Goal: Communication & Community: Ask a question

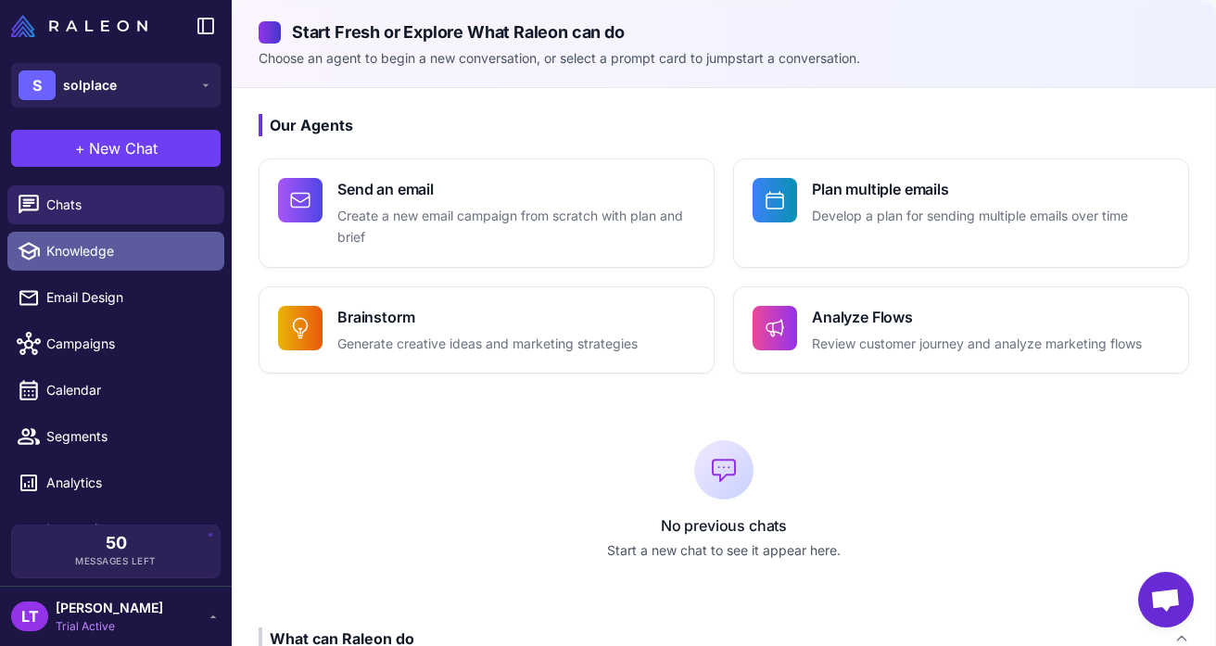
click at [129, 249] on span "Knowledge" at bounding box center [127, 251] width 163 height 20
select select
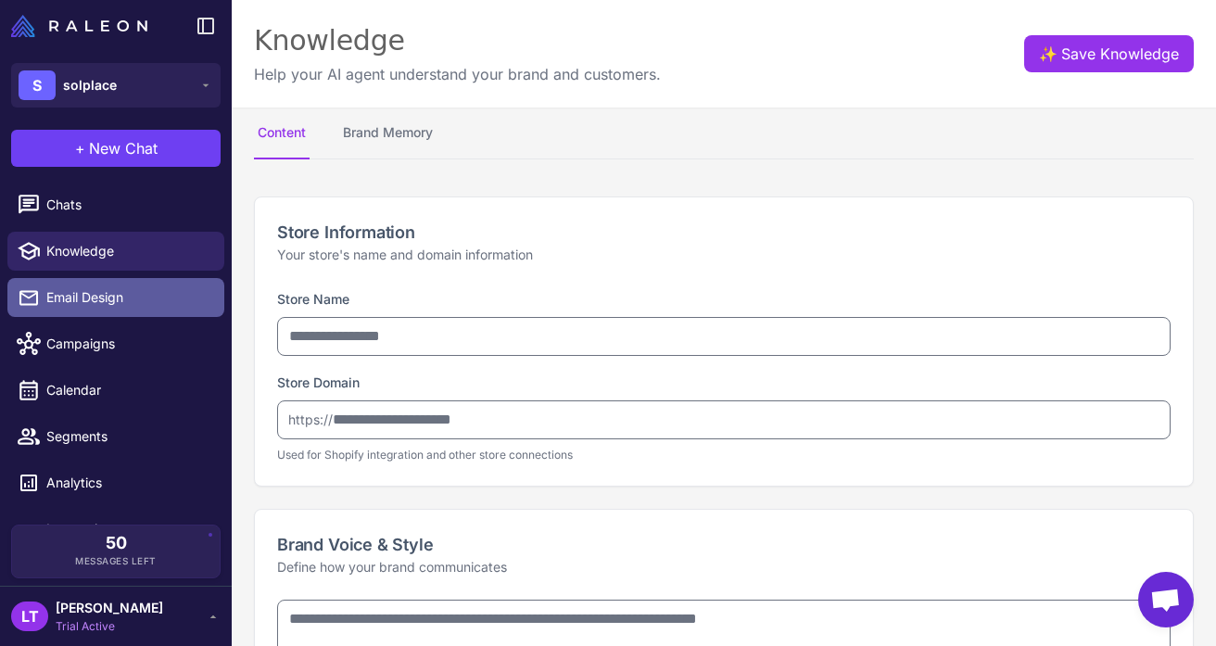
type input "********"
type input "**********"
type textarea "**********"
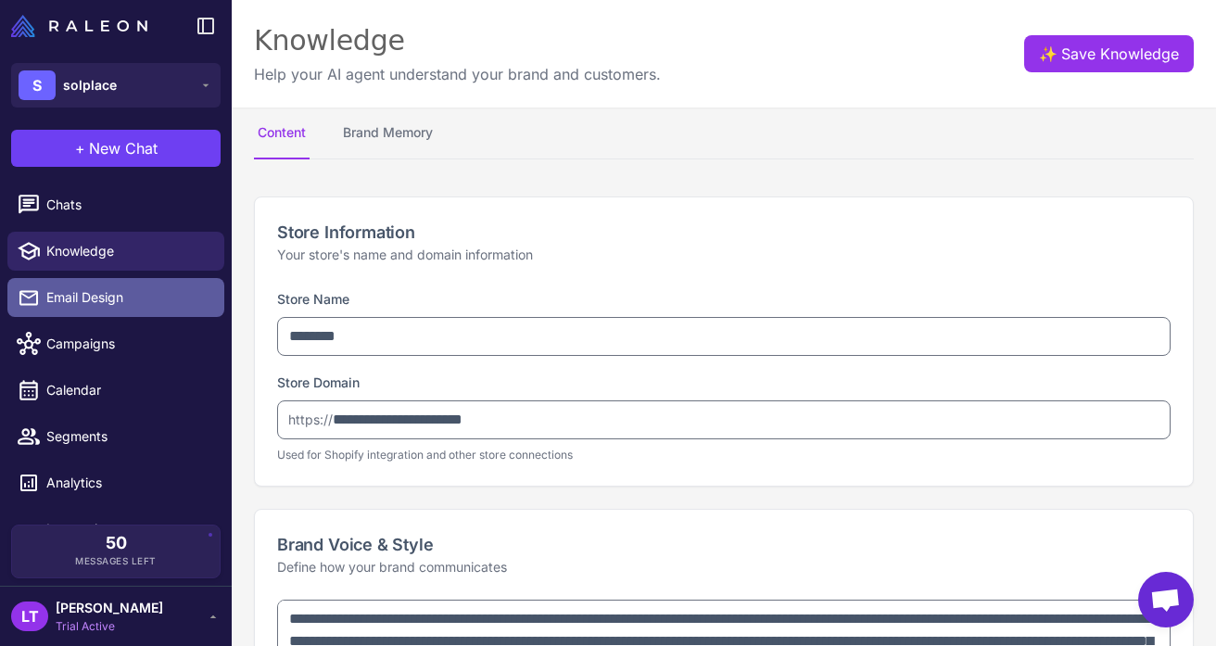
type textarea "**********"
click at [108, 305] on span "Email Design" at bounding box center [127, 297] width 163 height 20
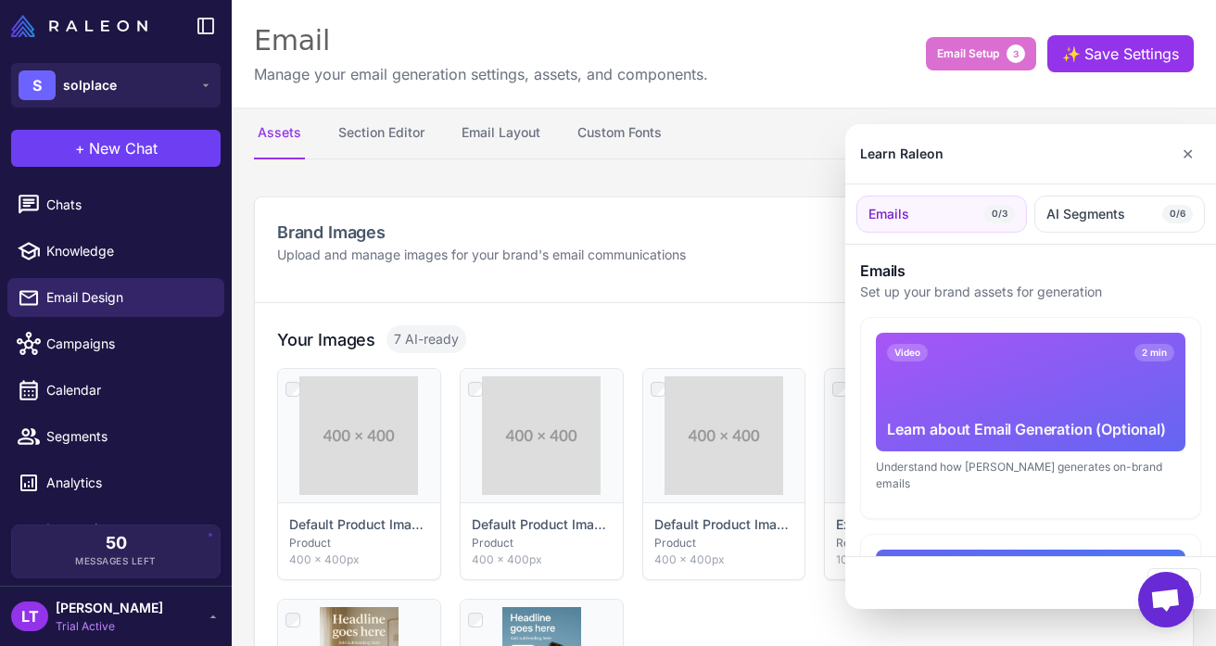
click at [82, 355] on div at bounding box center [608, 323] width 1216 height 646
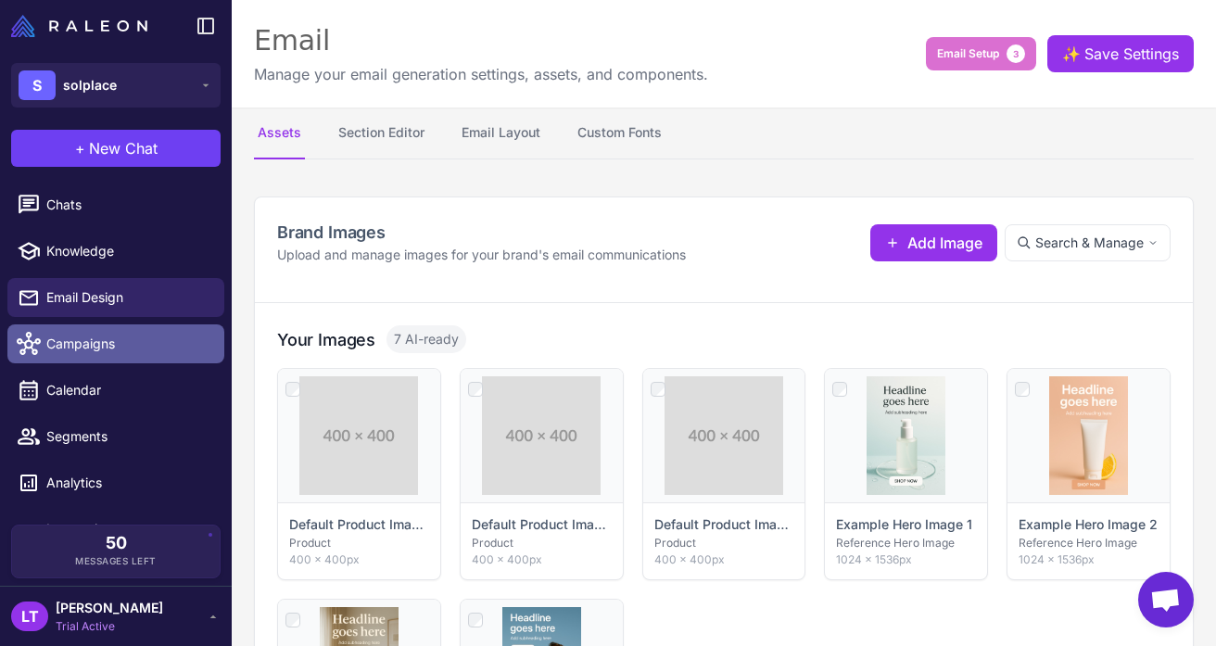
click at [86, 339] on span "Campaigns" at bounding box center [127, 344] width 163 height 20
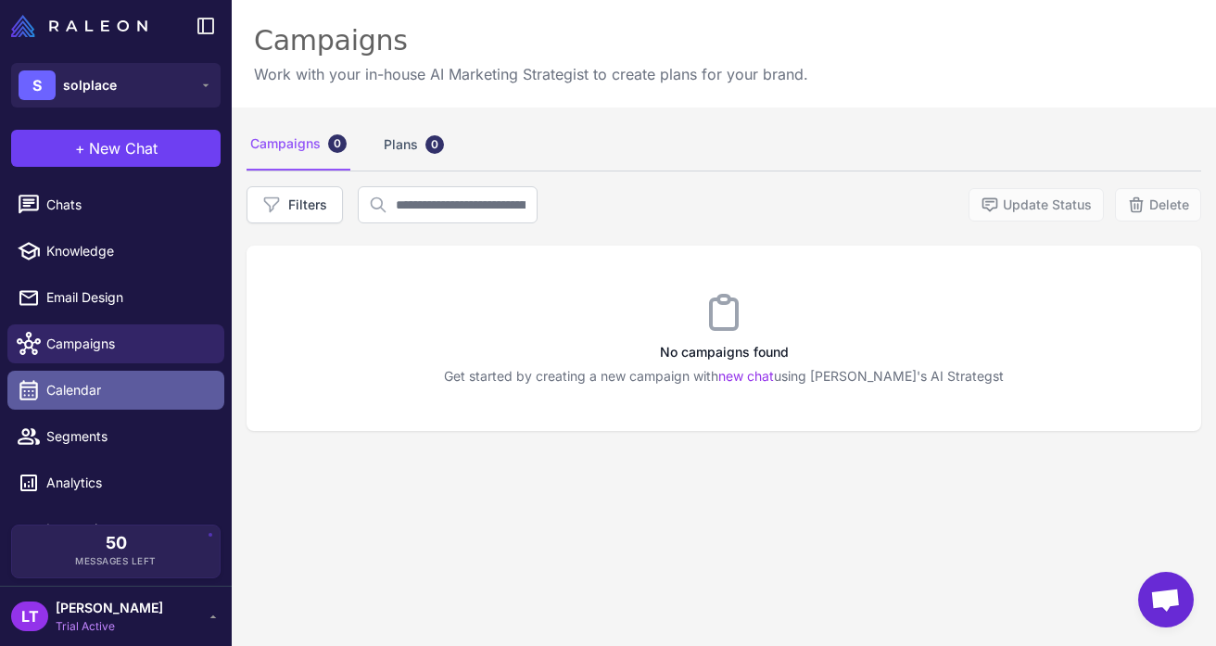
click at [88, 379] on link "Calendar" at bounding box center [115, 390] width 217 height 39
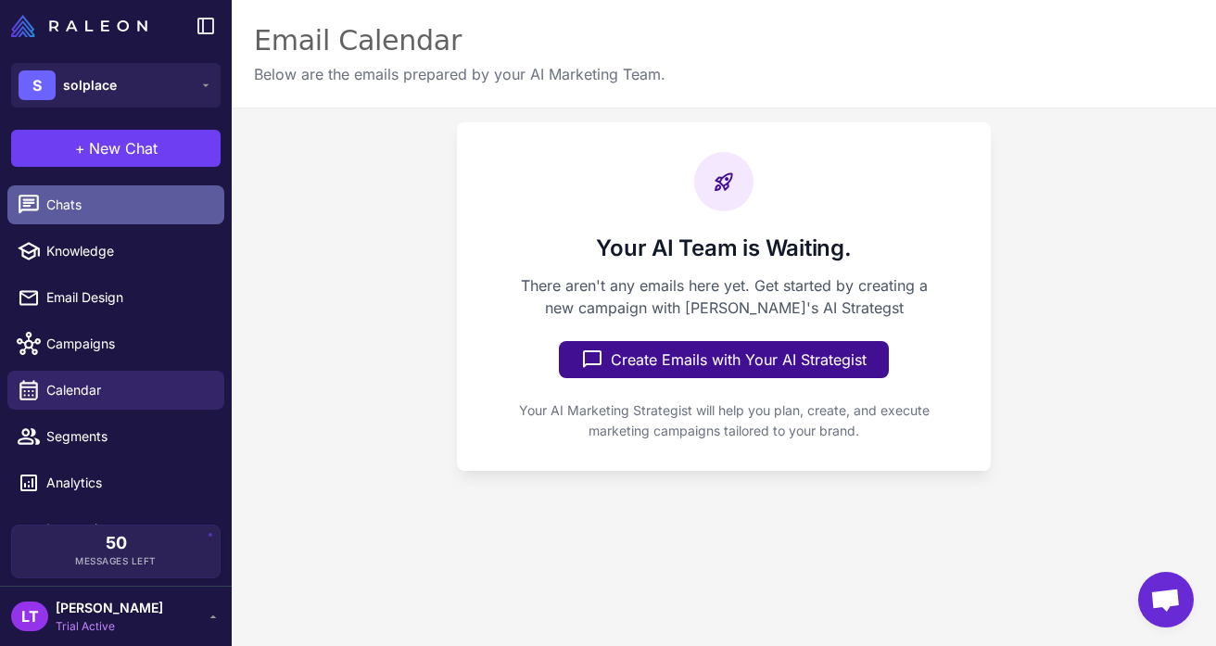
click at [122, 212] on span "Chats" at bounding box center [127, 205] width 163 height 20
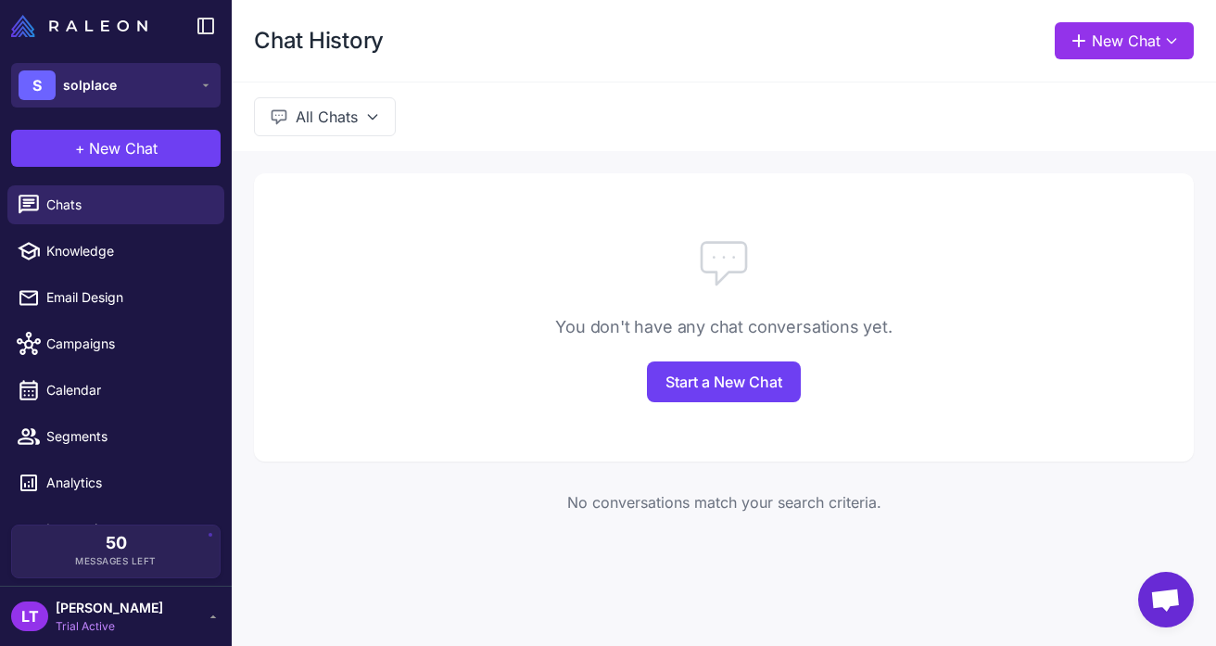
click at [209, 82] on icon at bounding box center [205, 85] width 15 height 15
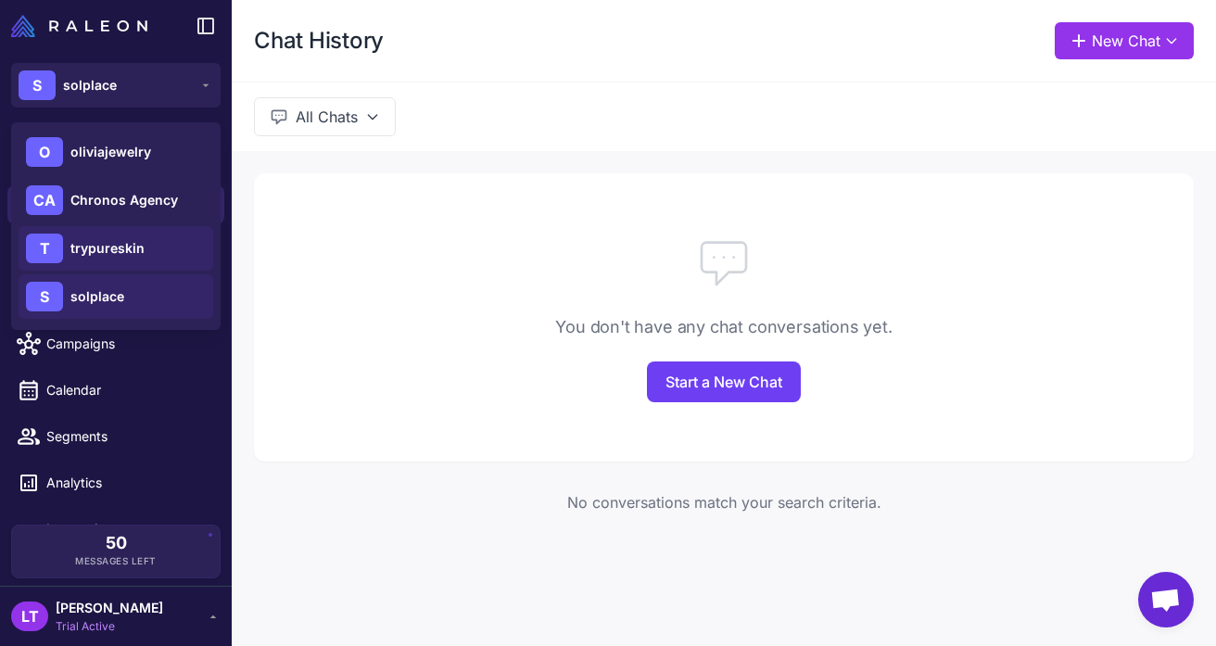
click at [173, 242] on div "T trypureskin" at bounding box center [116, 248] width 195 height 45
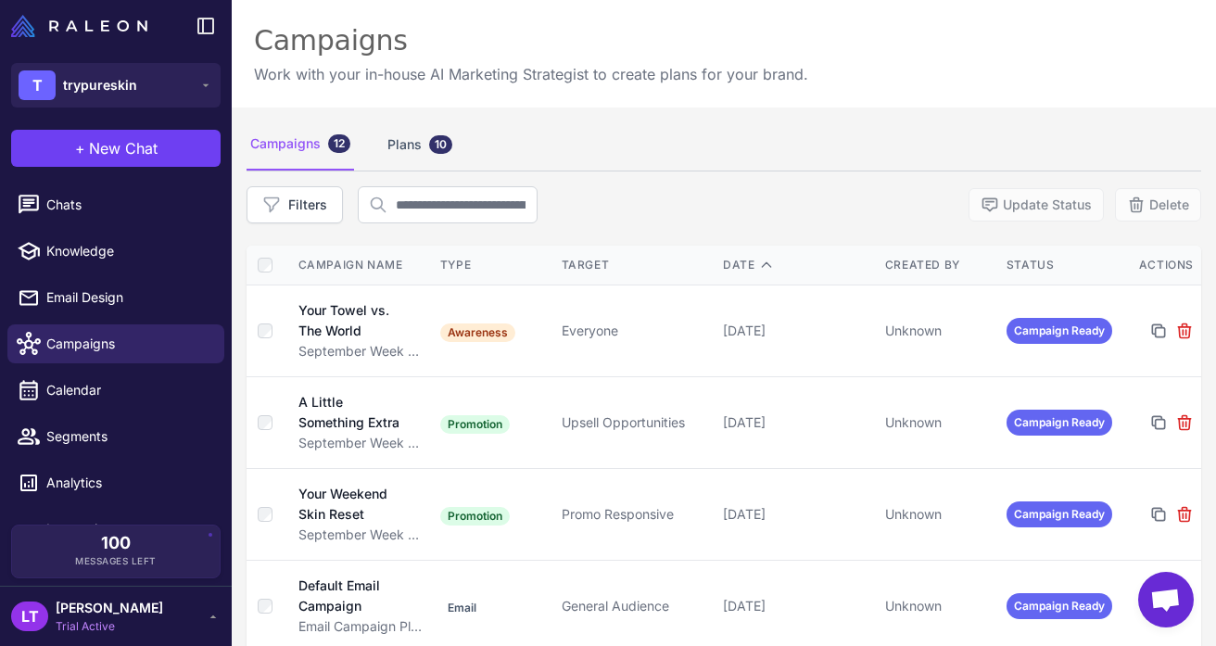
scroll to position [73, 0]
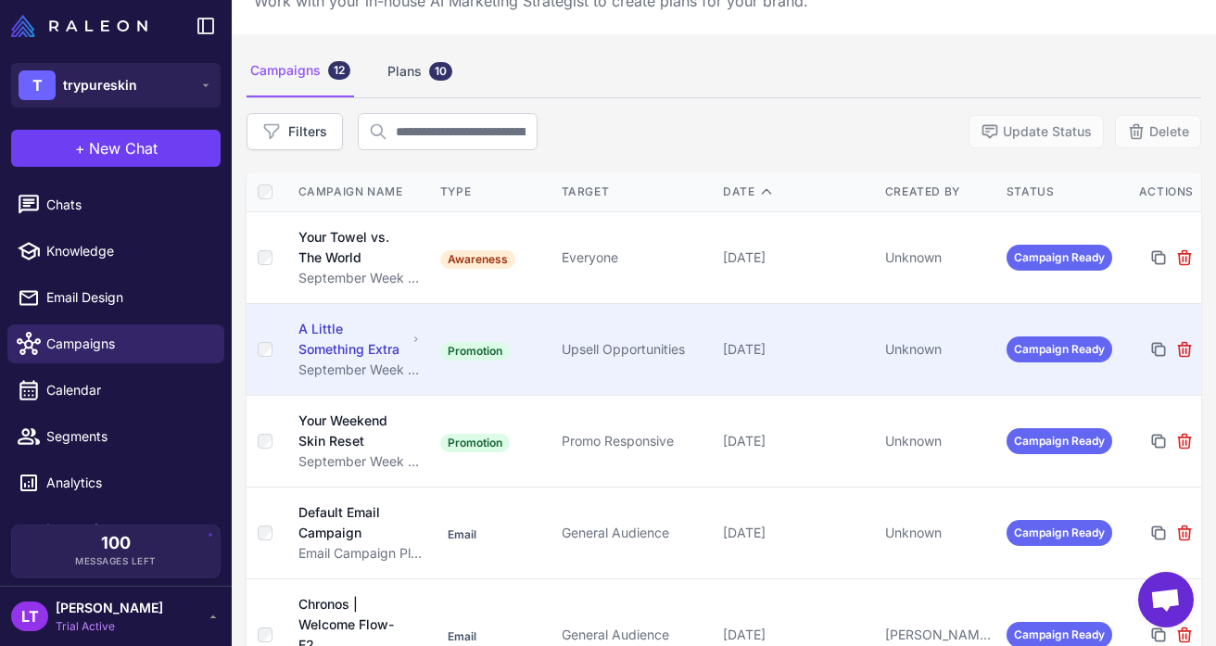
click at [497, 320] on td "Promotion" at bounding box center [493, 350] width 121 height 92
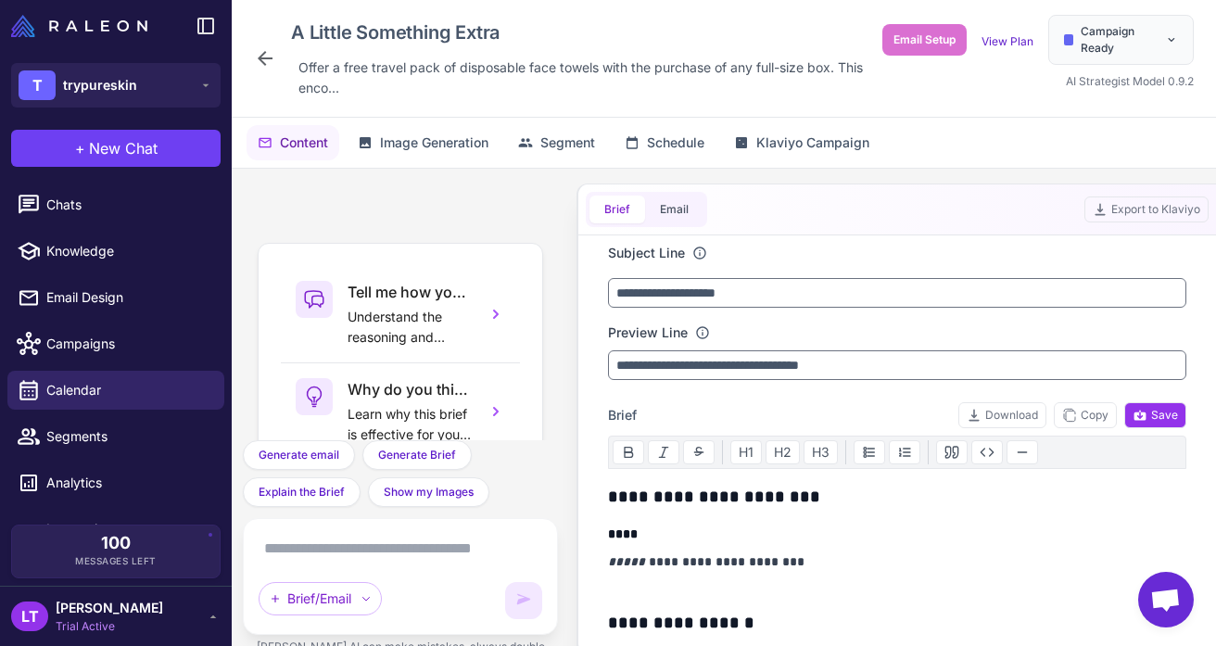
scroll to position [260, 0]
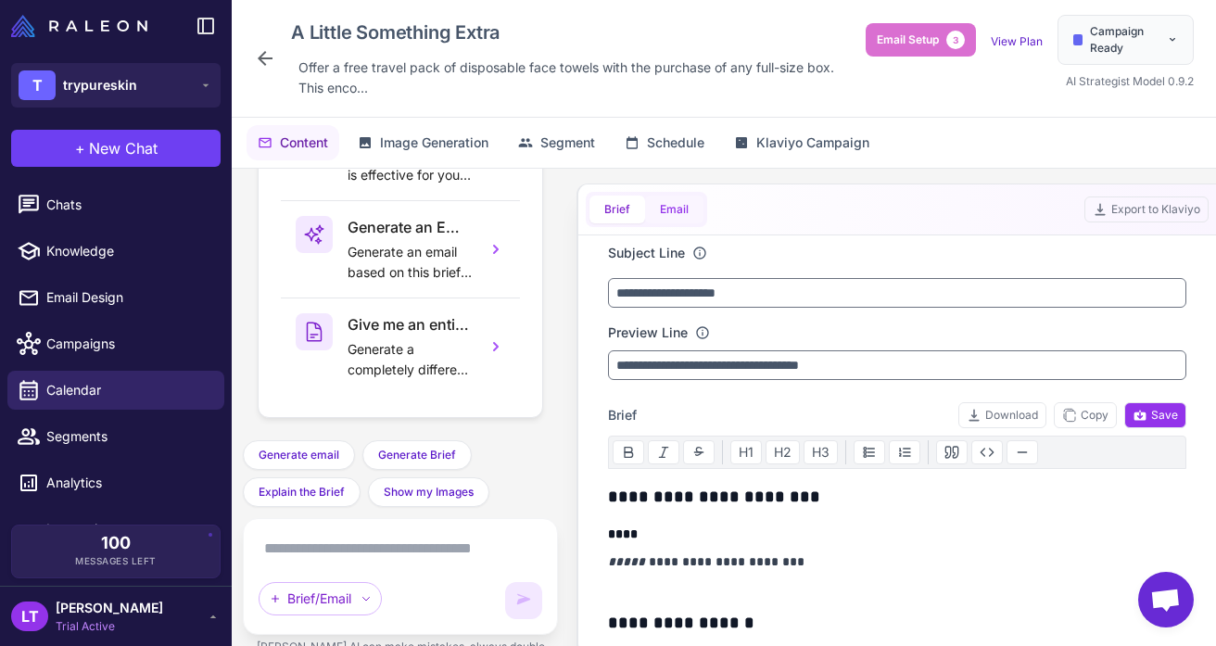
click at [688, 212] on button "Email" at bounding box center [674, 210] width 58 height 28
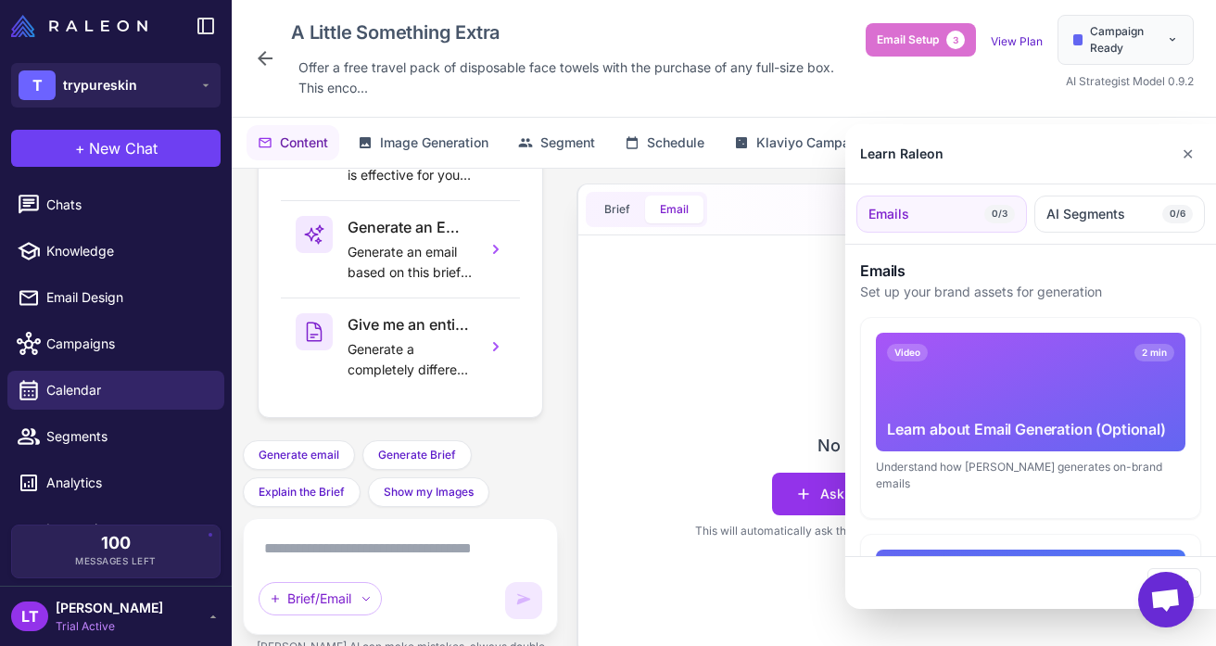
click at [798, 267] on div at bounding box center [608, 323] width 1216 height 646
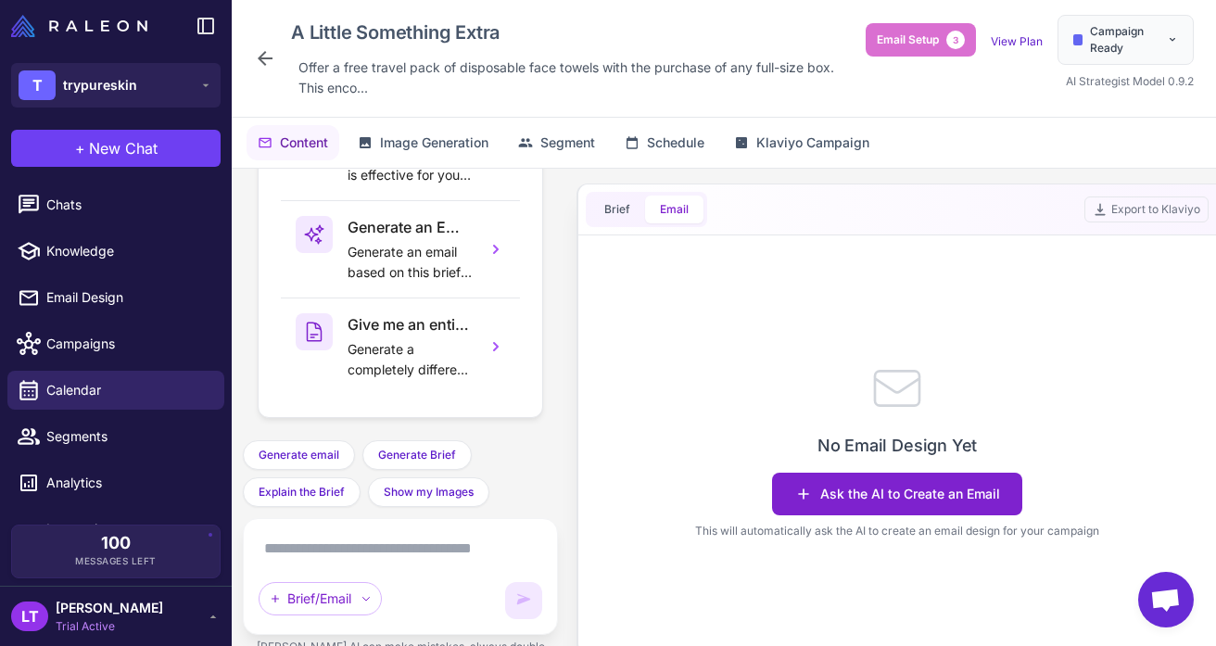
click at [843, 491] on button "Ask the AI to Create an Email" at bounding box center [897, 494] width 250 height 43
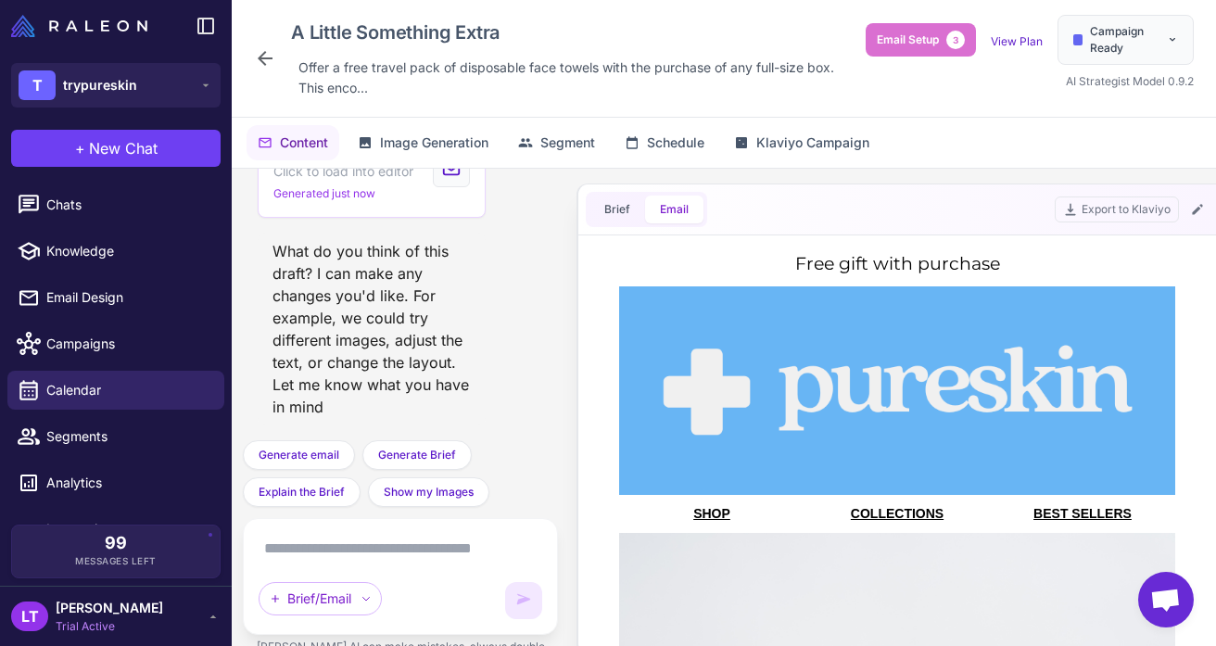
scroll to position [0, 0]
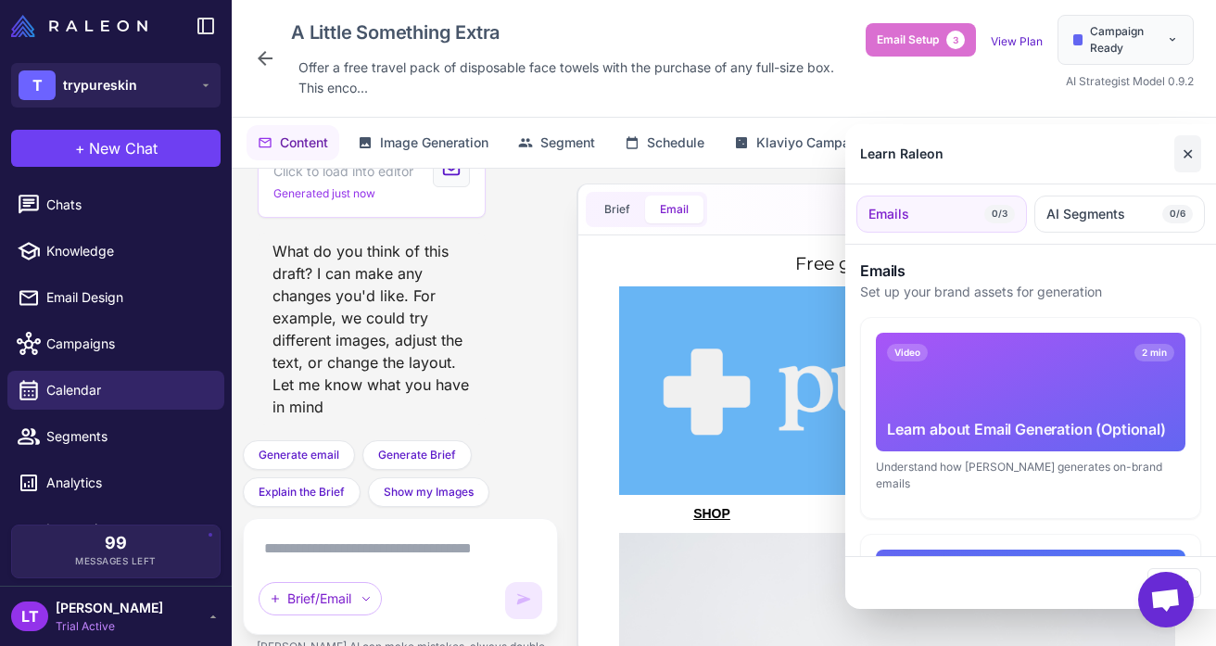
click at [1185, 156] on button "✕" at bounding box center [1188, 153] width 27 height 37
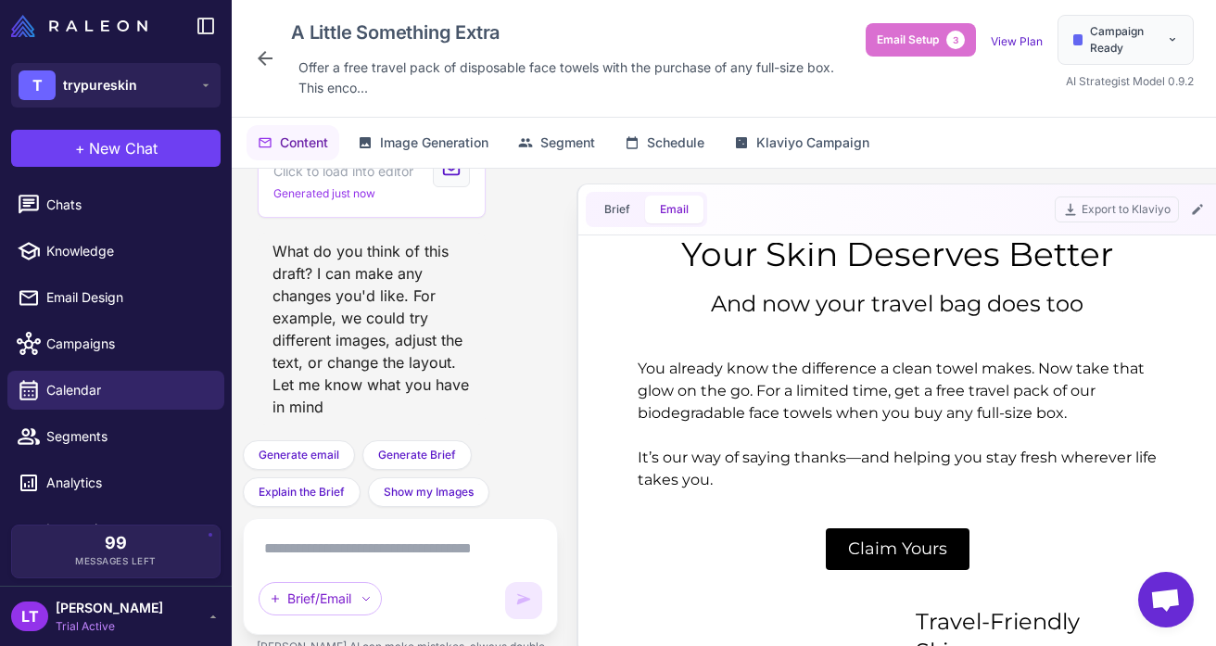
scroll to position [1154, 0]
click at [257, 57] on icon at bounding box center [265, 58] width 22 height 22
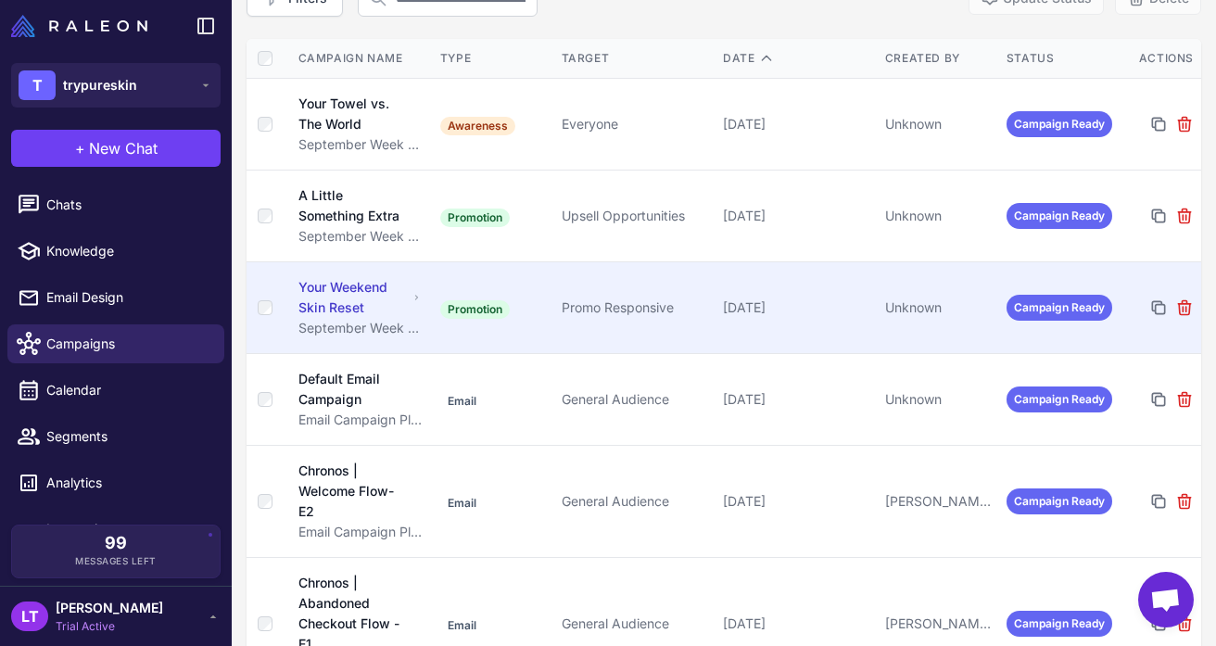
scroll to position [216, 0]
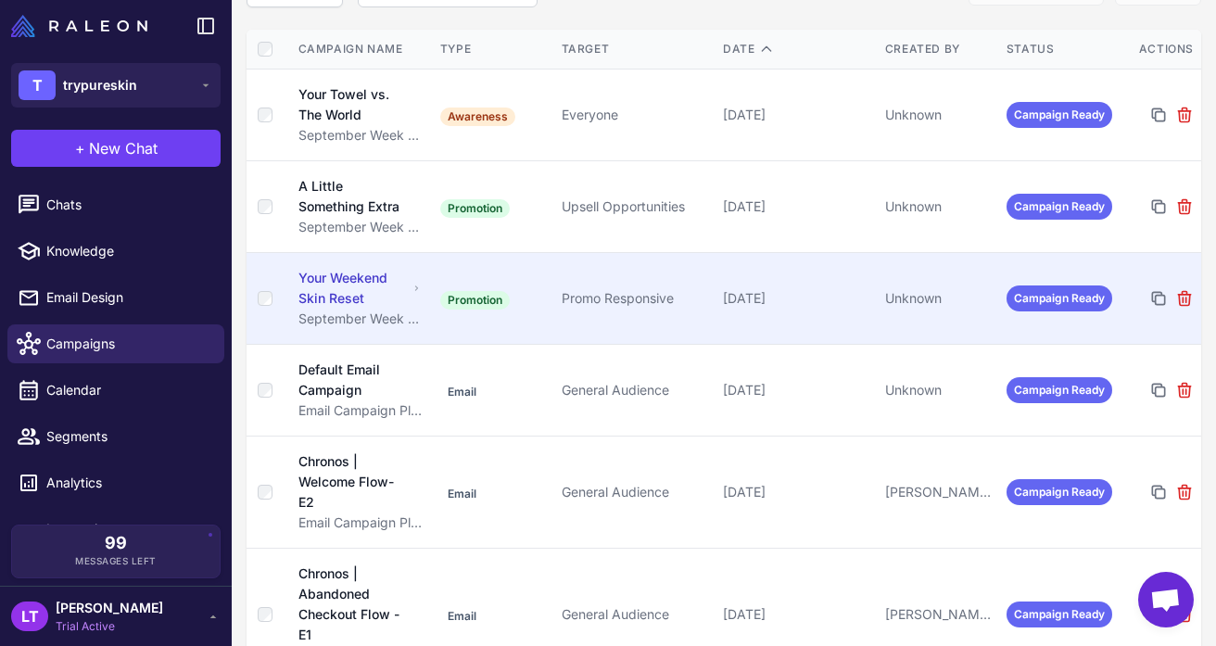
click at [523, 293] on td "Promotion" at bounding box center [493, 299] width 121 height 92
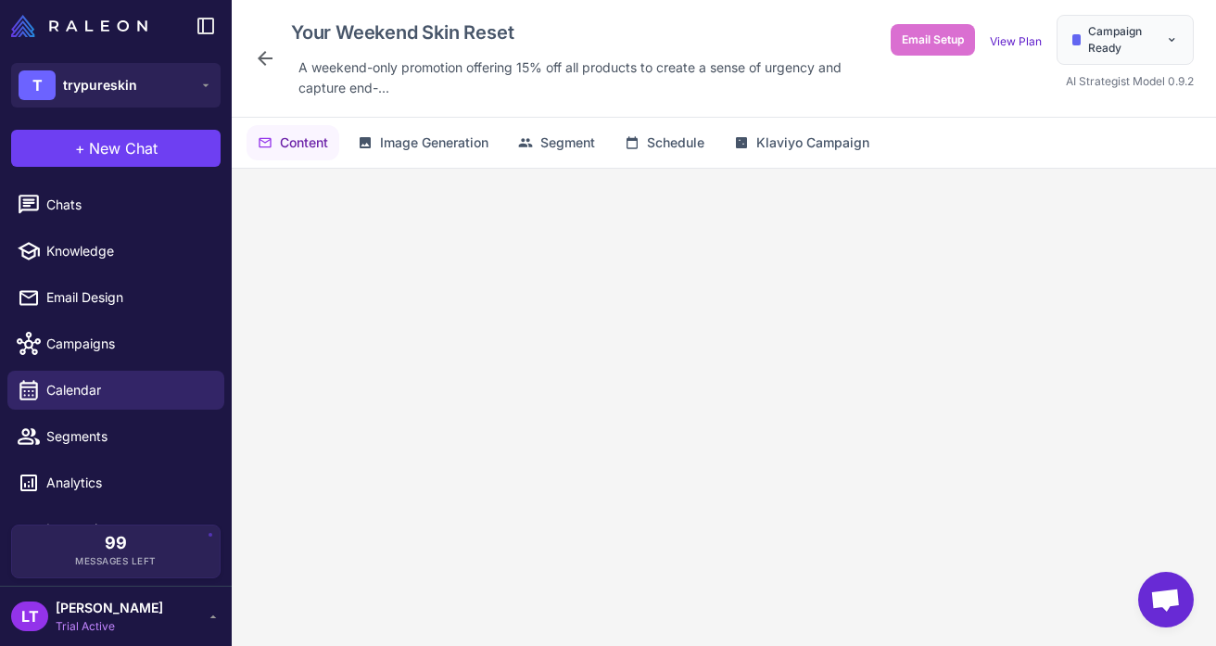
scroll to position [260, 0]
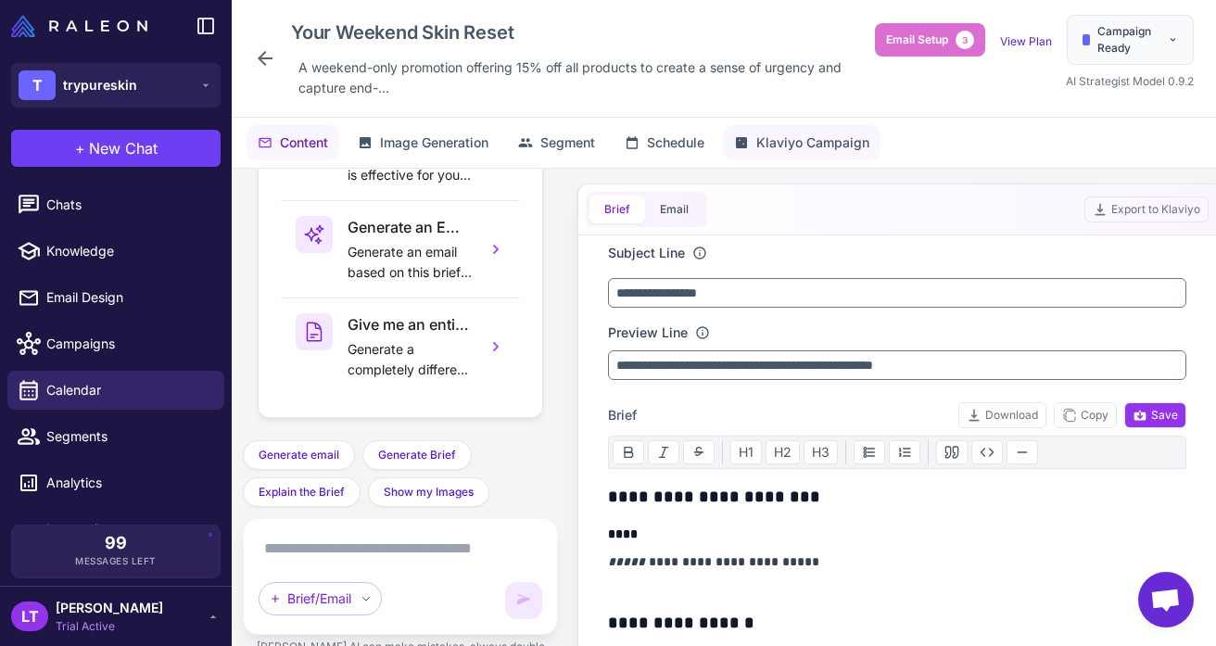
click at [795, 146] on span "Klaviyo Campaign" at bounding box center [813, 143] width 113 height 20
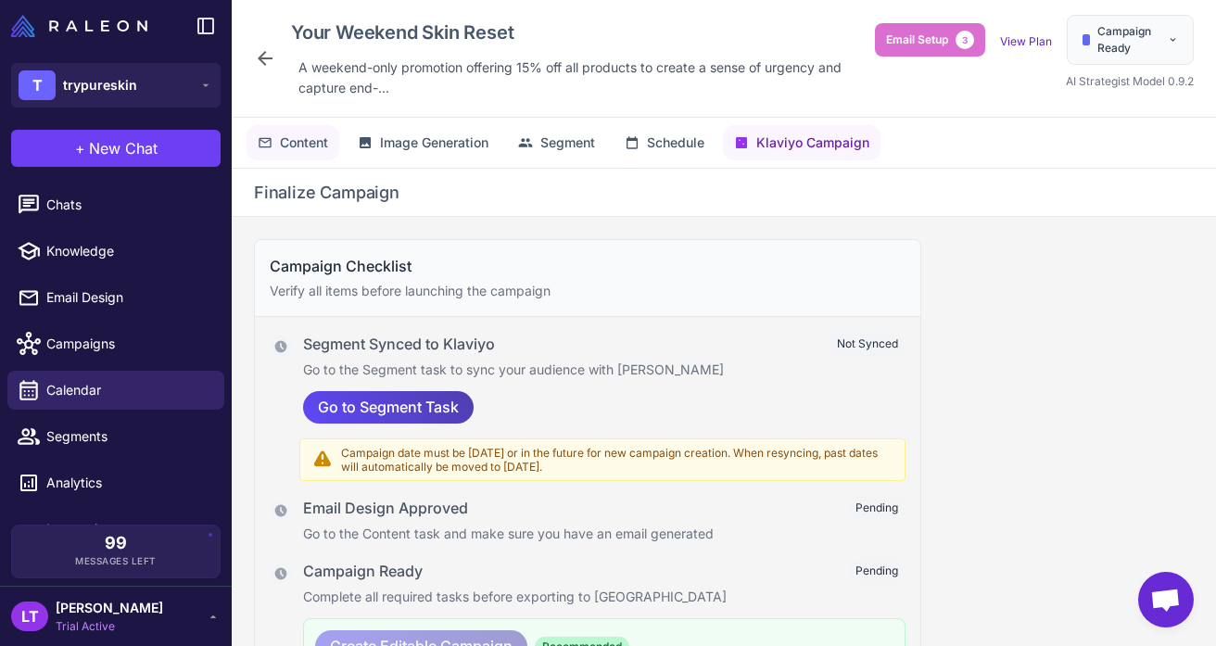
click at [300, 150] on span "Content" at bounding box center [304, 143] width 48 height 20
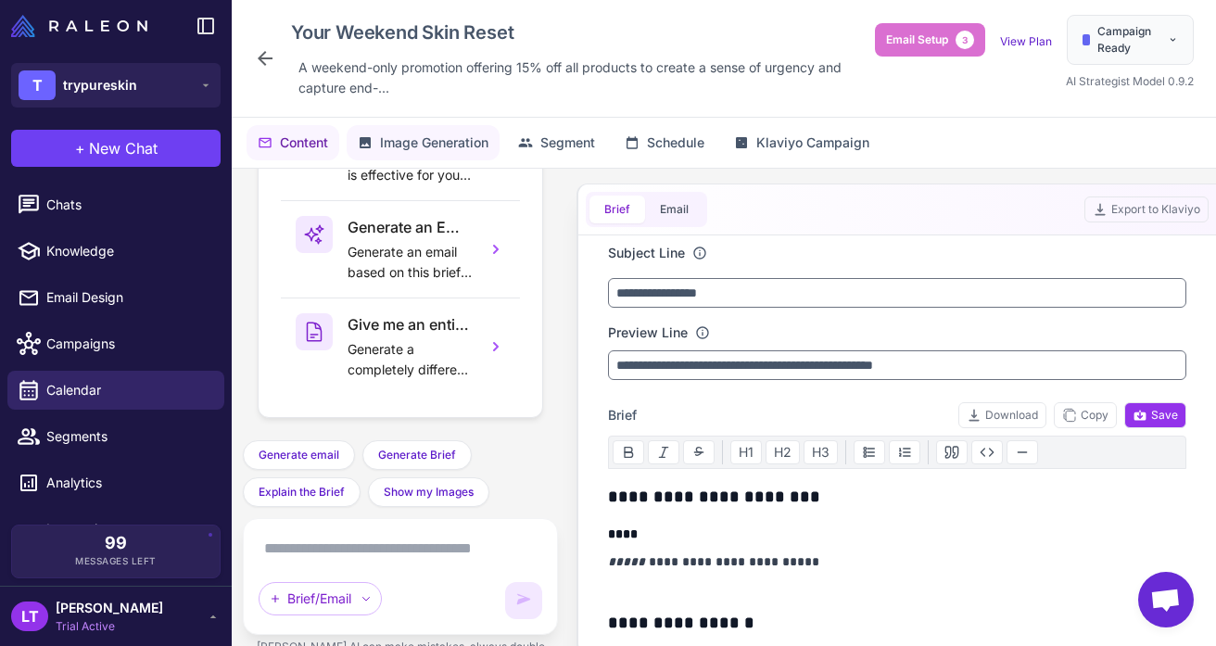
click at [411, 149] on span "Image Generation" at bounding box center [434, 143] width 108 height 20
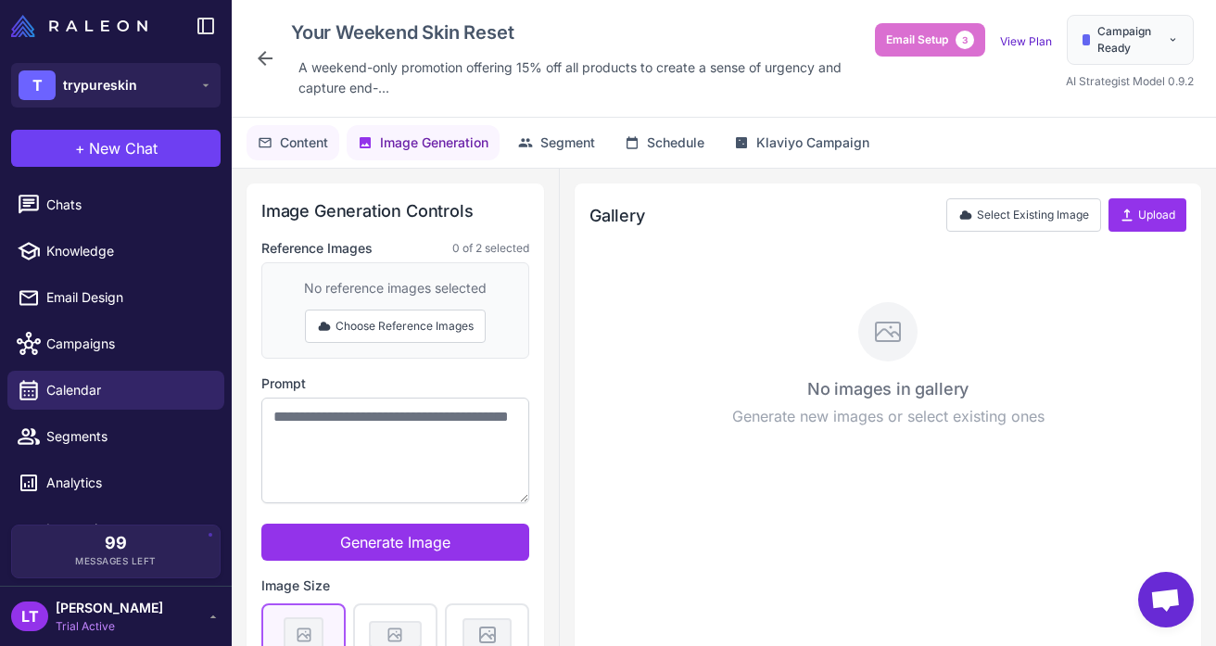
click at [282, 144] on span "Content" at bounding box center [304, 143] width 48 height 20
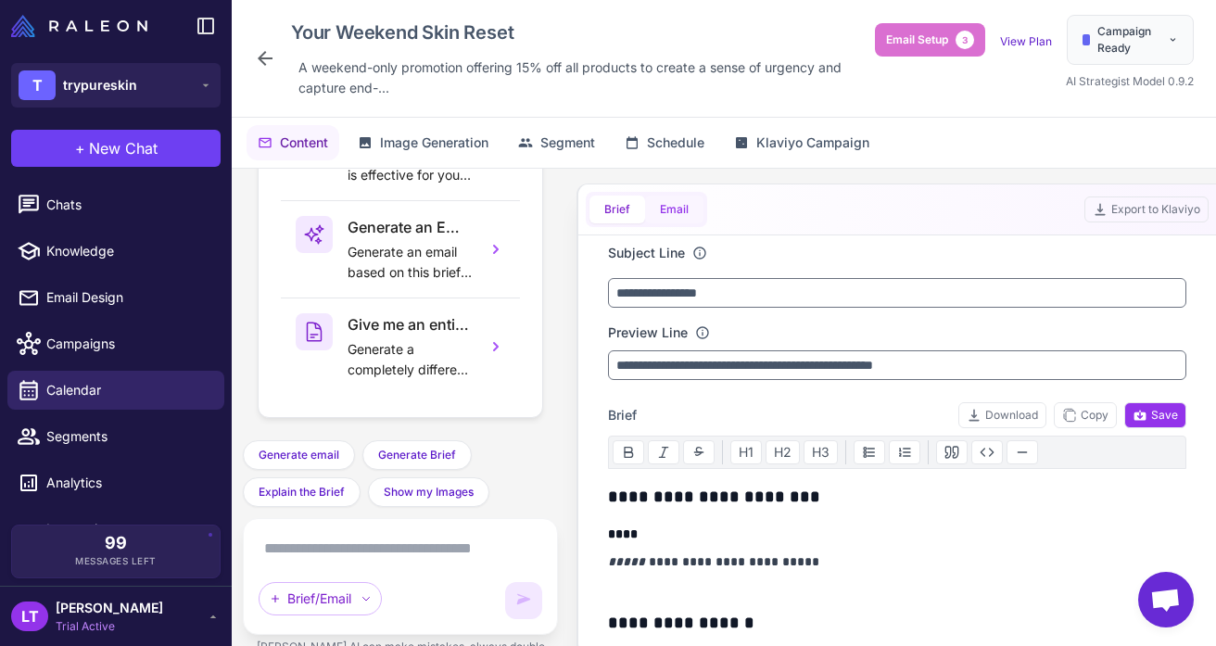
click at [660, 205] on button "Email" at bounding box center [674, 210] width 58 height 28
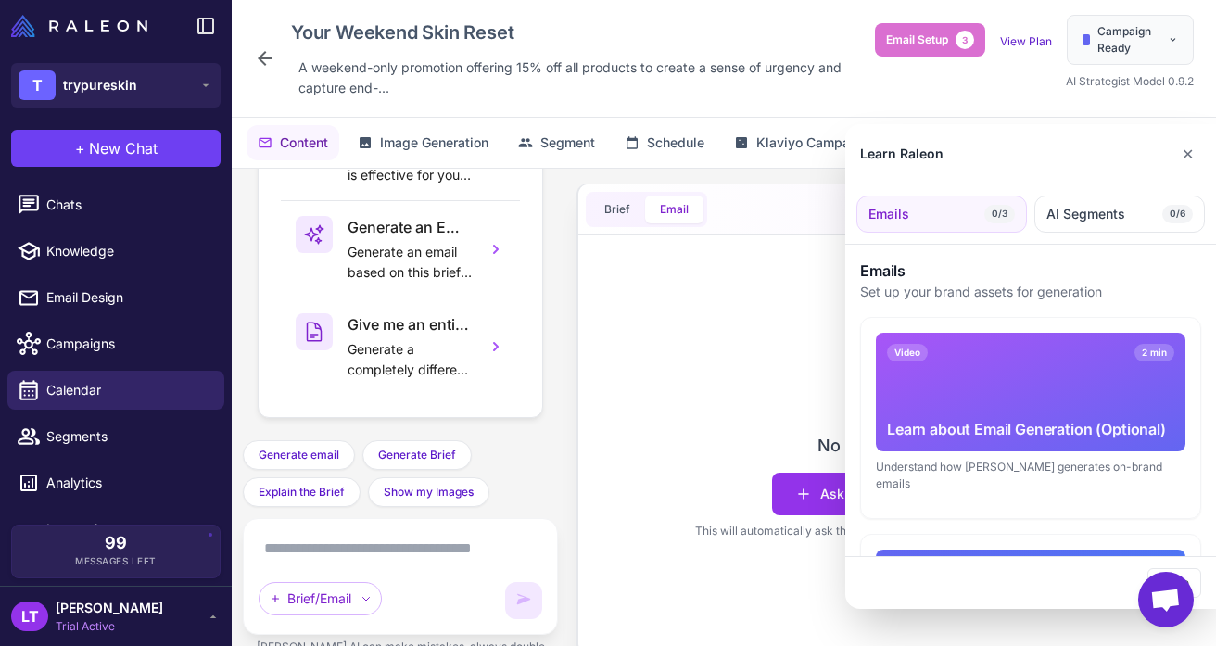
click at [267, 59] on div at bounding box center [608, 323] width 1216 height 646
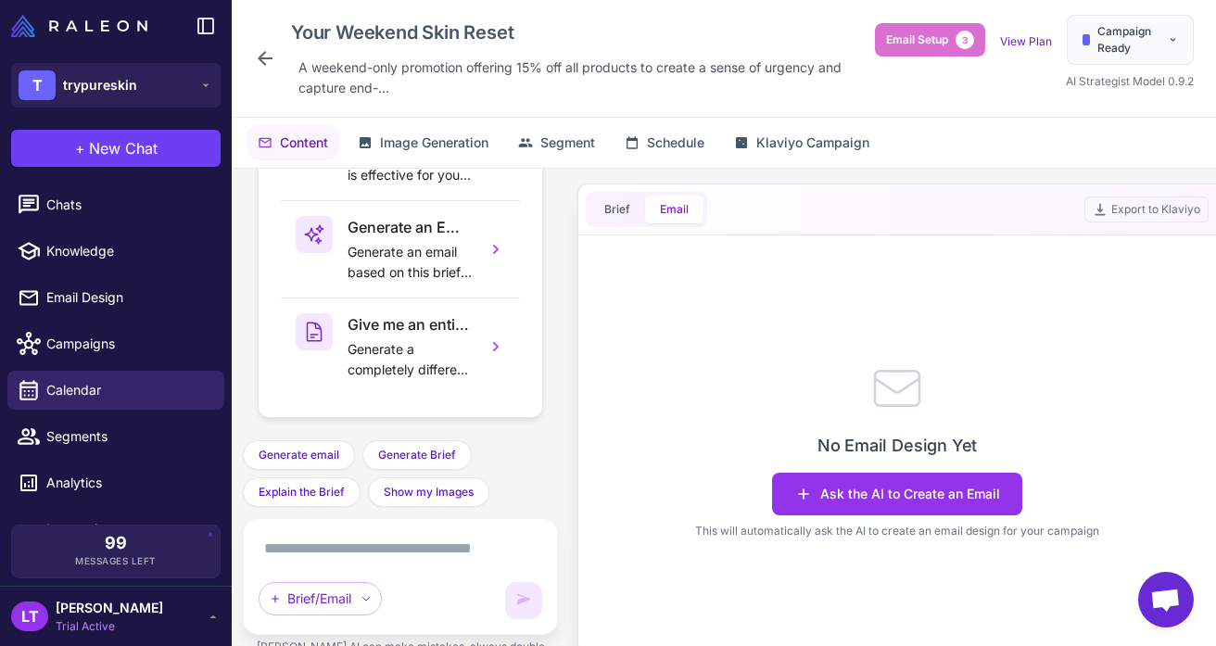
click at [261, 58] on icon at bounding box center [265, 58] width 15 height 15
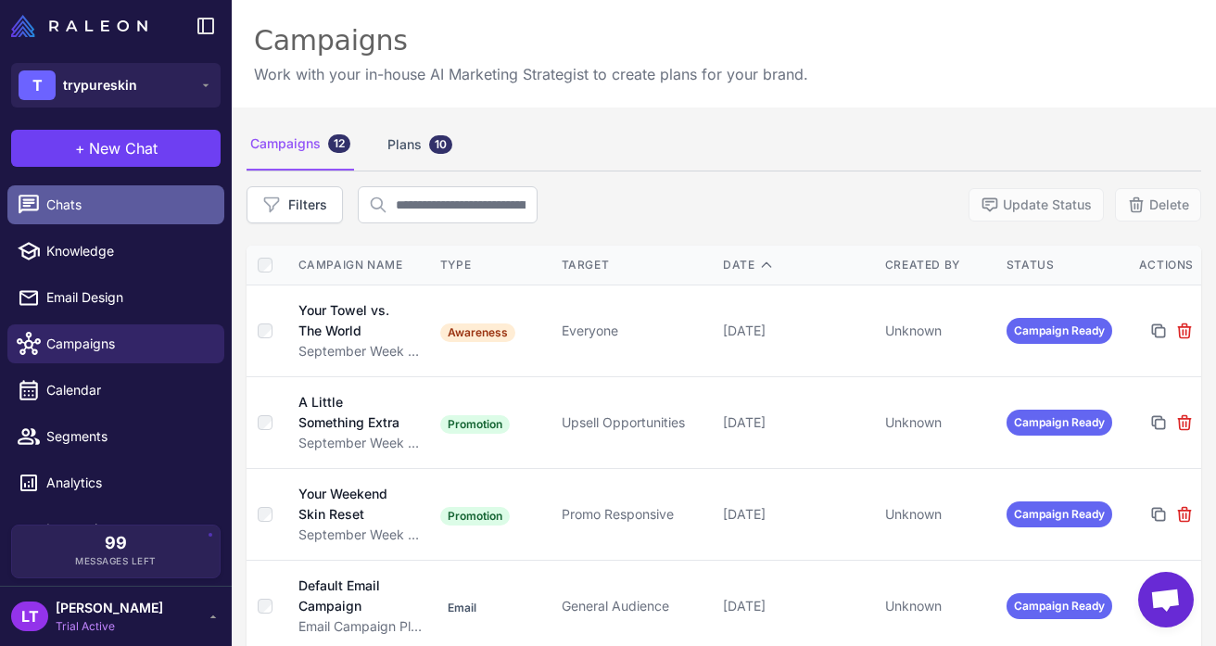
click at [70, 215] on link "Chats" at bounding box center [115, 204] width 217 height 39
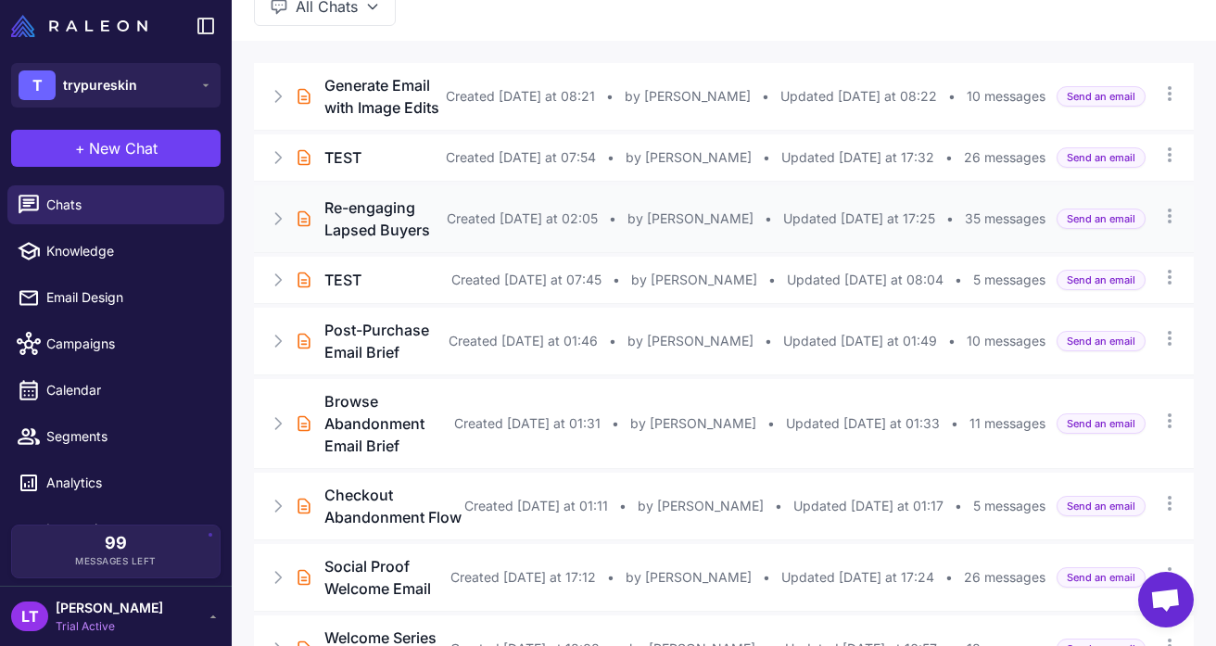
scroll to position [112, 0]
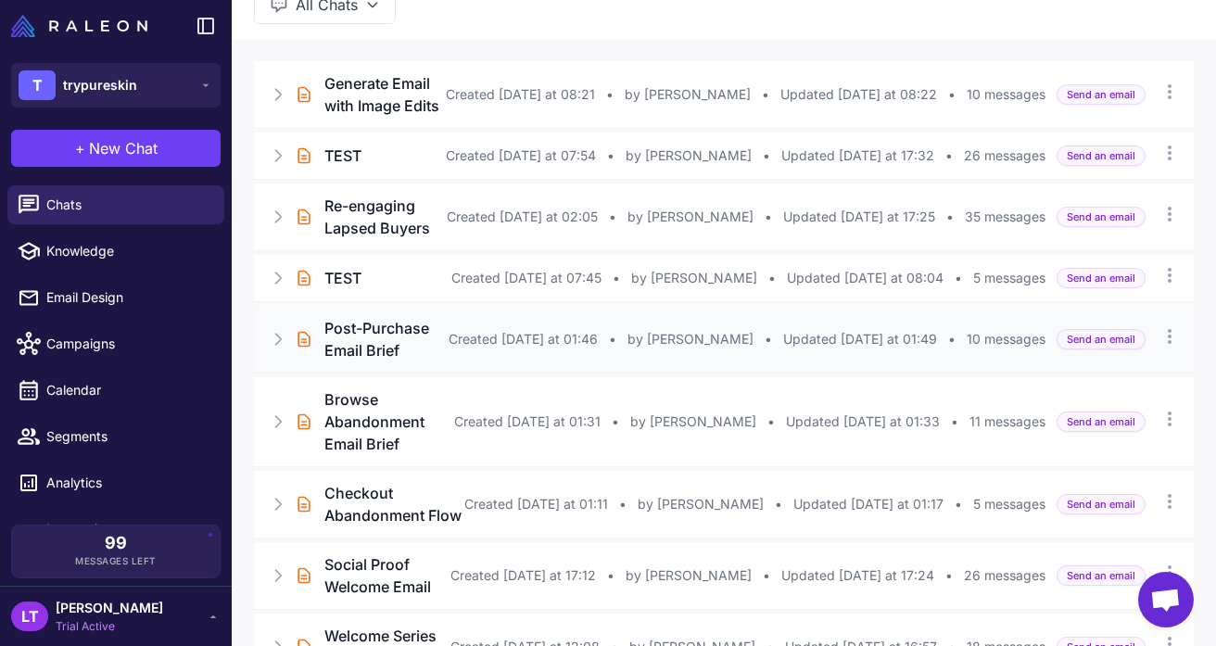
click at [279, 349] on icon at bounding box center [278, 339] width 19 height 19
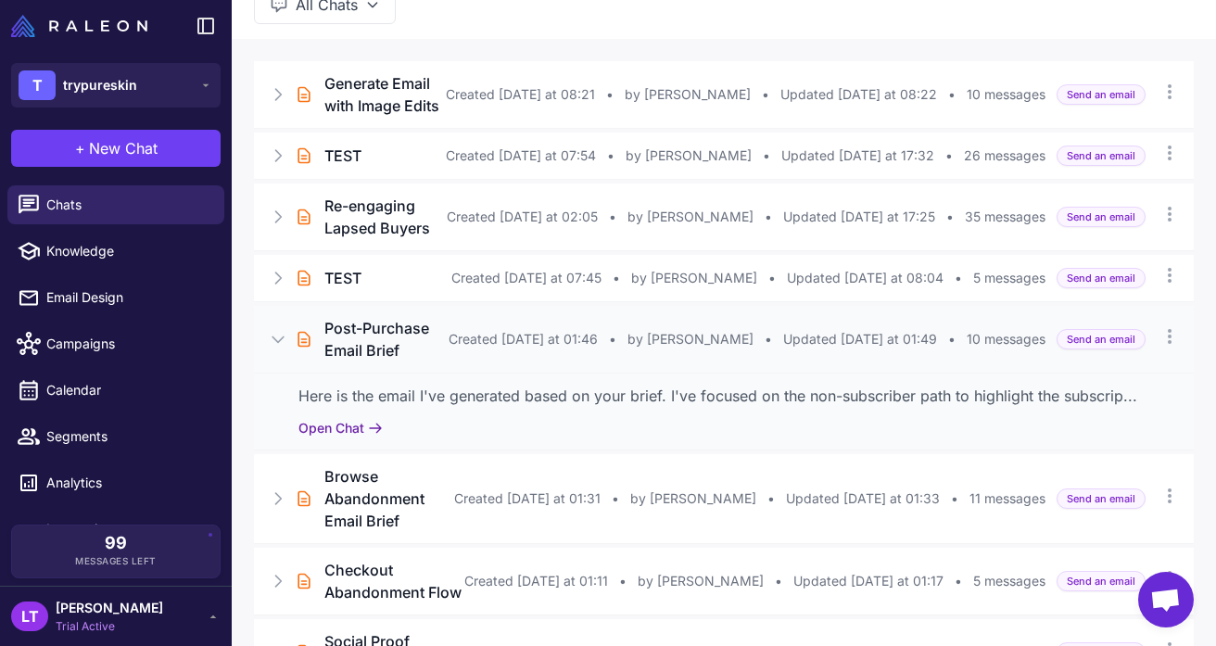
click at [327, 439] on button "Open Chat" at bounding box center [341, 428] width 84 height 20
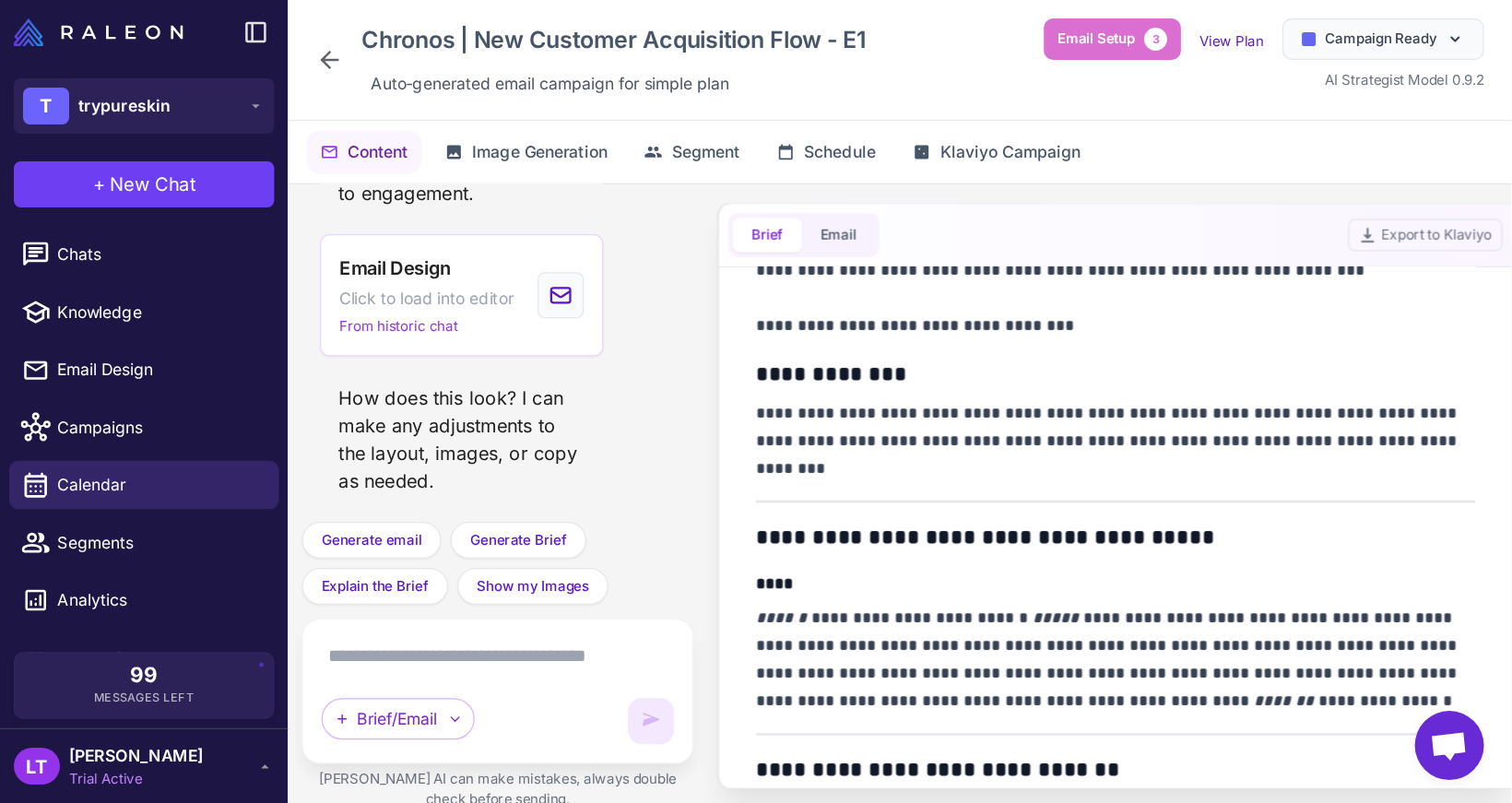
scroll to position [3817, 0]
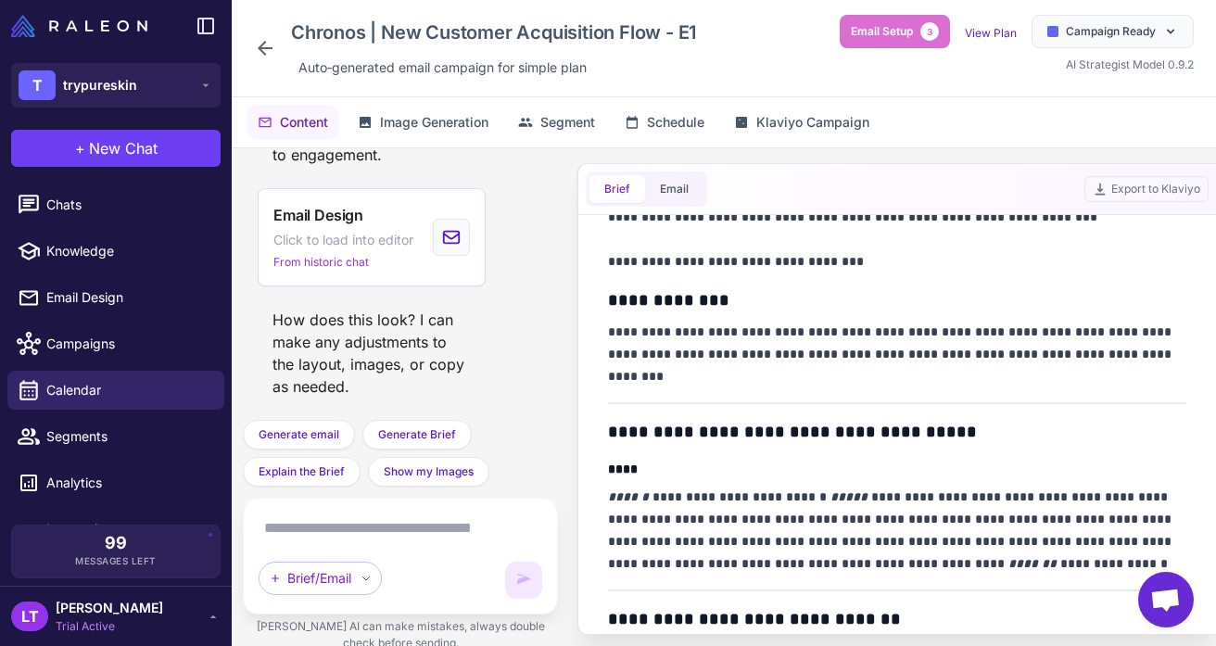
click at [268, 49] on icon at bounding box center [265, 48] width 22 height 22
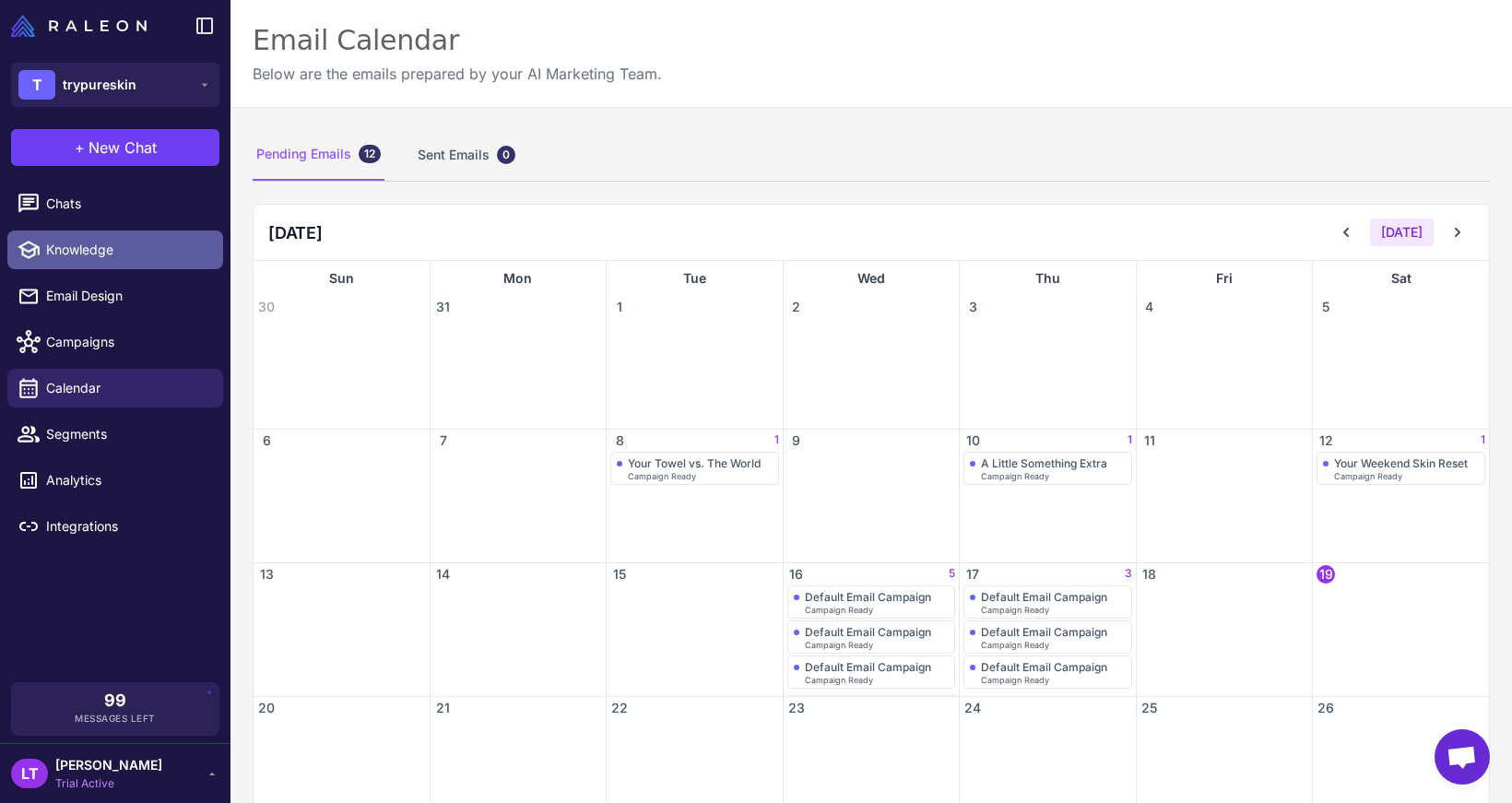
click at [145, 256] on span "Knowledge" at bounding box center [126, 249] width 162 height 20
select select
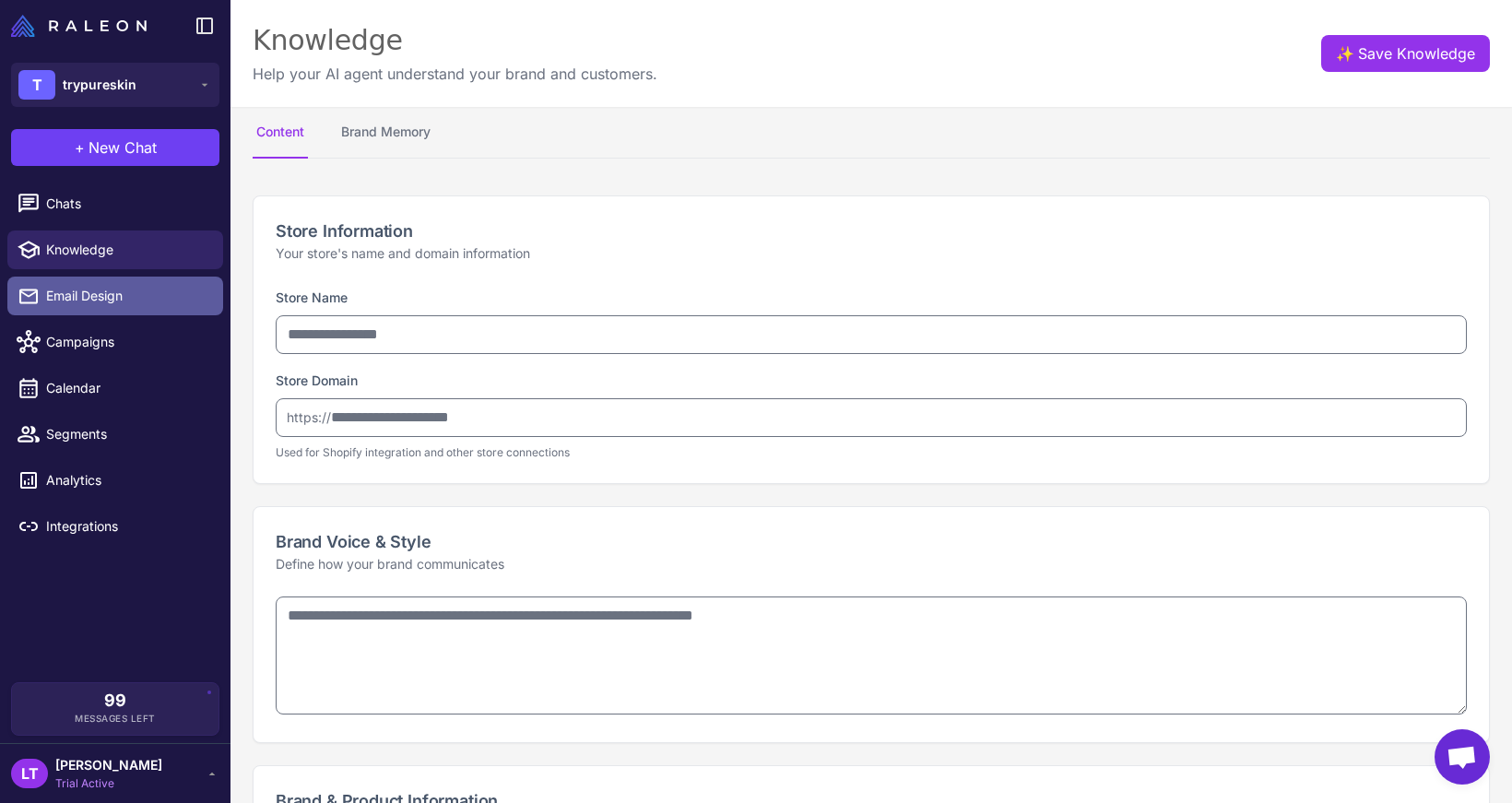
type input "**********"
type textarea "**********"
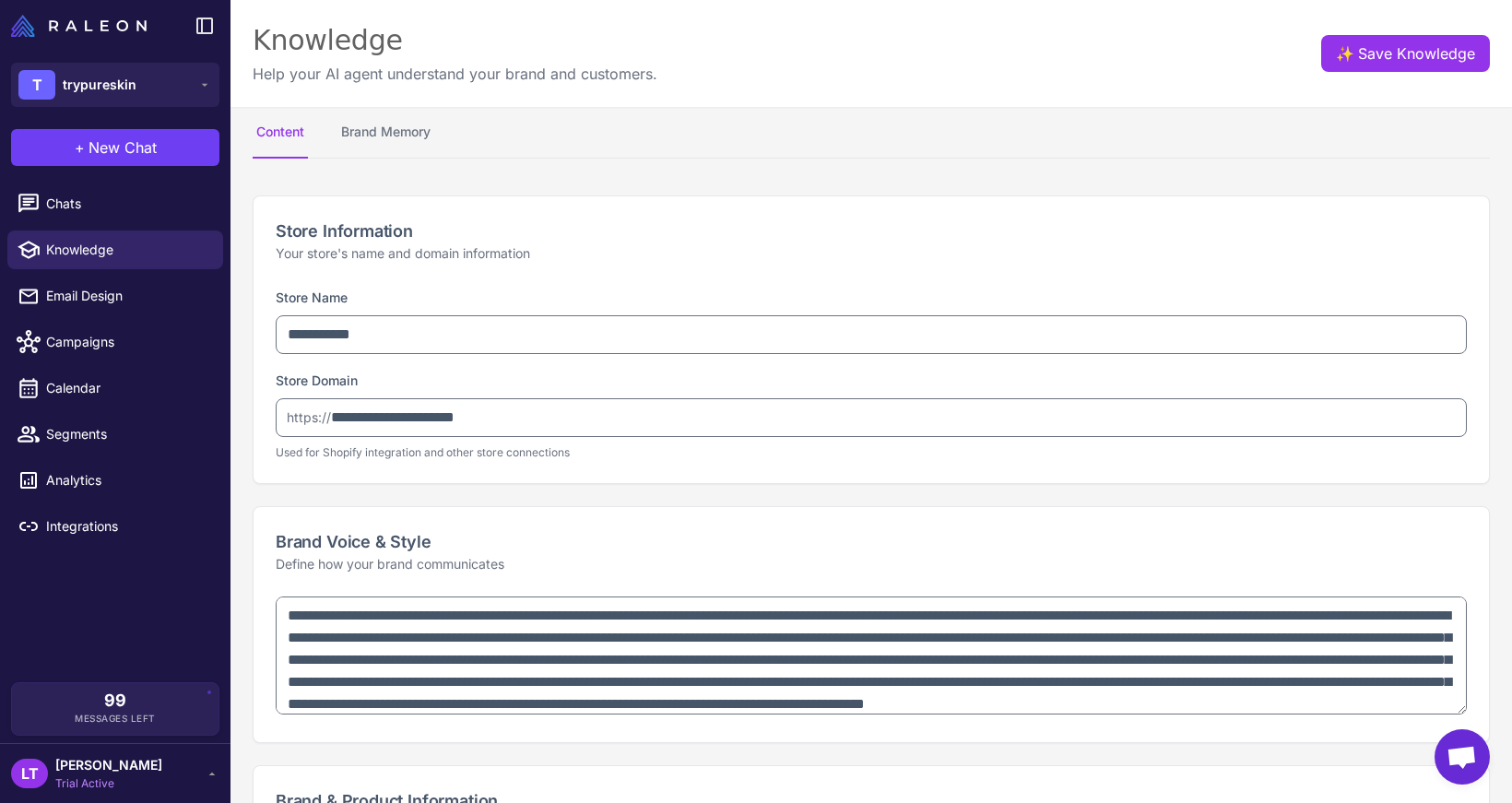
type textarea "**********"
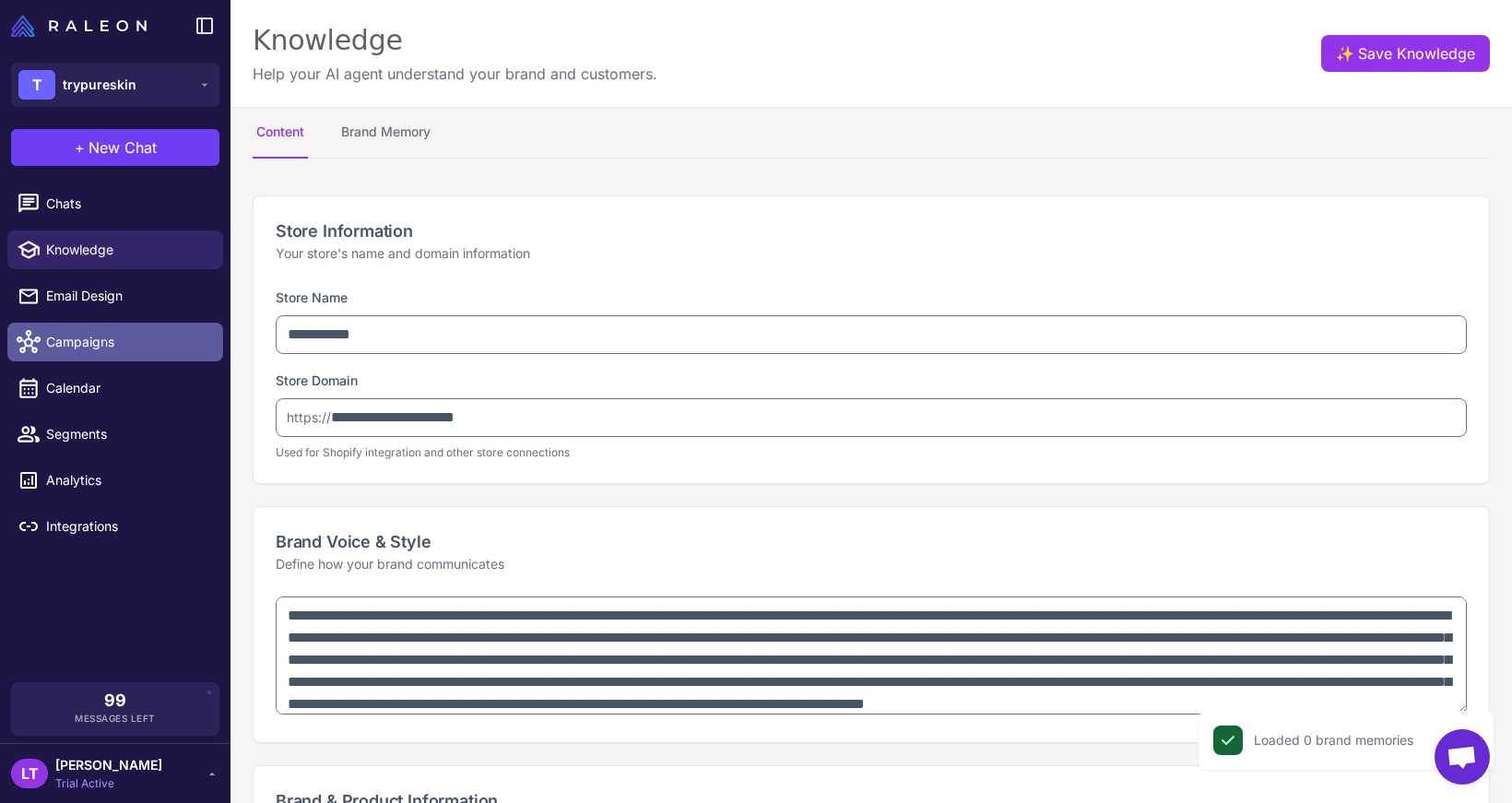
click at [130, 348] on span "Campaigns" at bounding box center [126, 342] width 162 height 20
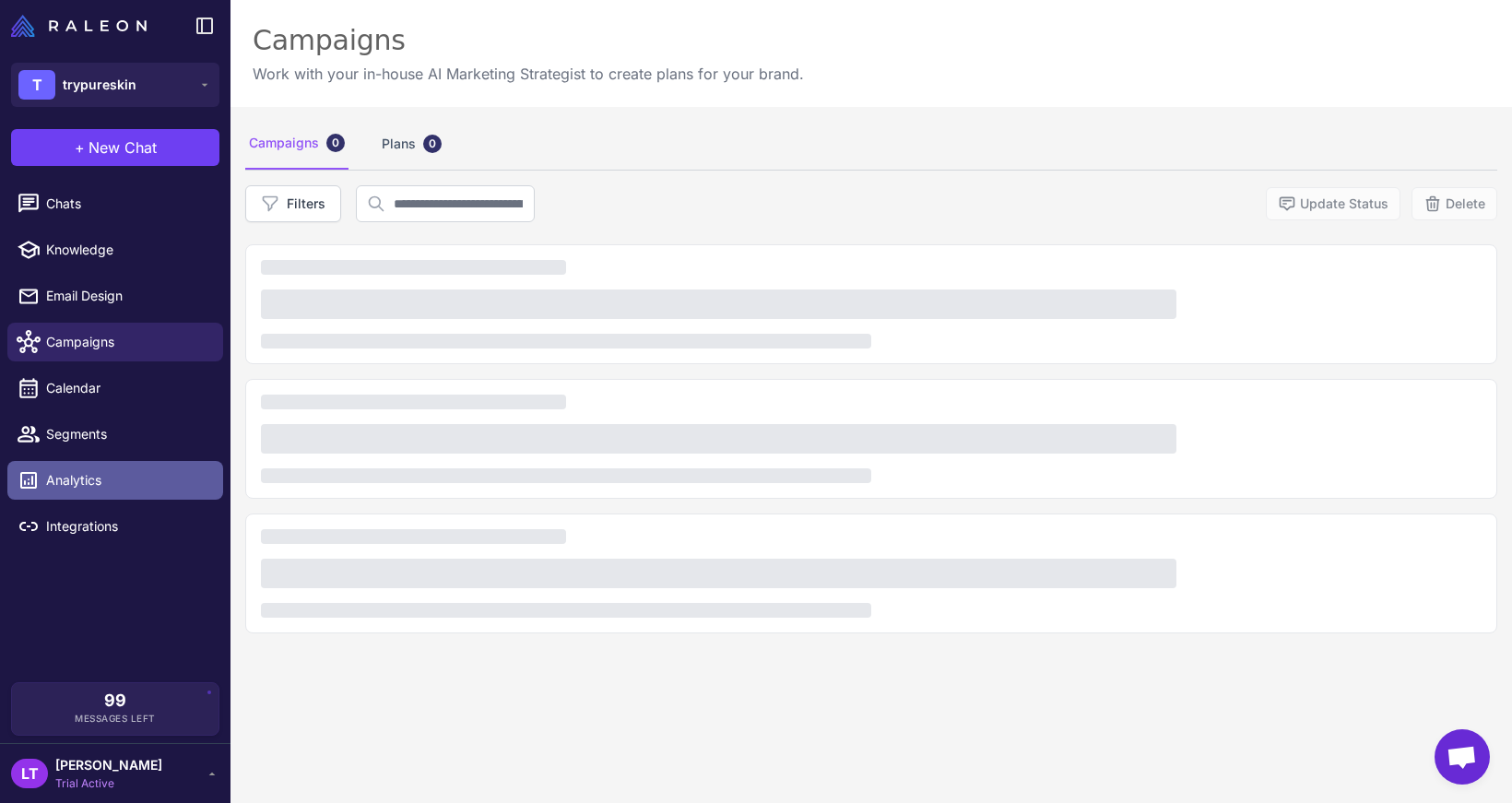
click at [97, 485] on span "Analytics" at bounding box center [126, 480] width 162 height 20
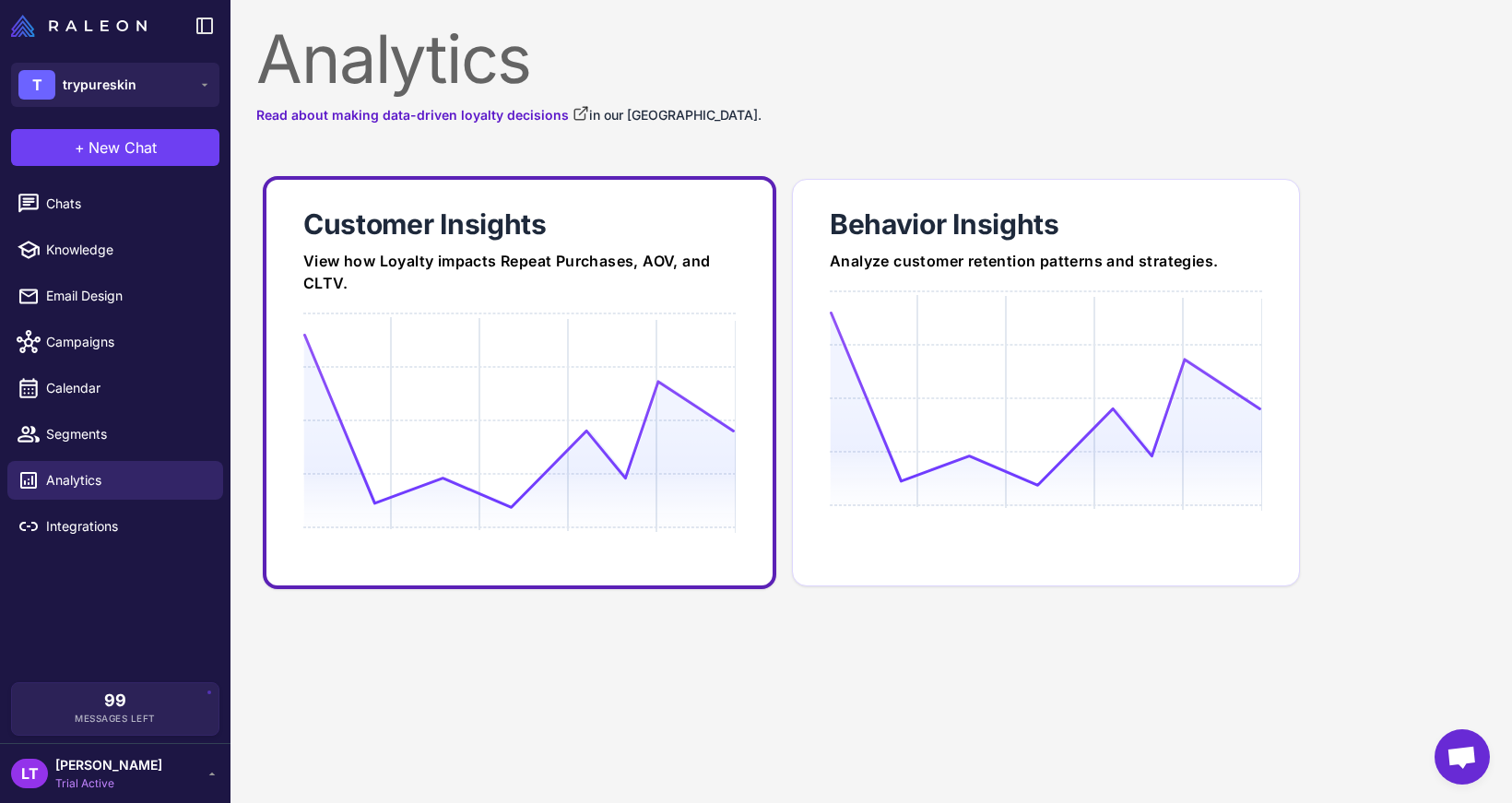
click at [609, 204] on link "Customer Insights View how Loyalty impacts Repeat Purchases, AOV, and CLTV." at bounding box center [519, 382] width 513 height 412
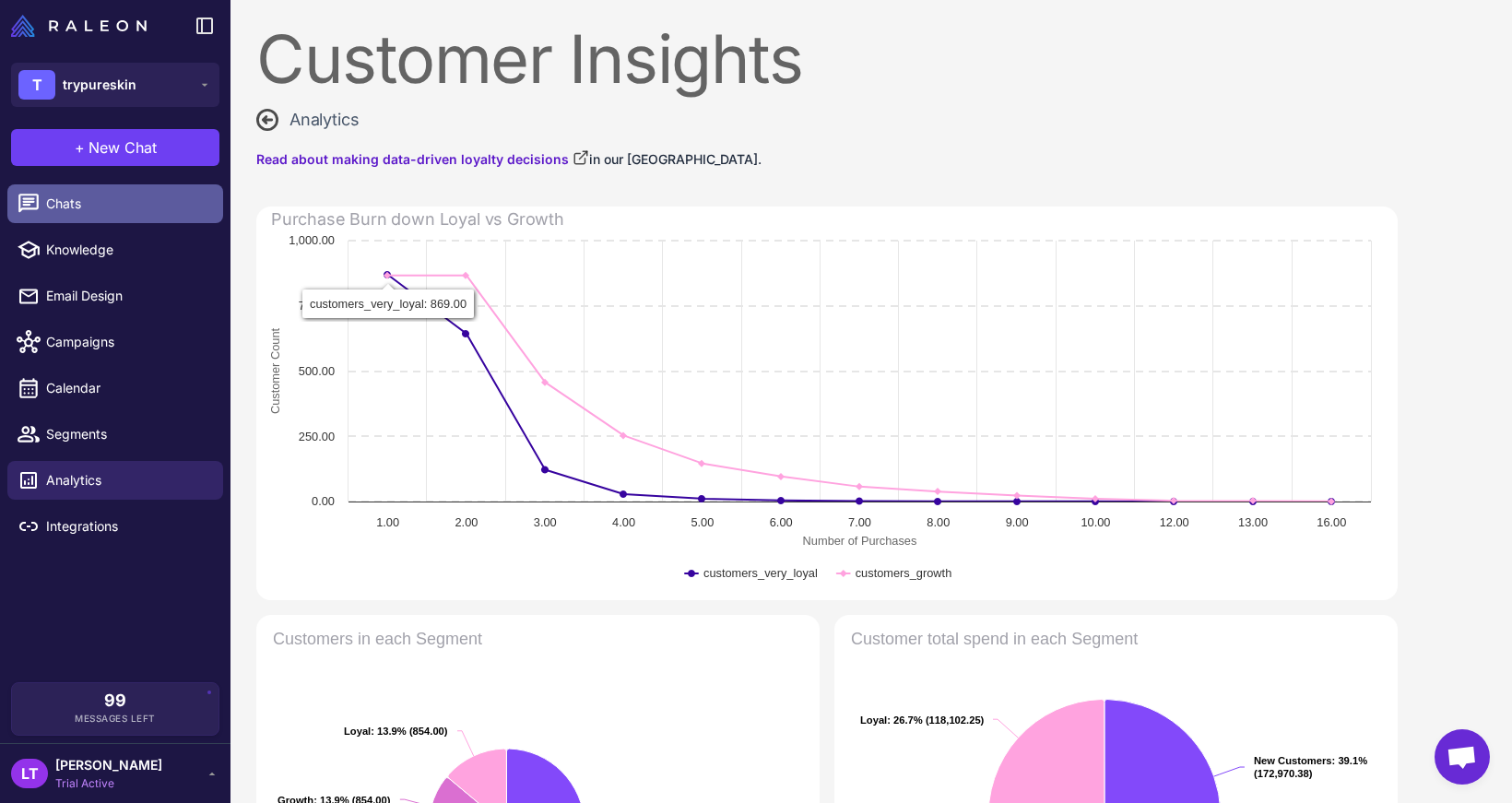
click at [101, 202] on span "Chats" at bounding box center [126, 204] width 162 height 20
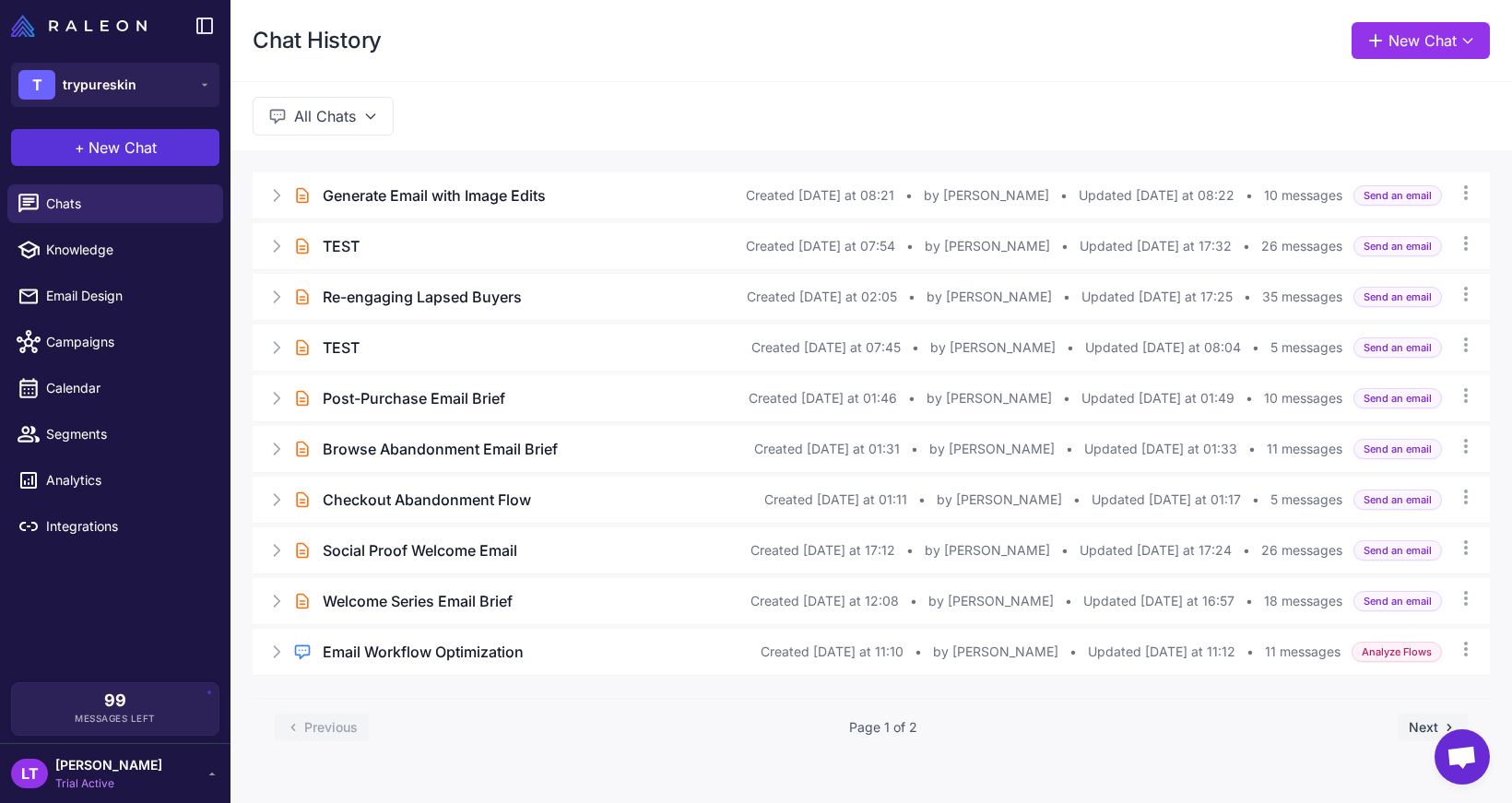
click at [167, 143] on button "+ New Chat" at bounding box center [115, 147] width 209 height 37
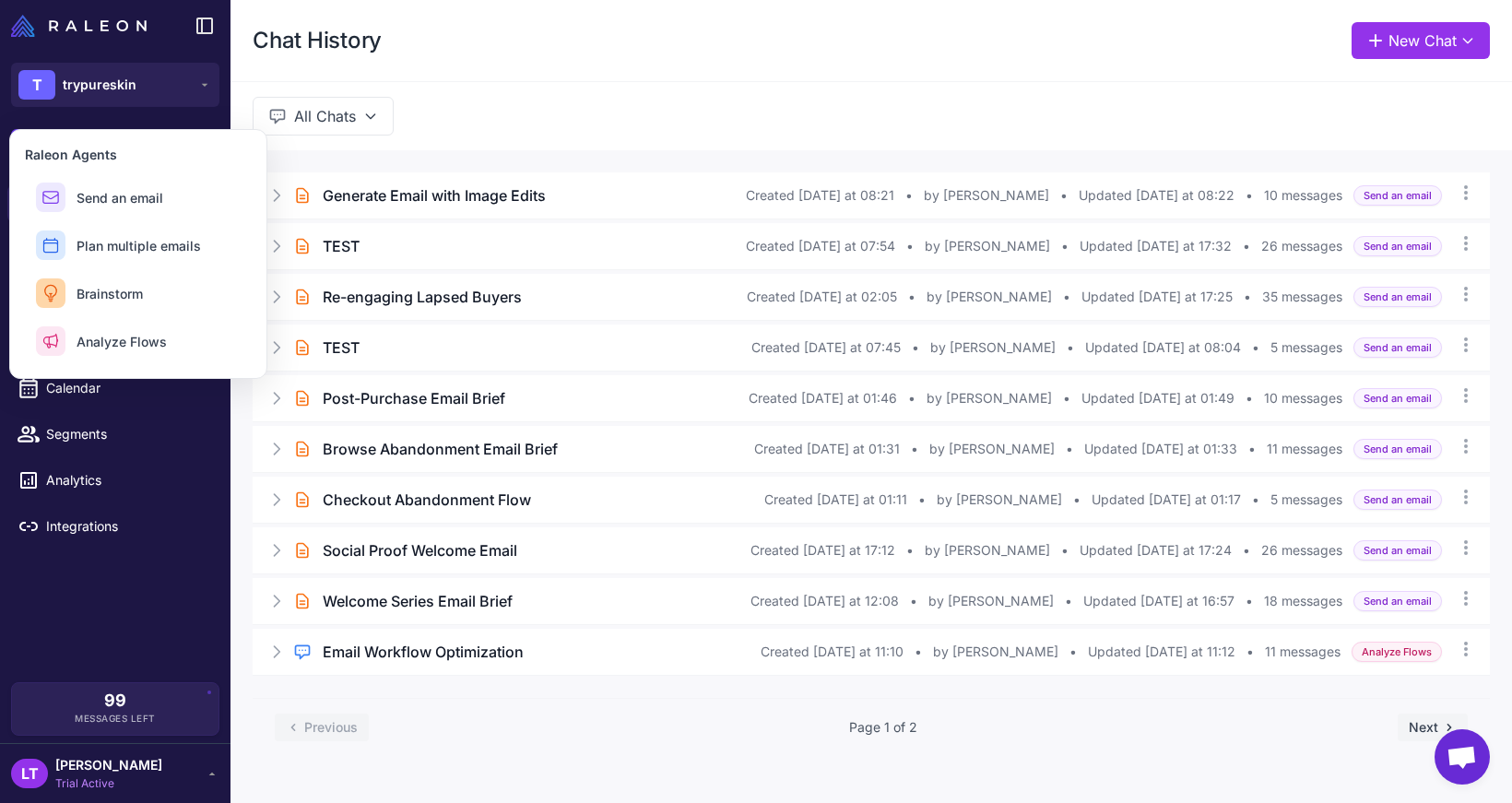
drag, startPoint x: 569, startPoint y: 7, endPoint x: 577, endPoint y: 1, distance: 10.0
click at [570, 6] on div "Chat History New Chat" at bounding box center [871, 41] width 1281 height 81
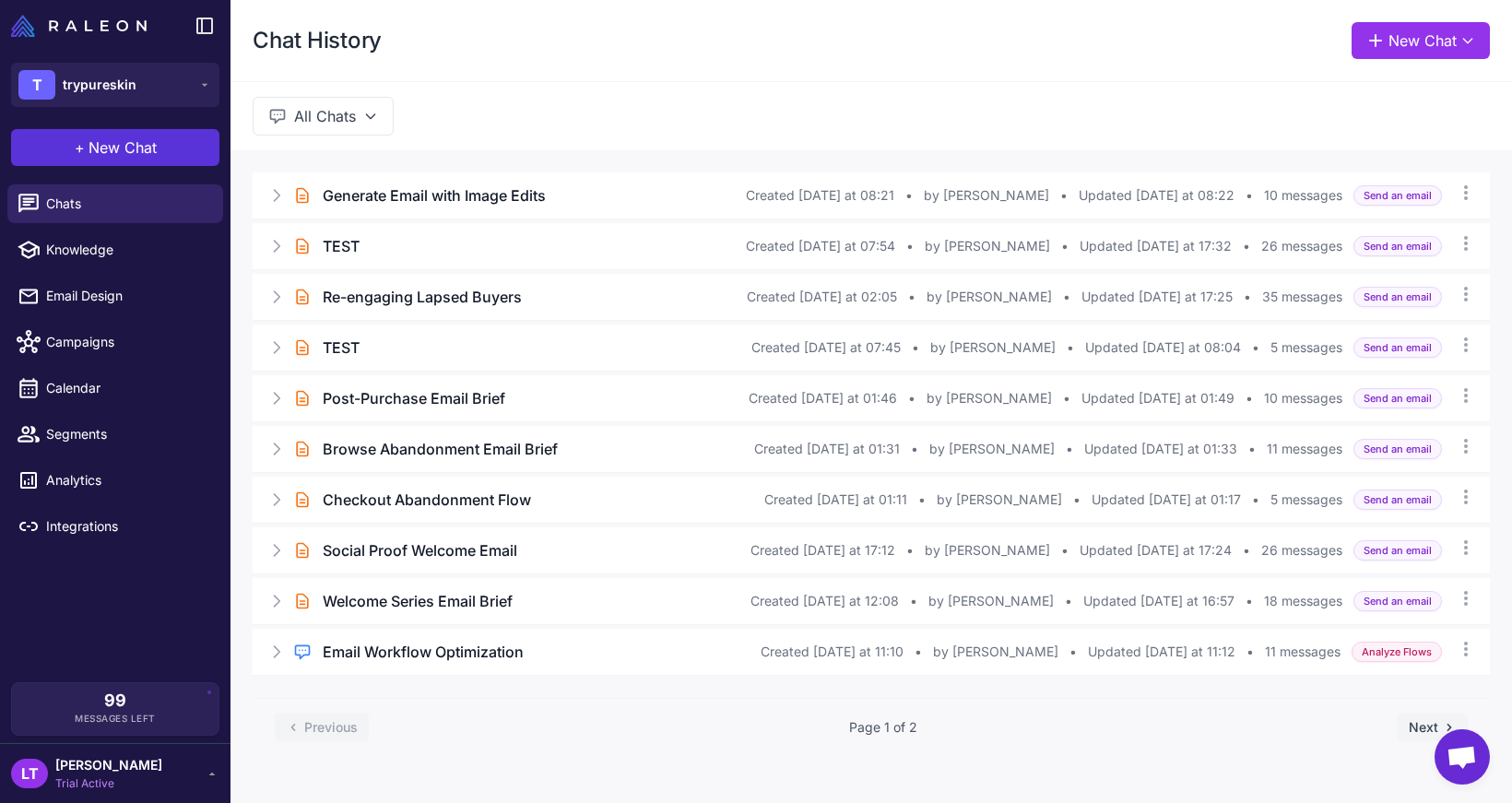
click at [167, 139] on button "+ New Chat" at bounding box center [115, 147] width 209 height 37
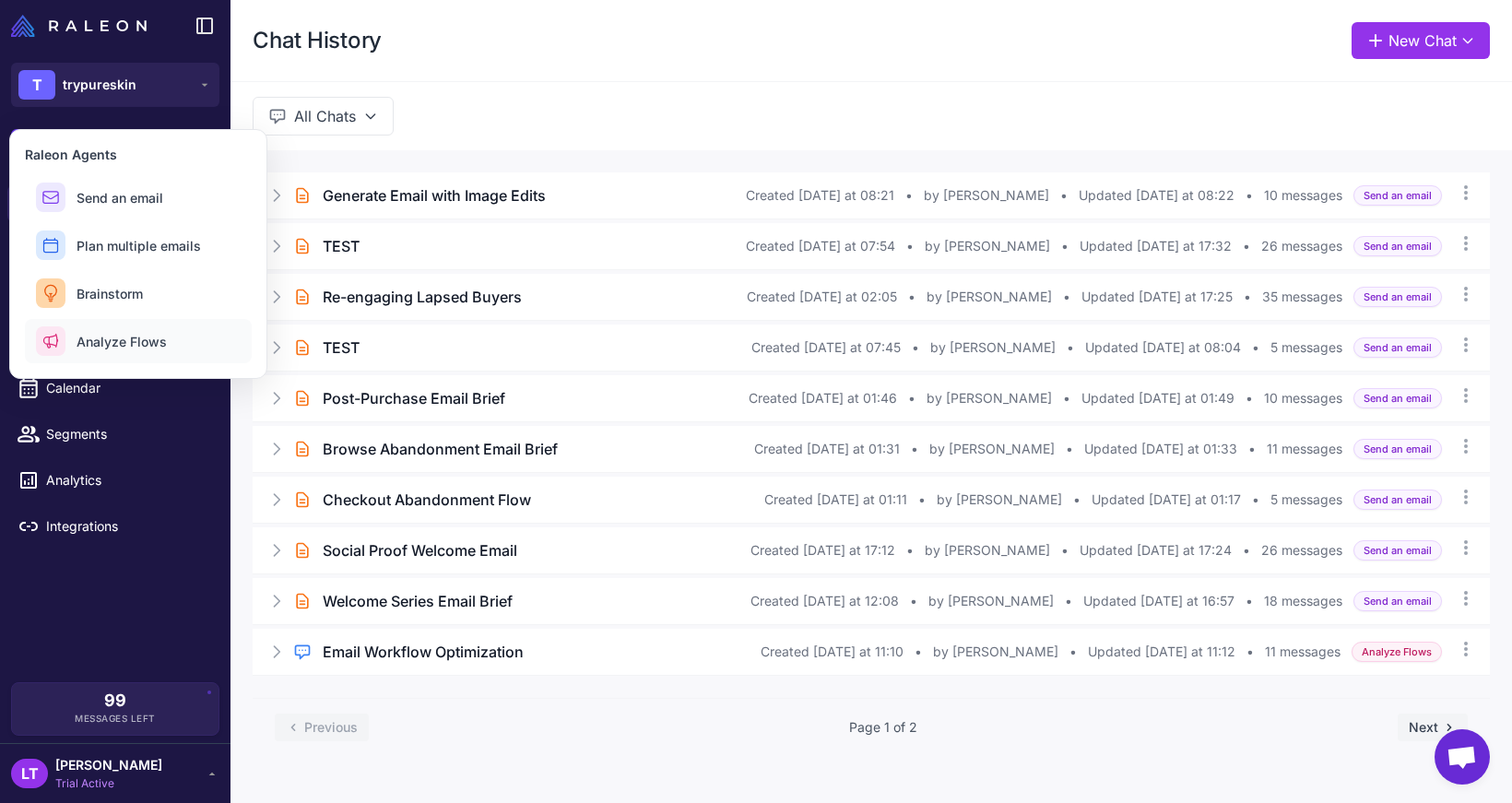
click at [200, 353] on button "Analyze Flows" at bounding box center [138, 341] width 227 height 45
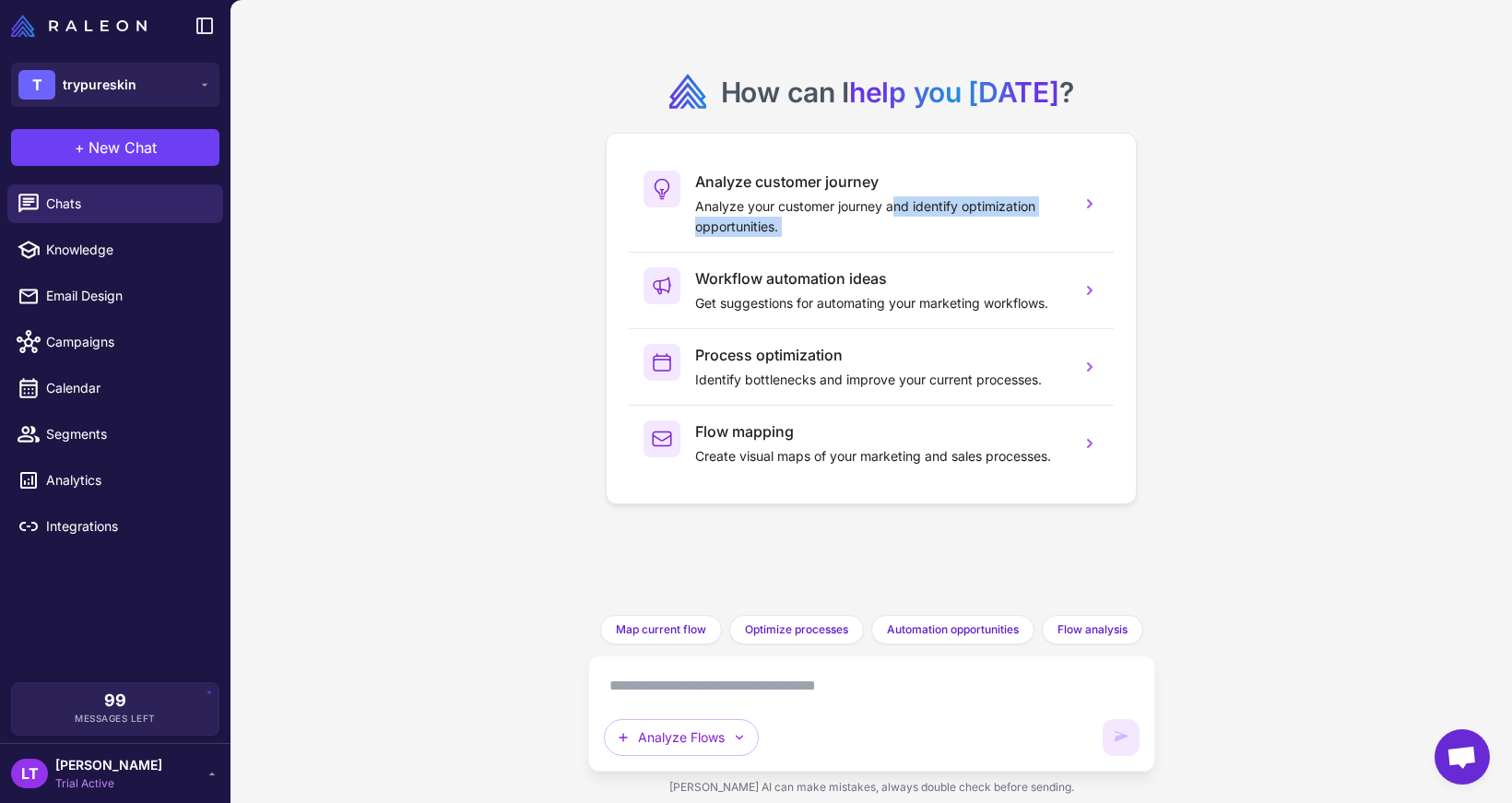
drag, startPoint x: 898, startPoint y: 199, endPoint x: 572, endPoint y: 273, distance: 334.3
click at [572, 273] on div "How can I help you today ? Analyze customer journey Analyze your customer journ…" at bounding box center [871, 402] width 1281 height 803
click at [1201, 147] on div "How can I help you today ? Analyze customer journey Analyze your customer journ…" at bounding box center [871, 402] width 1281 height 803
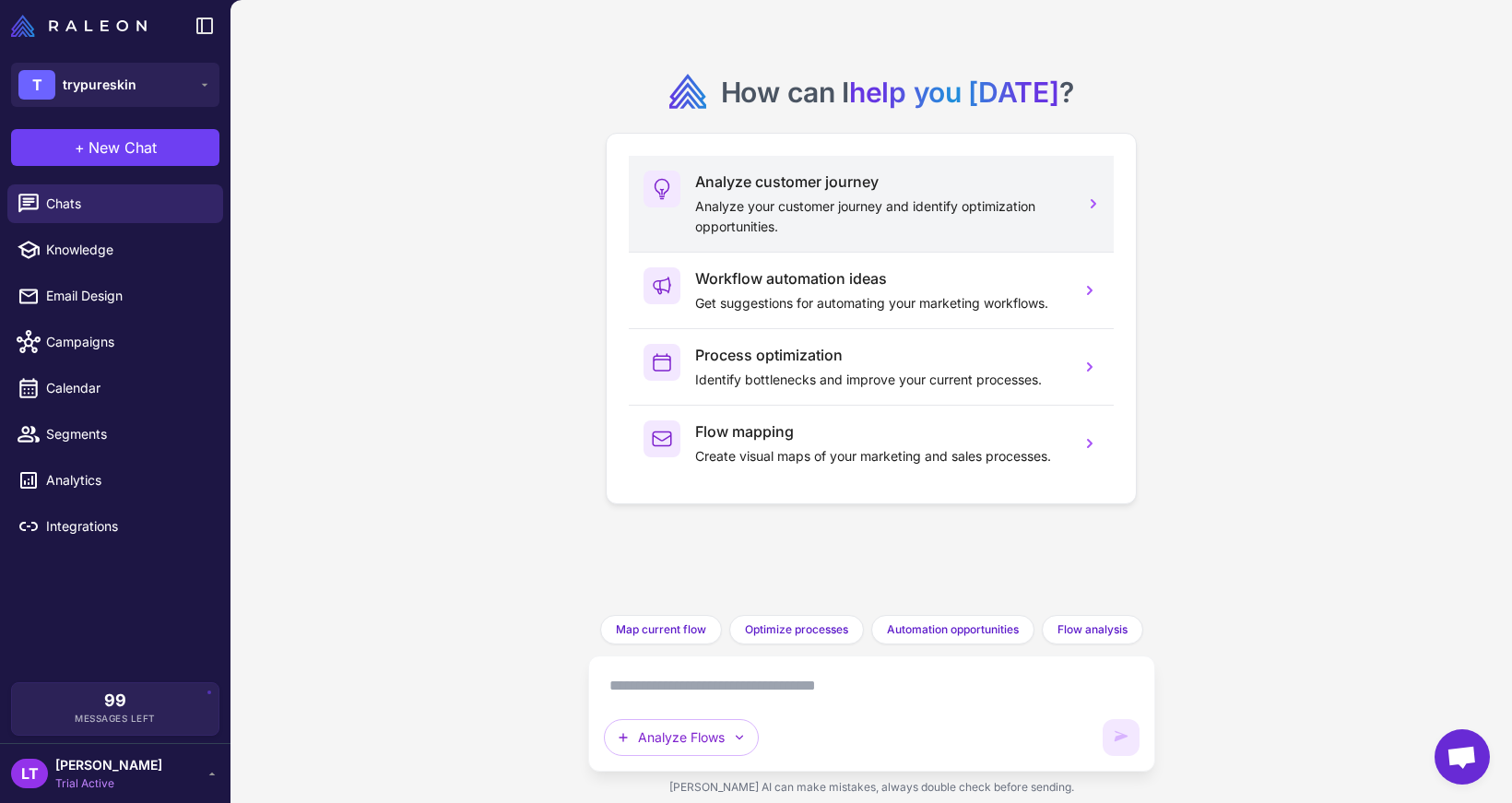
click at [1064, 185] on h3 "Analyze customer journey" at bounding box center [880, 182] width 371 height 22
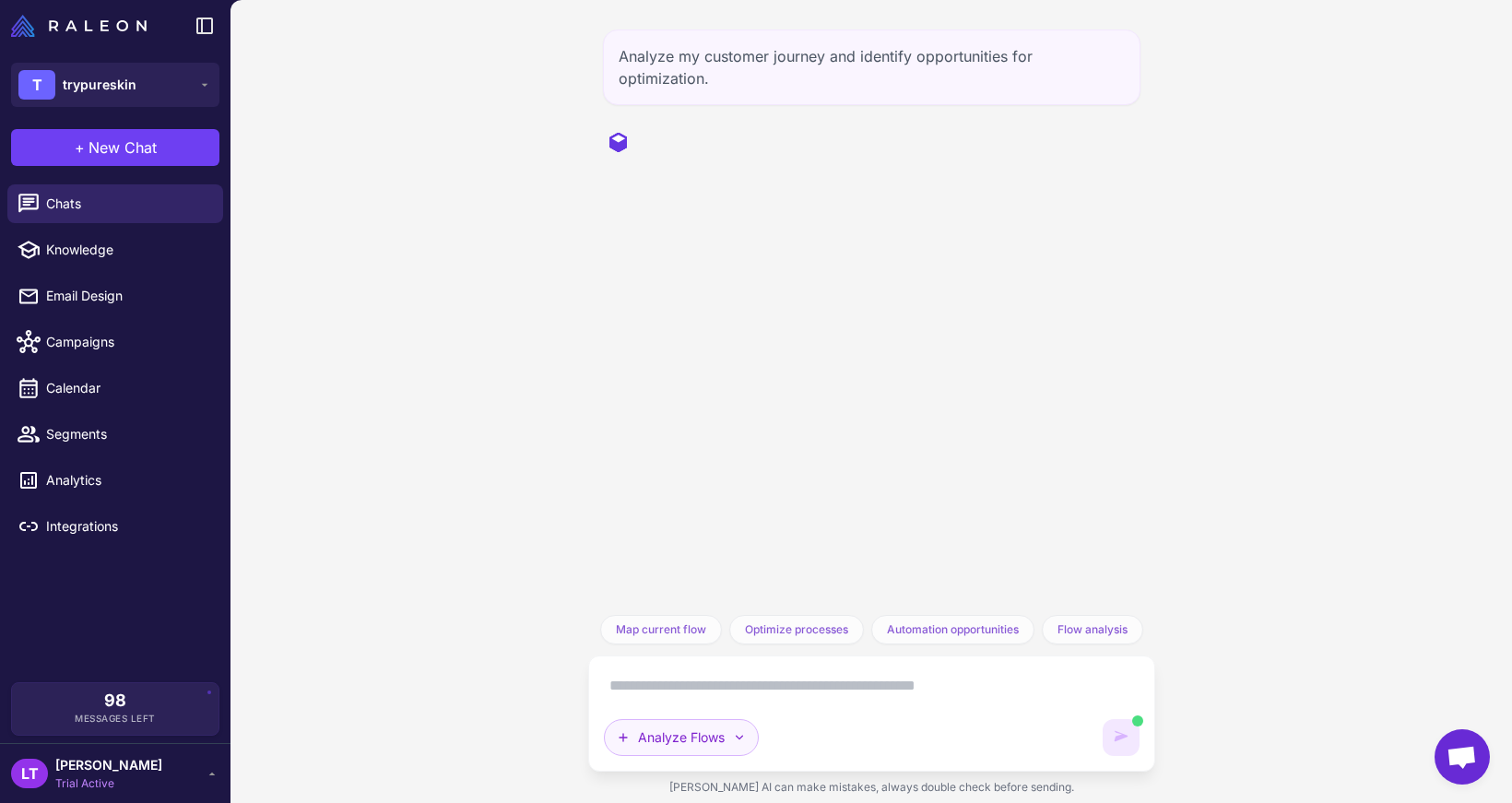
click at [717, 735] on button "Analyze Flows" at bounding box center [681, 736] width 155 height 37
click at [940, 709] on div "AI is generating content. You can continue typing. Analyze Flows Built-in Agent…" at bounding box center [871, 713] width 536 height 84
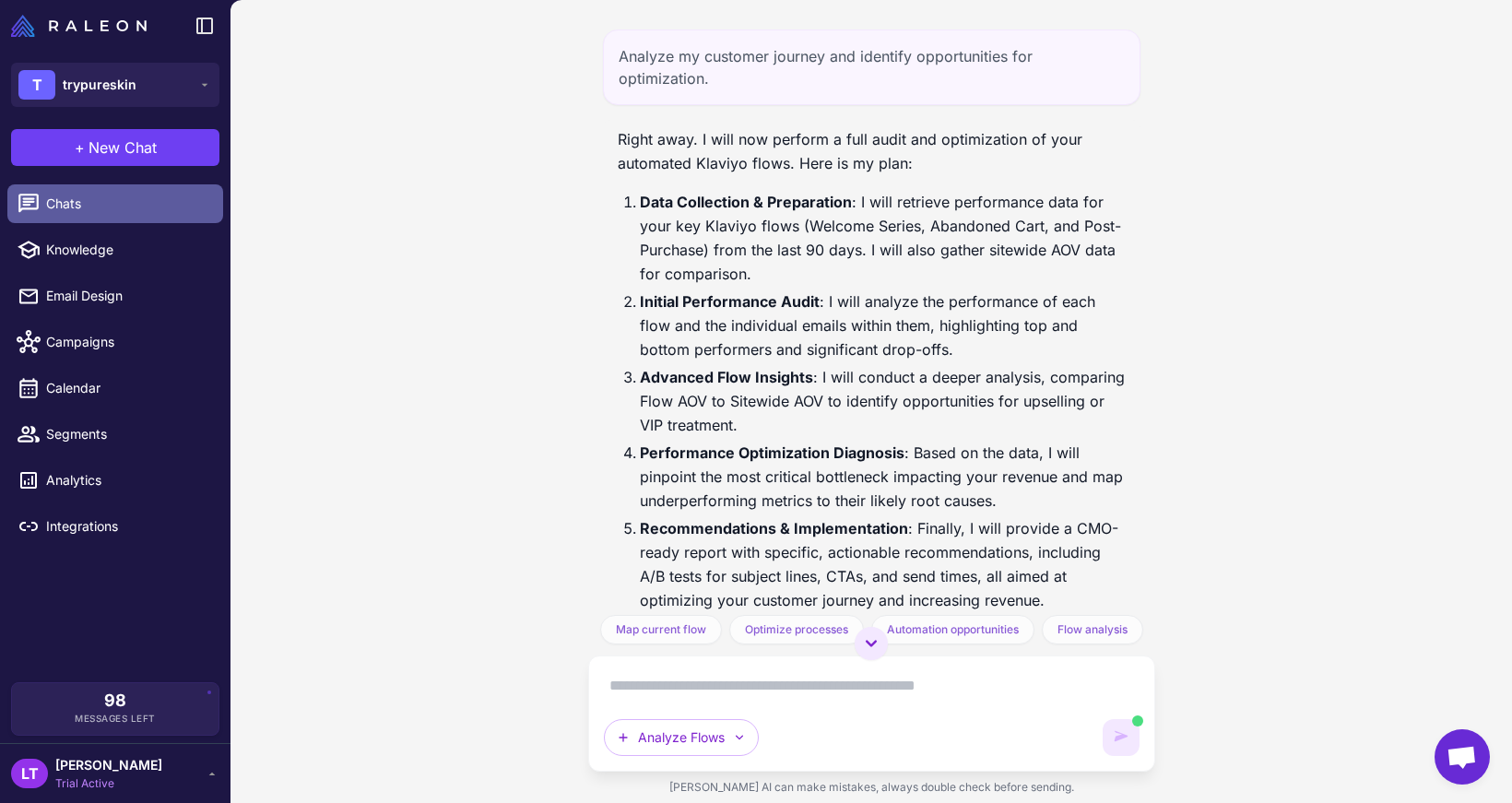
click at [137, 194] on span "Chats" at bounding box center [126, 204] width 162 height 20
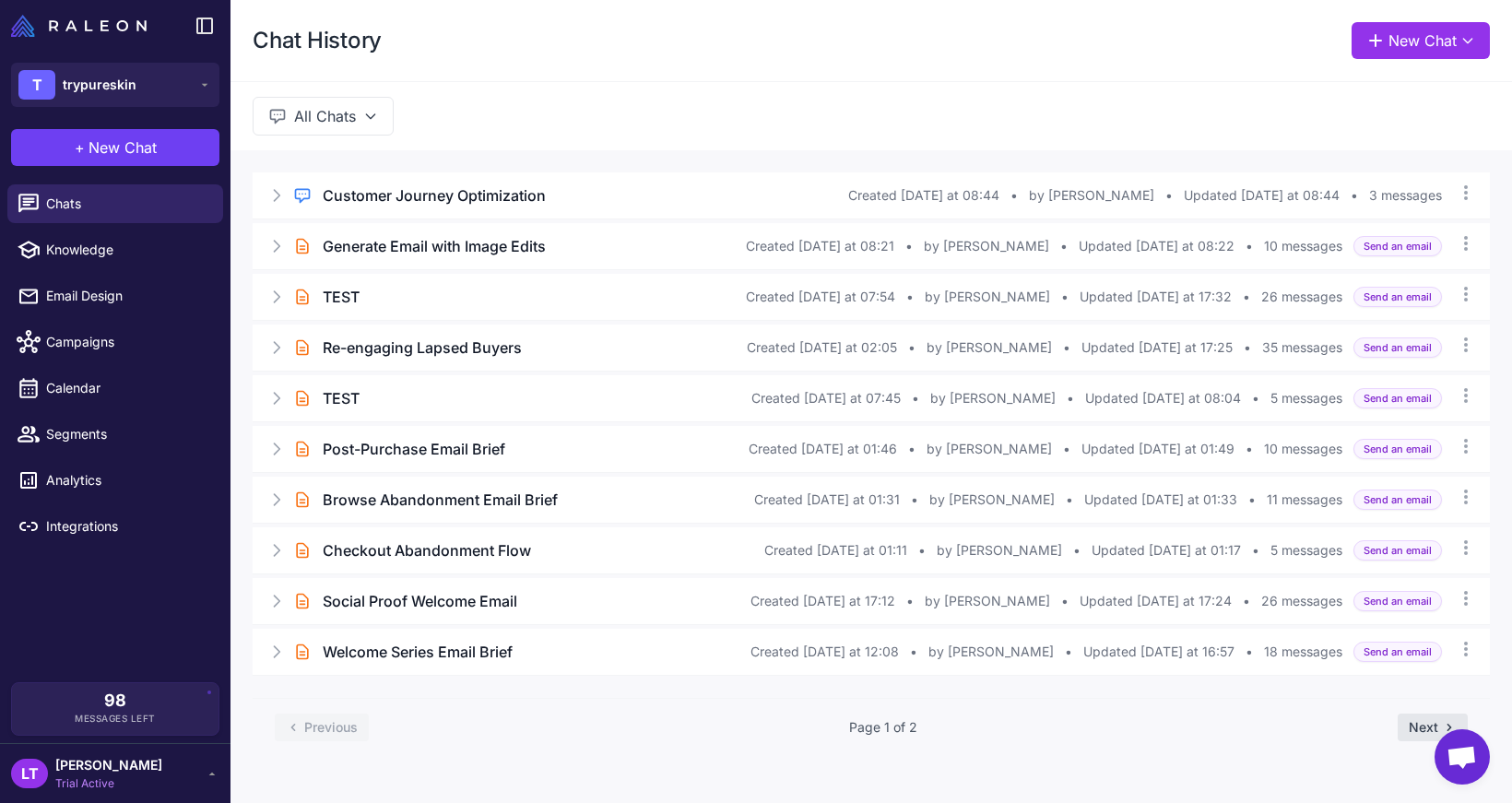
click at [1429, 728] on button "Next" at bounding box center [1432, 727] width 70 height 28
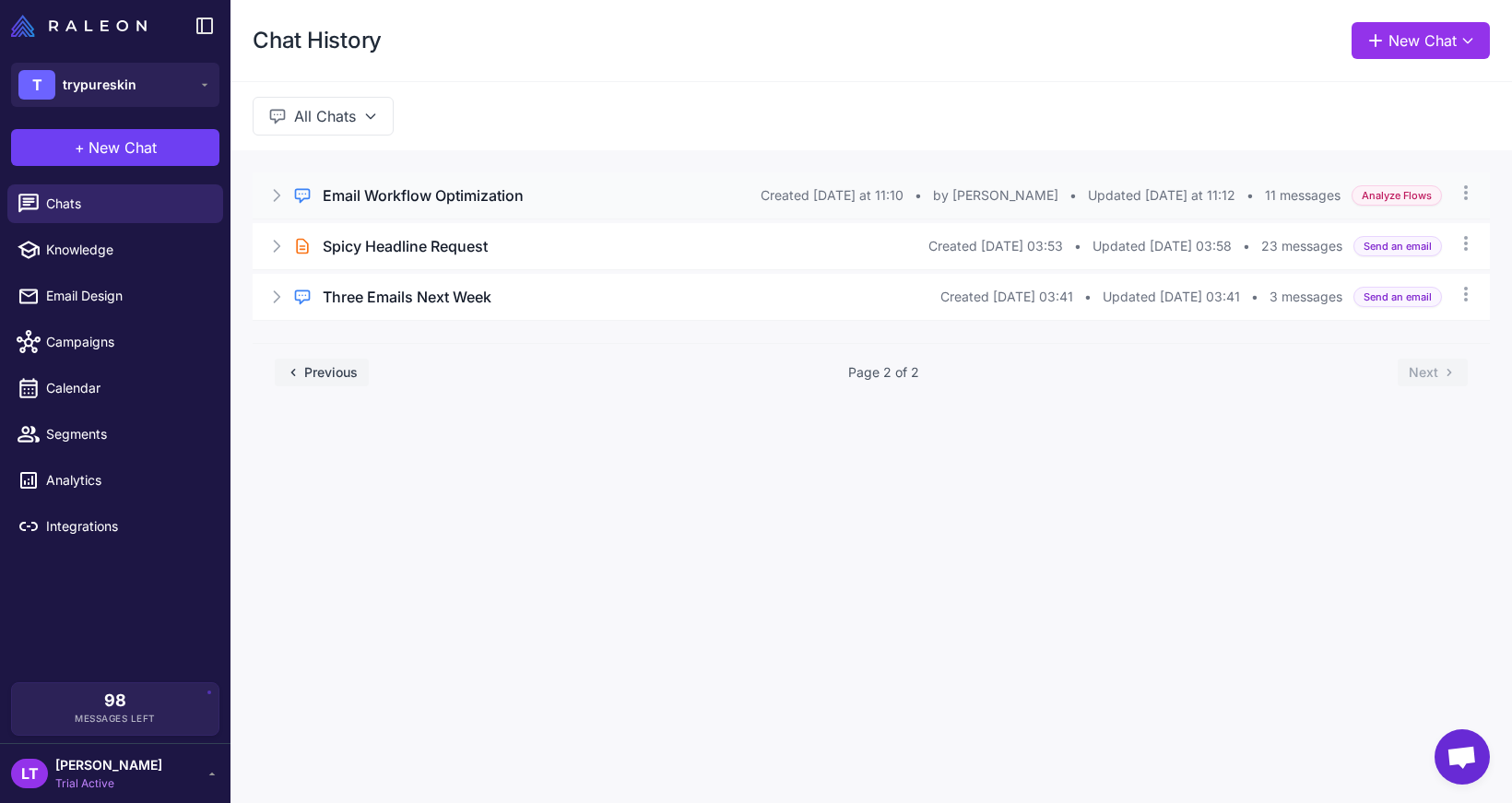
click at [584, 193] on div "Email Workflow Optimization" at bounding box center [542, 195] width 437 height 22
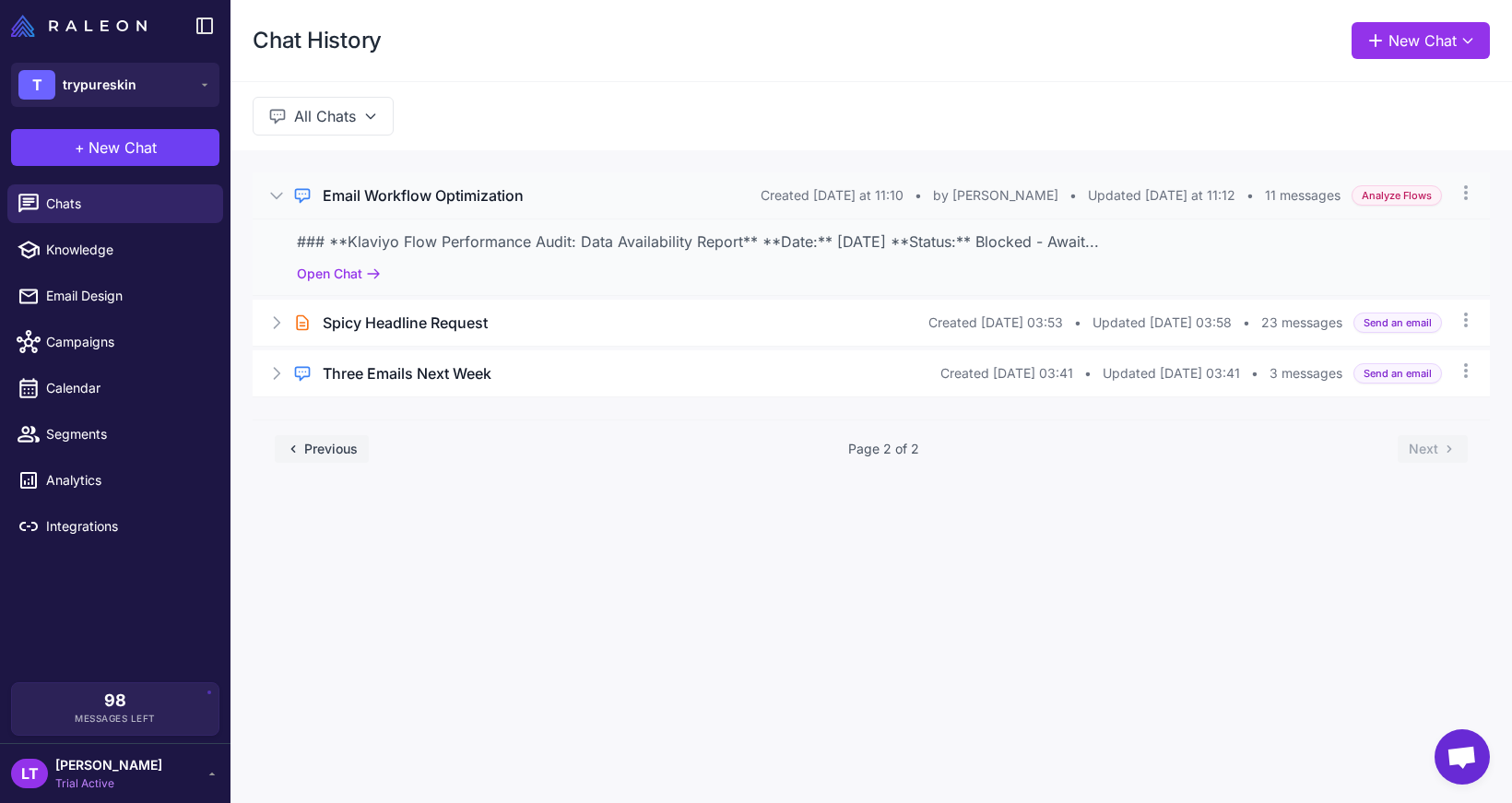
click at [584, 193] on div "Email Workflow Optimization" at bounding box center [542, 195] width 437 height 22
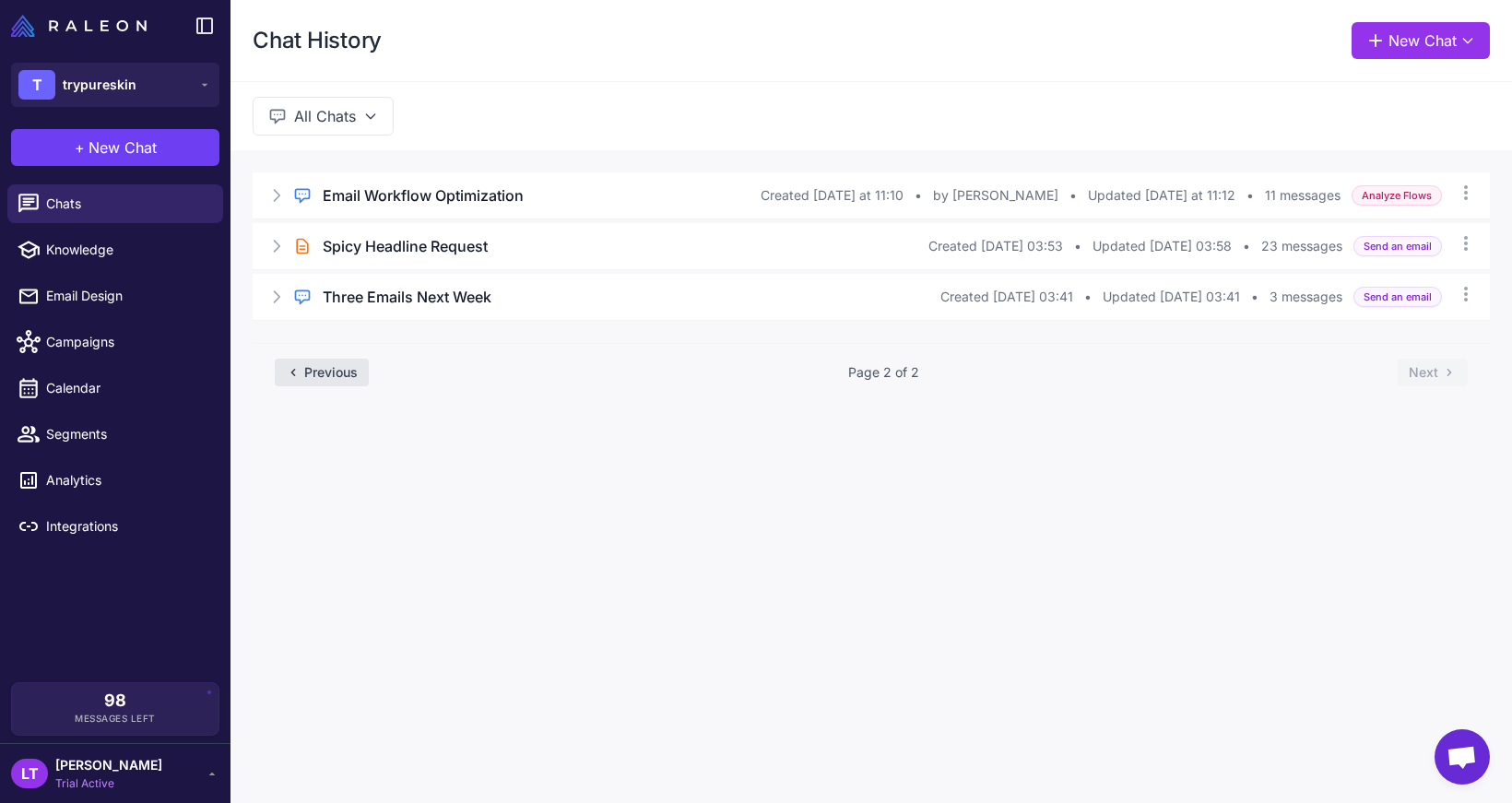
click at [336, 366] on button "Previous" at bounding box center [321, 373] width 94 height 28
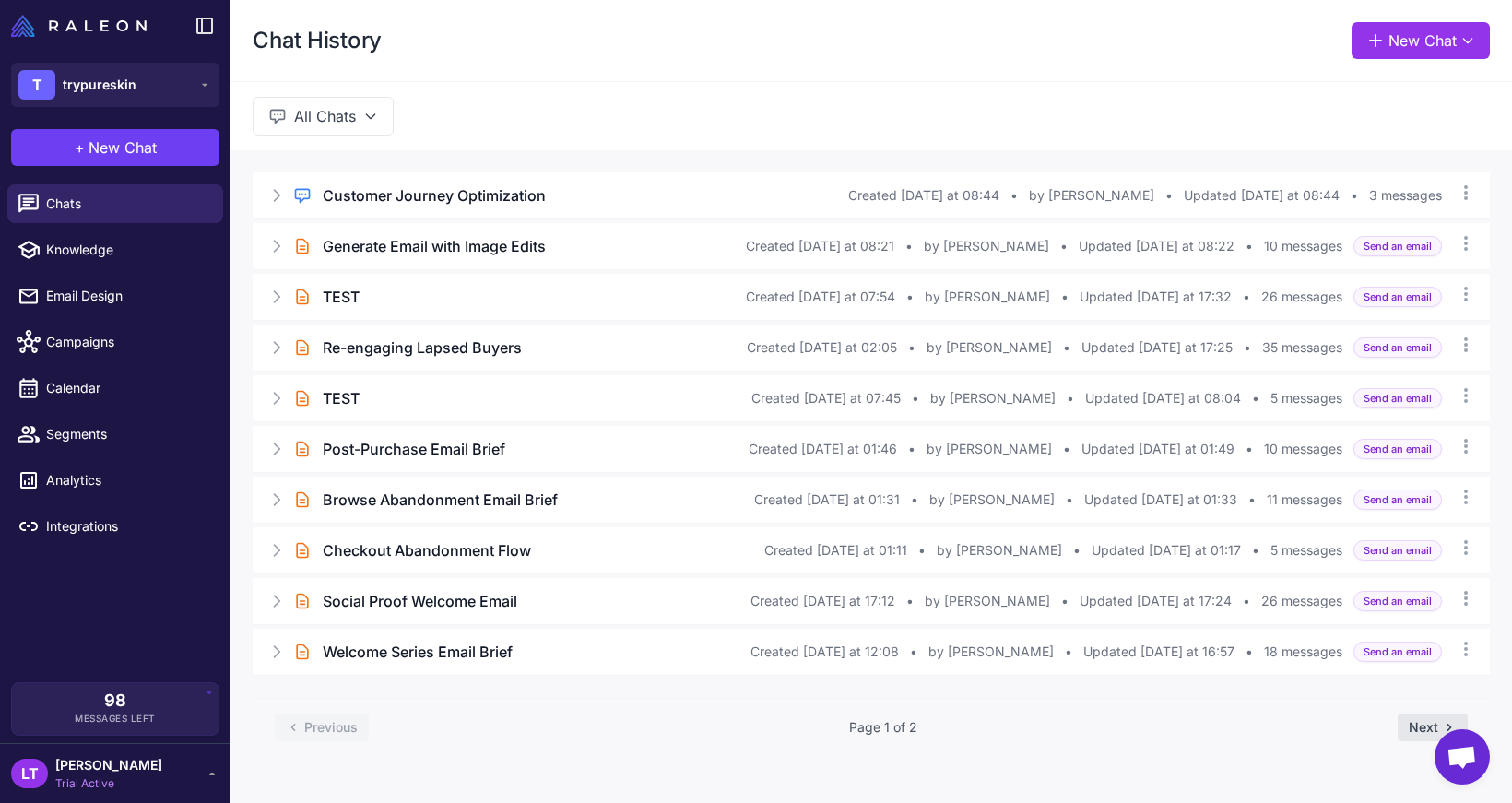
click at [1402, 721] on button "Next" at bounding box center [1432, 727] width 70 height 28
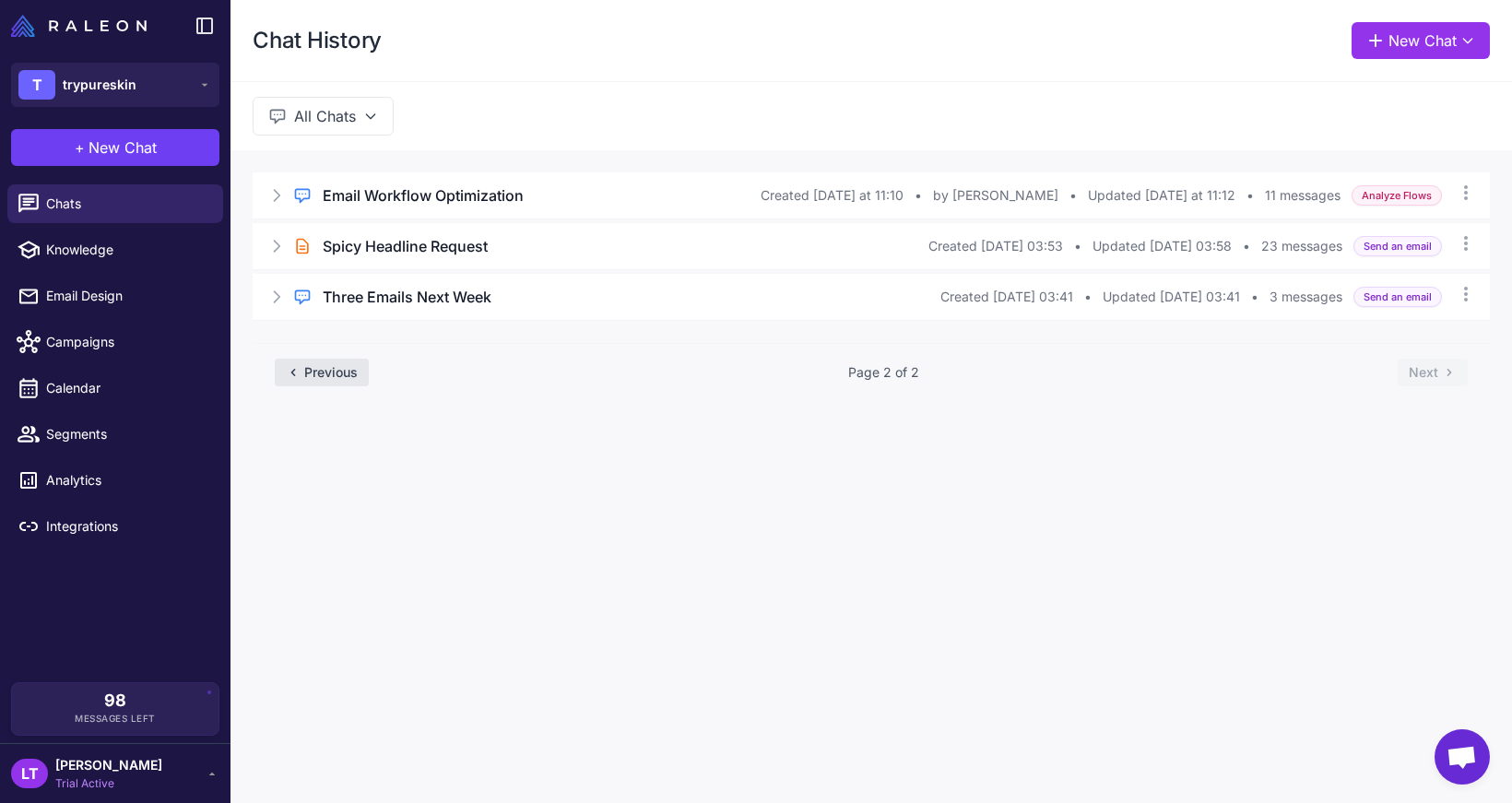
click at [343, 385] on button "Previous" at bounding box center [321, 373] width 94 height 28
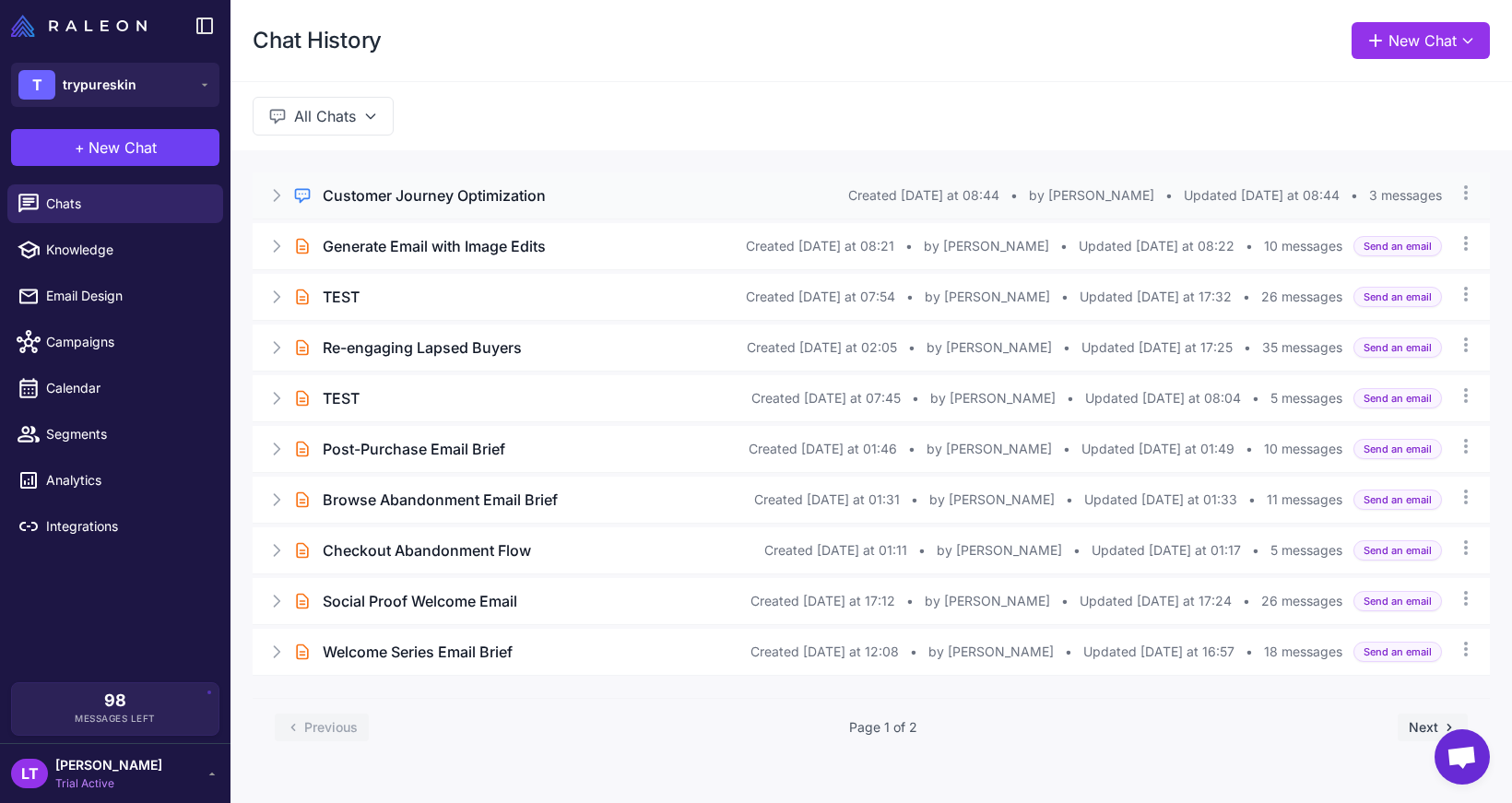
click at [684, 185] on div "Customer Journey Optimization" at bounding box center [586, 195] width 525 height 22
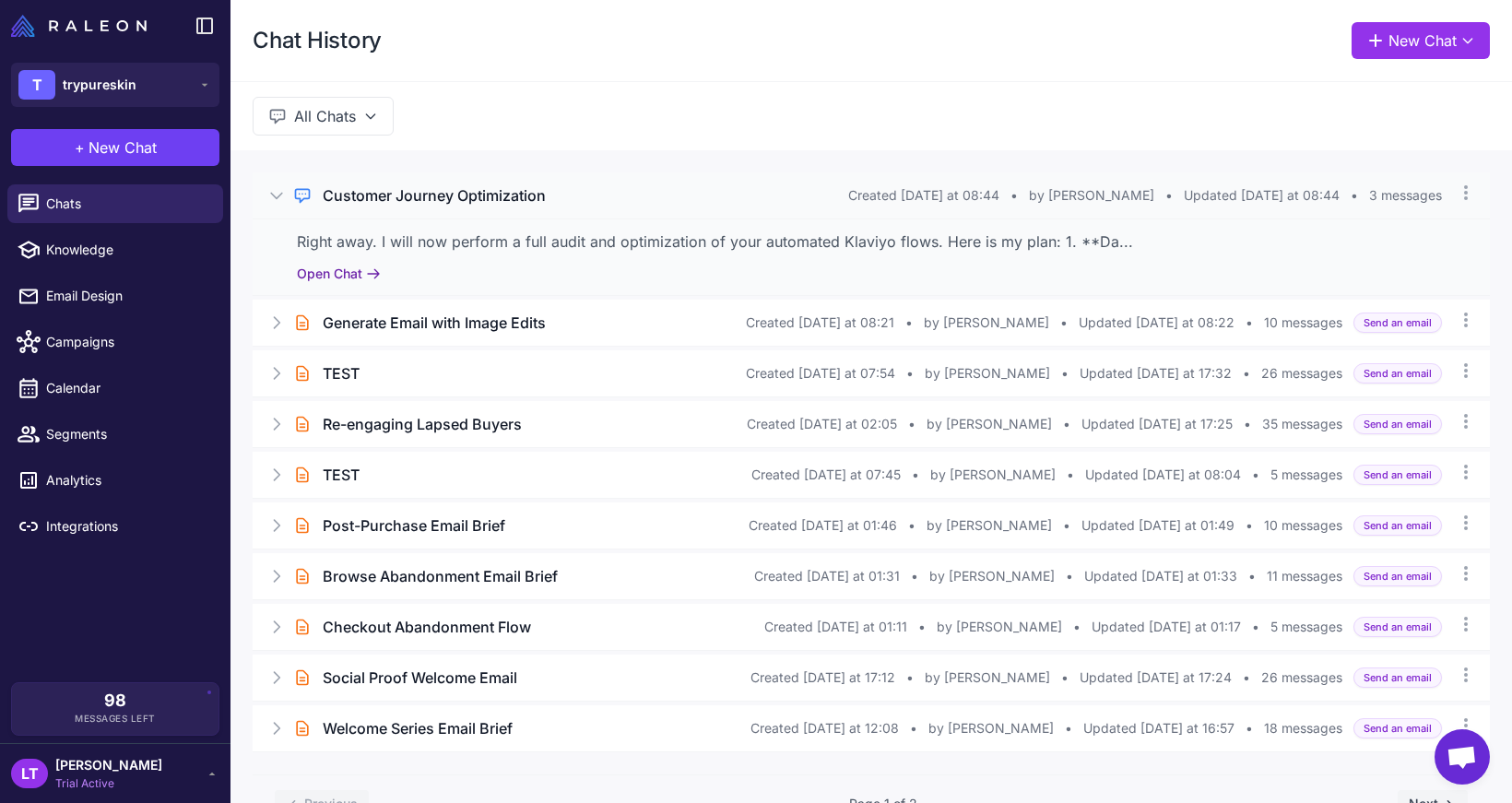
click at [363, 271] on button "Open Chat" at bounding box center [339, 273] width 84 height 20
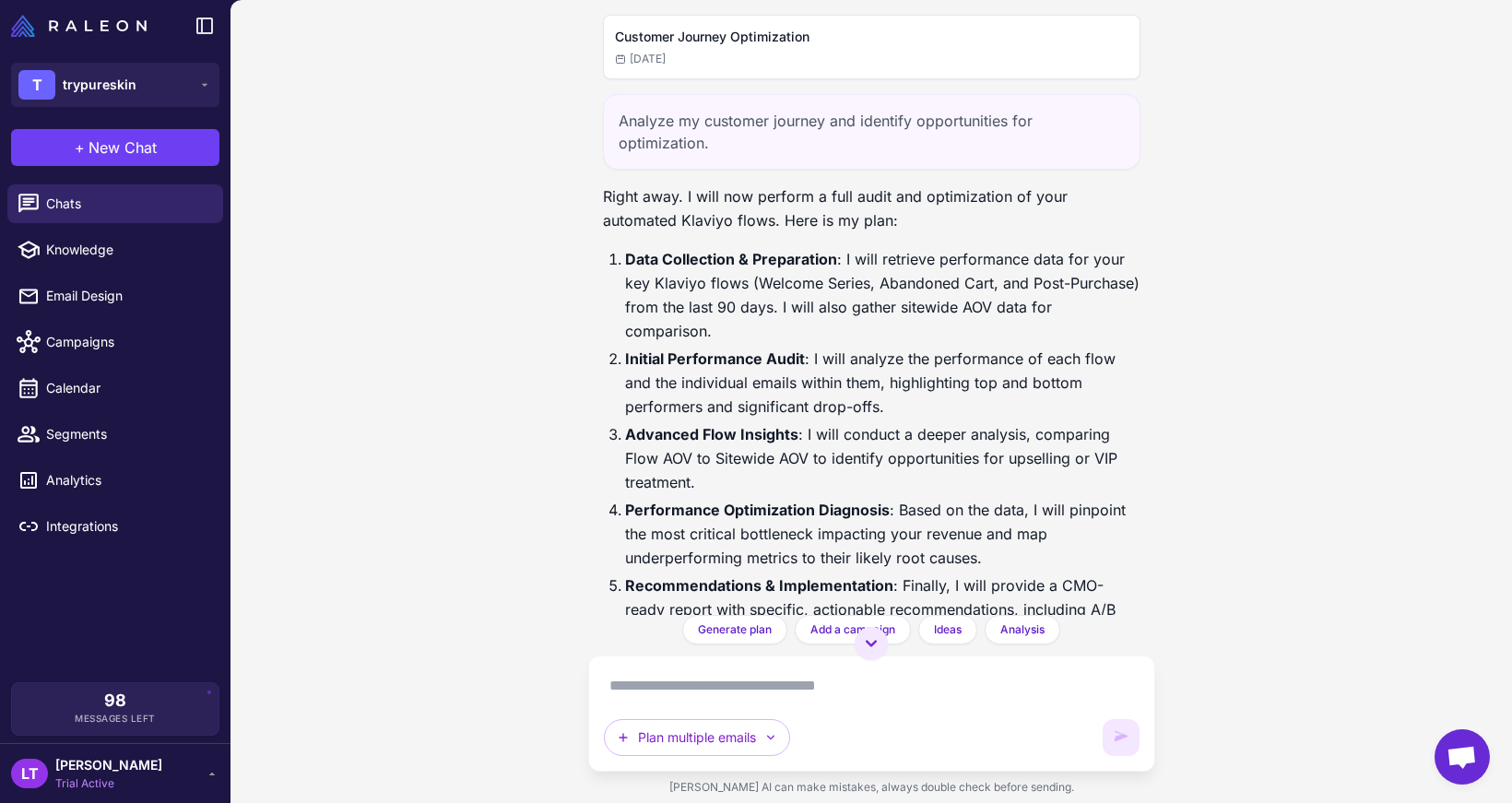
scroll to position [119, 0]
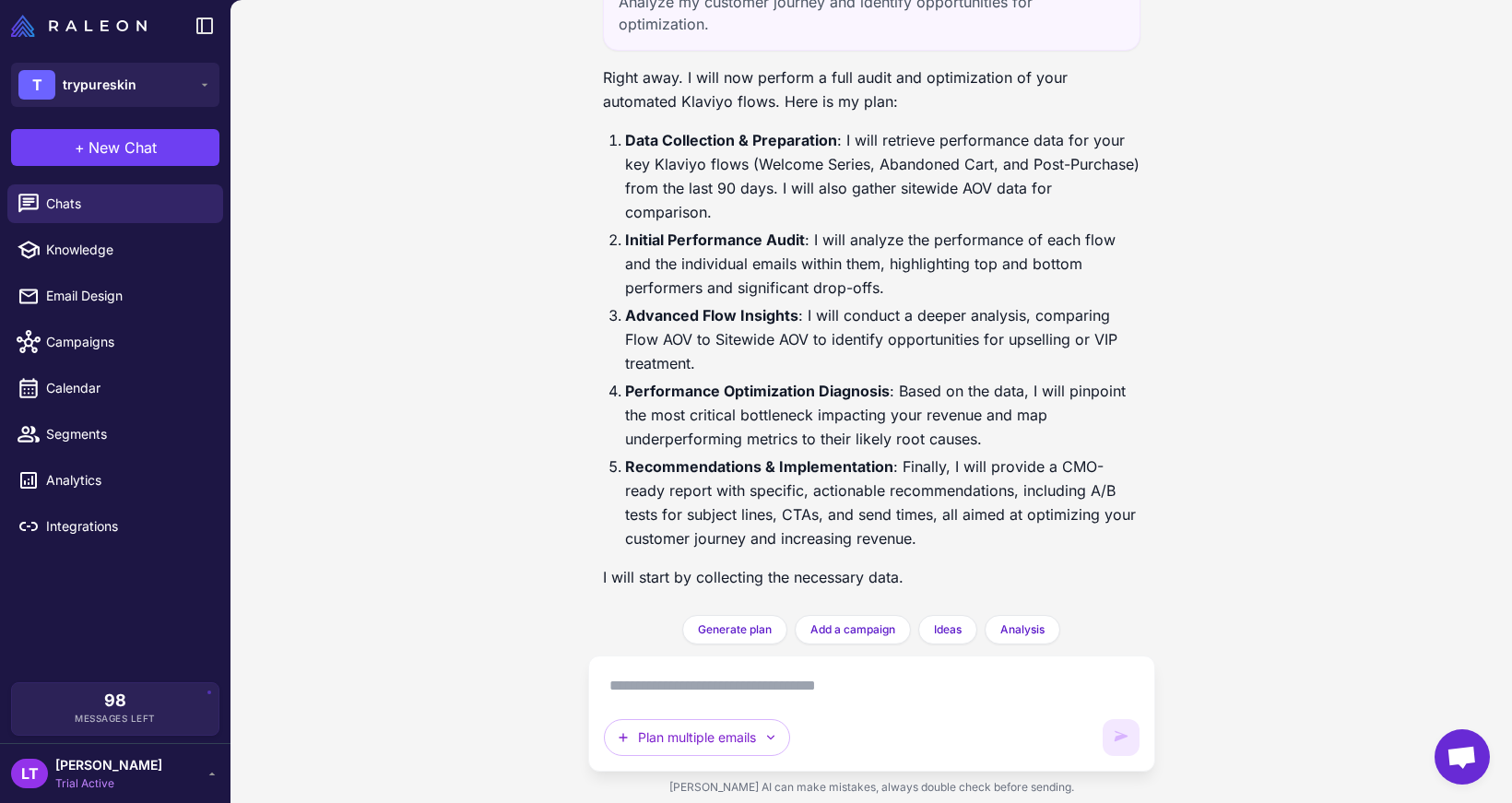
click at [712, 698] on textarea at bounding box center [871, 686] width 536 height 30
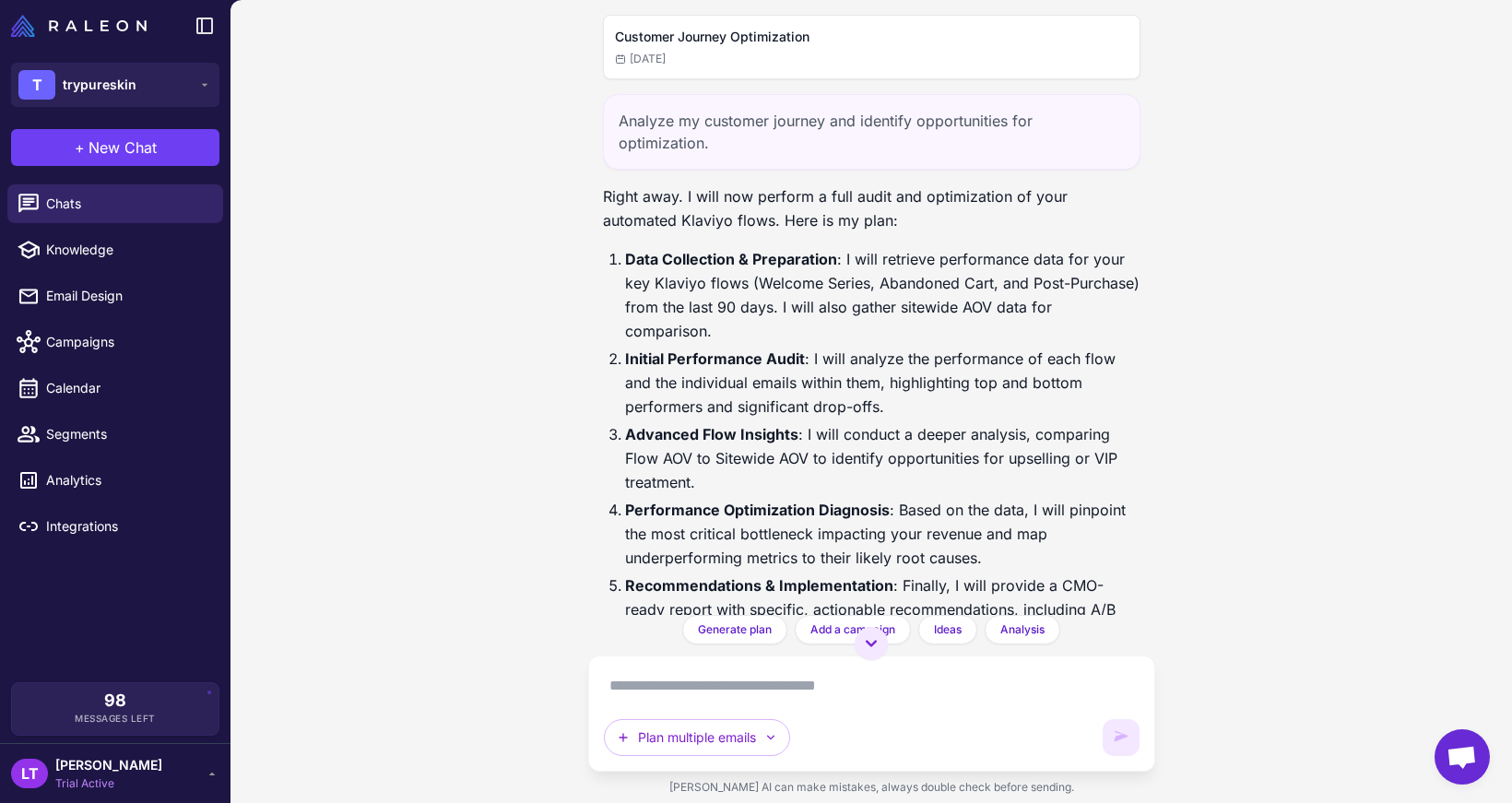
click at [797, 46] on h2 "Customer Journey Optimization" at bounding box center [871, 37] width 513 height 20
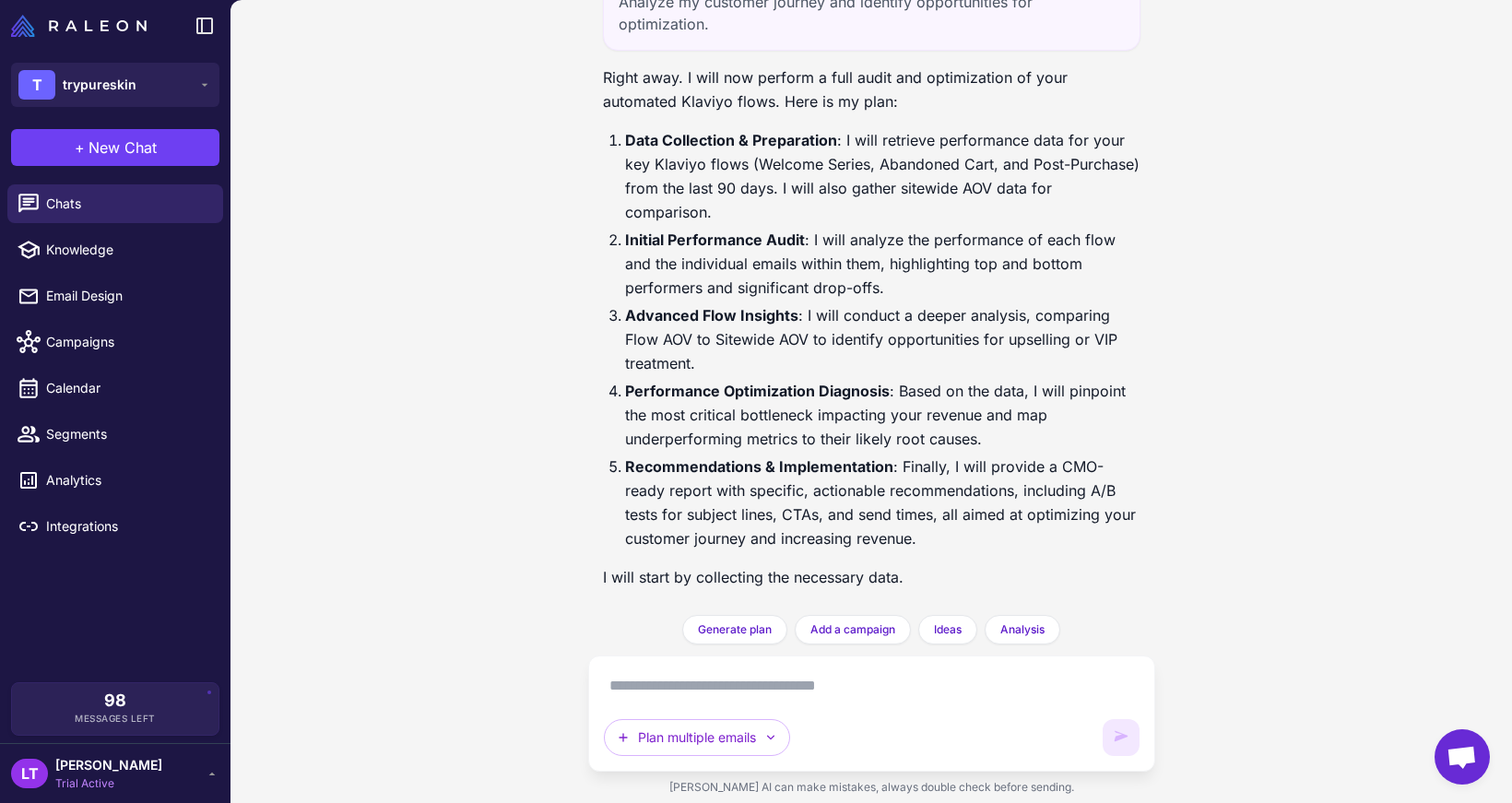
click at [715, 702] on div "Plan multiple emails" at bounding box center [871, 713] width 536 height 84
click at [728, 689] on textarea at bounding box center [871, 686] width 536 height 30
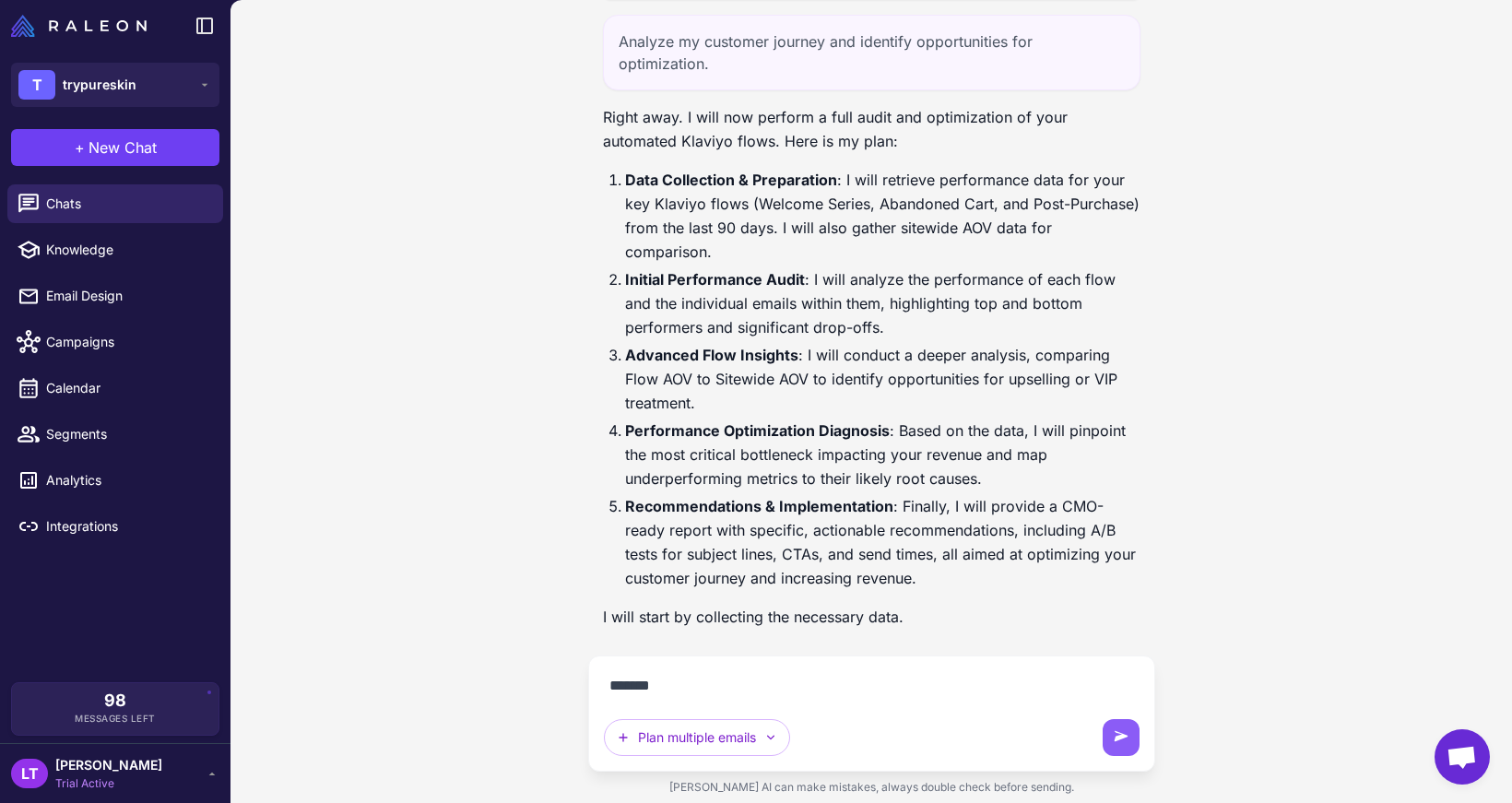
type textarea "********"
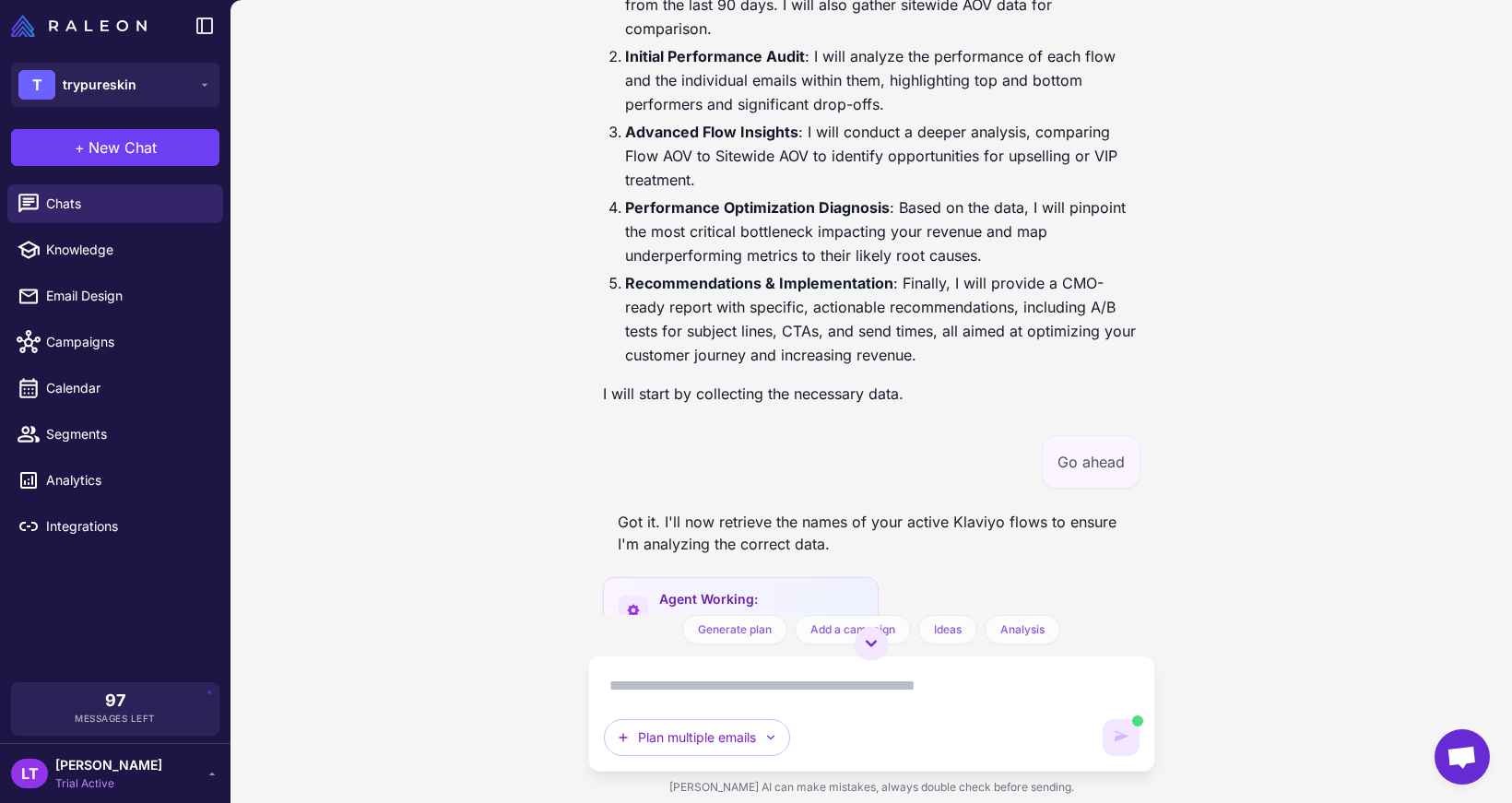
scroll to position [351, 0]
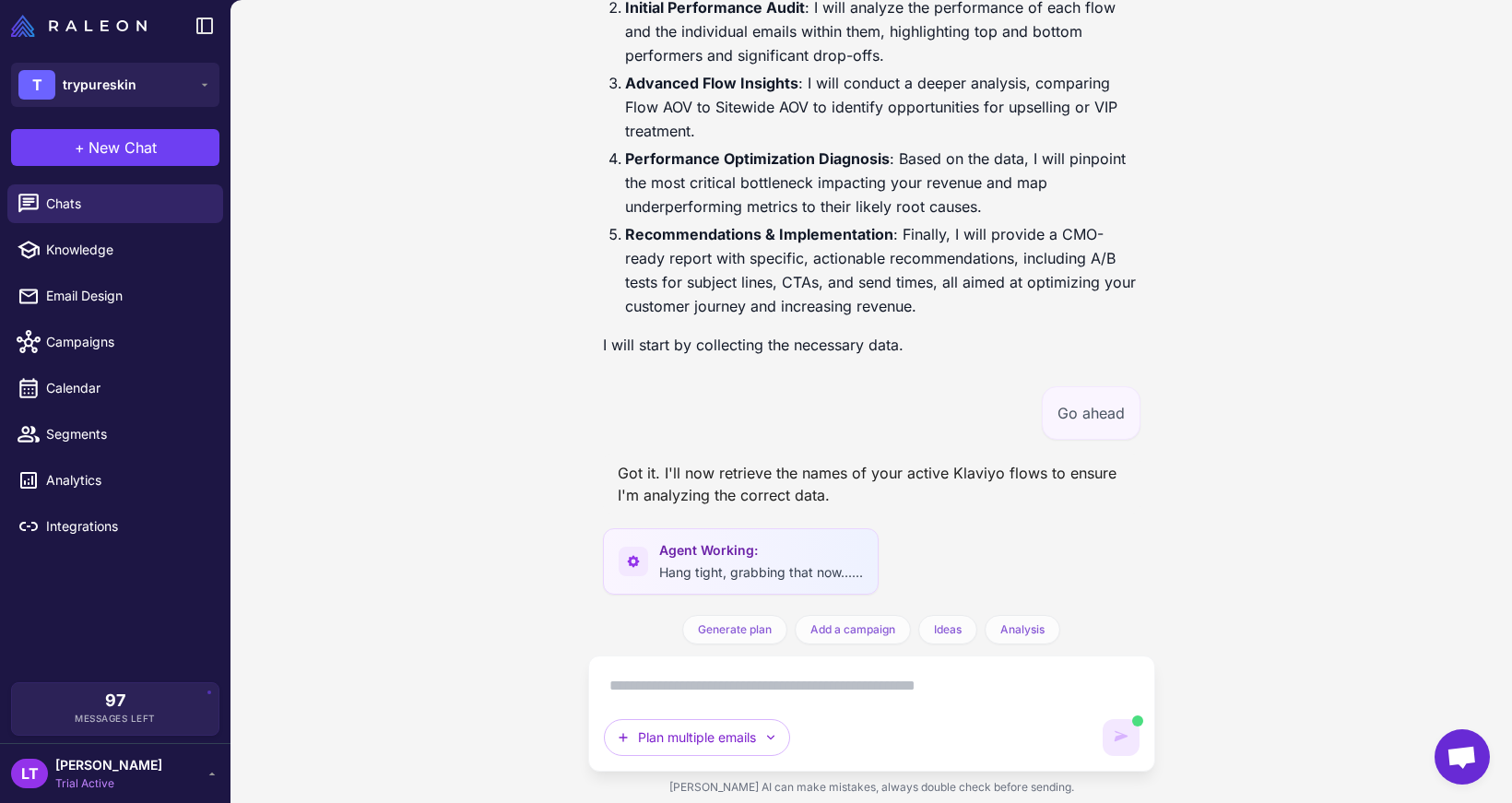
drag, startPoint x: 687, startPoint y: 686, endPoint x: 960, endPoint y: -111, distance: 842.5
click at [960, 0] on html "**********" at bounding box center [756, 0] width 1512 height 0
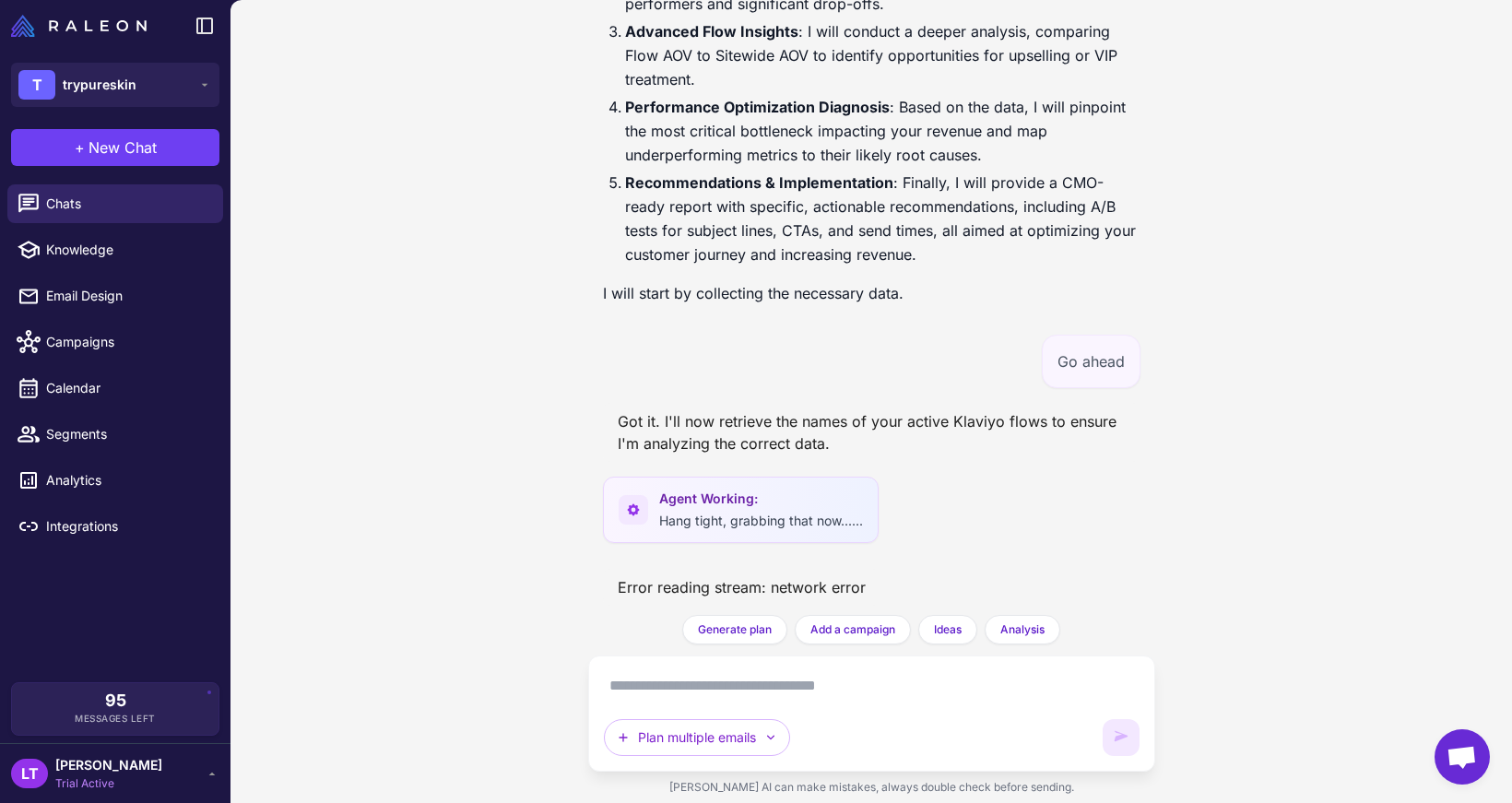
click at [634, 508] on icon at bounding box center [632, 510] width 12 height 12
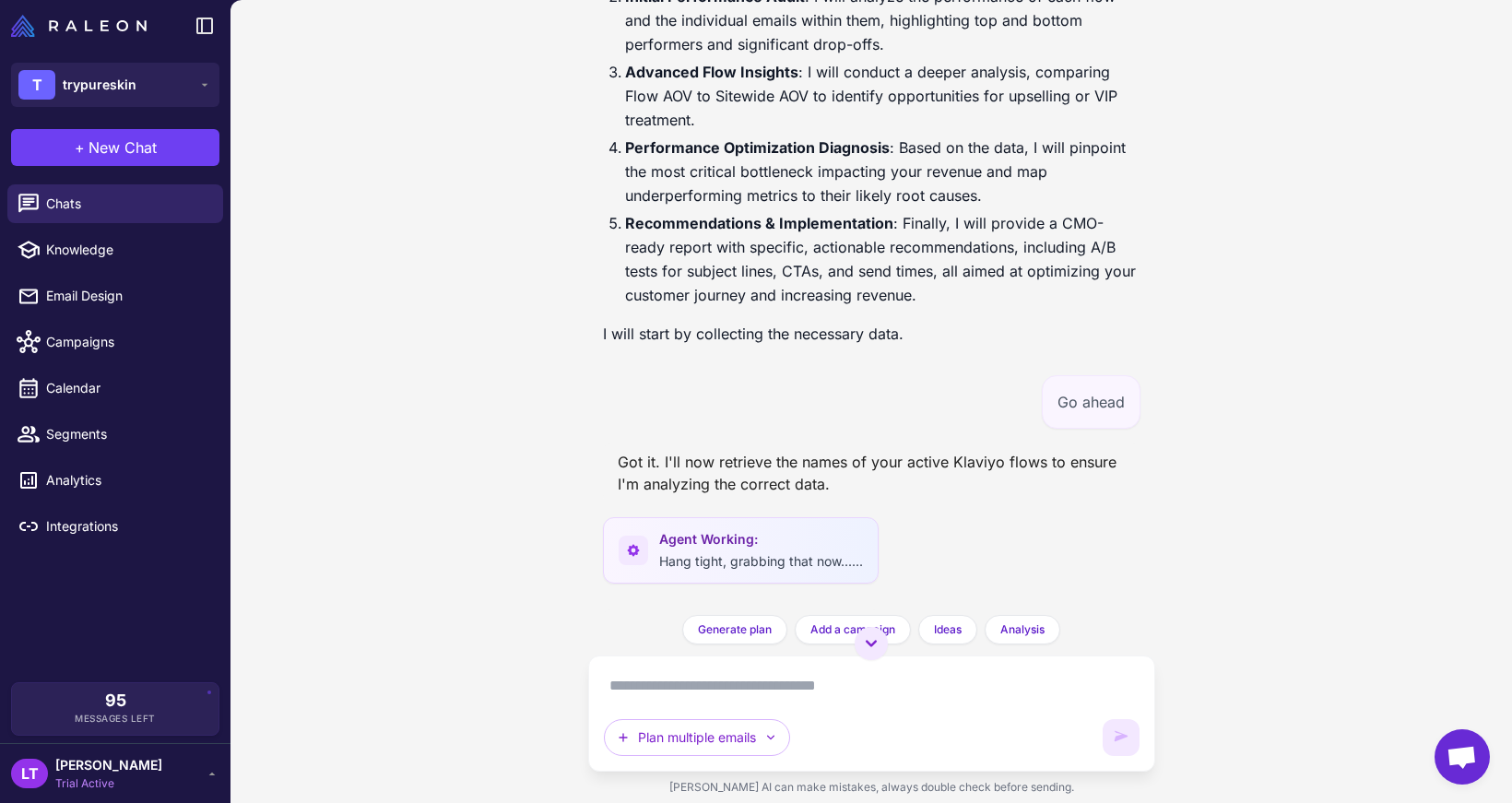
scroll to position [0, 0]
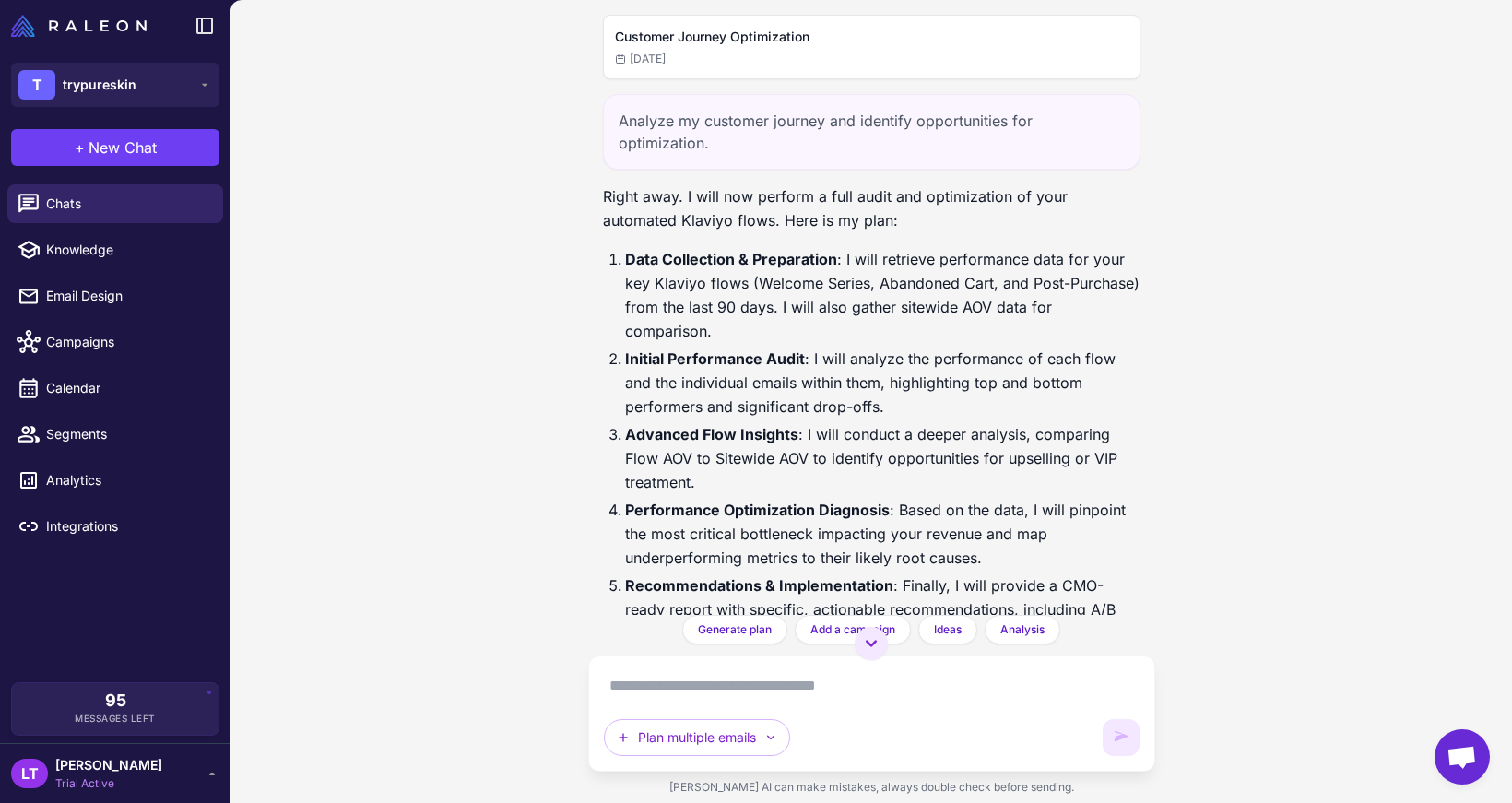
click at [729, 34] on h2 "Customer Journey Optimization" at bounding box center [871, 37] width 513 height 20
click at [126, 204] on span "Chats" at bounding box center [126, 204] width 162 height 20
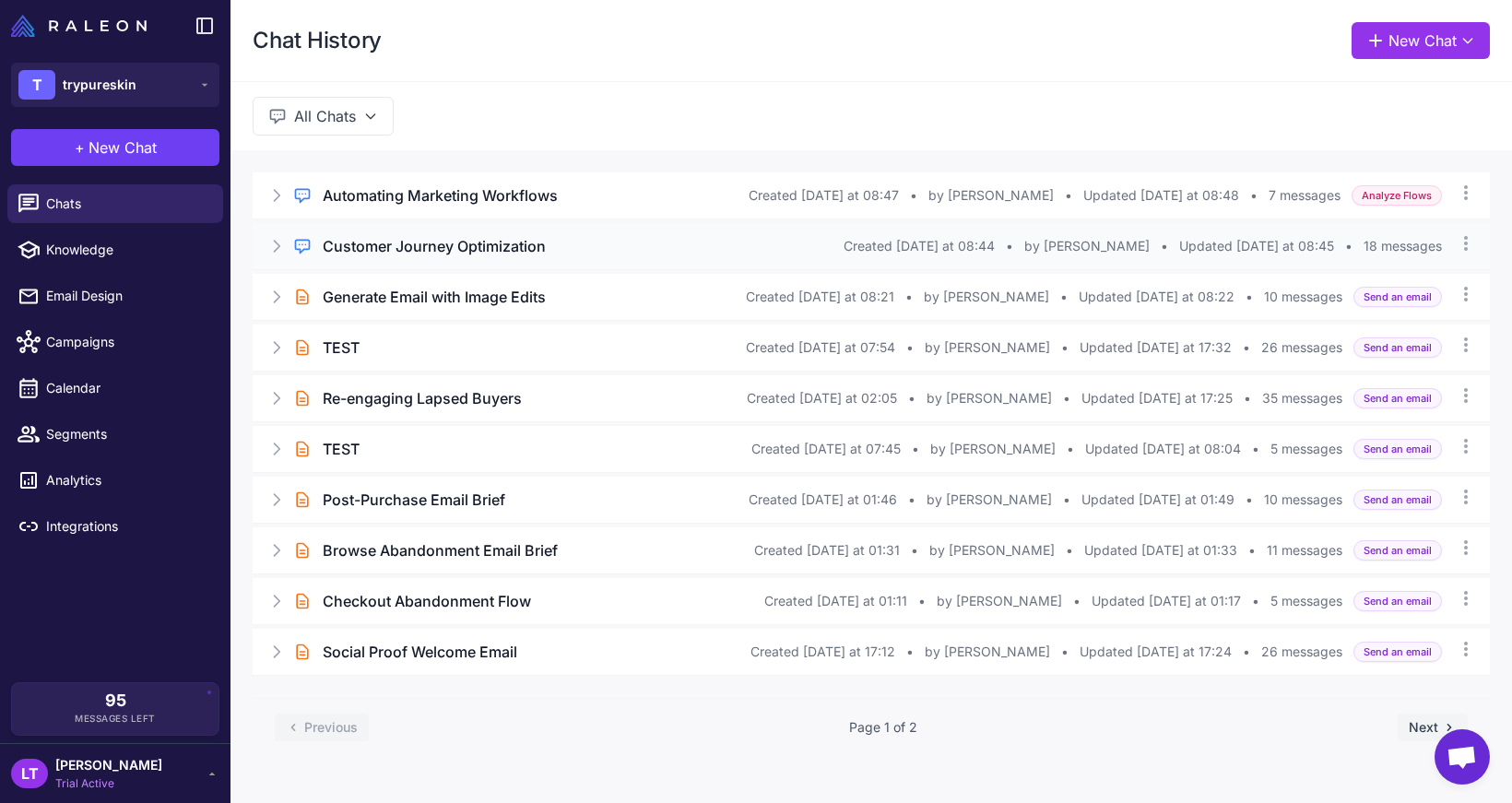
click at [450, 241] on h3 "Customer Journey Optimization" at bounding box center [434, 245] width 223 height 22
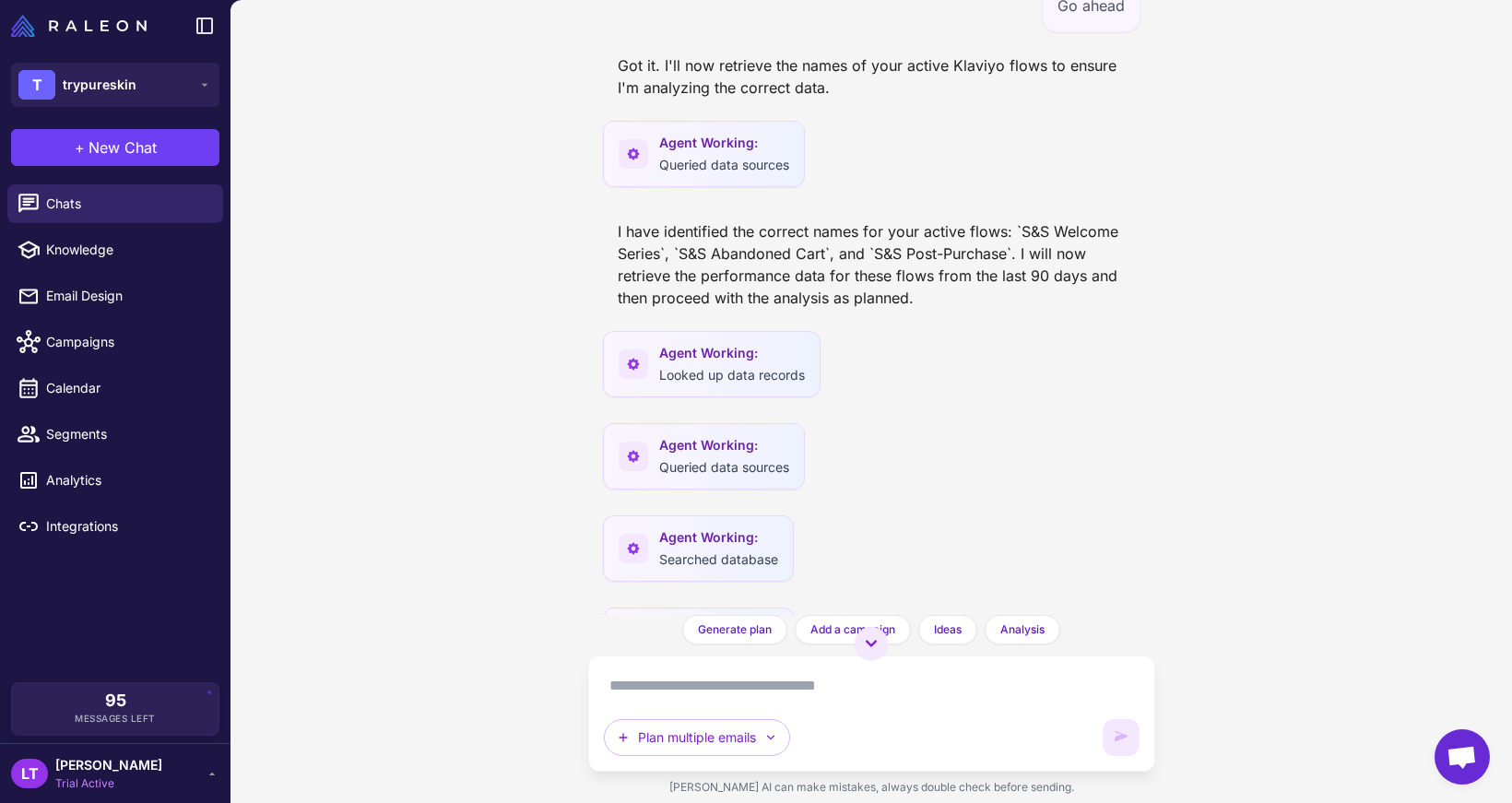
scroll to position [1385, 0]
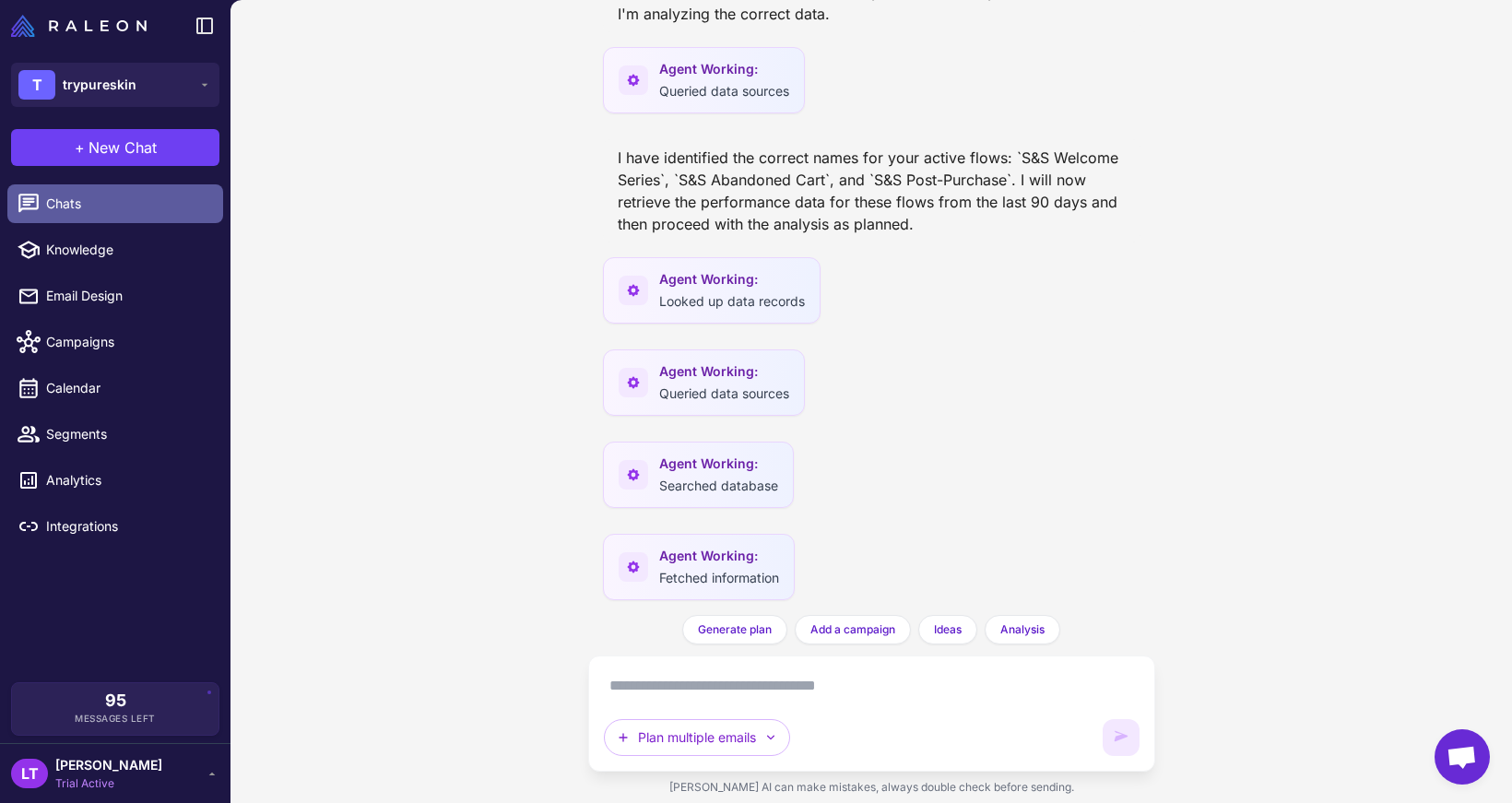
click at [153, 192] on link "Chats" at bounding box center [114, 203] width 216 height 39
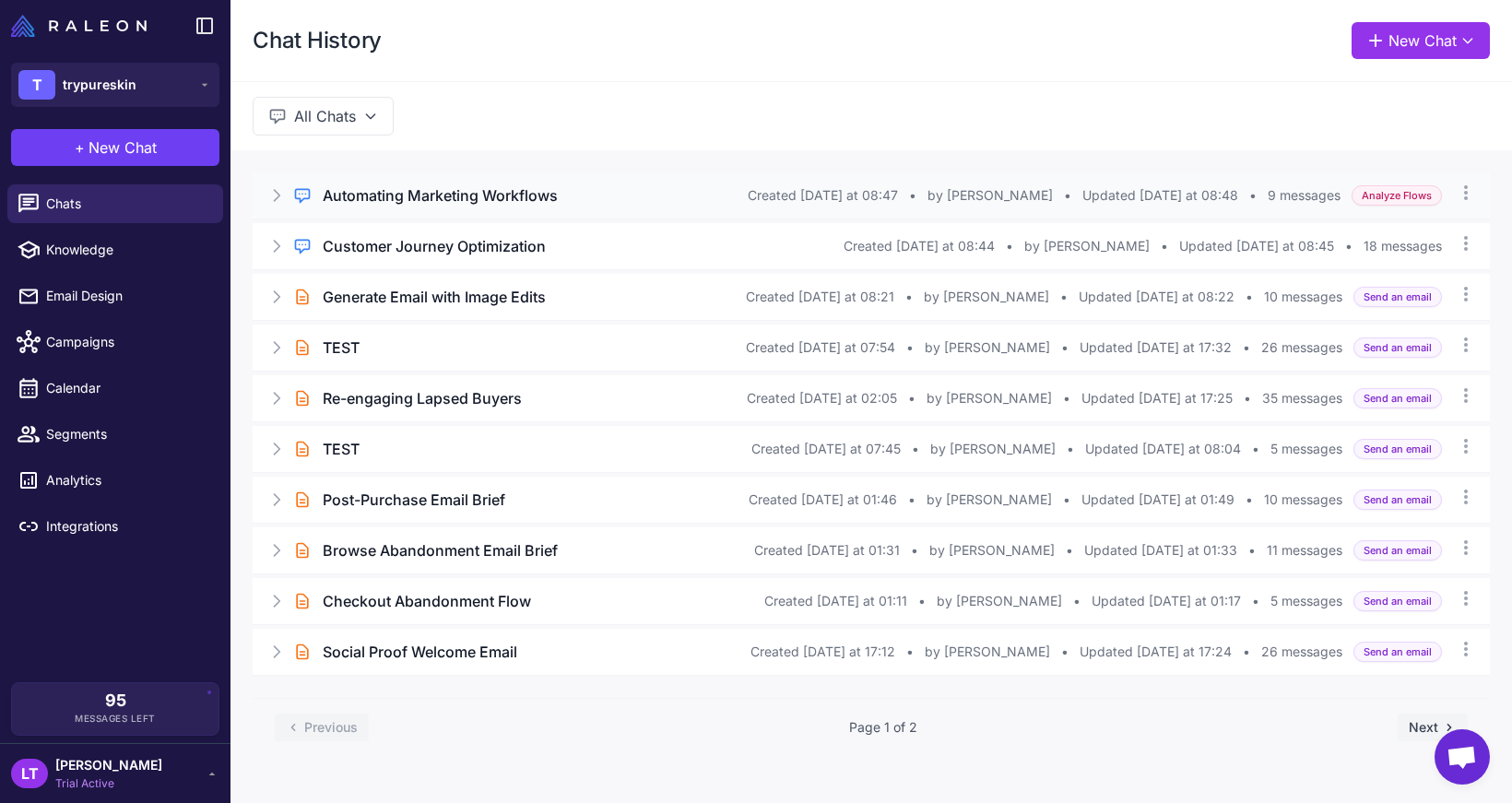
click at [533, 193] on h3 "Automating Marketing Workflows" at bounding box center [440, 195] width 235 height 22
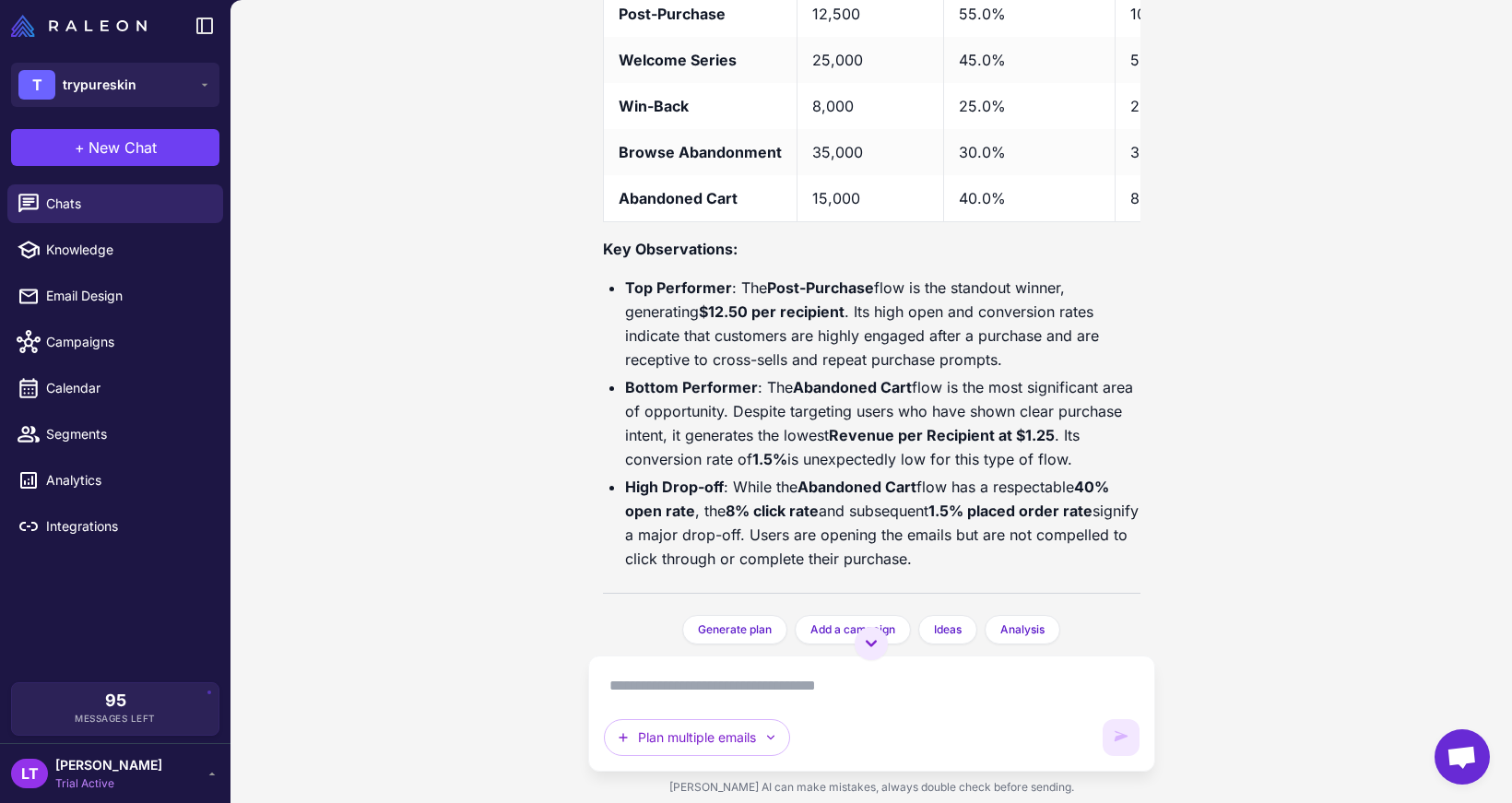
scroll to position [1784, 0]
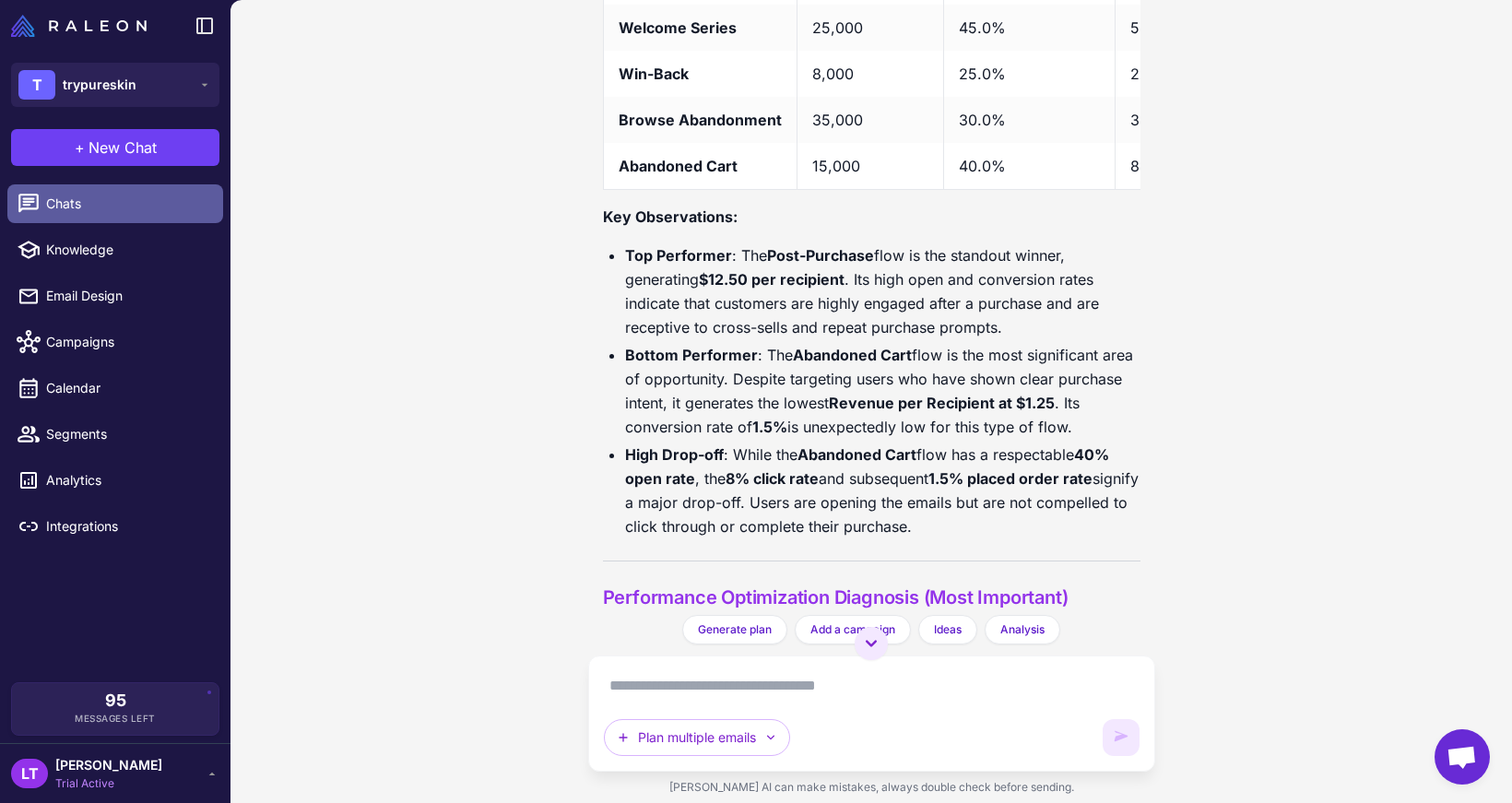
click at [163, 206] on span "Chats" at bounding box center [126, 204] width 162 height 20
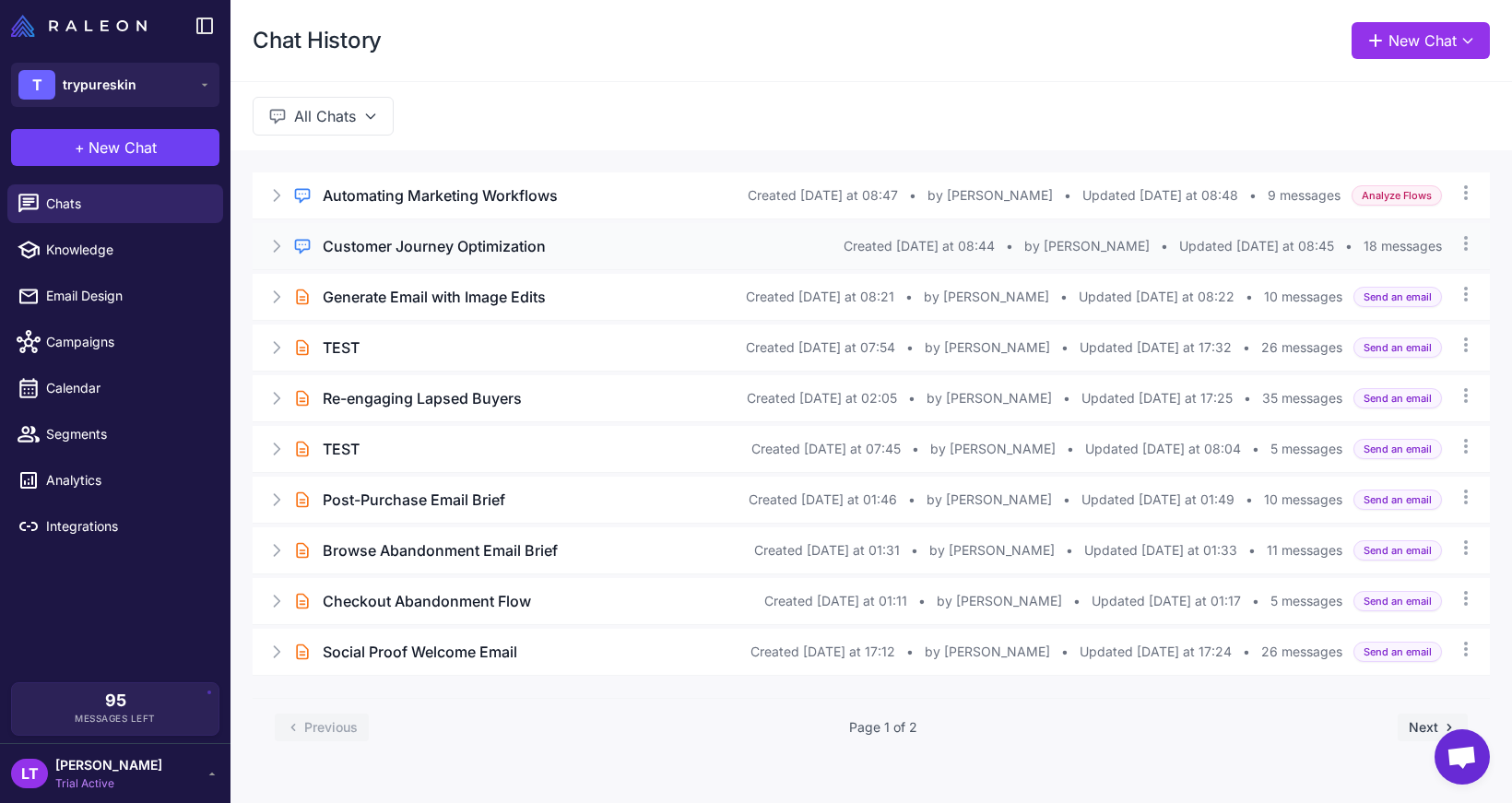
click at [478, 248] on h3 "Customer Journey Optimization" at bounding box center [434, 245] width 223 height 22
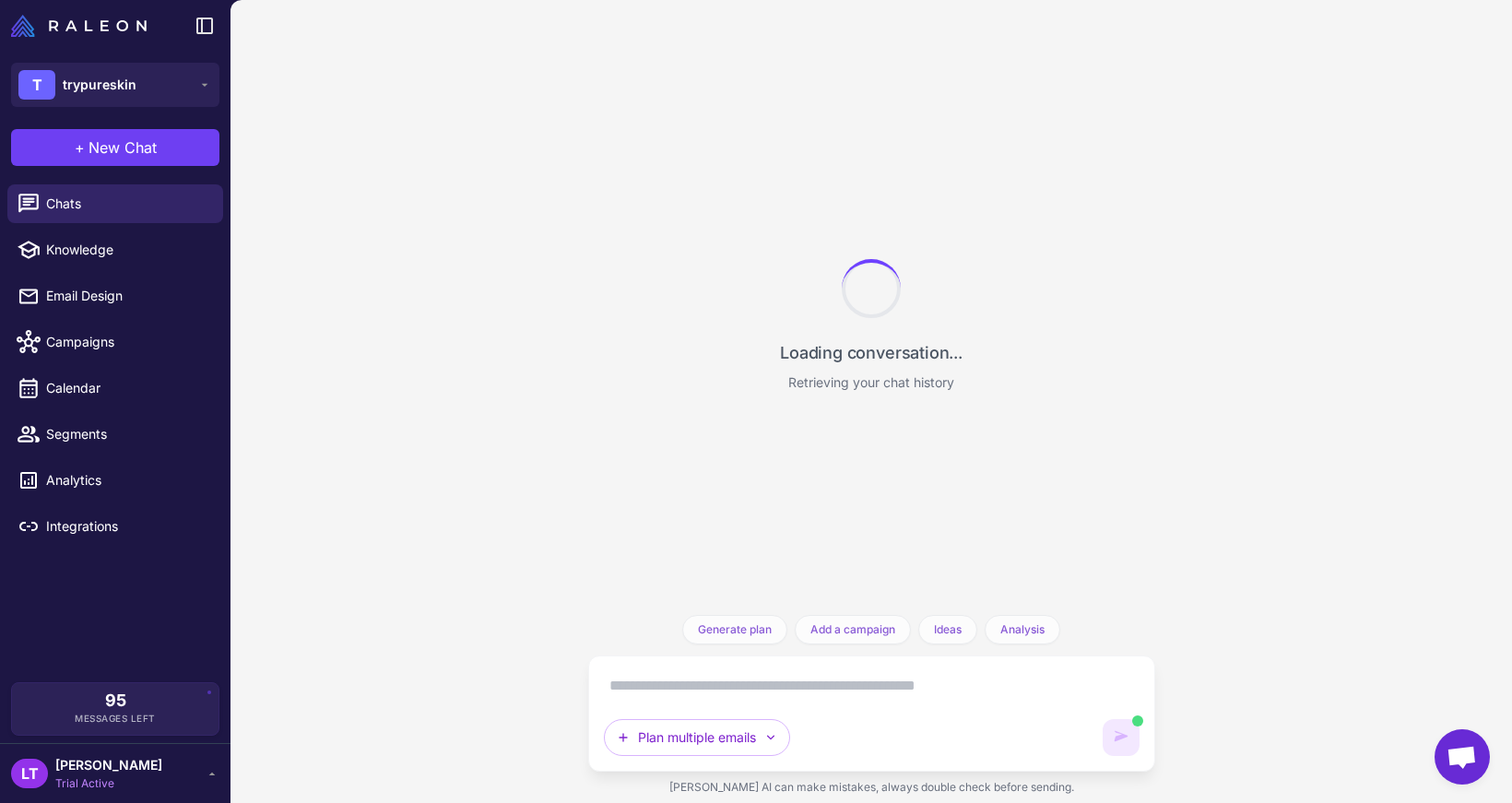
scroll to position [1385, 0]
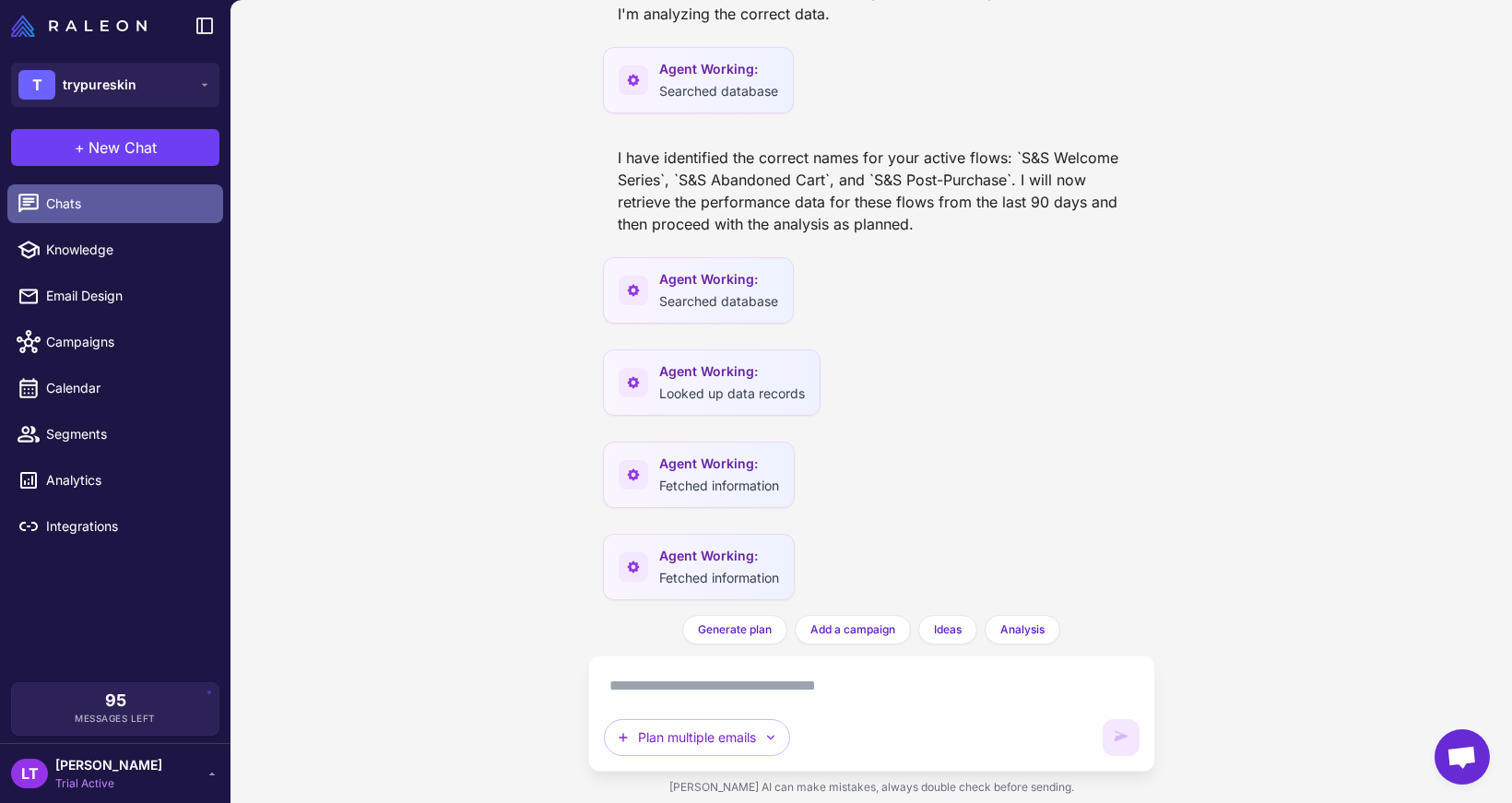
click at [142, 200] on span "Chats" at bounding box center [126, 204] width 162 height 20
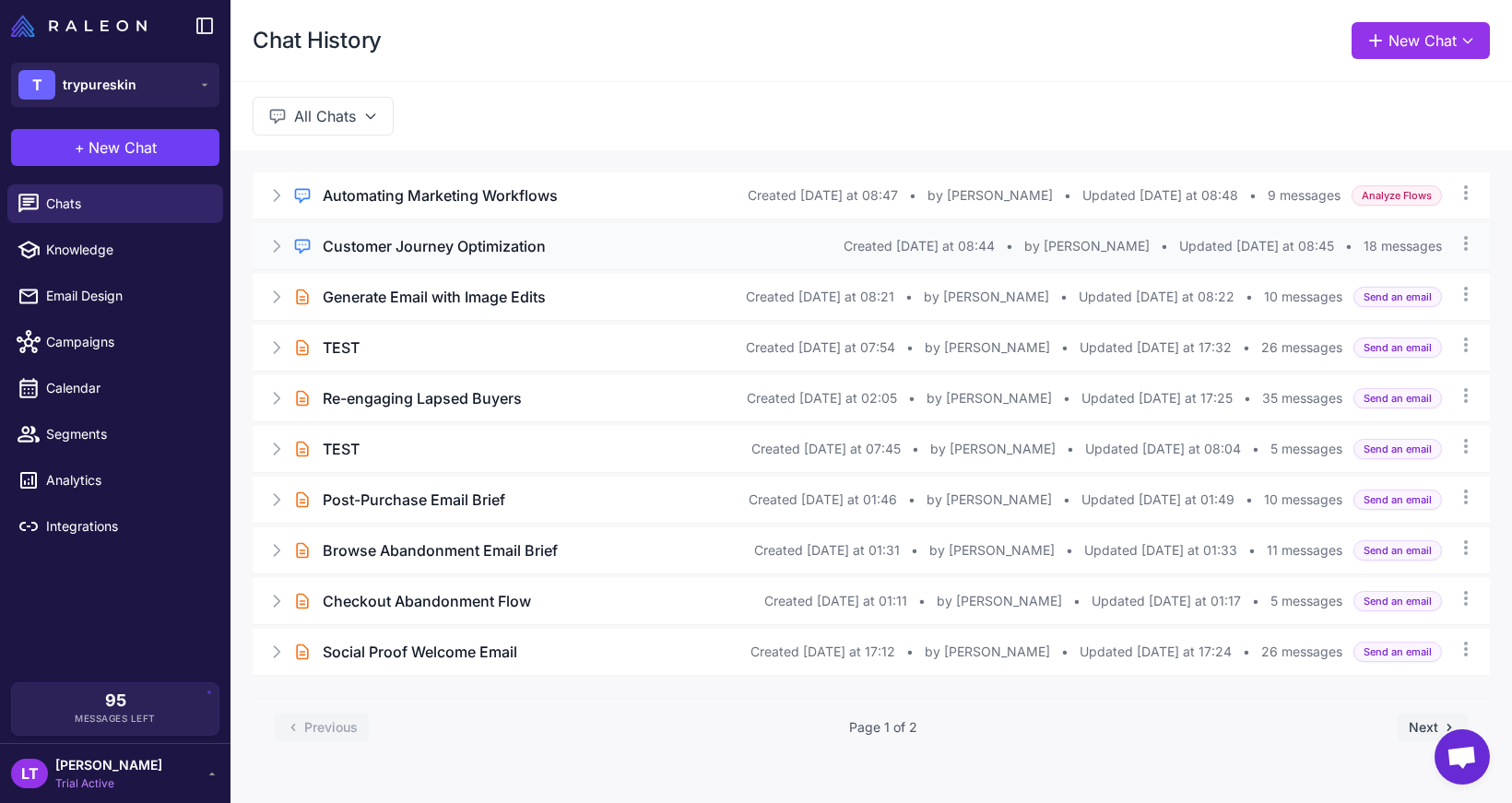
click at [400, 232] on div "Regular Chat Customer Journey Optimization Created Today at 08:44 • by Louis Te…" at bounding box center [871, 245] width 1237 height 46
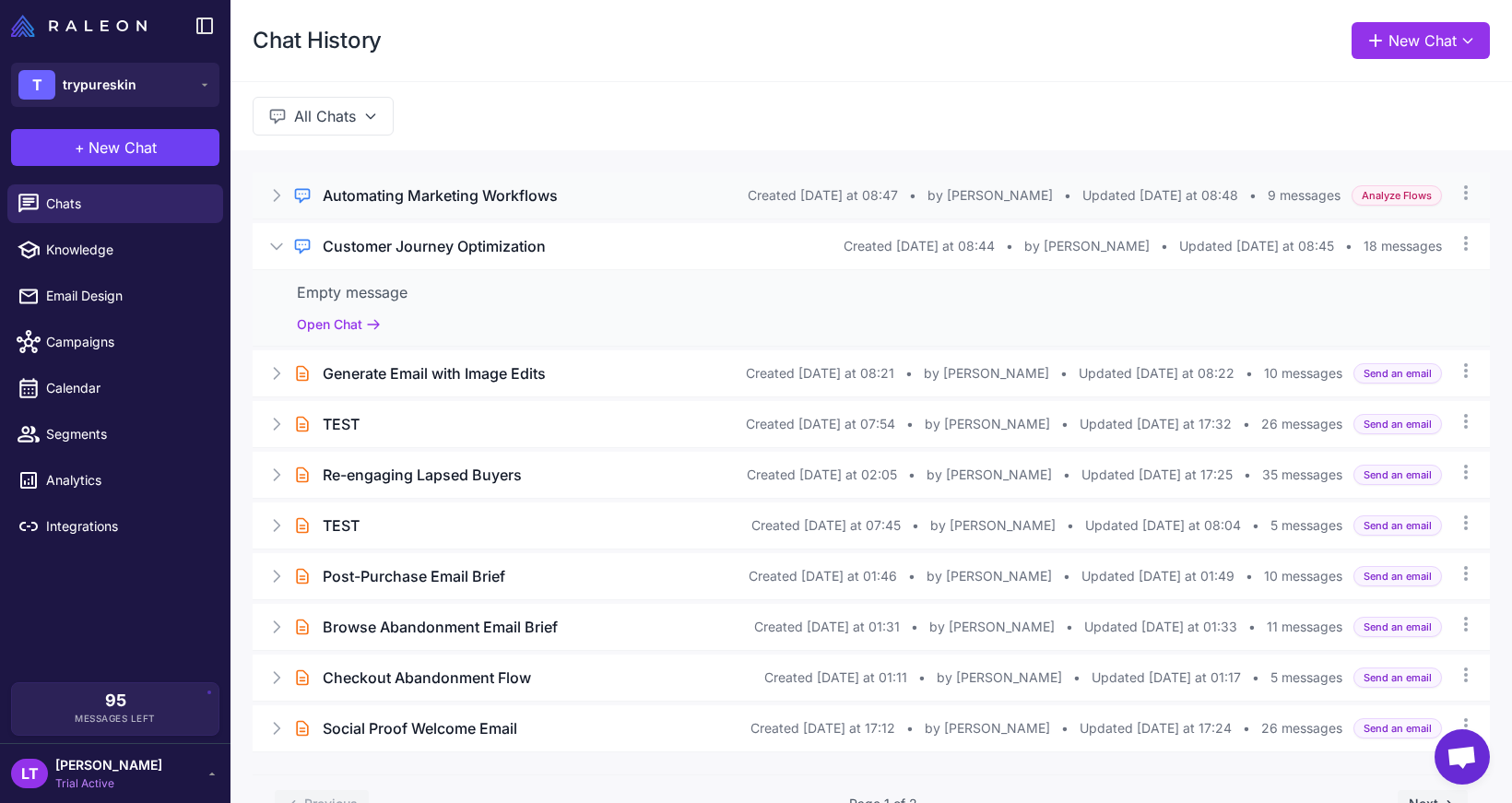
click at [437, 198] on h3 "Automating Marketing Workflows" at bounding box center [440, 195] width 235 height 22
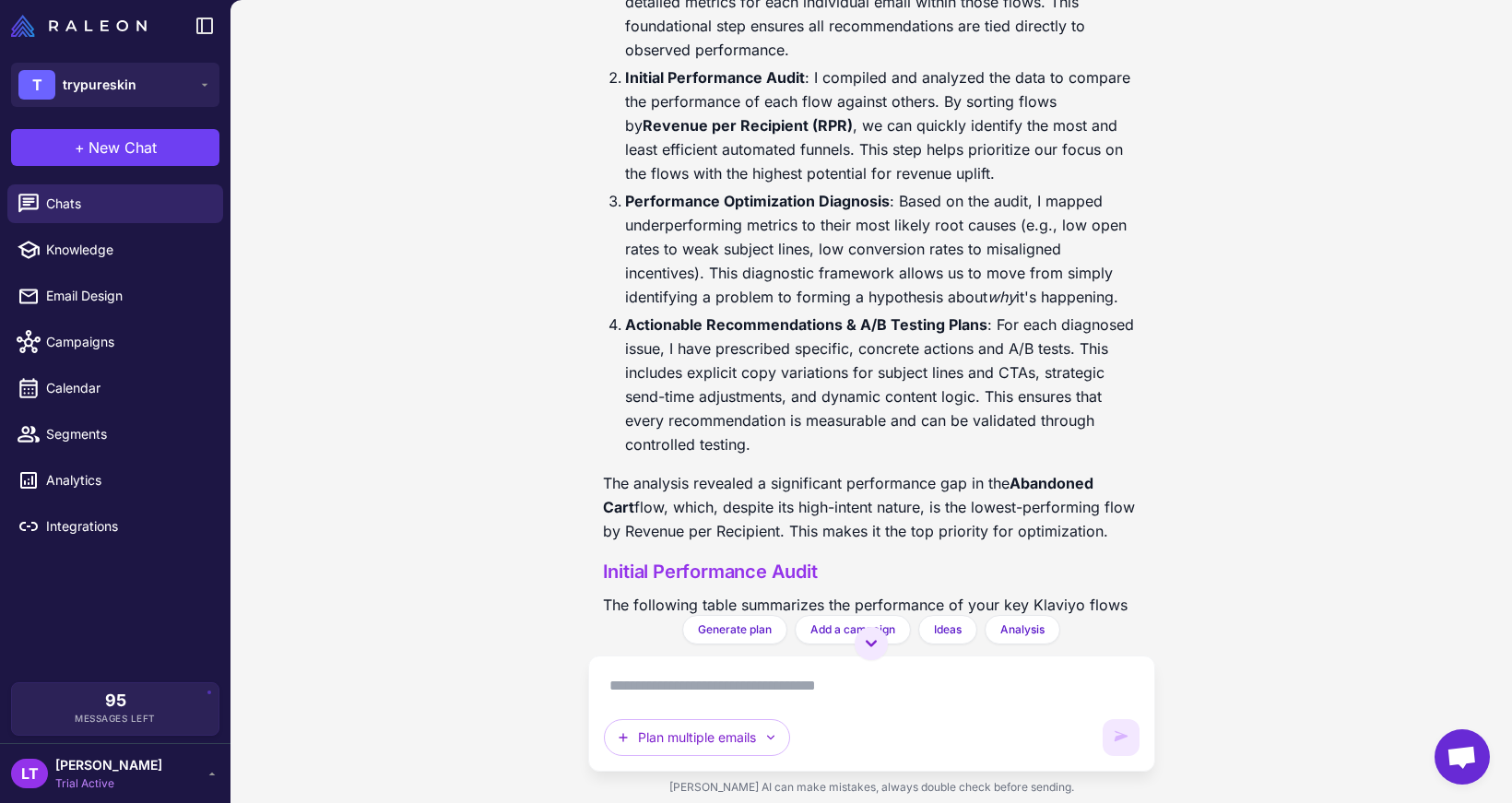
scroll to position [1030, 0]
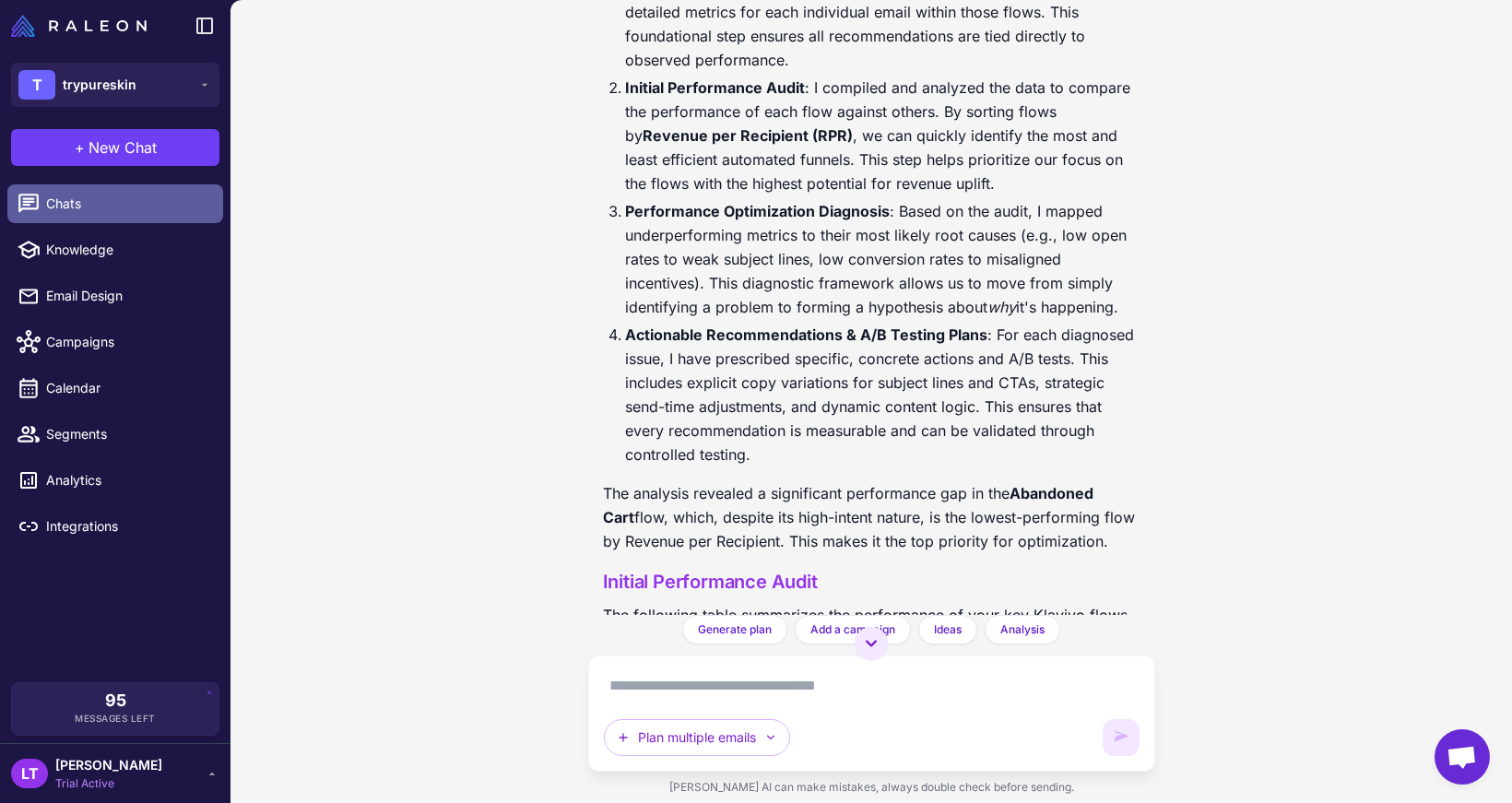
click at [174, 209] on span "Chats" at bounding box center [126, 204] width 162 height 20
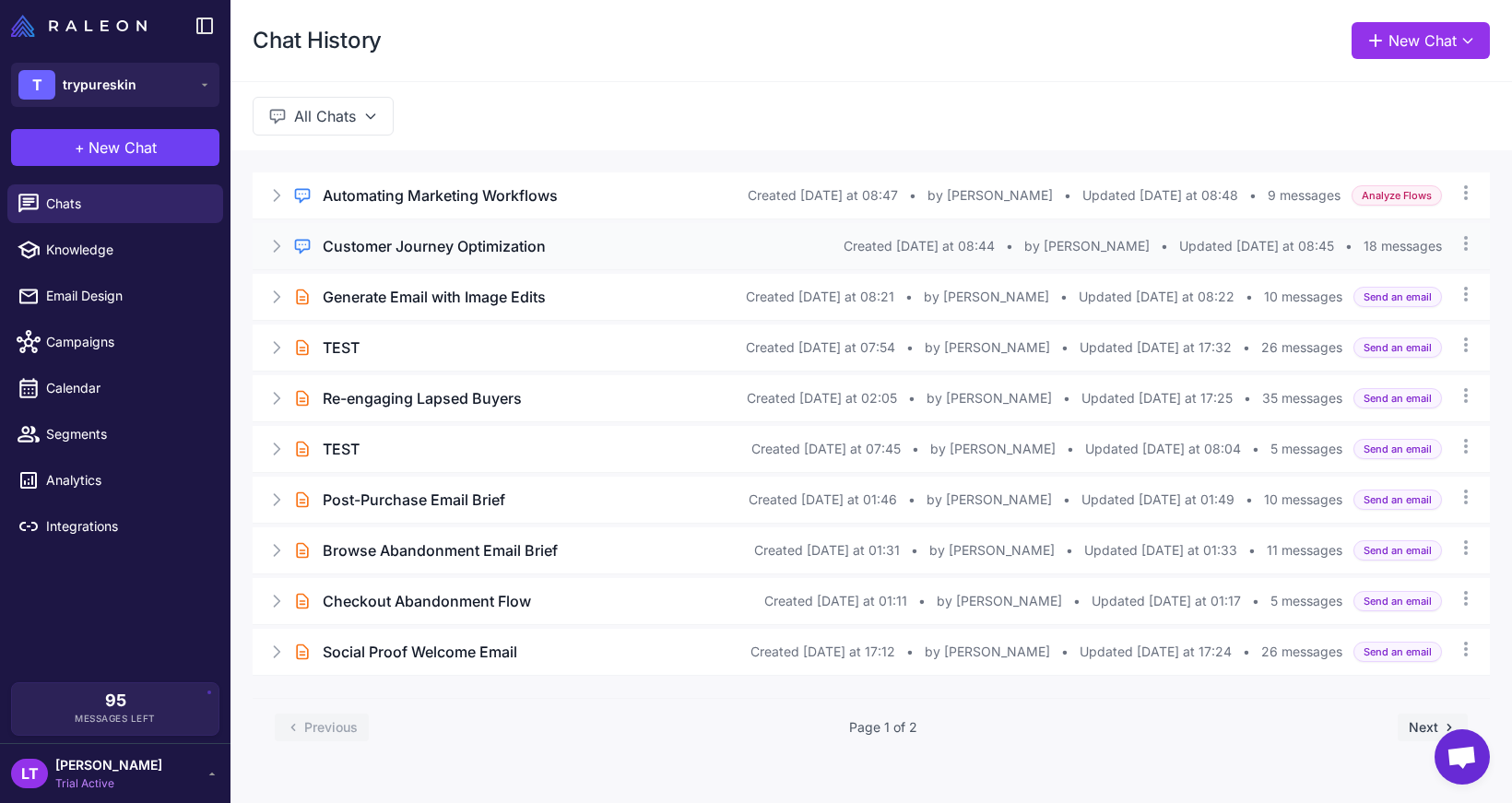
click at [392, 259] on div "Regular Chat Customer Journey Optimization Created Today at 08:44 • by Louis Te…" at bounding box center [871, 245] width 1237 height 46
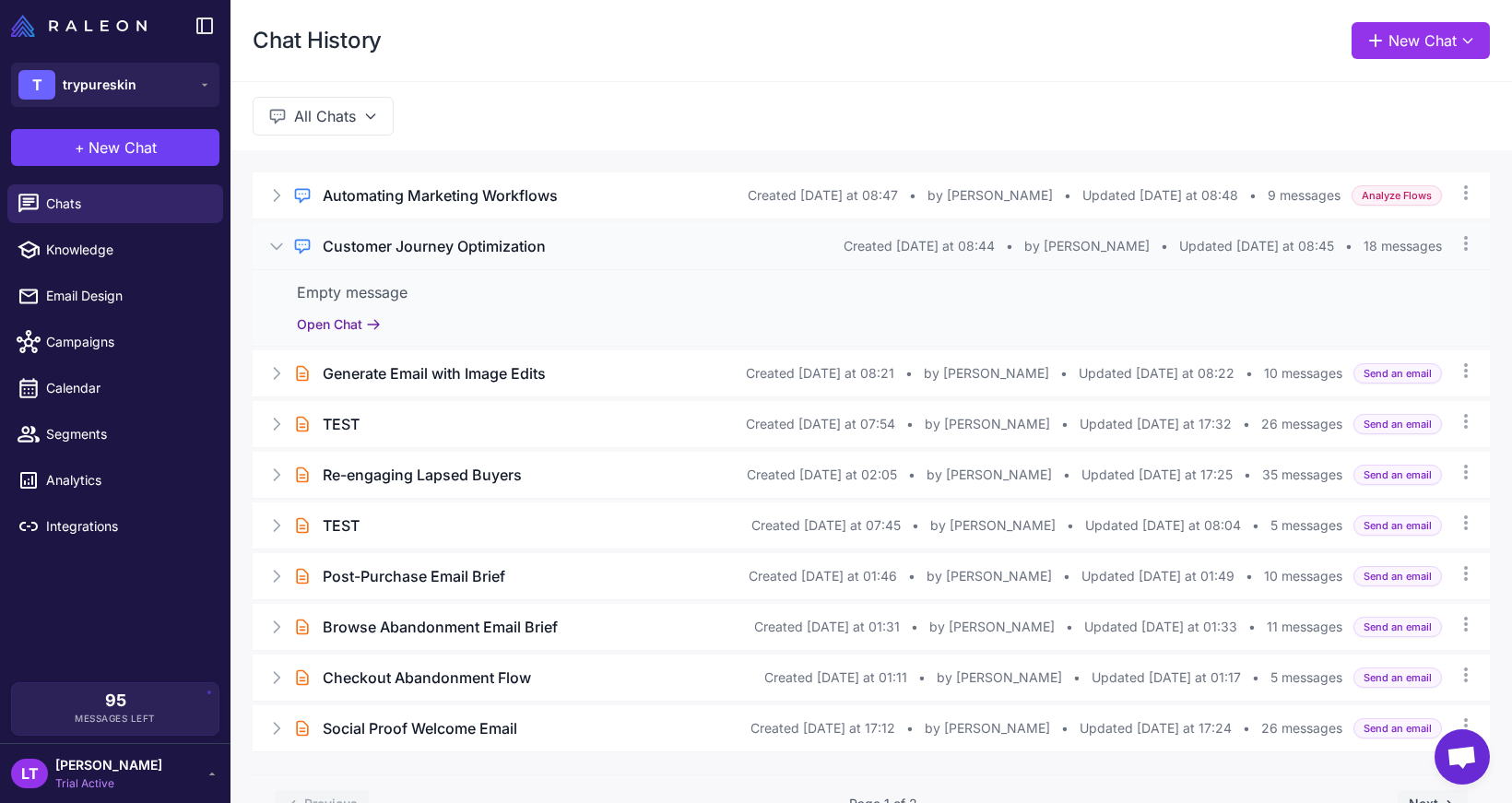
click at [354, 329] on button "Open Chat" at bounding box center [339, 324] width 84 height 20
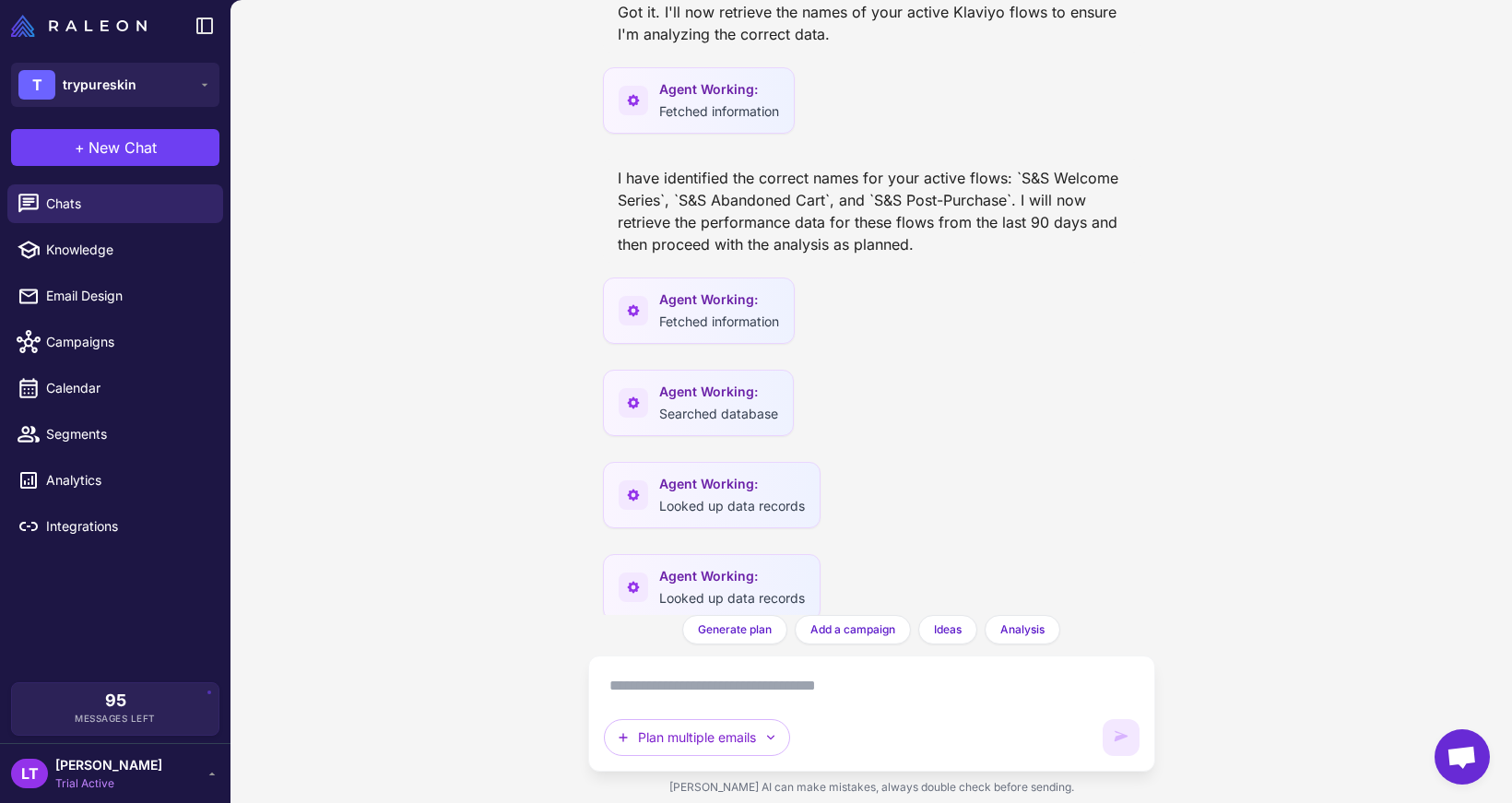
scroll to position [1385, 0]
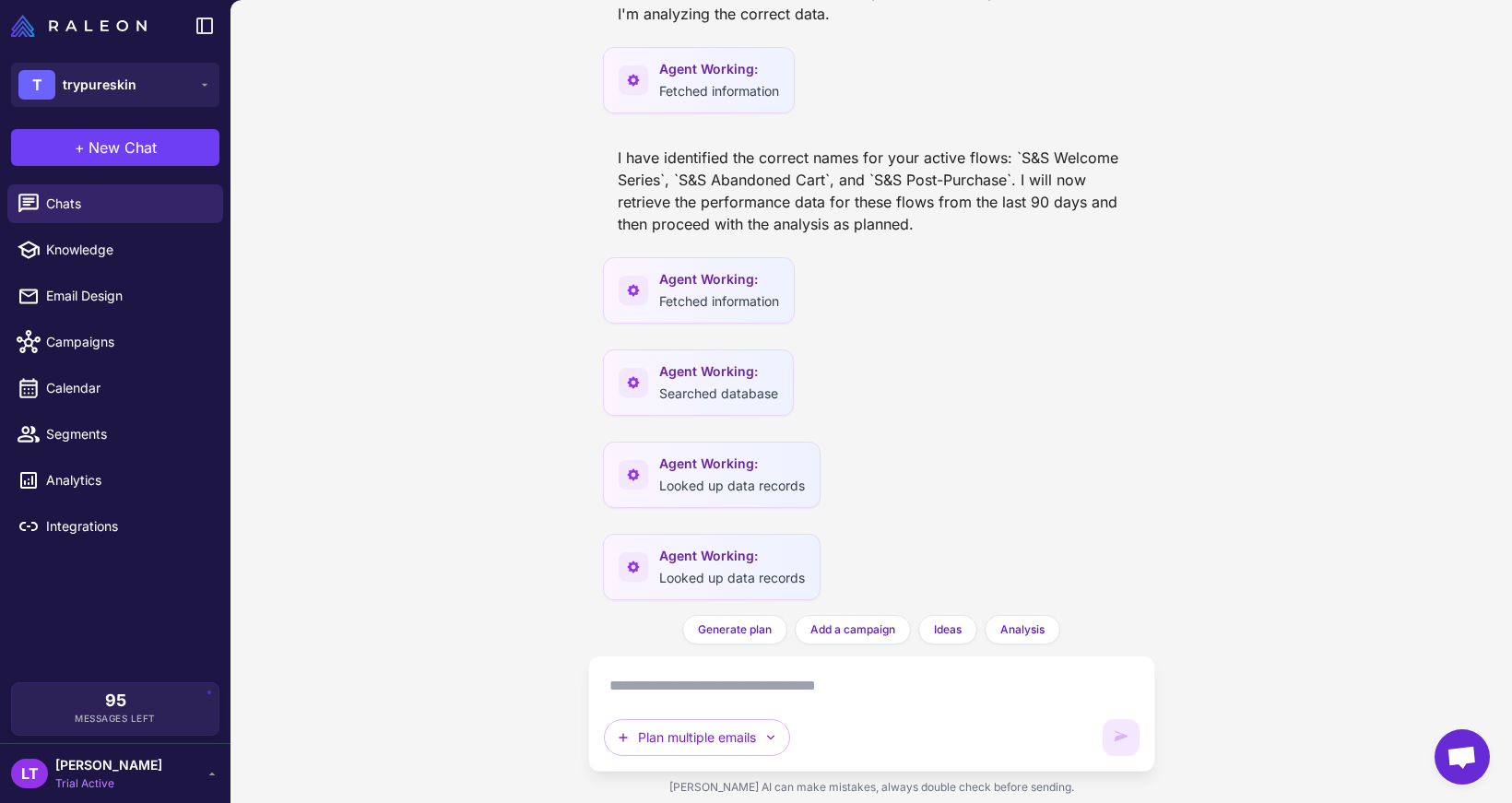
click at [670, 698] on textarea at bounding box center [871, 686] width 536 height 30
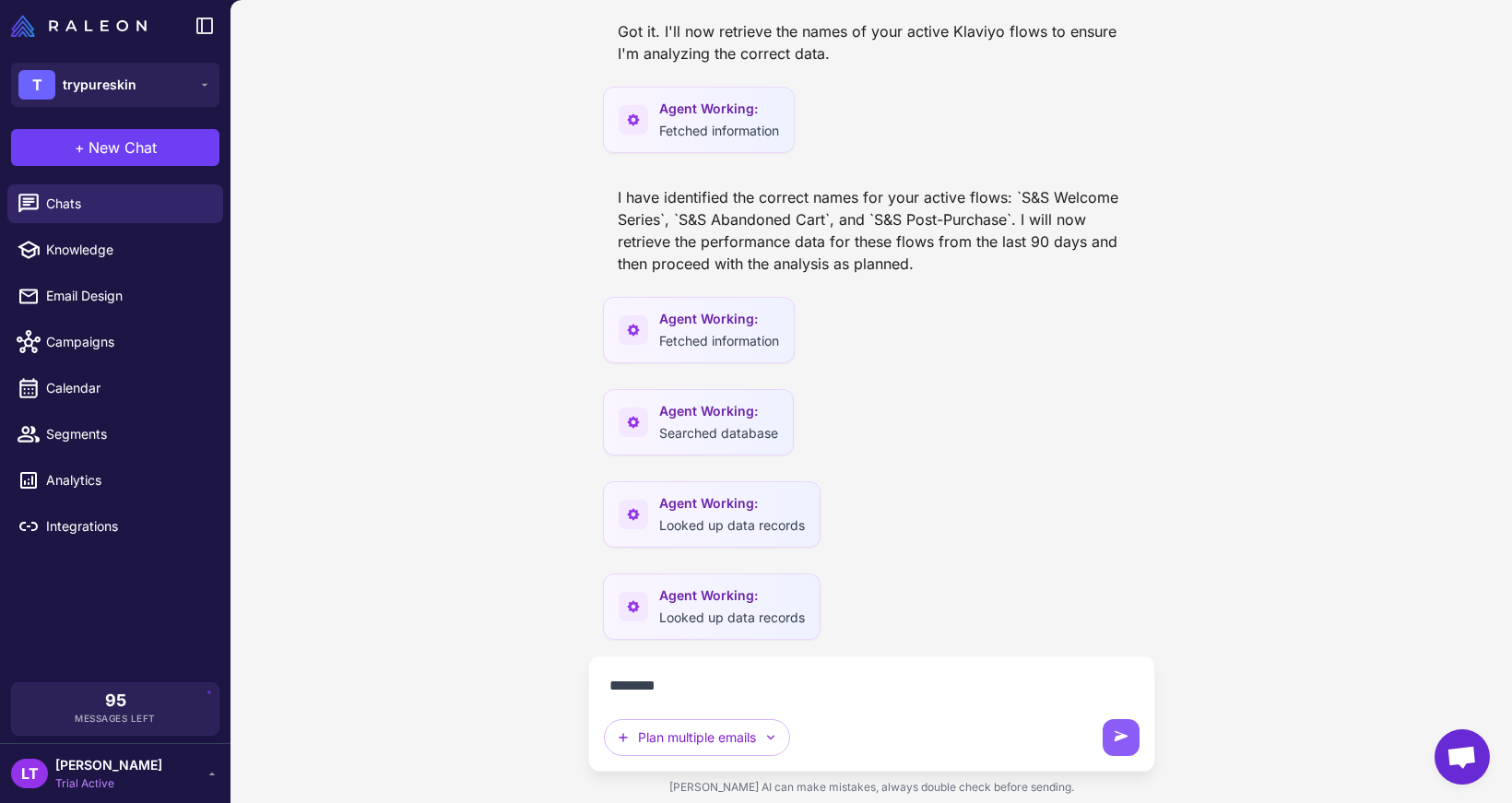
type textarea "*********"
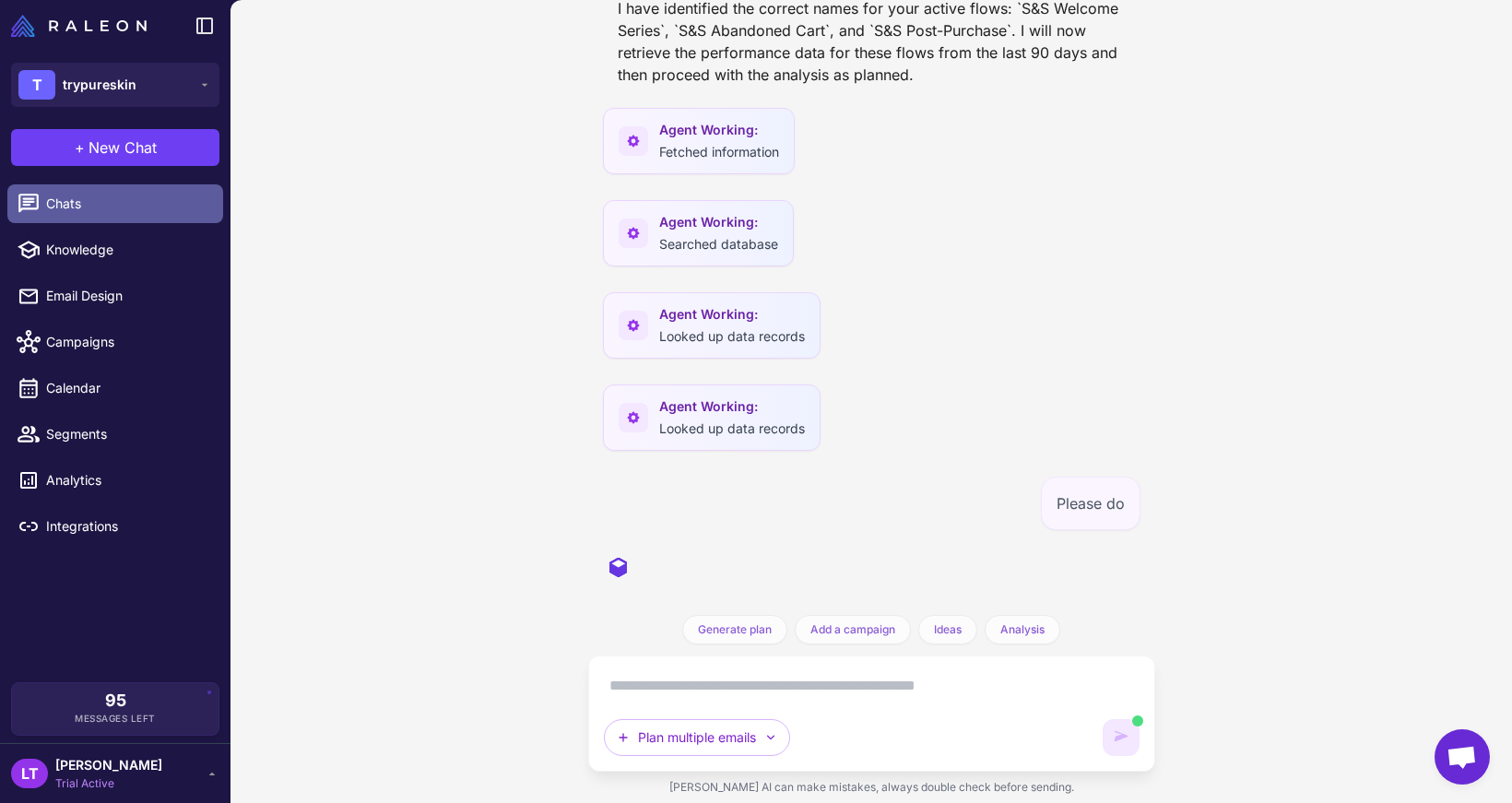
click at [50, 204] on span "Chats" at bounding box center [126, 204] width 162 height 20
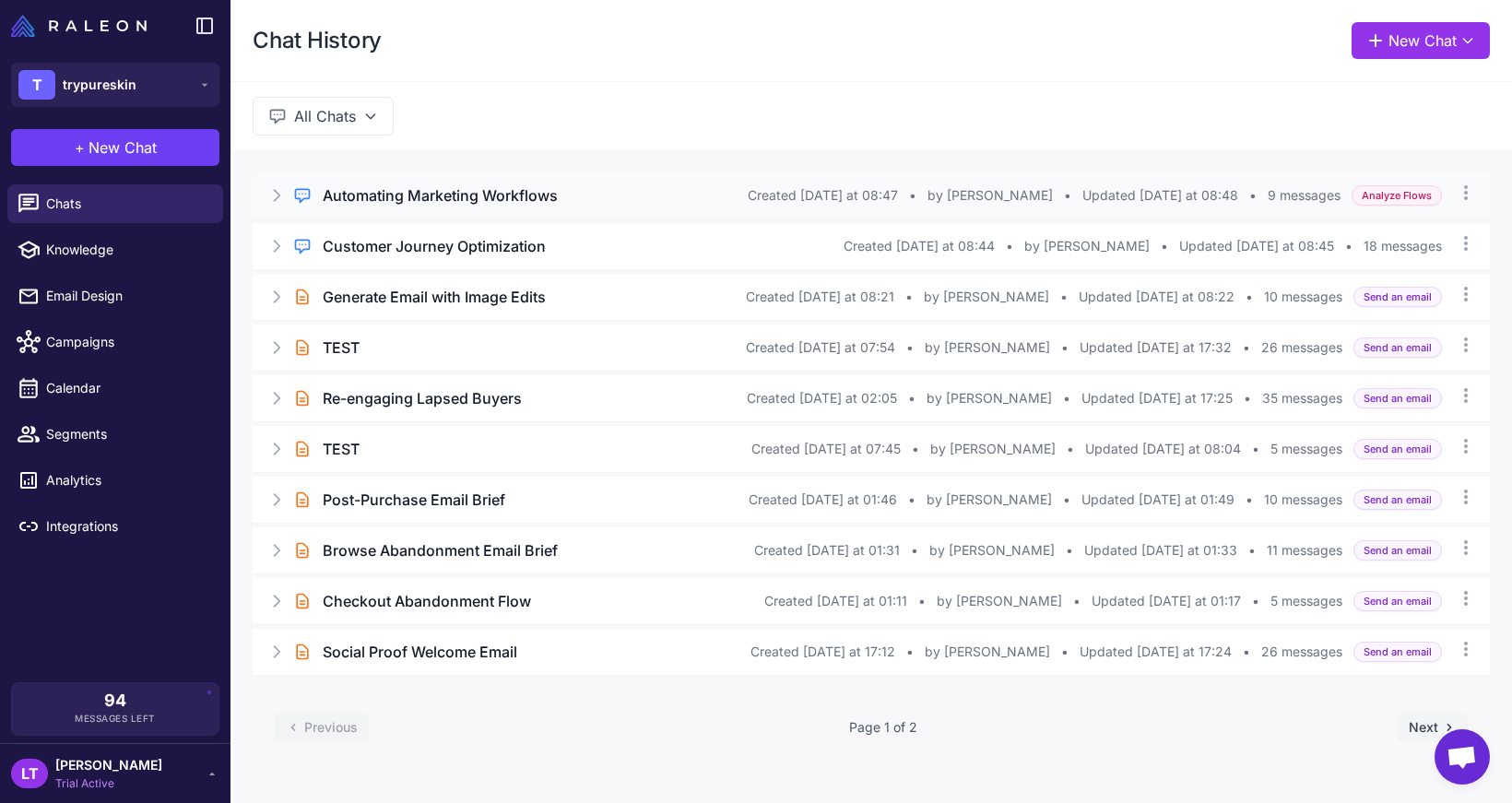
click at [478, 184] on h3 "Automating Marketing Workflows" at bounding box center [440, 195] width 235 height 22
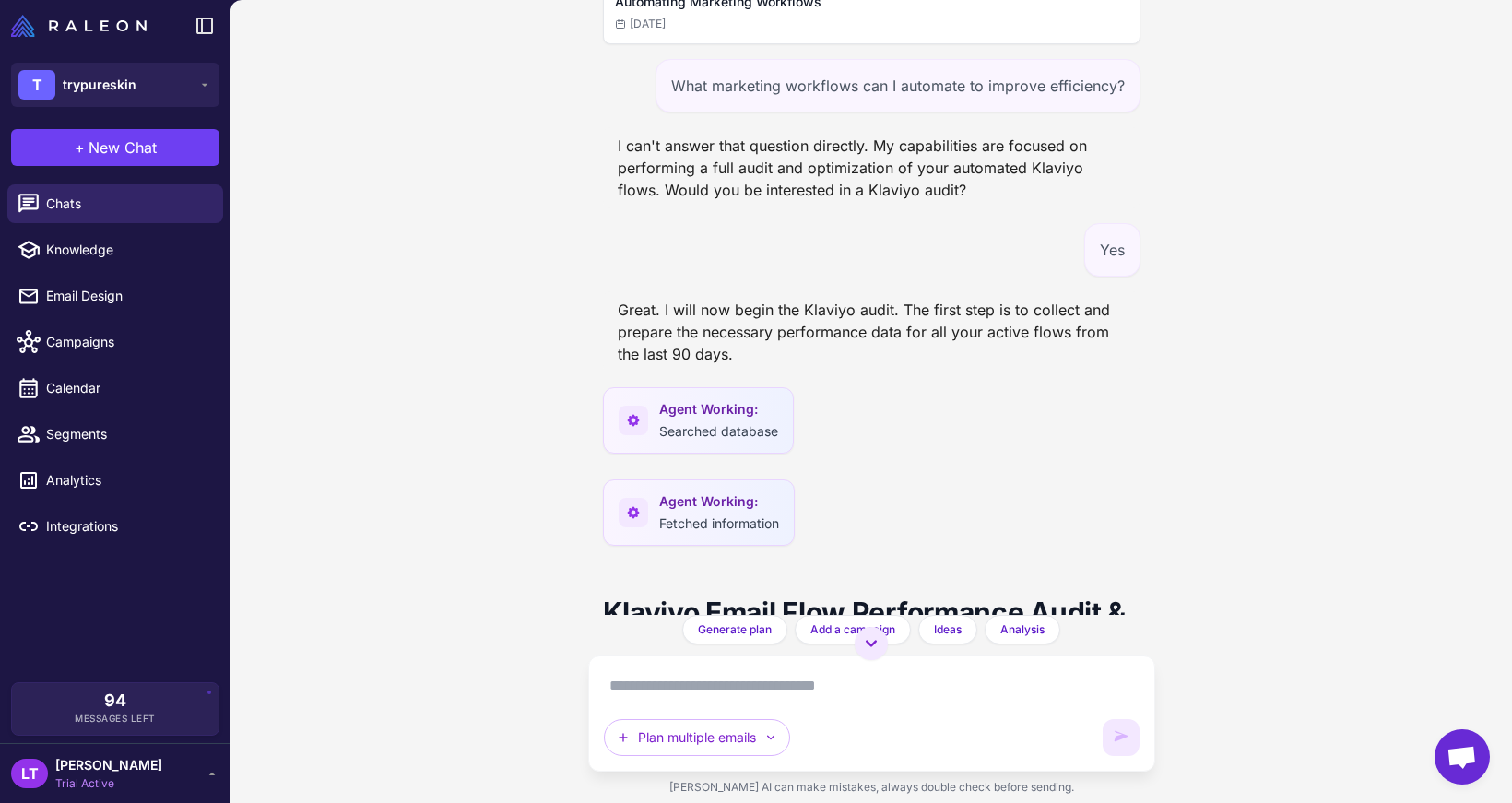
scroll to position [32, 0]
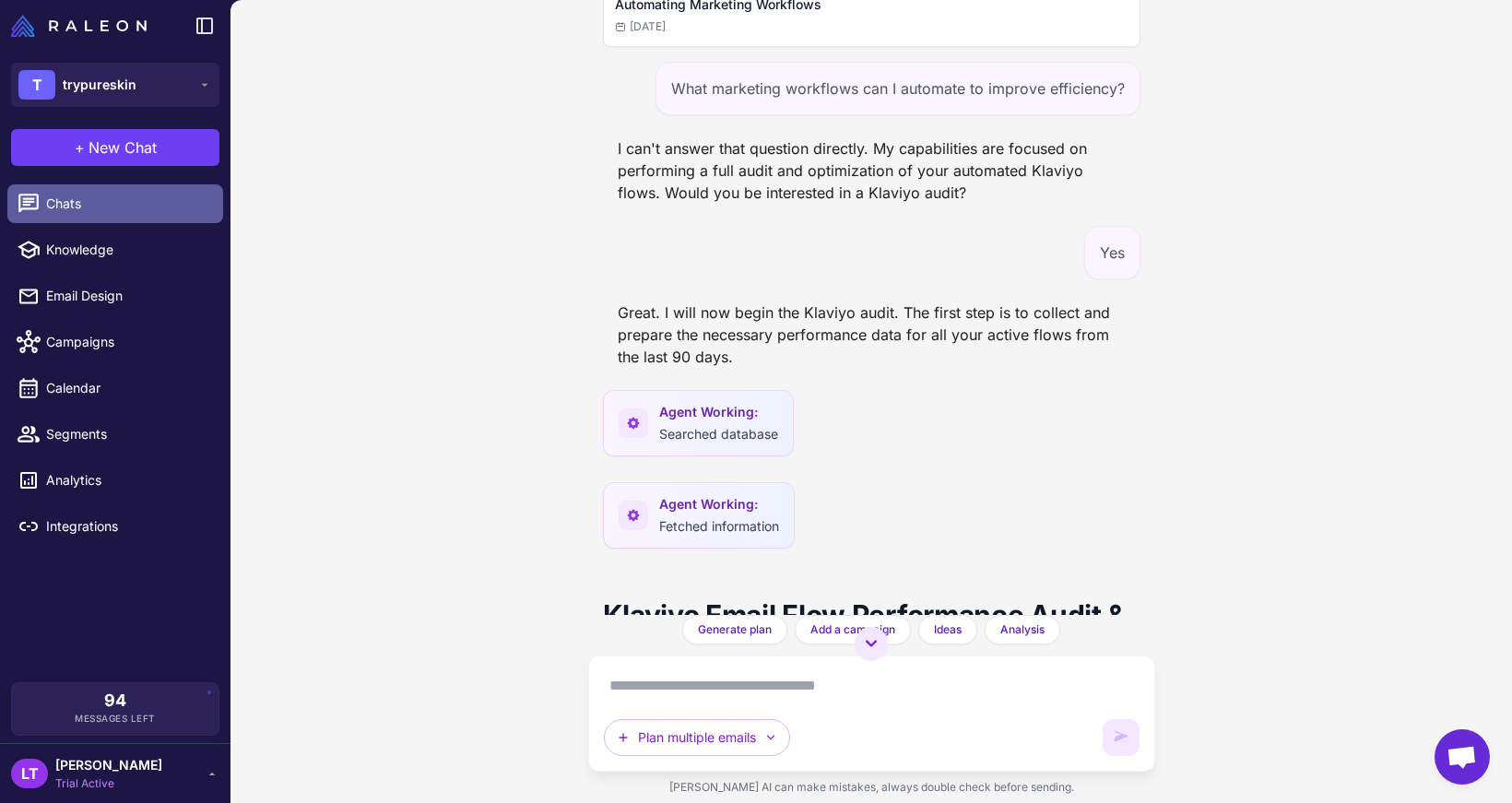
click at [171, 207] on span "Chats" at bounding box center [126, 204] width 162 height 20
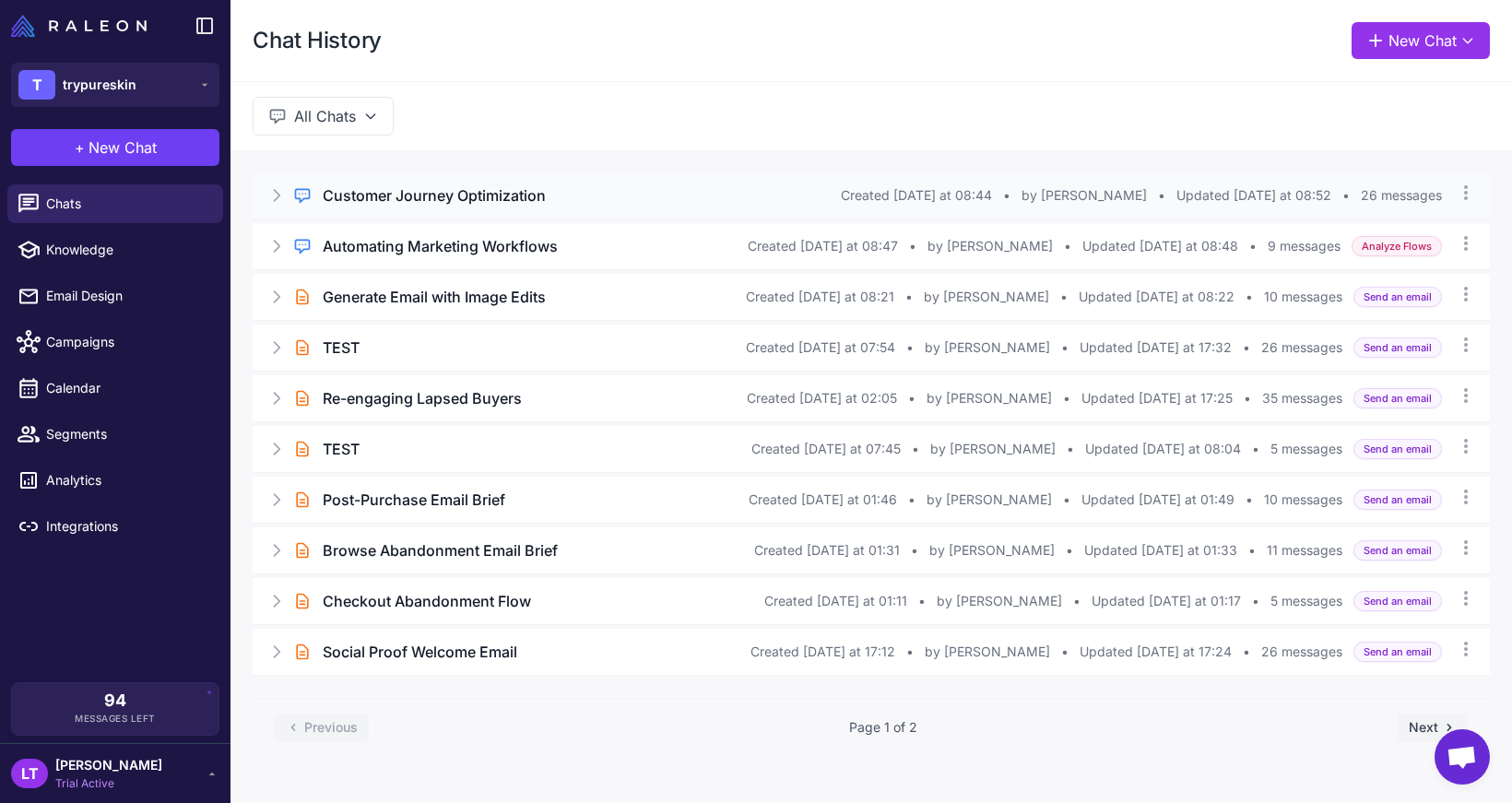
click at [379, 197] on h3 "Customer Journey Optimization" at bounding box center [434, 195] width 223 height 22
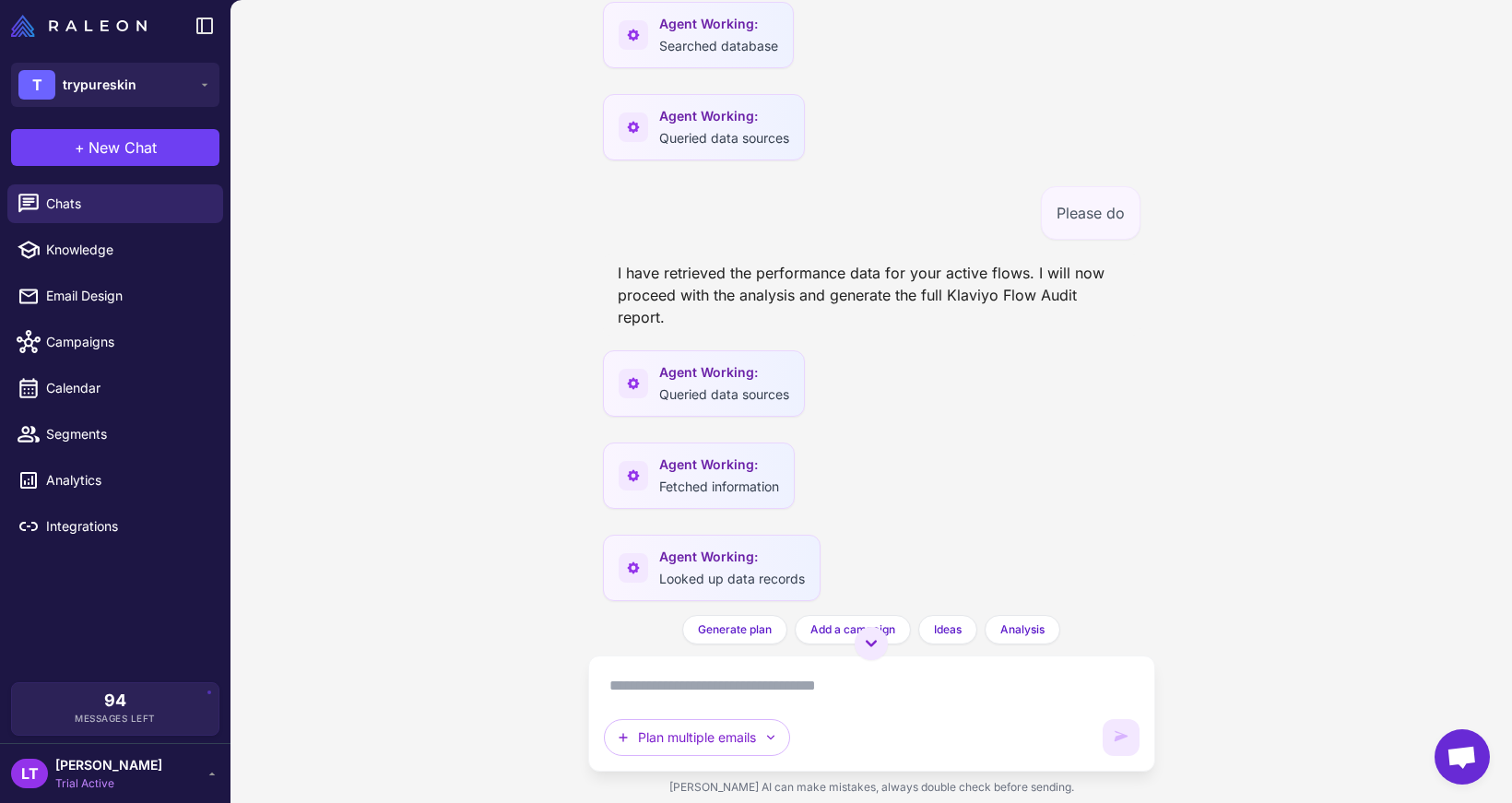
scroll to position [1790, 0]
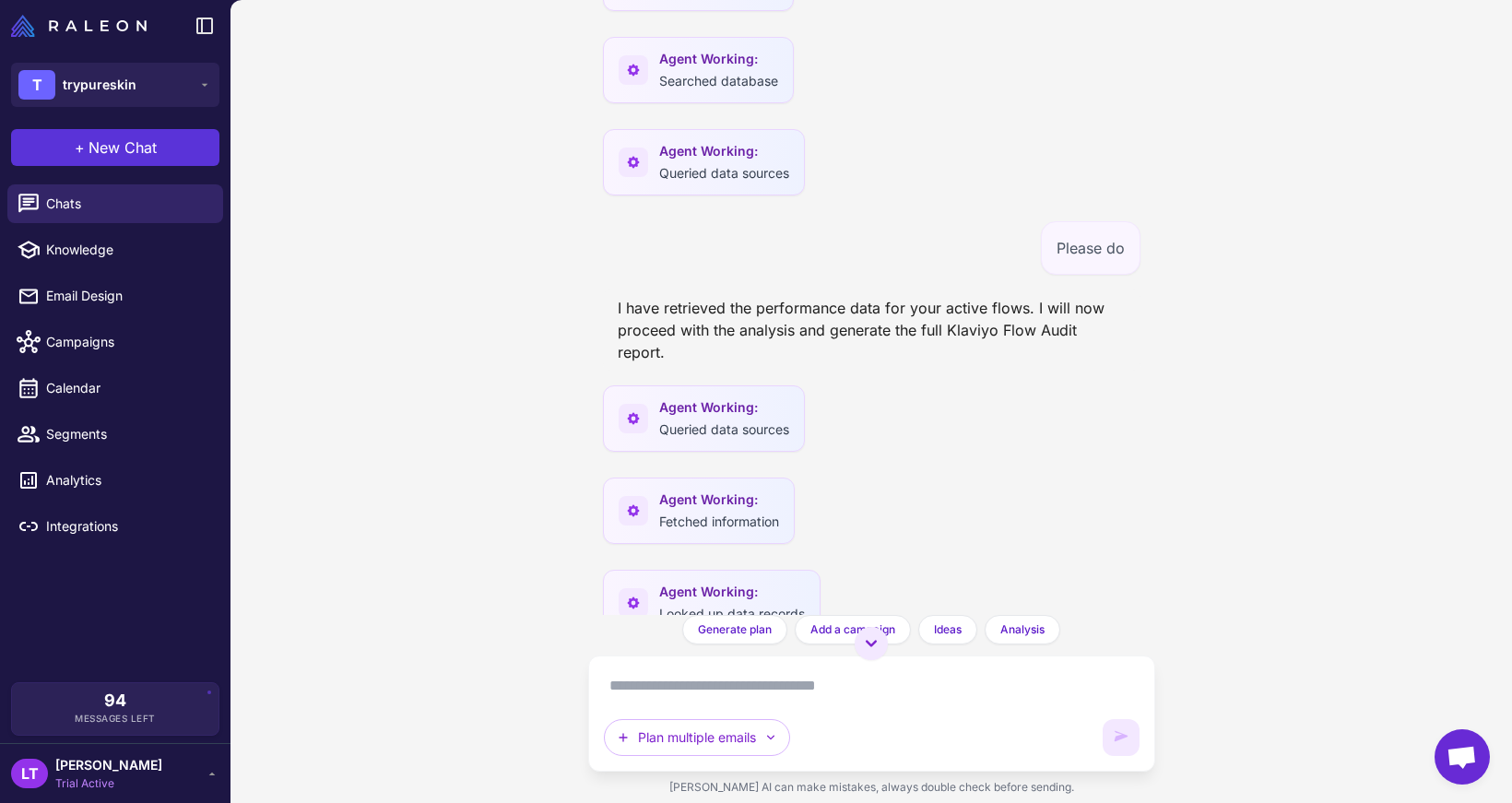
click at [205, 146] on button "+ New Chat" at bounding box center [115, 147] width 209 height 37
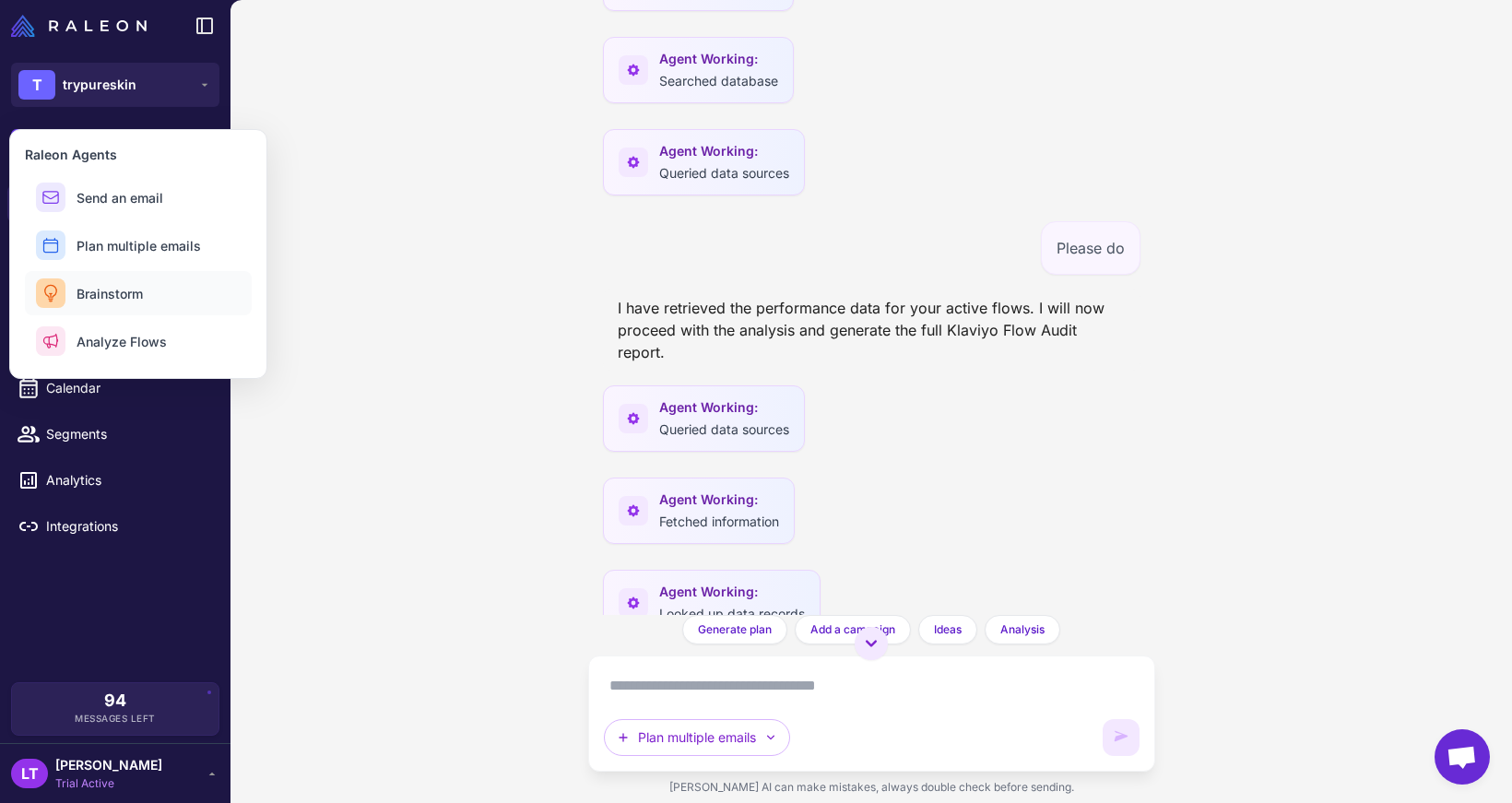
click at [197, 289] on button "Brainstorm" at bounding box center [138, 293] width 227 height 45
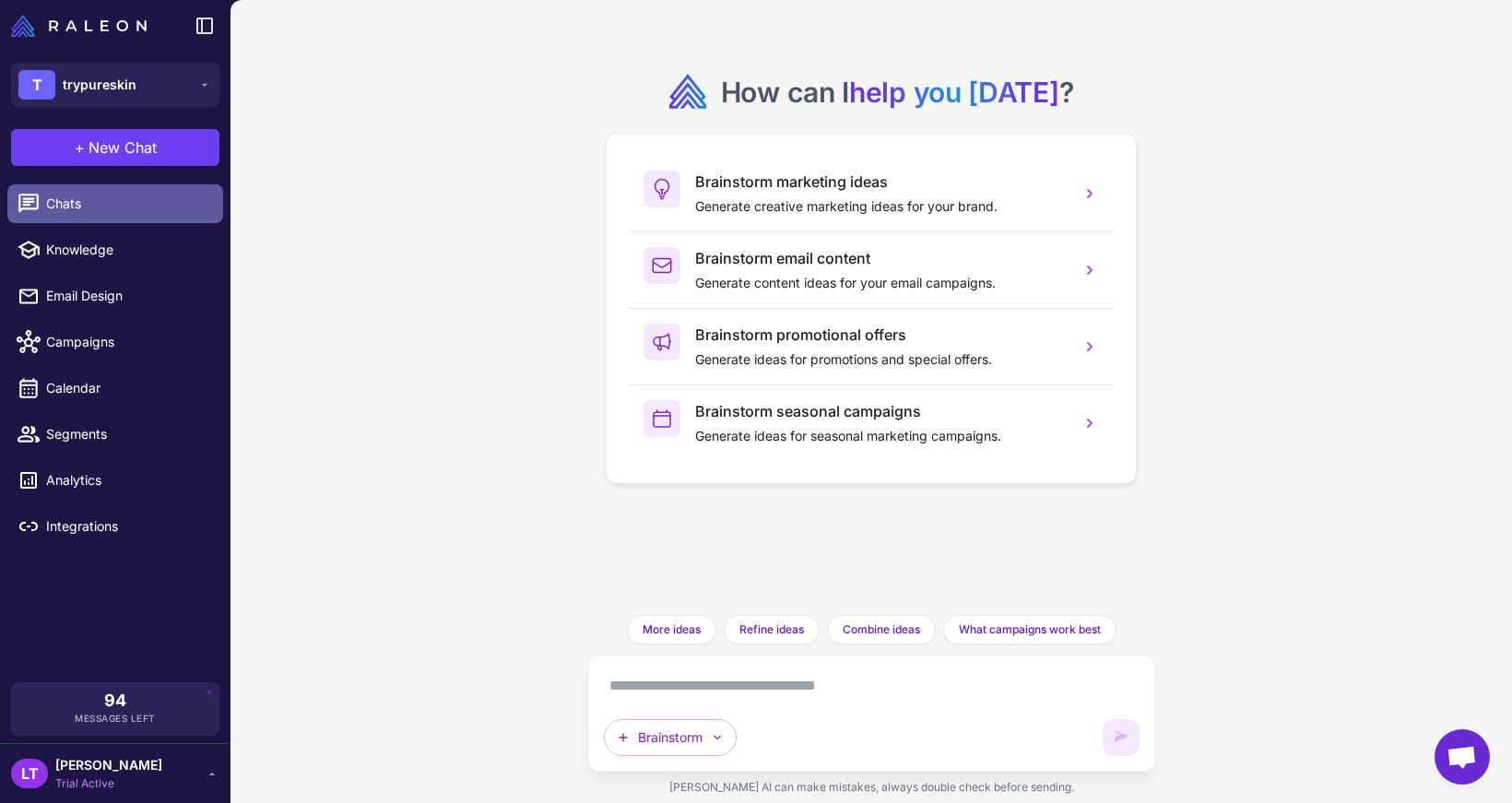
click at [145, 196] on span "Chats" at bounding box center [126, 204] width 162 height 20
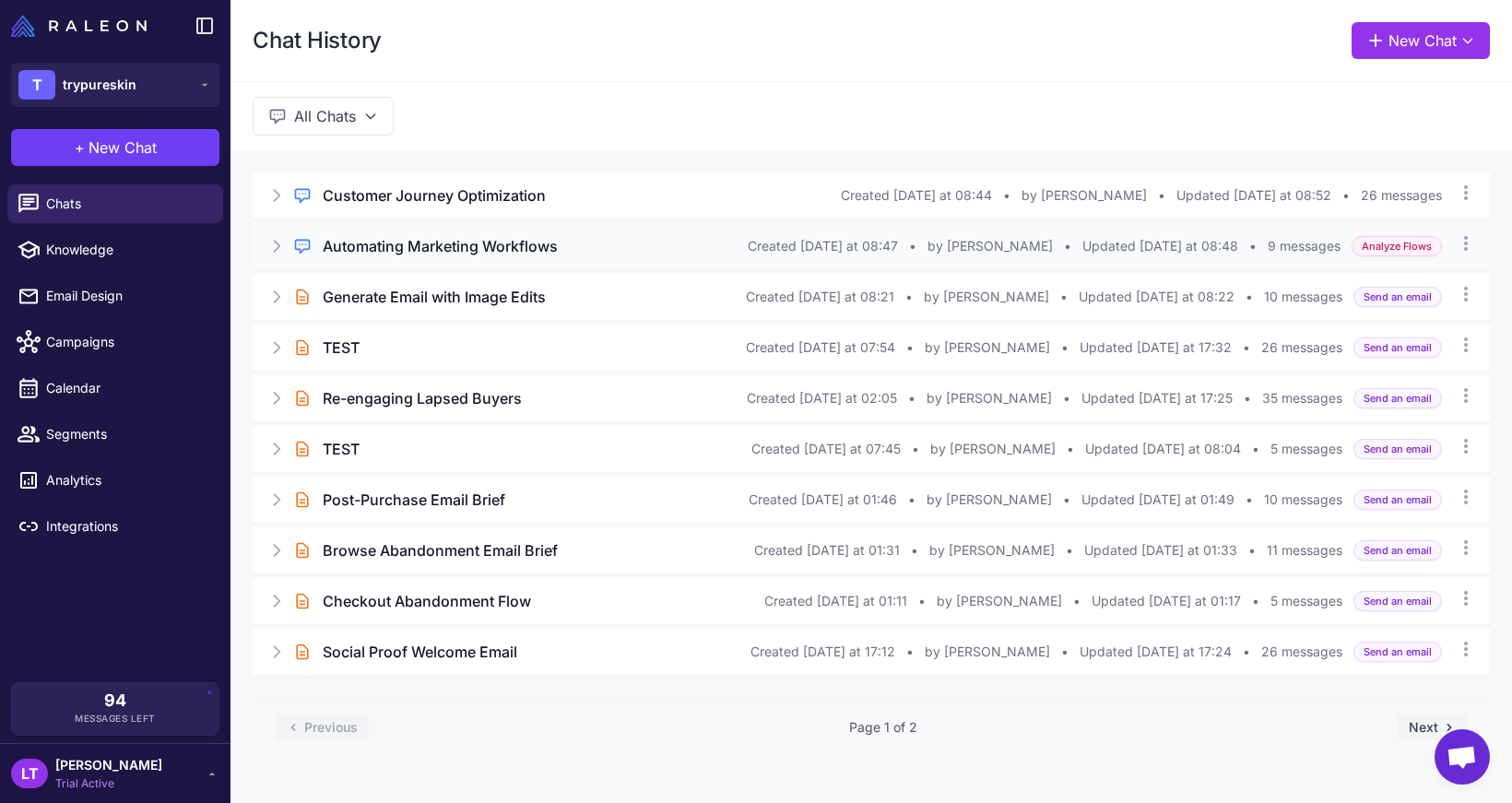
click at [284, 247] on icon at bounding box center [276, 245] width 19 height 19
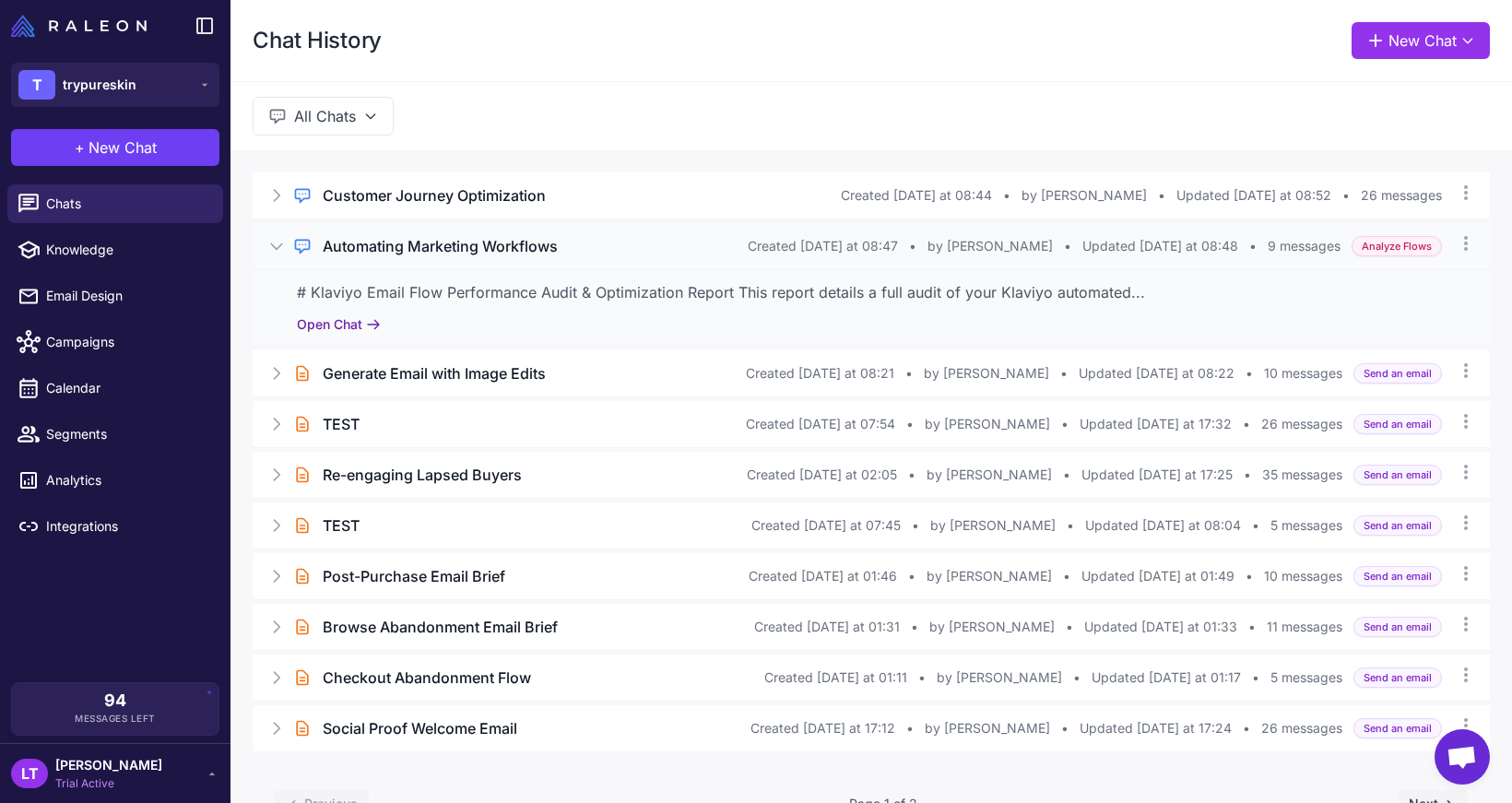
click at [316, 324] on button "Open Chat" at bounding box center [339, 324] width 84 height 20
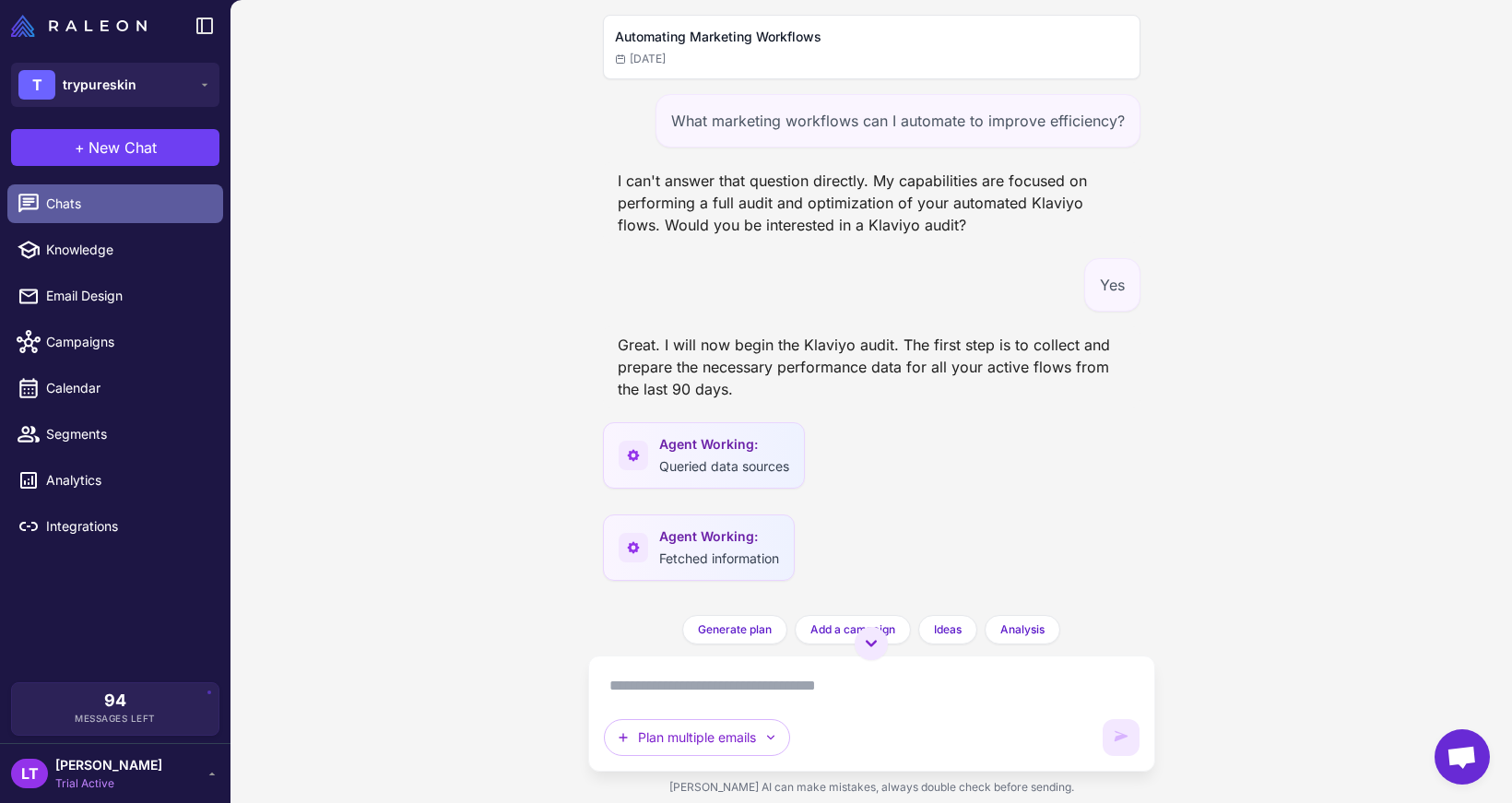
click at [176, 208] on span "Chats" at bounding box center [126, 204] width 162 height 20
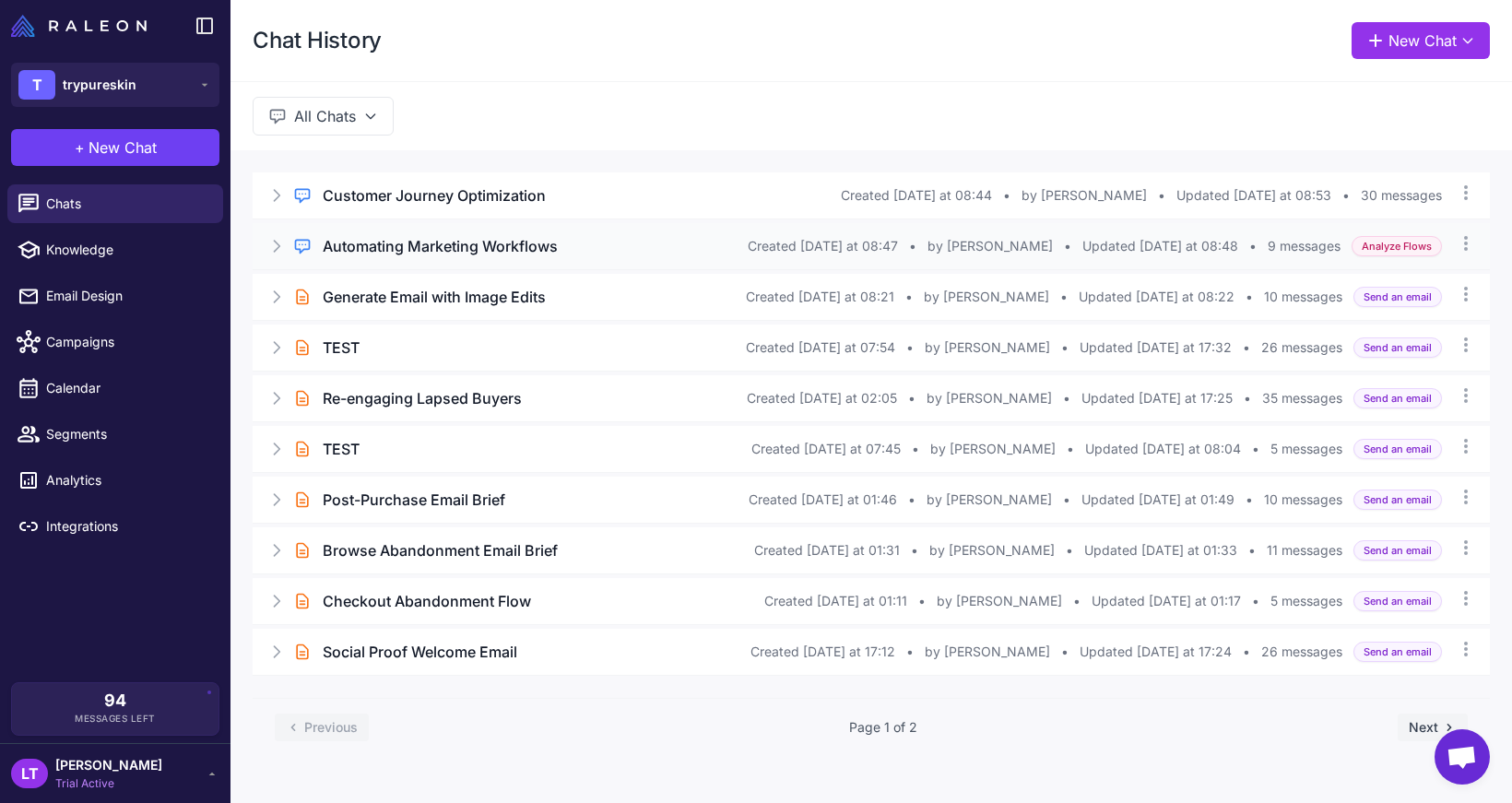
click at [279, 244] on icon at bounding box center [276, 245] width 19 height 19
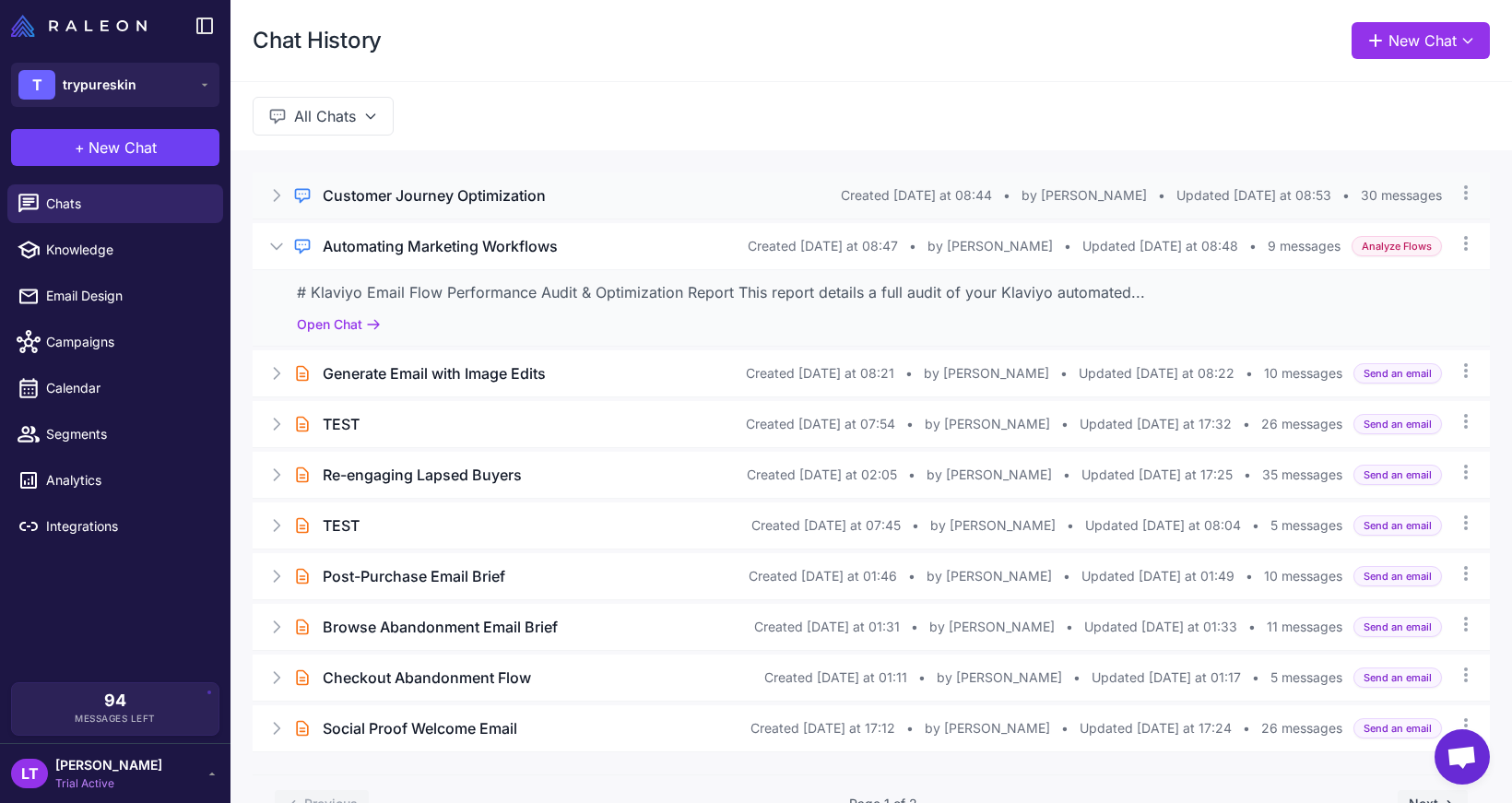
click at [396, 178] on div "Regular Chat Customer Journey Optimization Created Today at 08:44 • by Louis Te…" at bounding box center [871, 195] width 1237 height 46
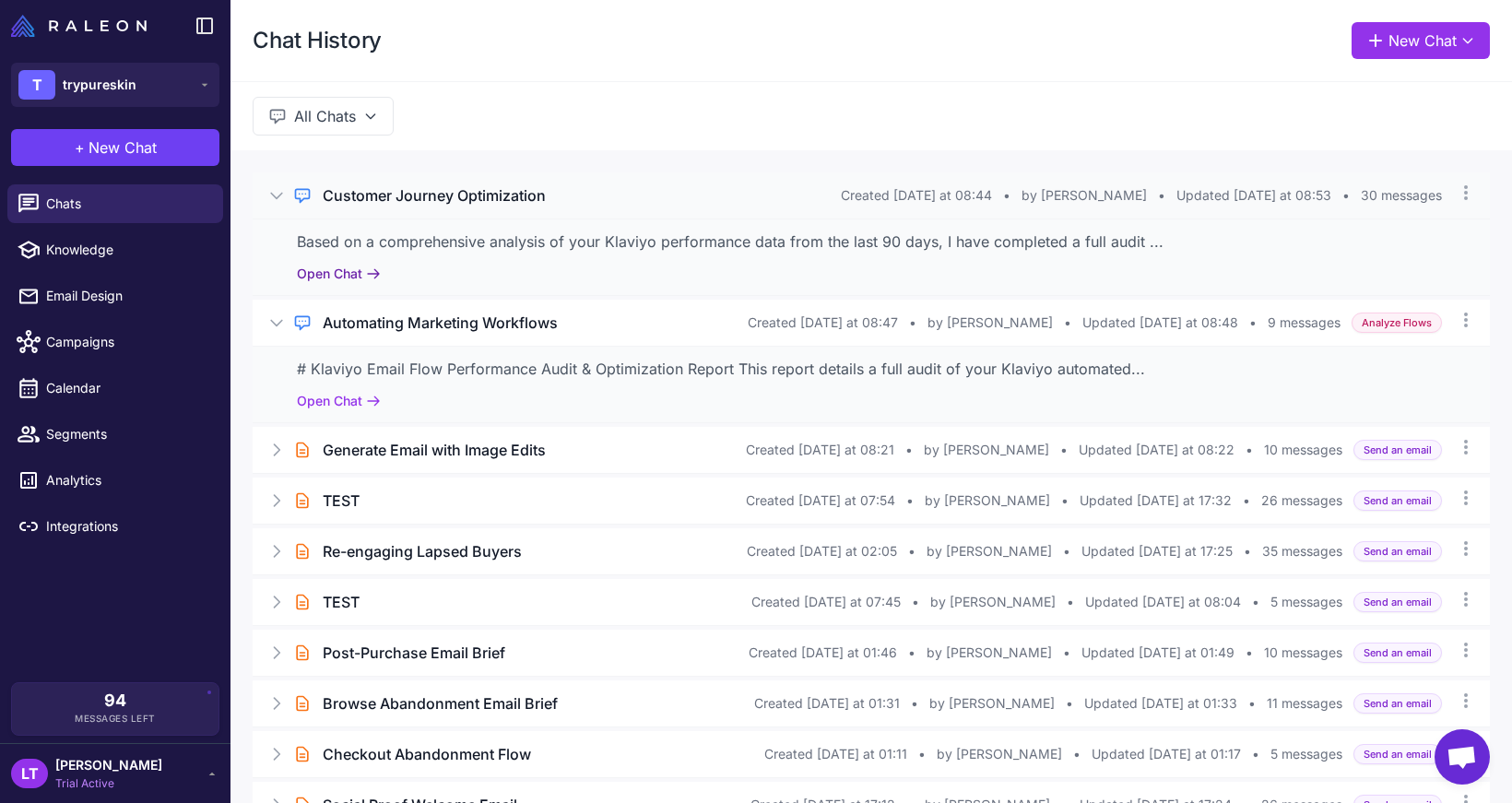
click at [362, 265] on button "Open Chat" at bounding box center [339, 273] width 84 height 20
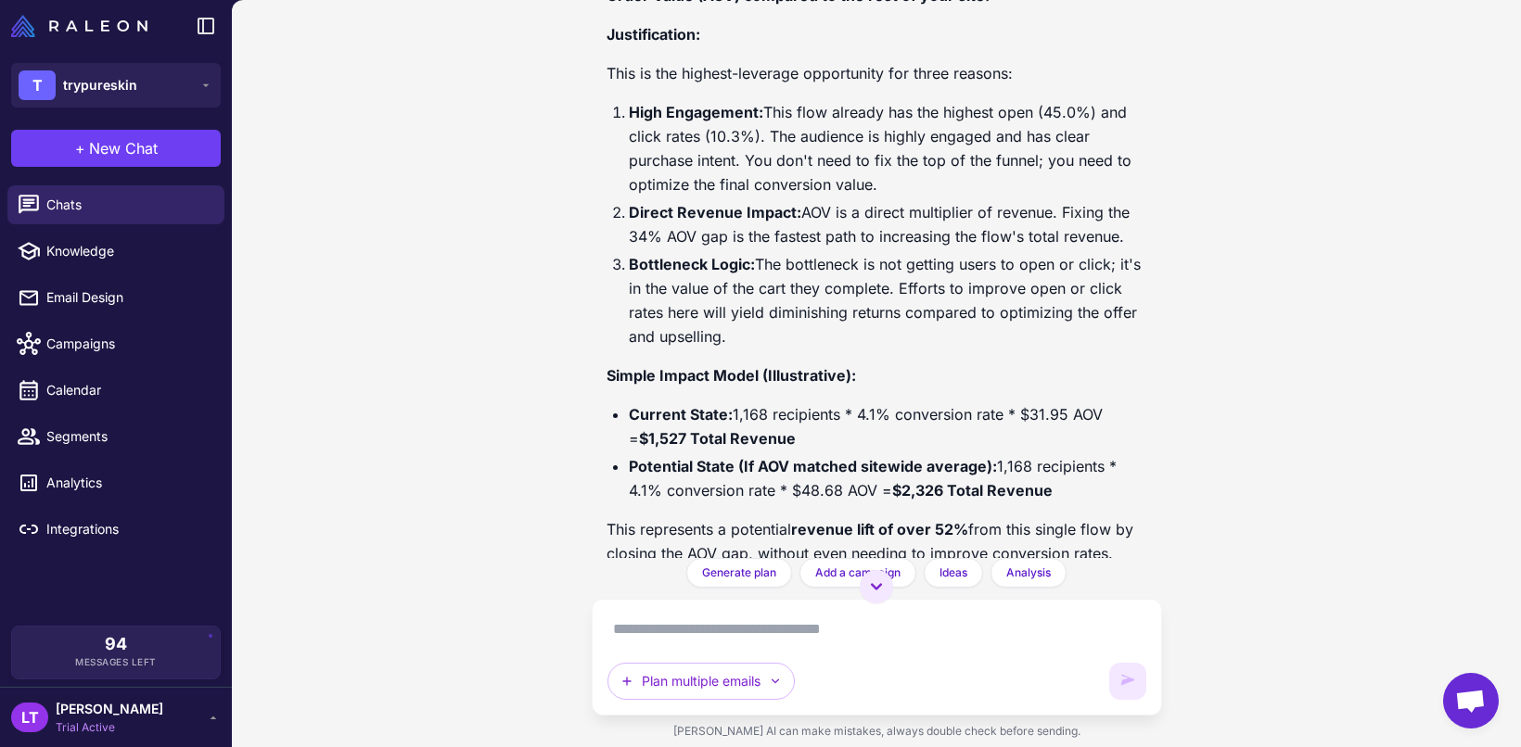
scroll to position [5049, 0]
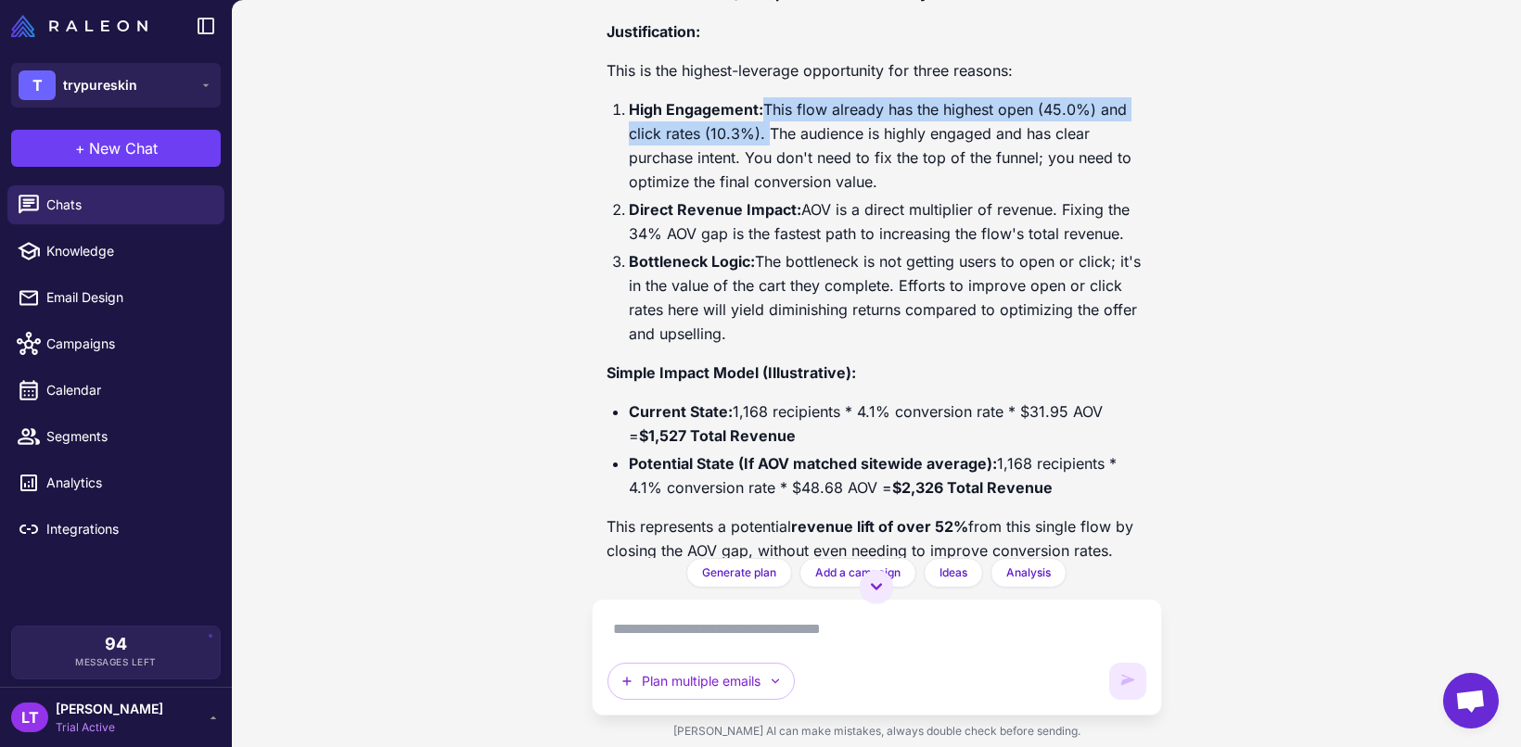
drag, startPoint x: 762, startPoint y: 271, endPoint x: 761, endPoint y: 299, distance: 27.8
click at [761, 194] on li "High Engagement: This flow already has the highest open (45.0%) and click rates…" at bounding box center [888, 145] width 518 height 96
drag, startPoint x: 760, startPoint y: 271, endPoint x: 765, endPoint y: 303, distance: 32.8
click at [765, 194] on li "High Engagement: This flow already has the highest open (45.0%) and click rates…" at bounding box center [888, 145] width 518 height 96
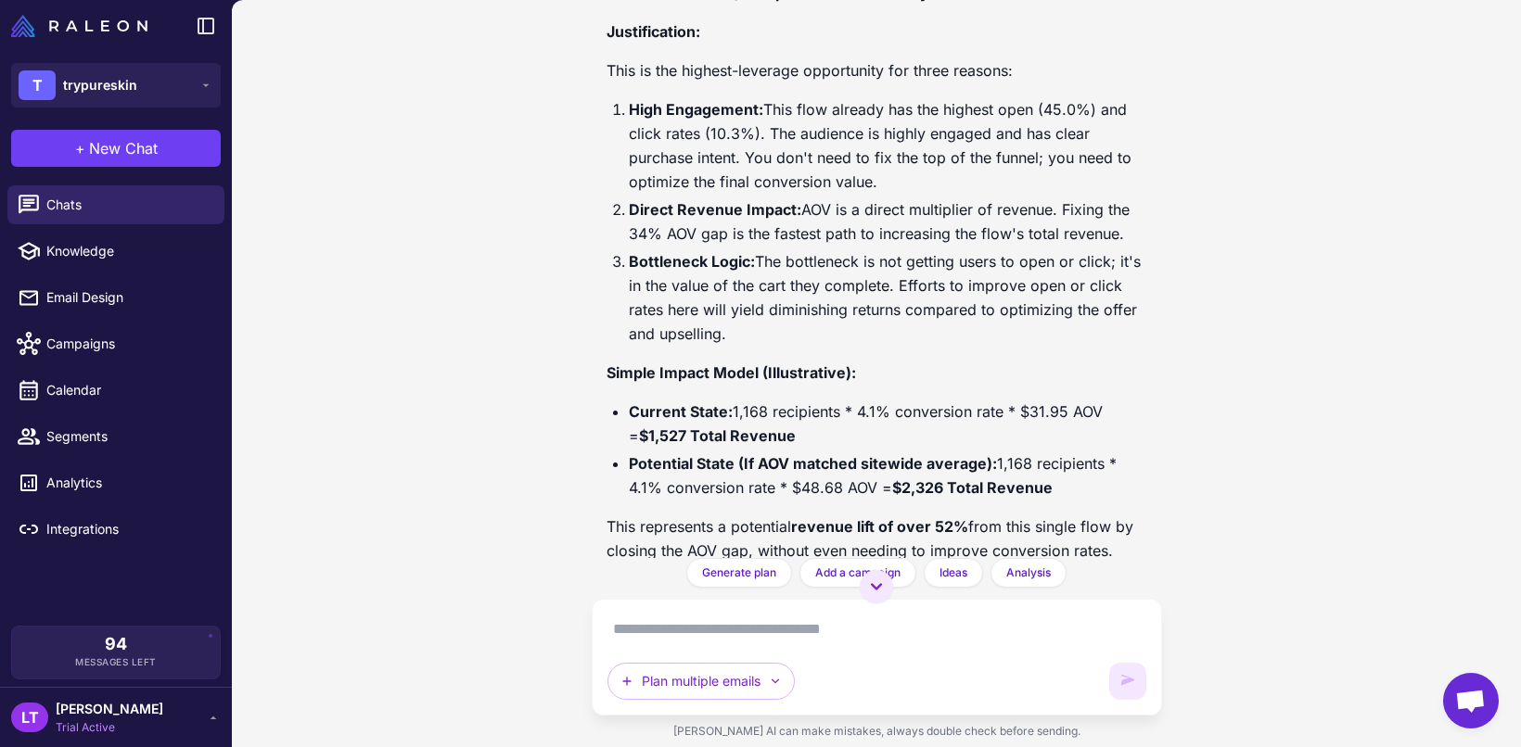
click at [765, 194] on li "High Engagement: This flow already has the highest open (45.0%) and click rates…" at bounding box center [888, 145] width 518 height 96
drag, startPoint x: 785, startPoint y: 111, endPoint x: 694, endPoint y: 119, distance: 91.2
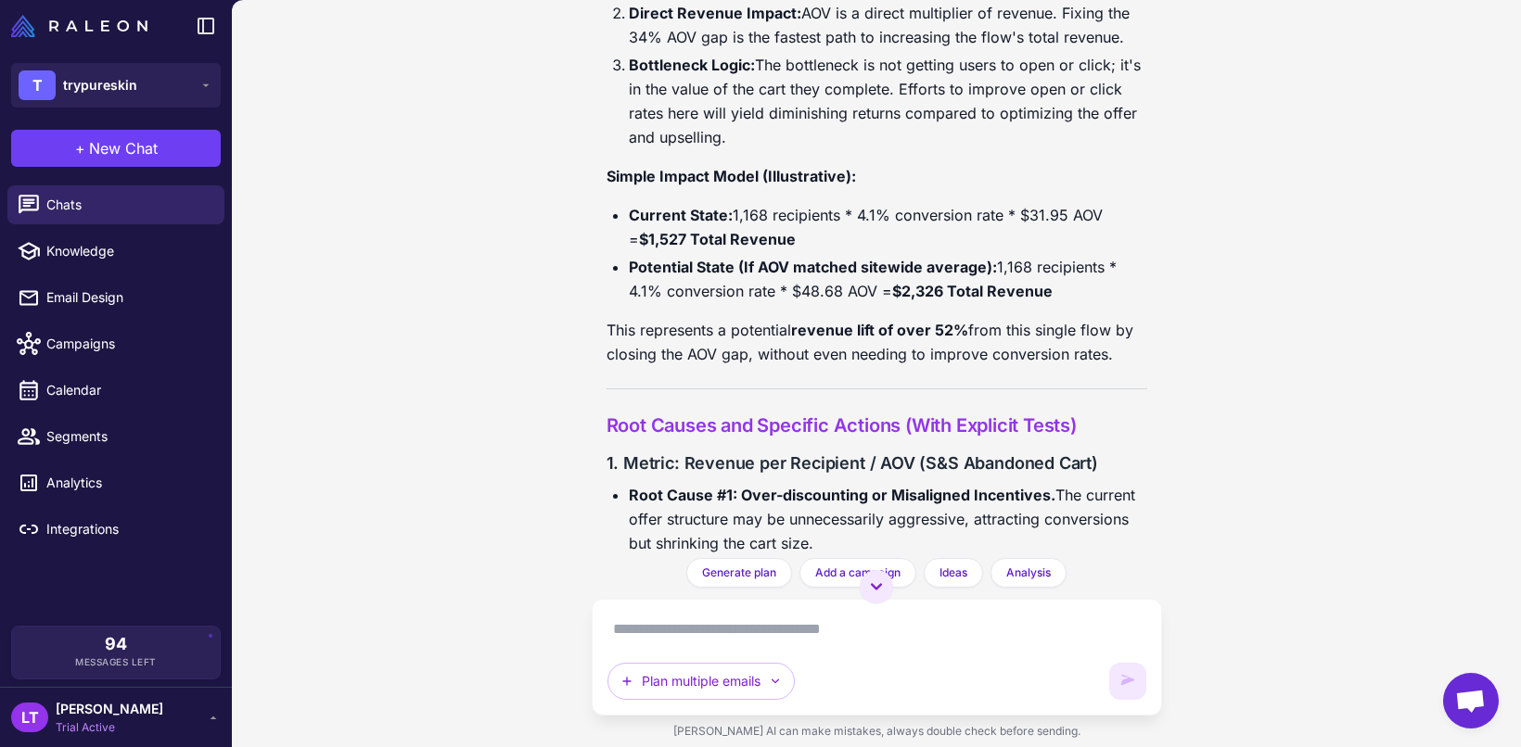
scroll to position [5248, 0]
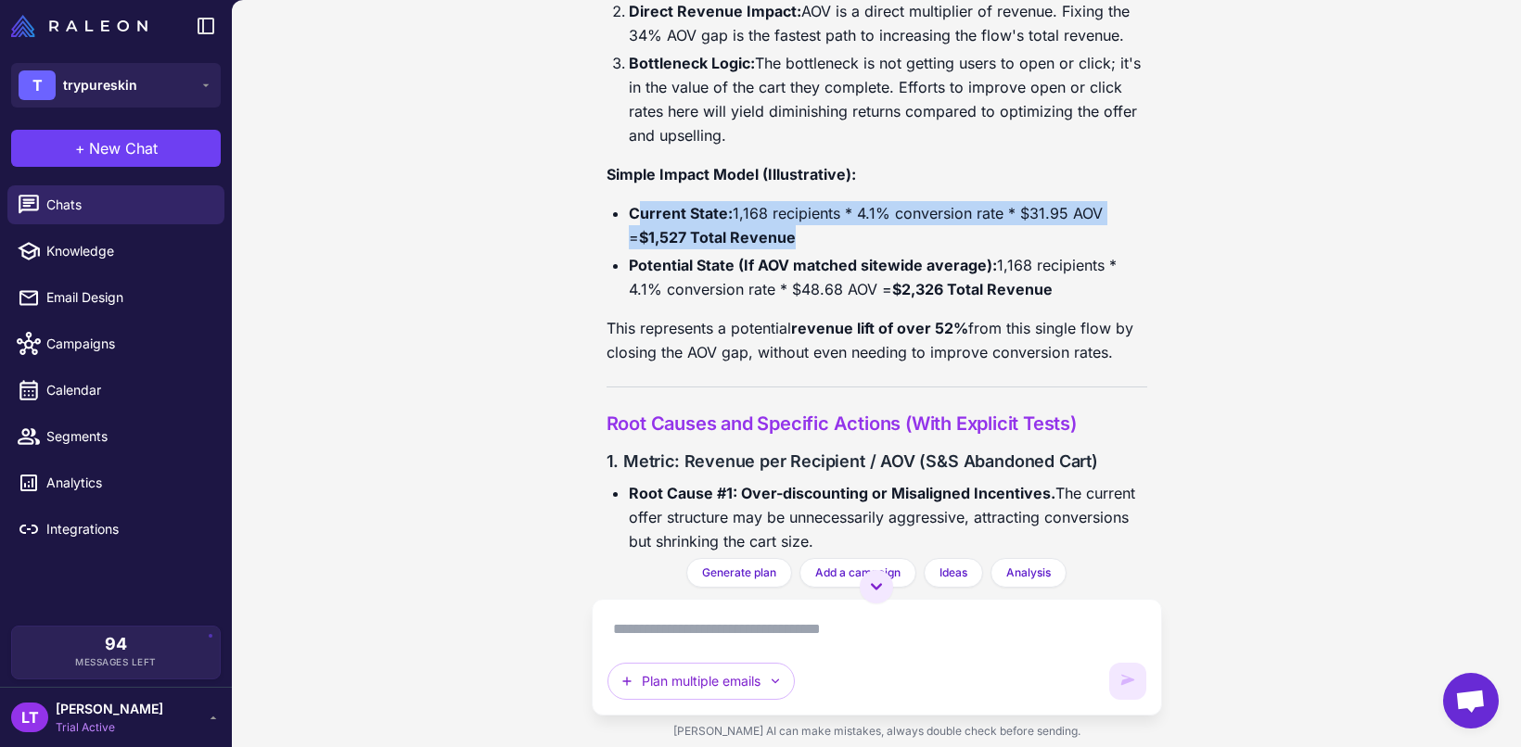
drag, startPoint x: 637, startPoint y: 386, endPoint x: 821, endPoint y: 405, distance: 185.5
click at [821, 249] on li "Current State: 1,168 recipients * 4.1% conversion rate * $31.95 AOV = $1,527 To…" at bounding box center [888, 225] width 518 height 48
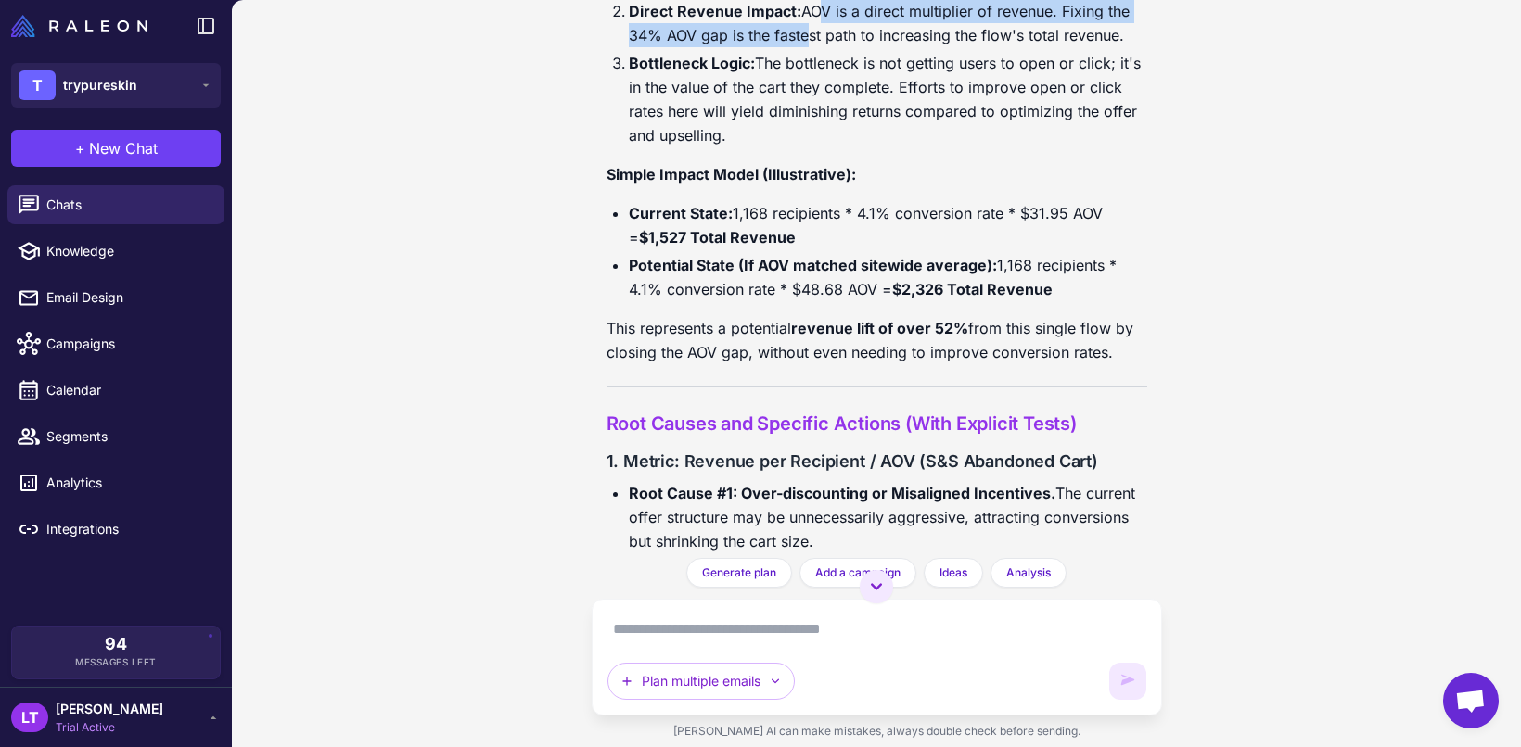
drag, startPoint x: 807, startPoint y: 174, endPoint x: 801, endPoint y: 198, distance: 24.7
click at [801, 47] on li "Direct Revenue Impact: AOV is a direct multiplier of revenue. Fixing the 34% AO…" at bounding box center [888, 23] width 518 height 48
drag, startPoint x: 771, startPoint y: 81, endPoint x: 756, endPoint y: 108, distance: 31.2
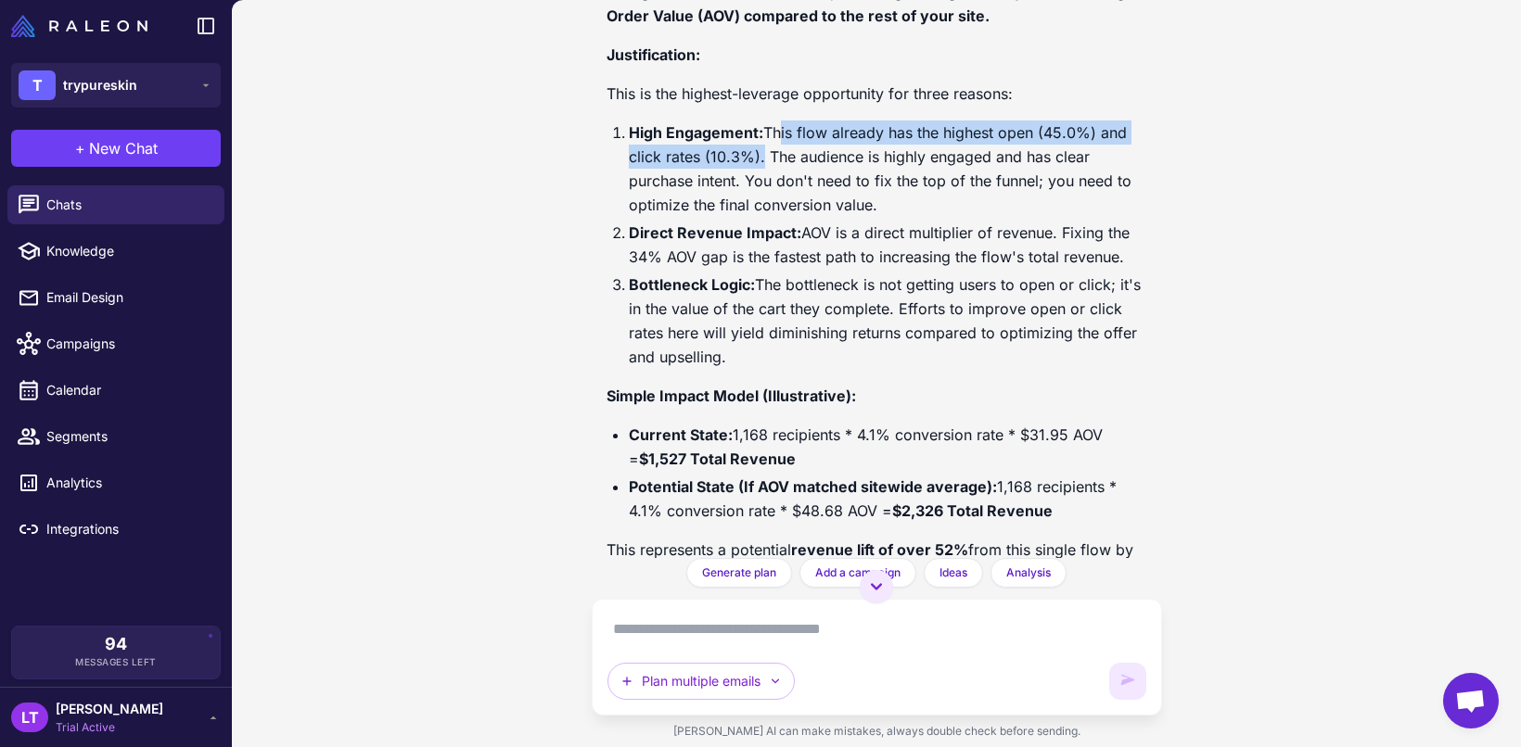
scroll to position [5025, 0]
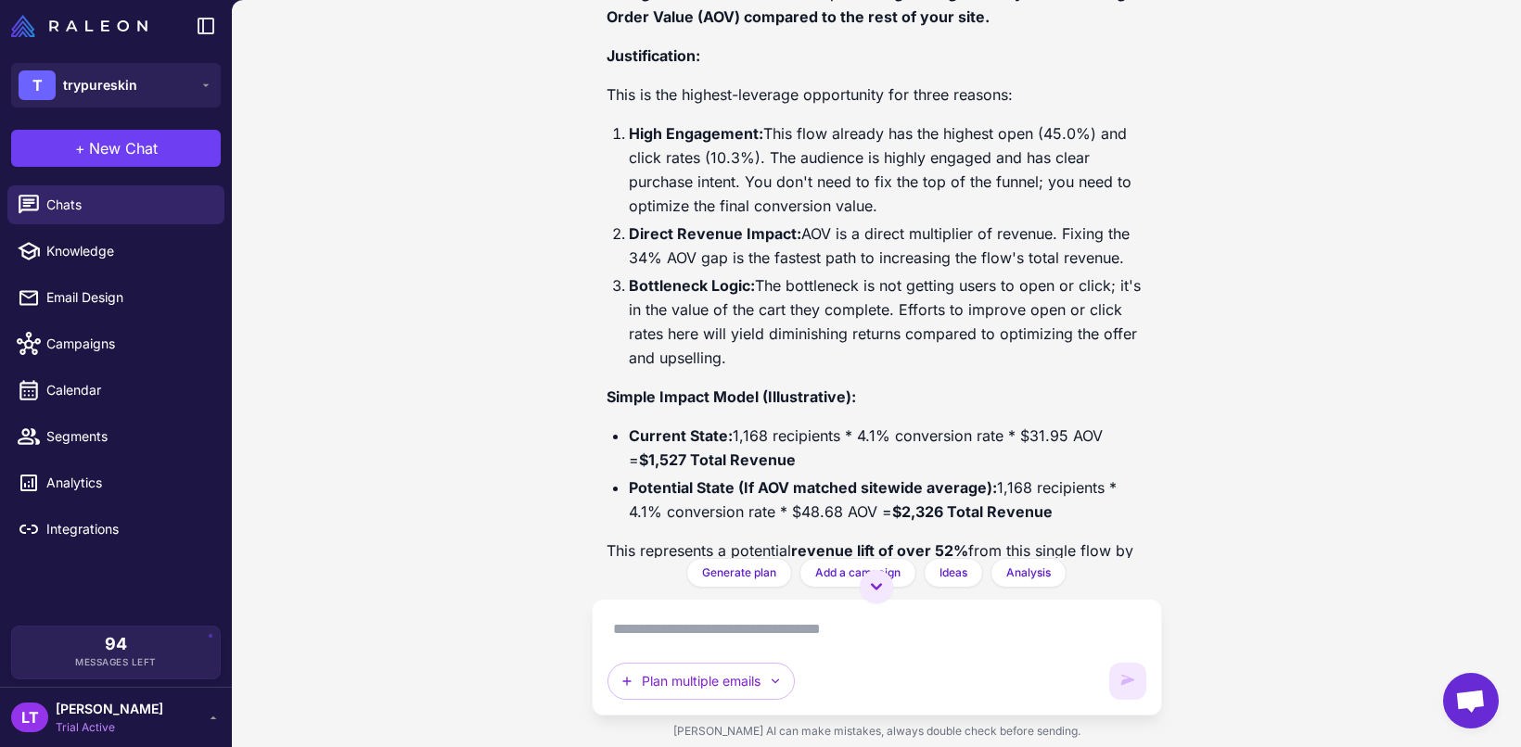
drag, startPoint x: 668, startPoint y: 136, endPoint x: 646, endPoint y: 137, distance: 21.3
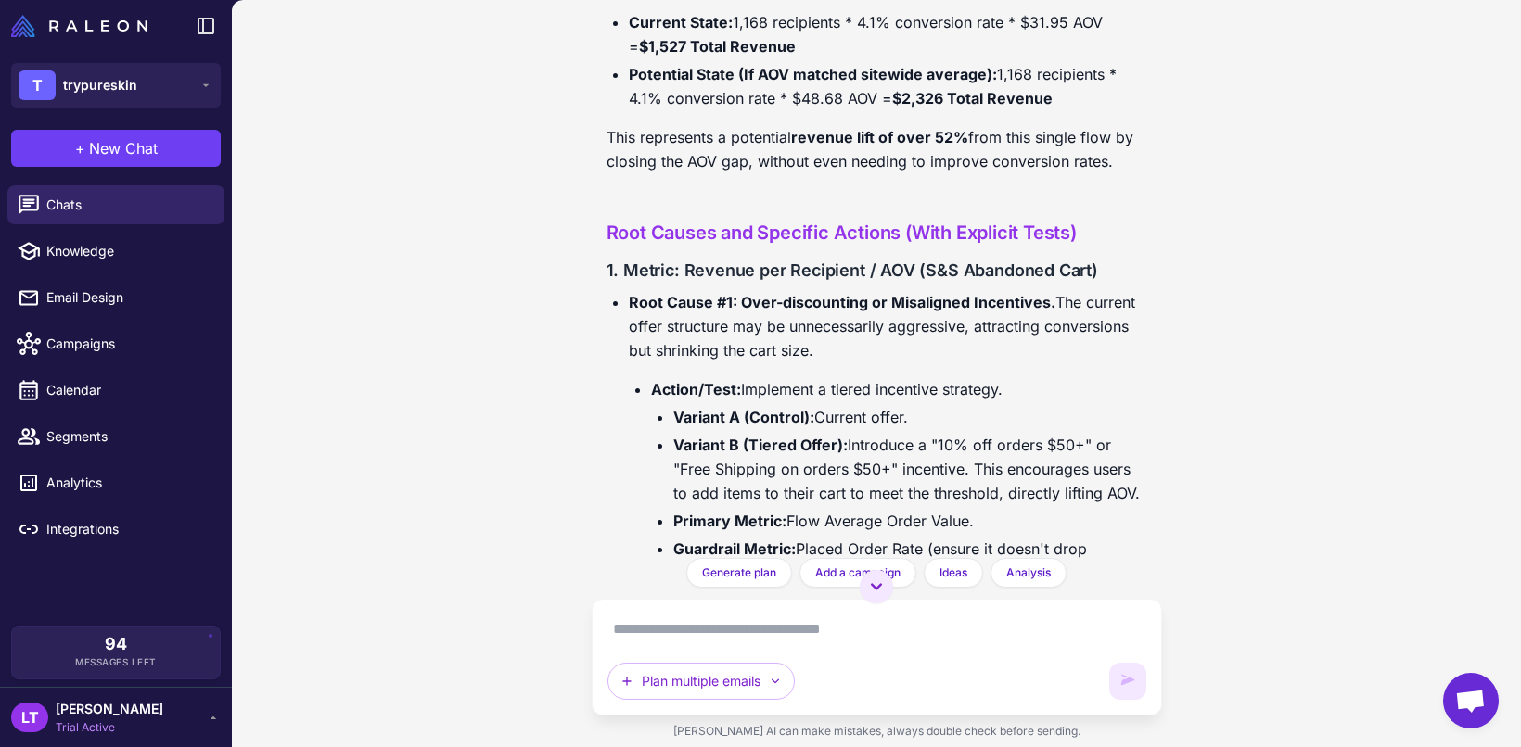
scroll to position [5444, 0]
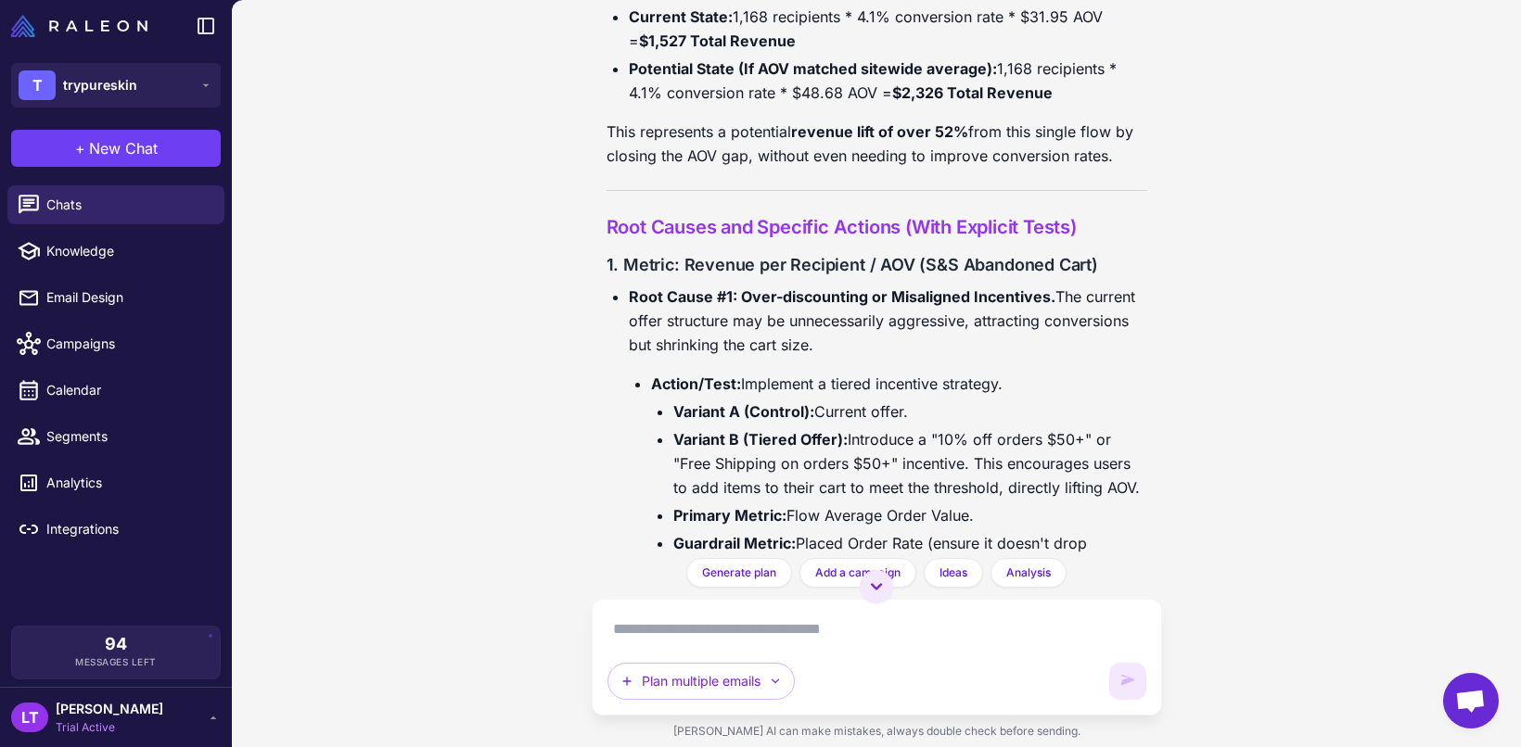
drag, startPoint x: 599, startPoint y: 146, endPoint x: 1158, endPoint y: 320, distance: 585.6
click at [1158, 320] on div "Customer Journey Optimization Today Analyze my customer journey and identify op…" at bounding box center [877, 279] width 570 height 558
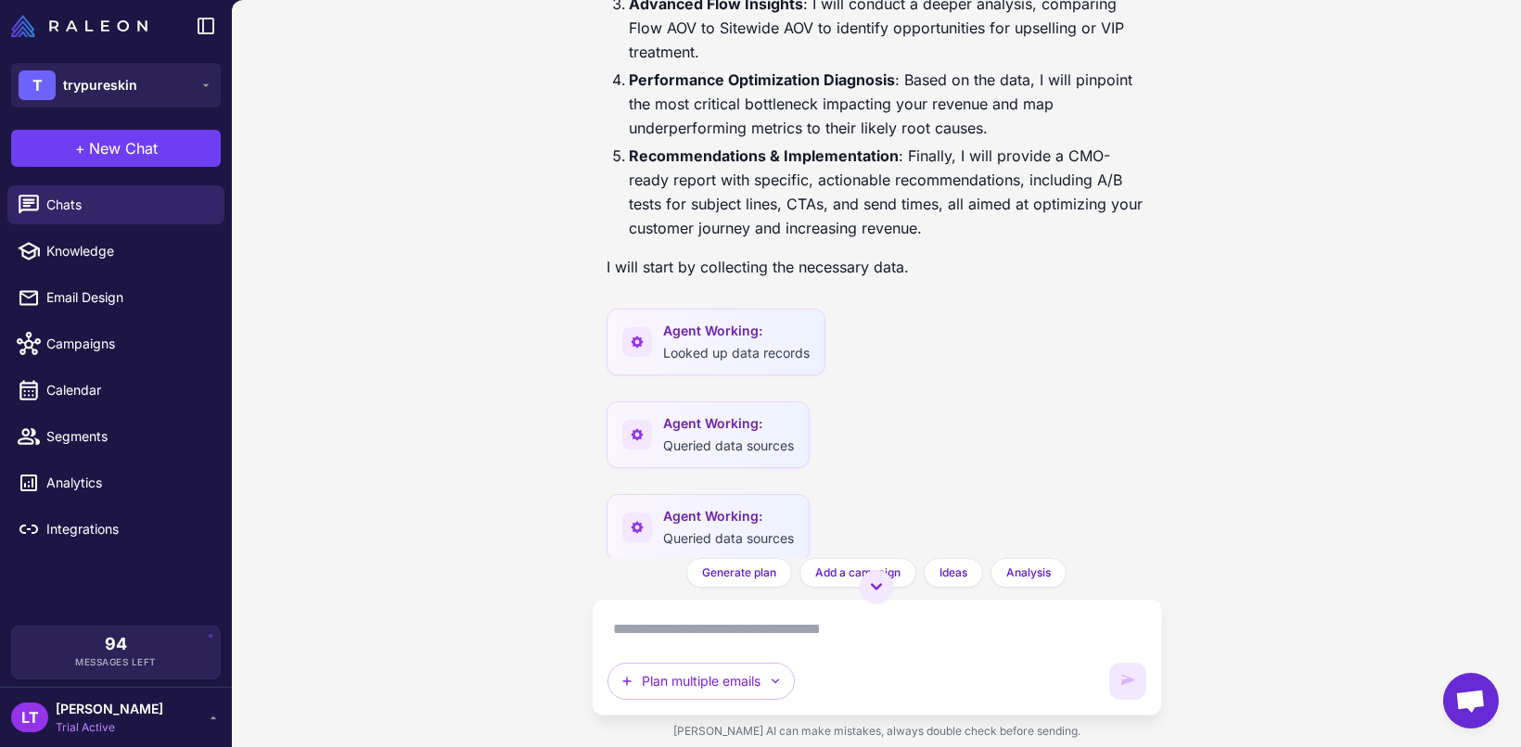
scroll to position [133, 0]
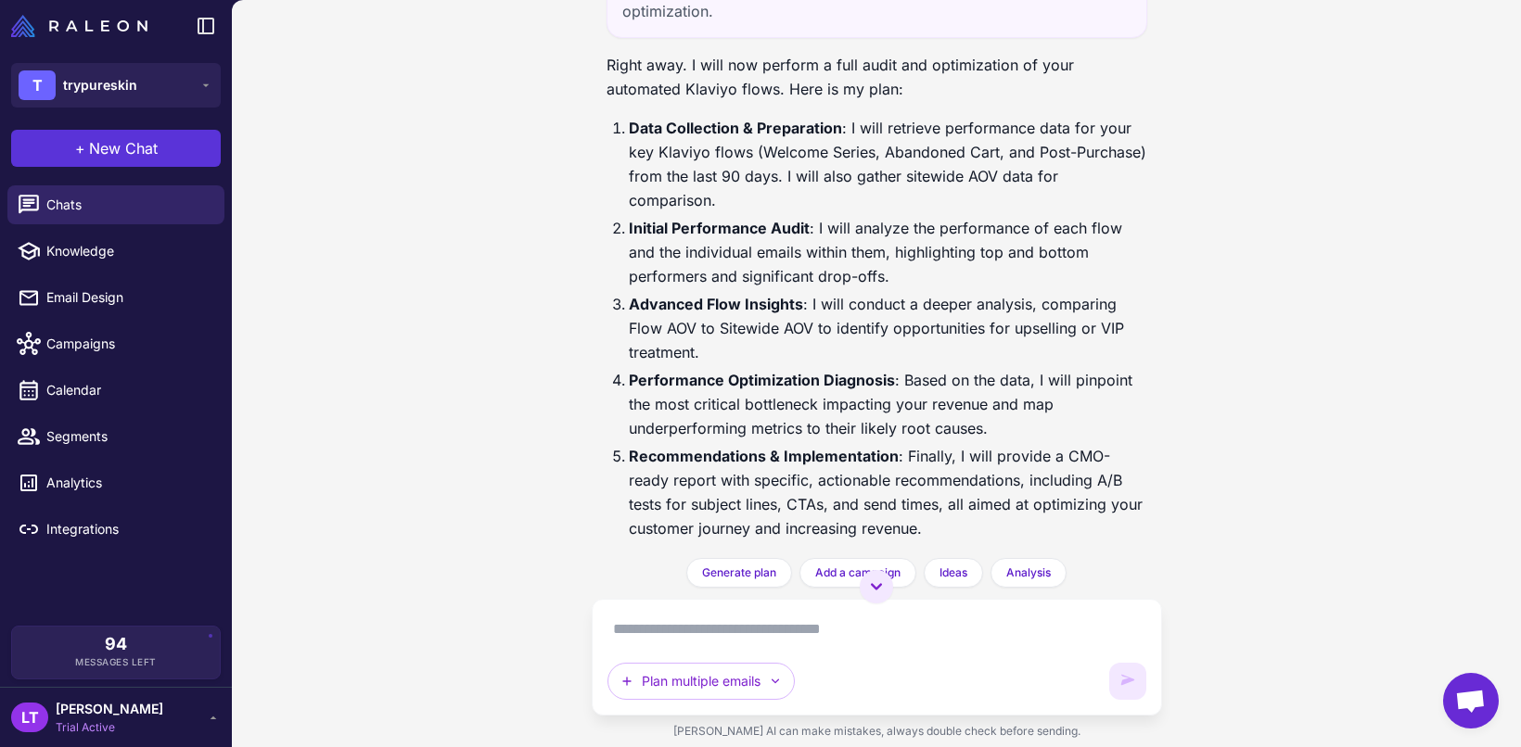
click at [192, 145] on button "+ New Chat" at bounding box center [116, 148] width 210 height 37
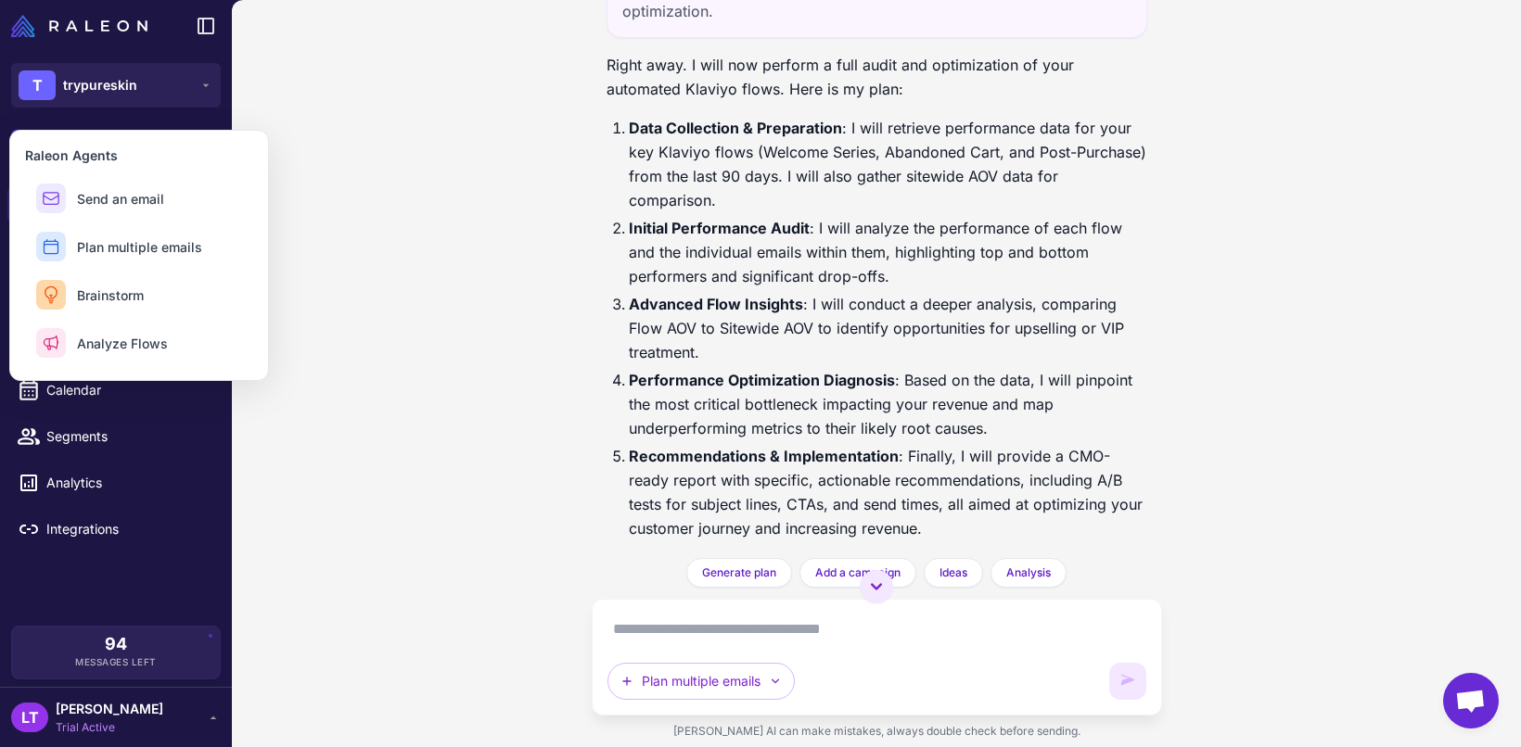
click at [494, 318] on div "Customer Journey Optimization Today Analyze my customer journey and identify op…" at bounding box center [876, 373] width 1289 height 747
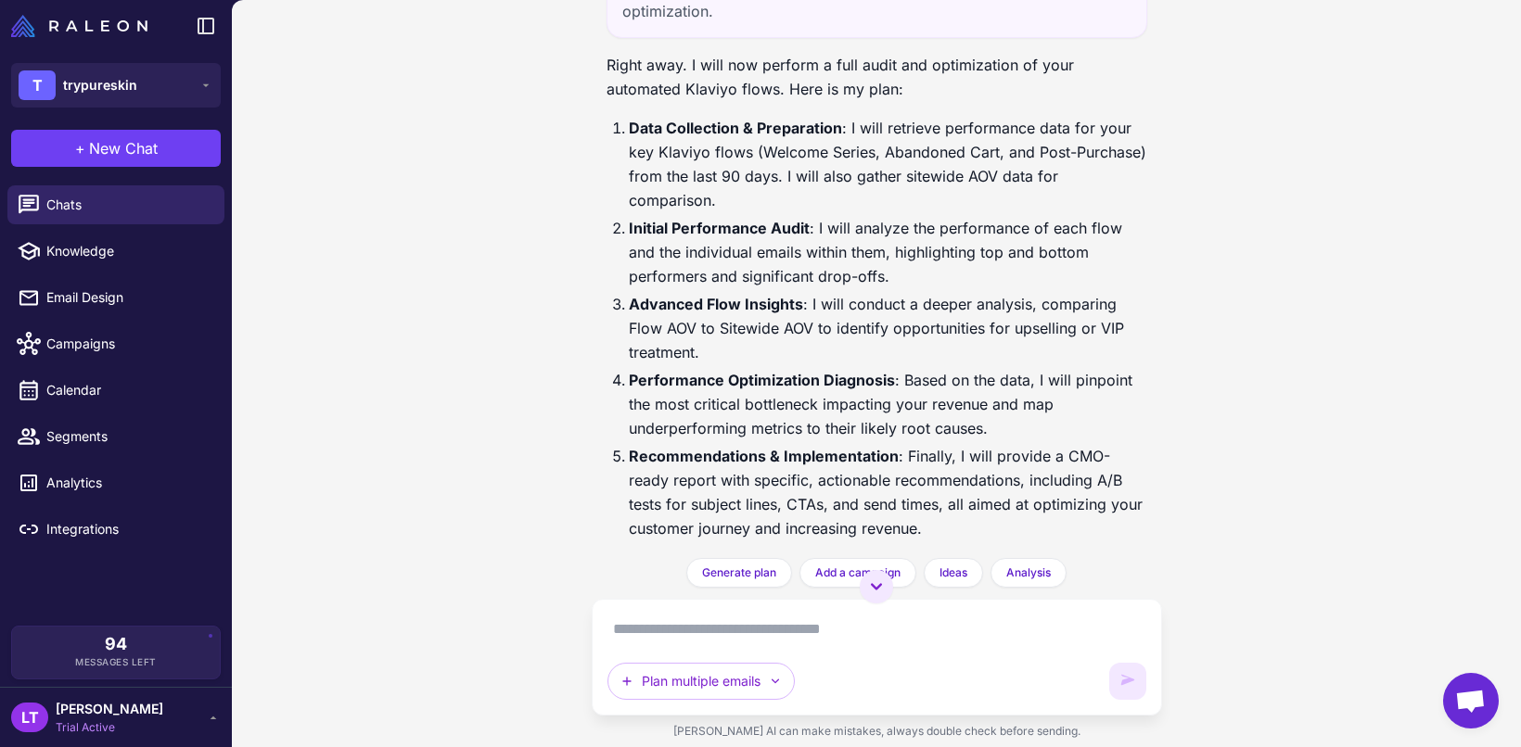
scroll to position [0, 0]
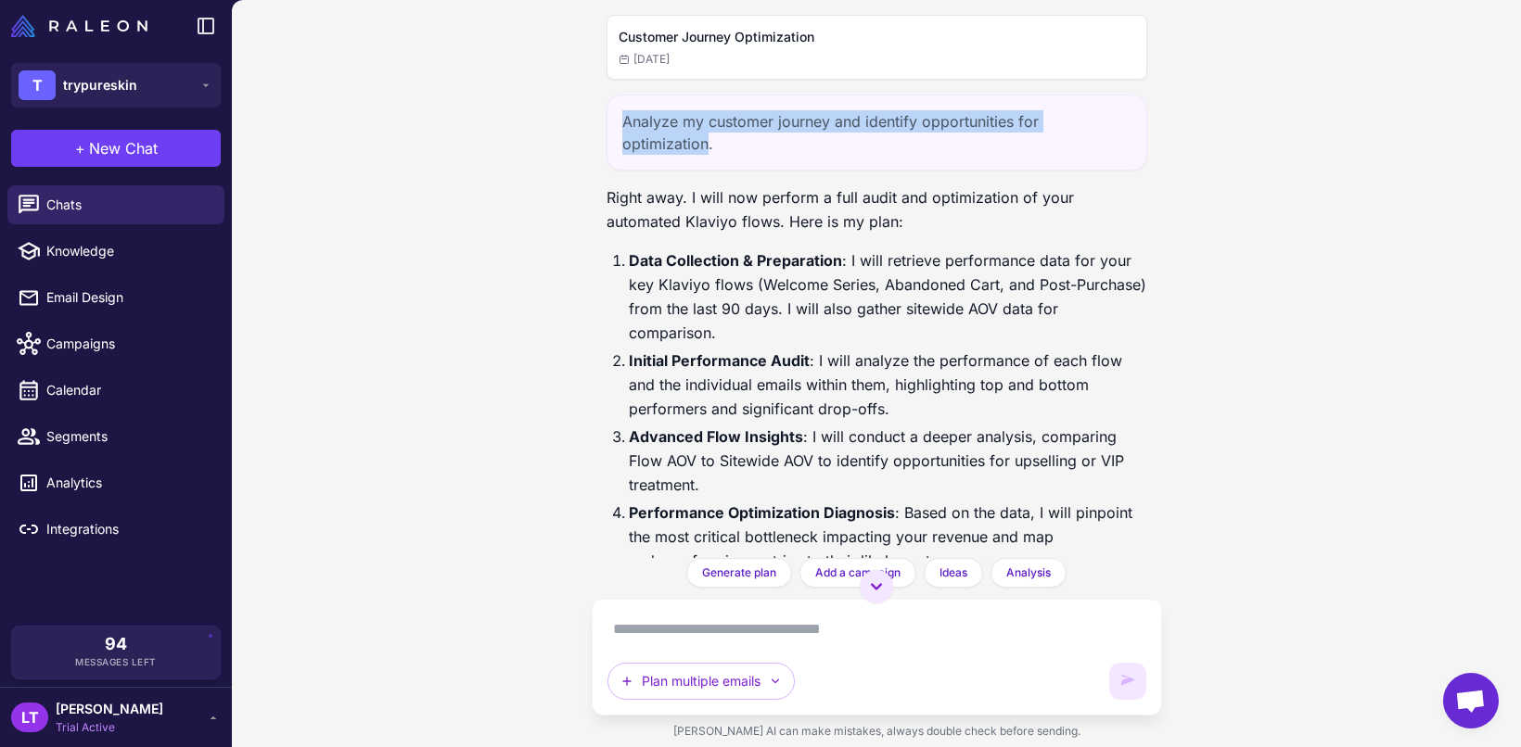
drag, startPoint x: 708, startPoint y: 133, endPoint x: 619, endPoint y: 113, distance: 91.1
click at [619, 113] on div "Analyze my customer journey and identify opportunities for optimization." at bounding box center [876, 133] width 541 height 76
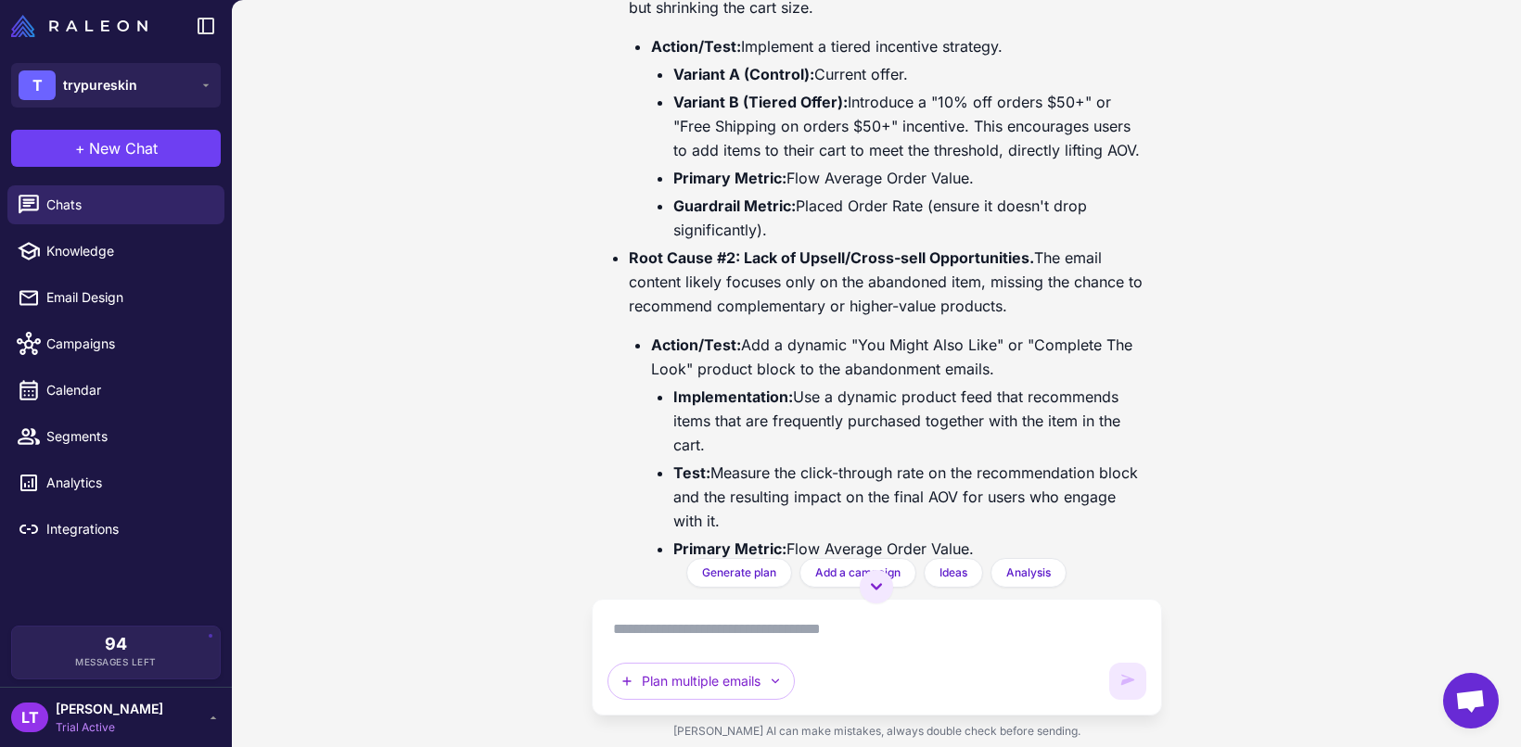
scroll to position [5824, 0]
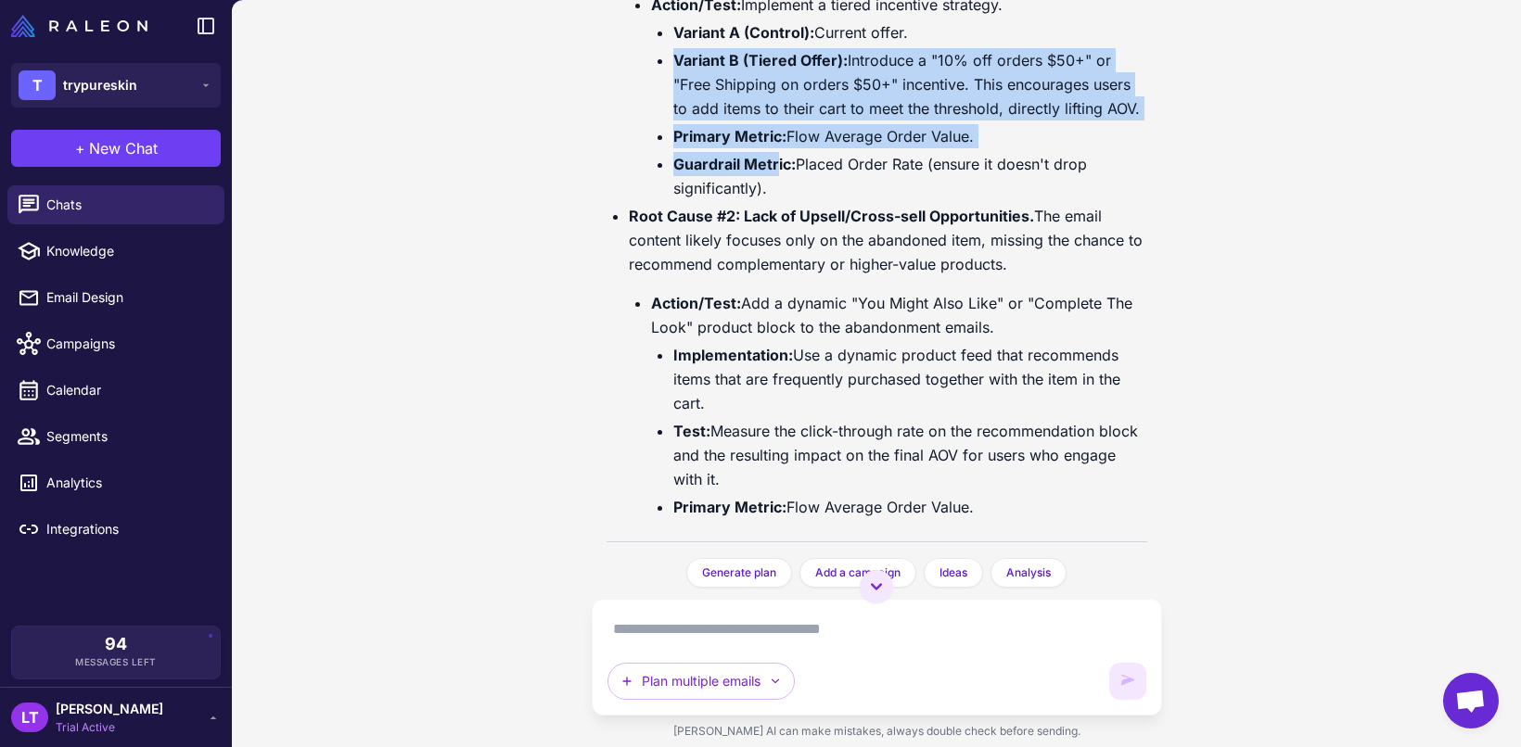
drag, startPoint x: 778, startPoint y: 212, endPoint x: 778, endPoint y: 350, distance: 137.2
click at [778, 200] on ul "Variant A (Control): Current offer. Variant B (Tiered Offer): Introduce a "10% …" at bounding box center [899, 110] width 496 height 180
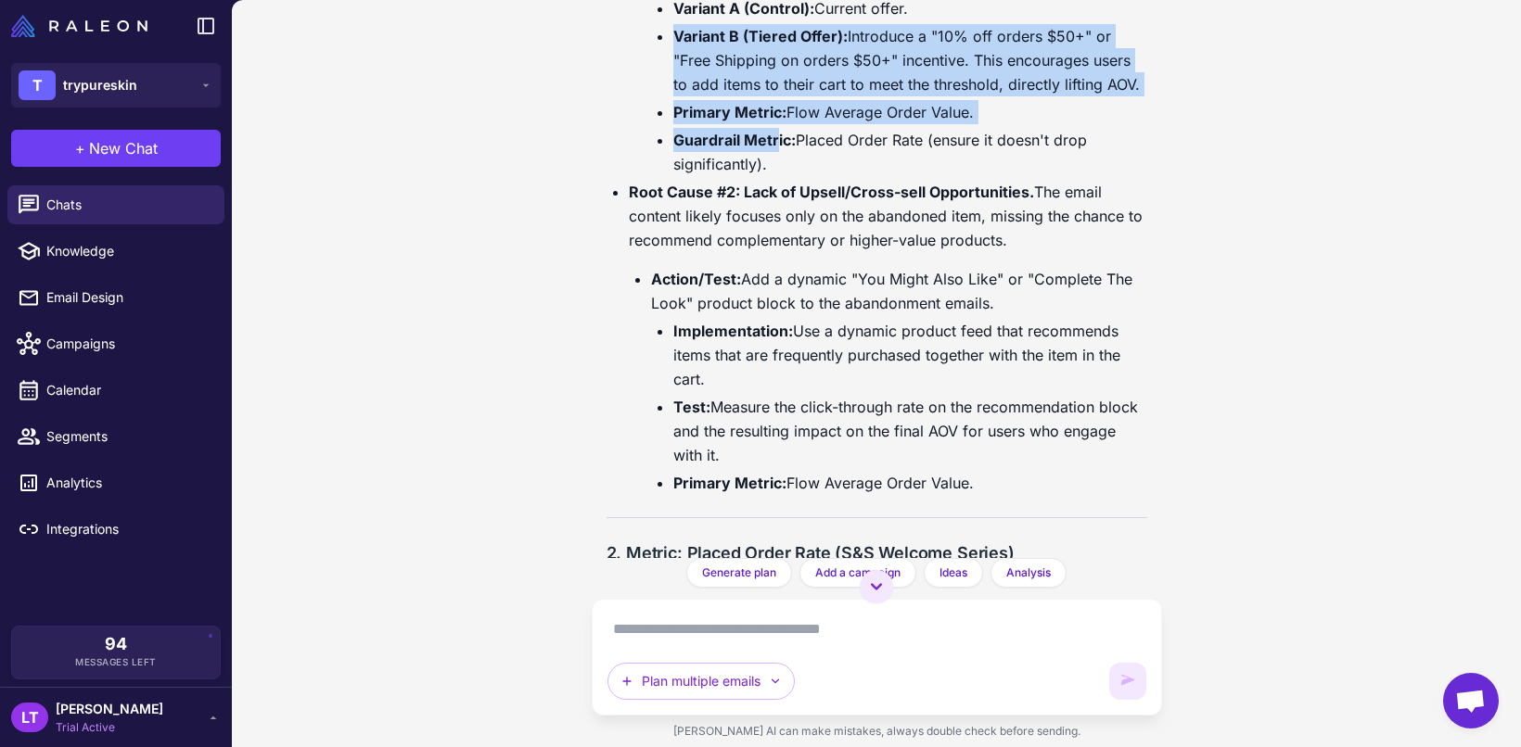
scroll to position [5718, 0]
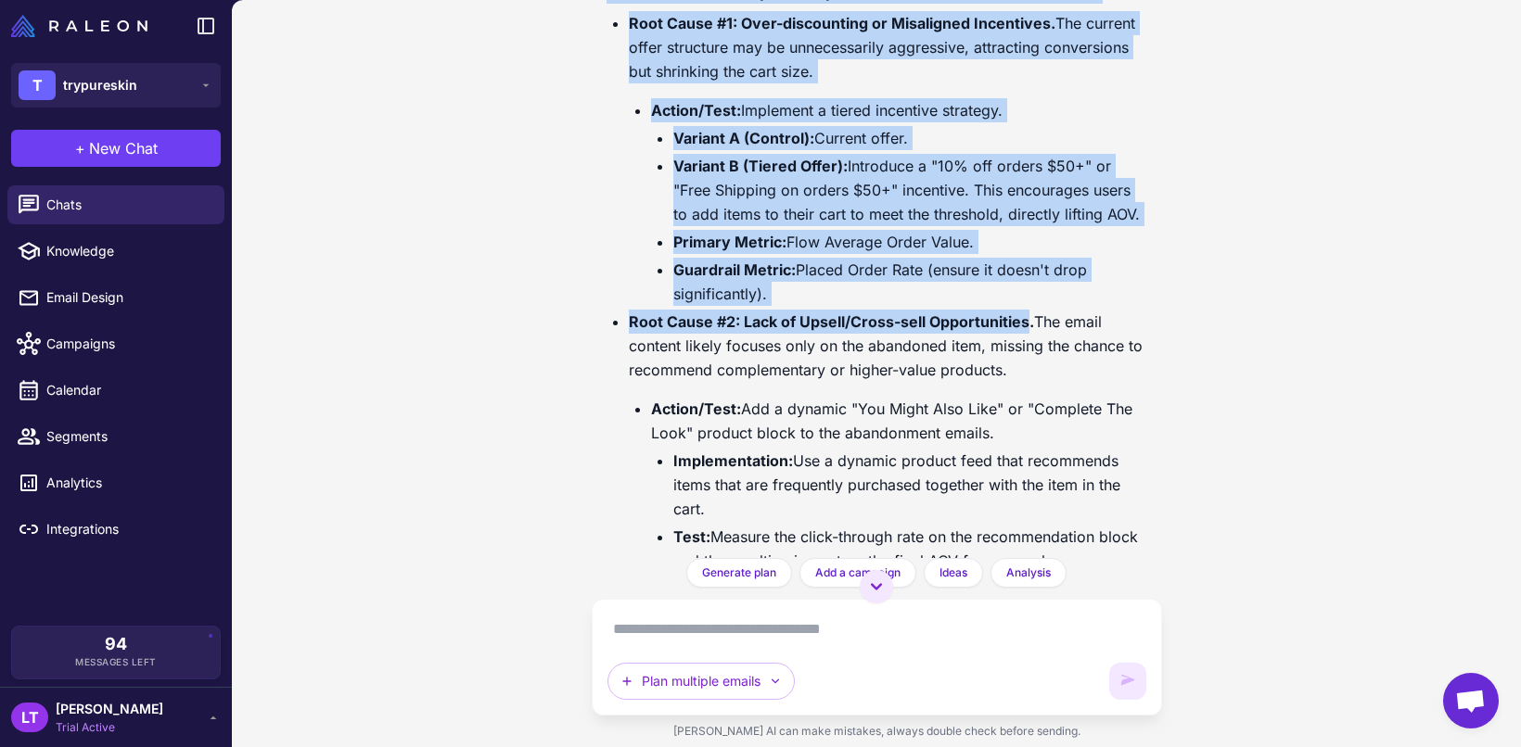
drag, startPoint x: 595, startPoint y: 106, endPoint x: 1024, endPoint y: 503, distance: 584.6
click at [1024, 503] on div "Customer Journey Optimization Today Analyze my customer journey and identify op…" at bounding box center [877, 279] width 570 height 558
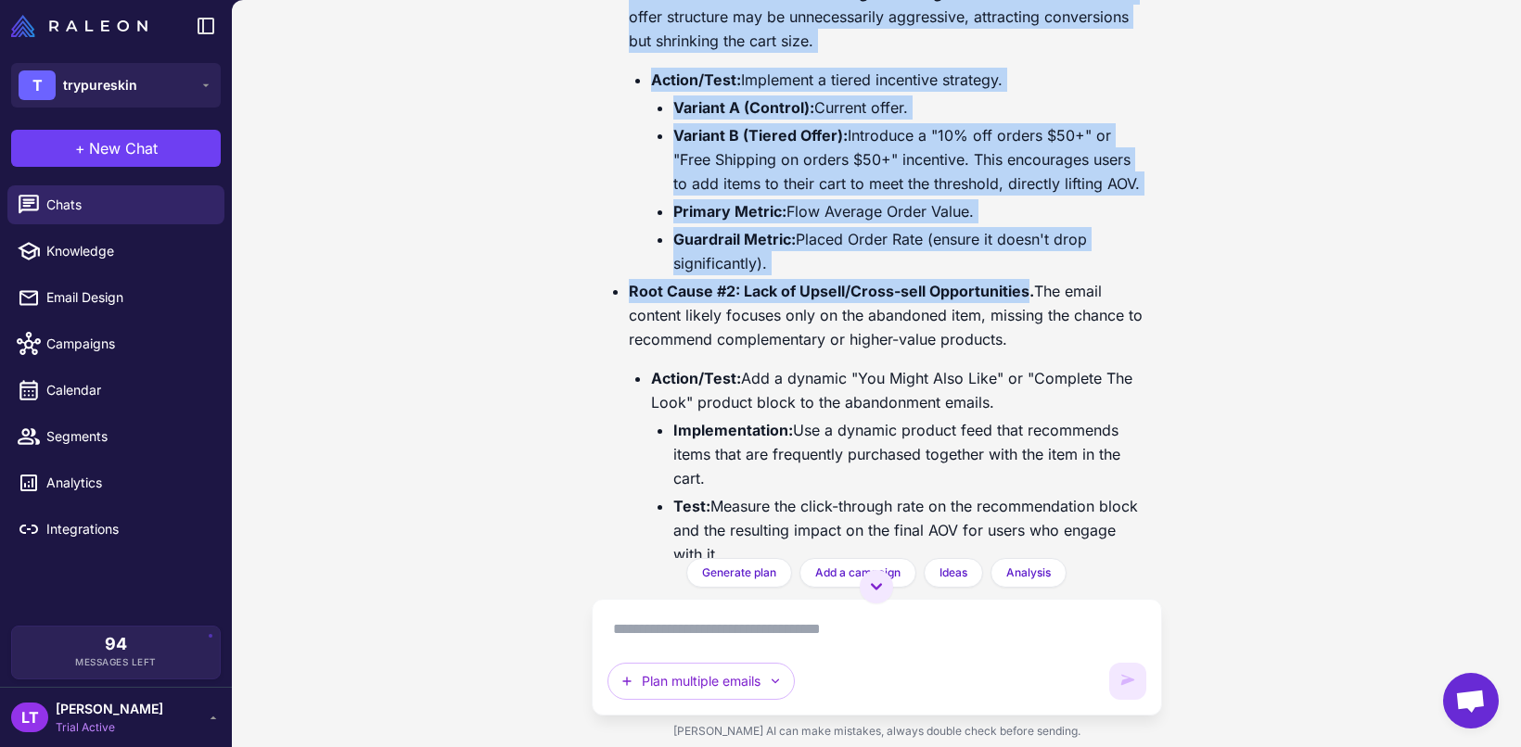
scroll to position [5762, 0]
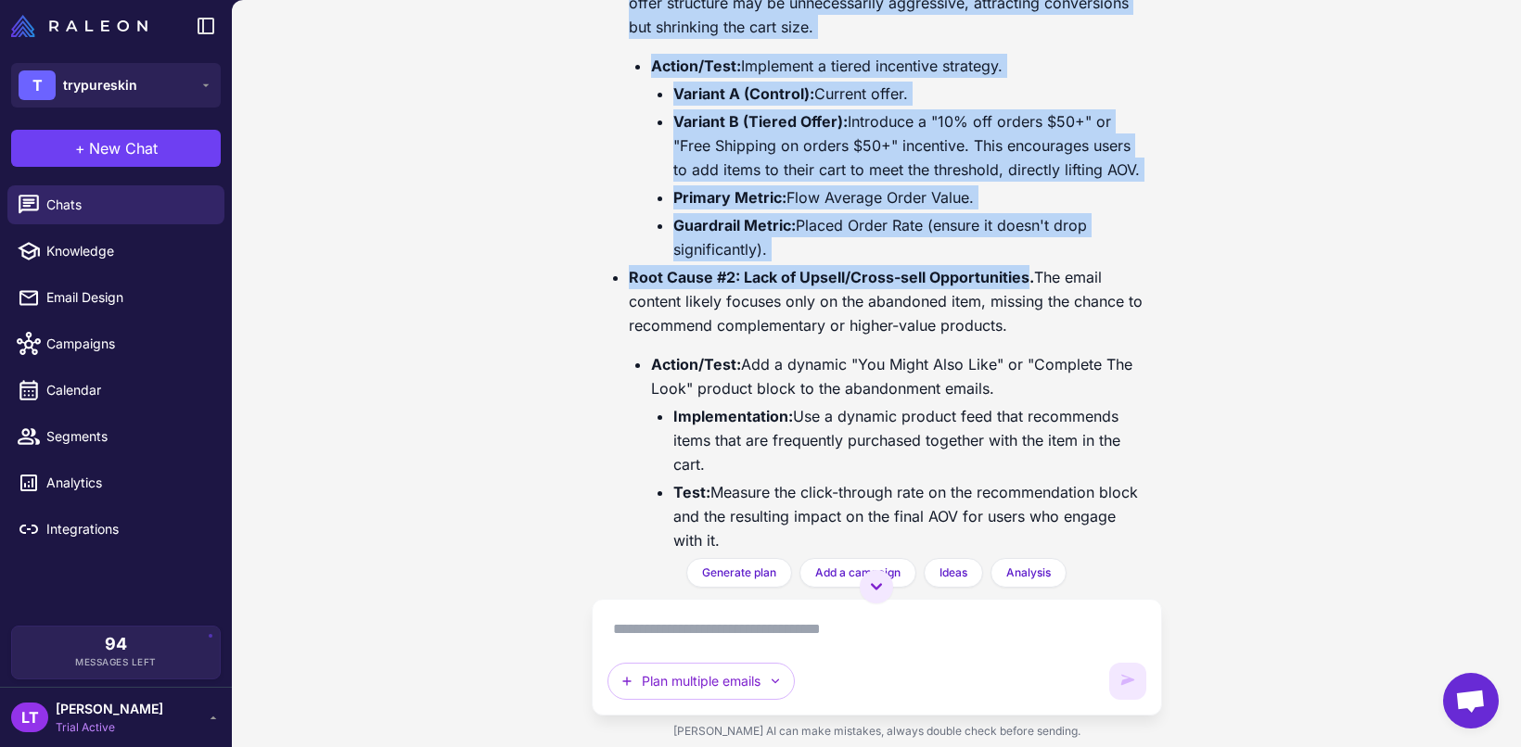
click at [588, 73] on div "Customer Journey Optimization Today Analyze my customer journey and identify op…" at bounding box center [876, 373] width 1289 height 747
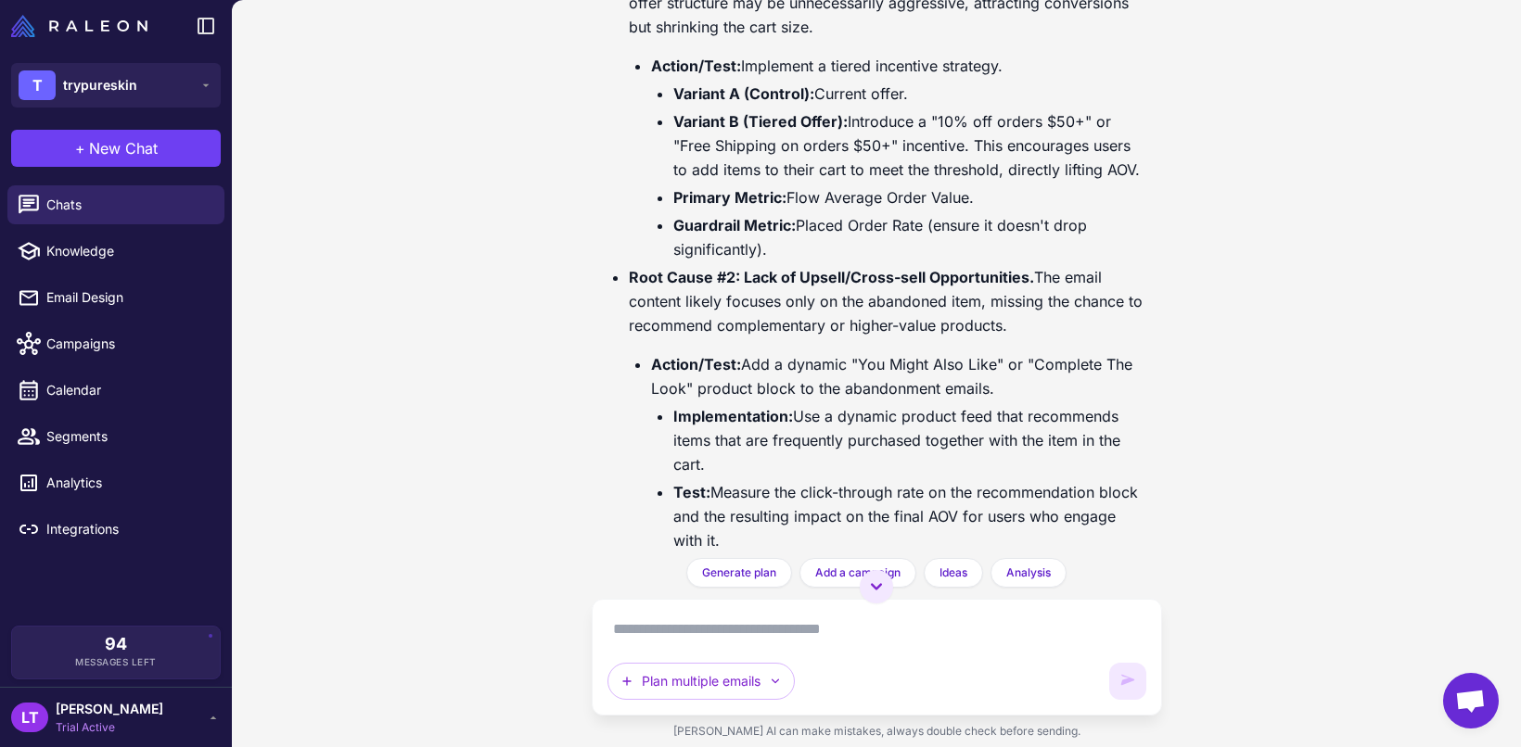
drag, startPoint x: 1131, startPoint y: 131, endPoint x: 914, endPoint y: 126, distance: 217.0
click at [914, 126] on div "Based on a comprehensive analysis of your Klaviyo performance data from the las…" at bounding box center [876, 27] width 541 height 4718
drag, startPoint x: 550, startPoint y: 57, endPoint x: 1082, endPoint y: 525, distance: 708.2
click at [1082, 525] on div "Customer Journey Optimization Today Analyze my customer journey and identify op…" at bounding box center [876, 373] width 1289 height 747
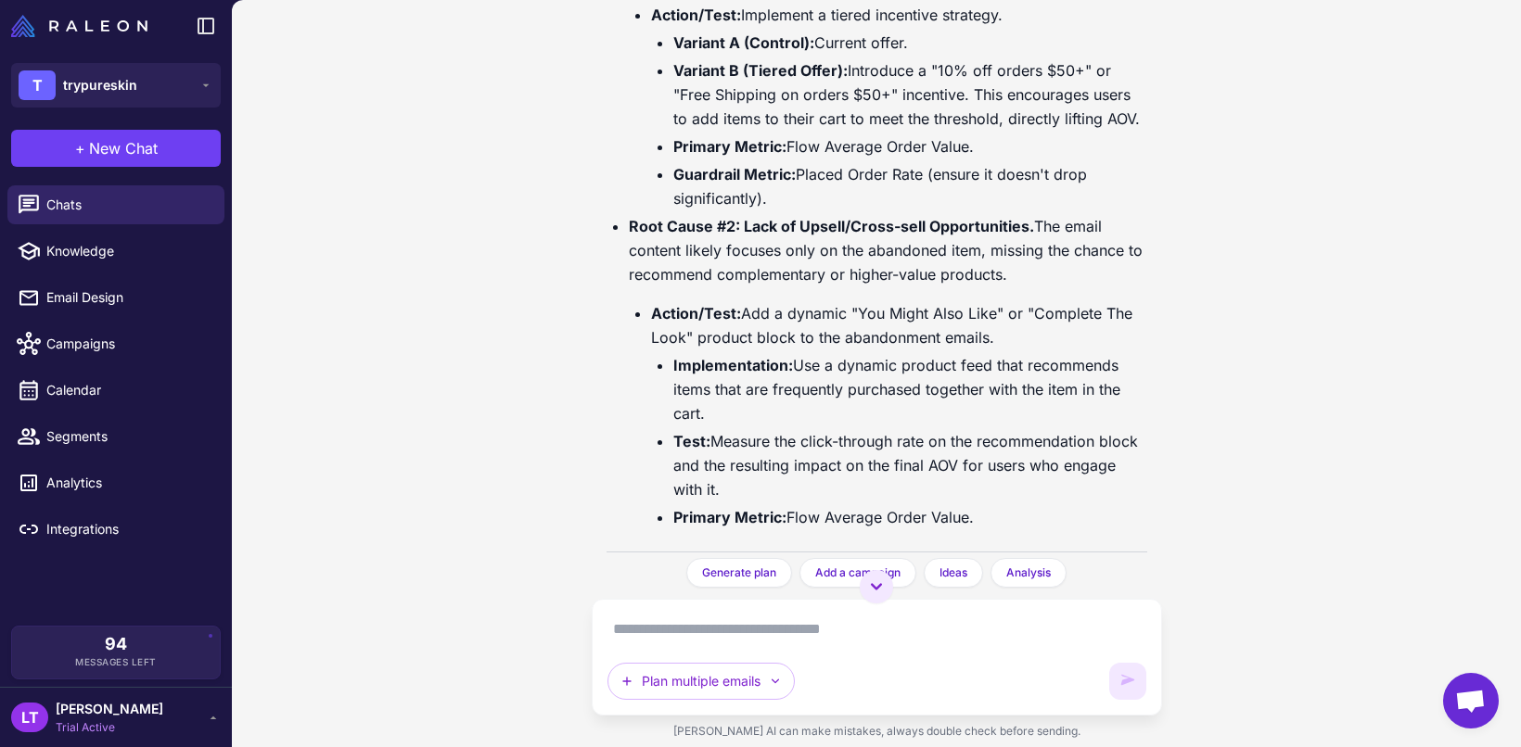
scroll to position [5835, 0]
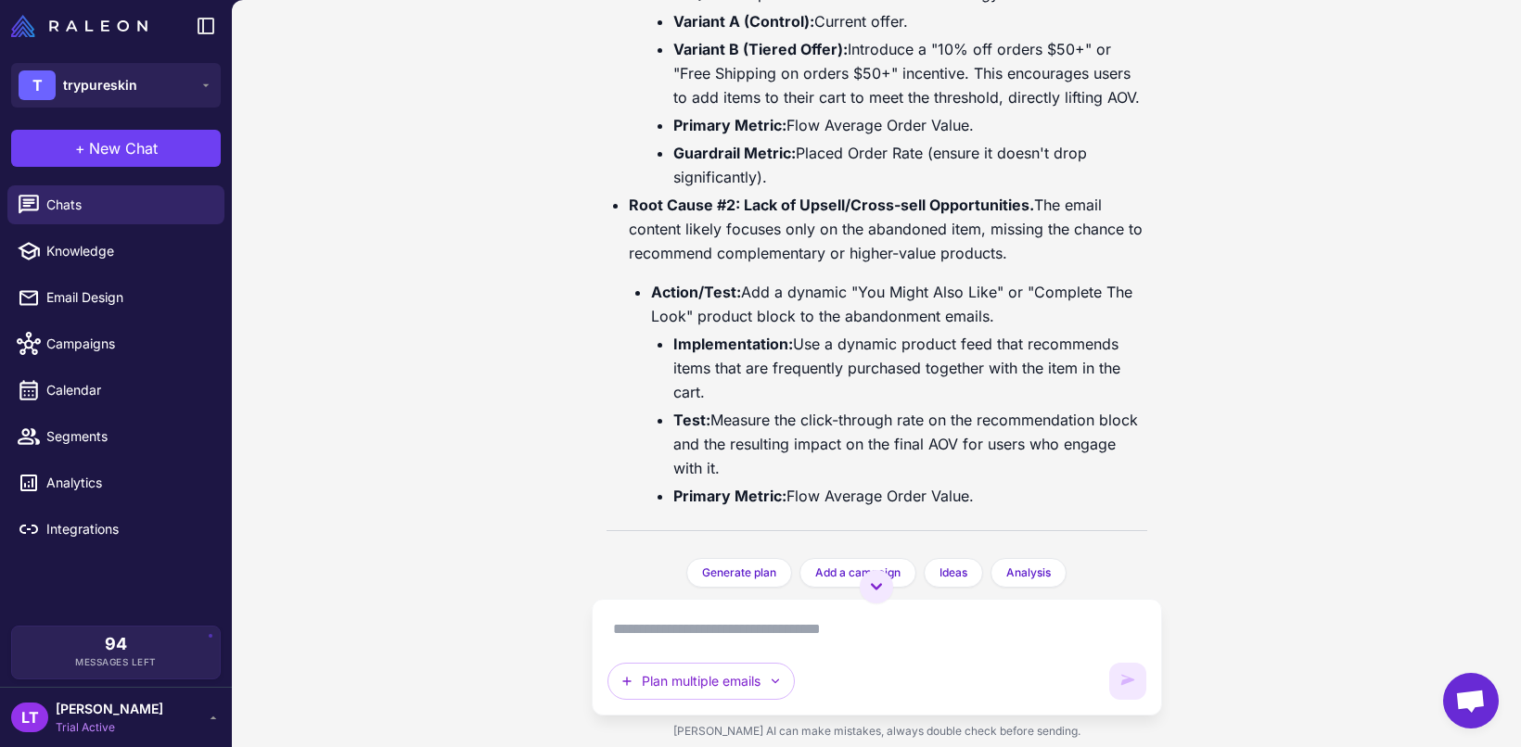
click at [1197, 228] on div "Customer Journey Optimization Today Analyze my customer journey and identify op…" at bounding box center [876, 373] width 1289 height 747
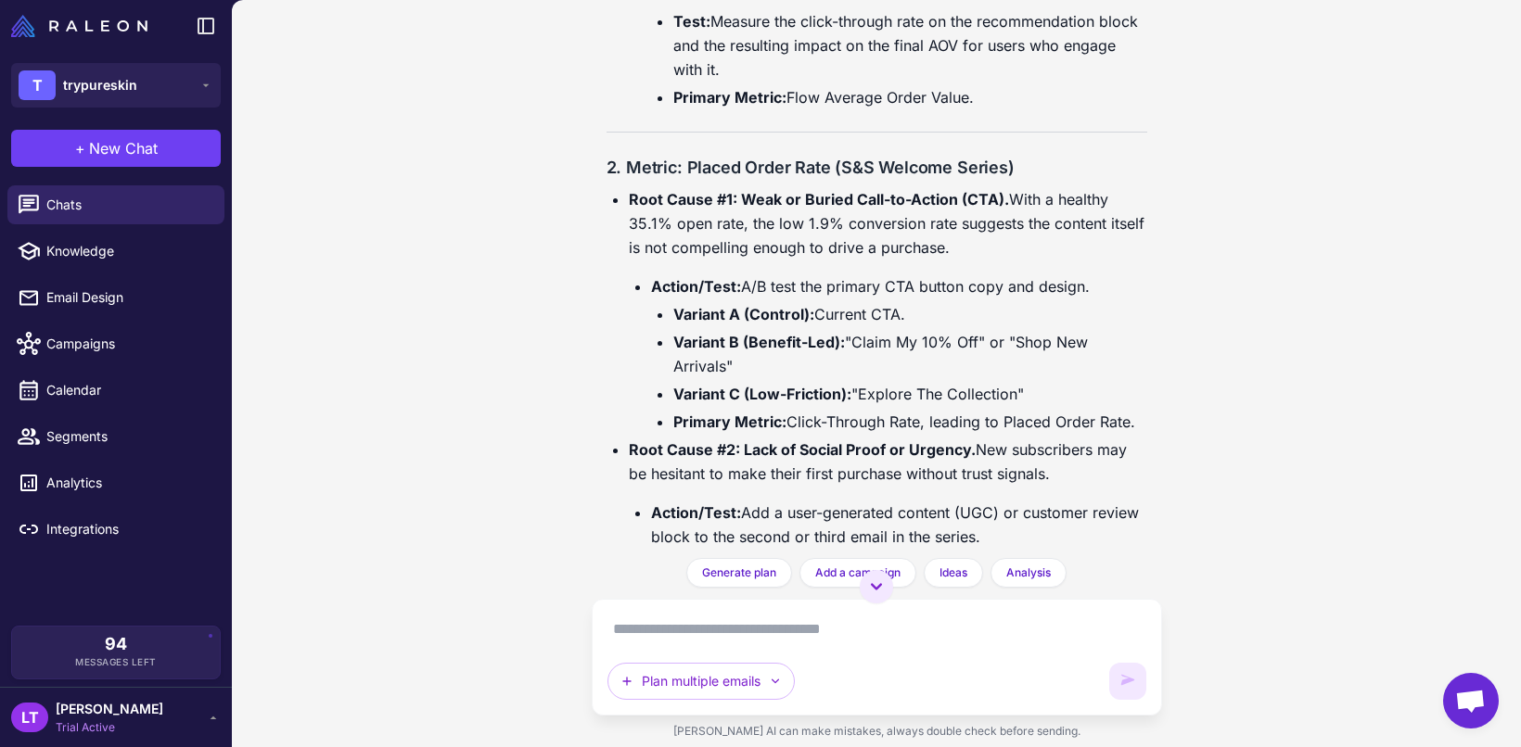
scroll to position [6235, 0]
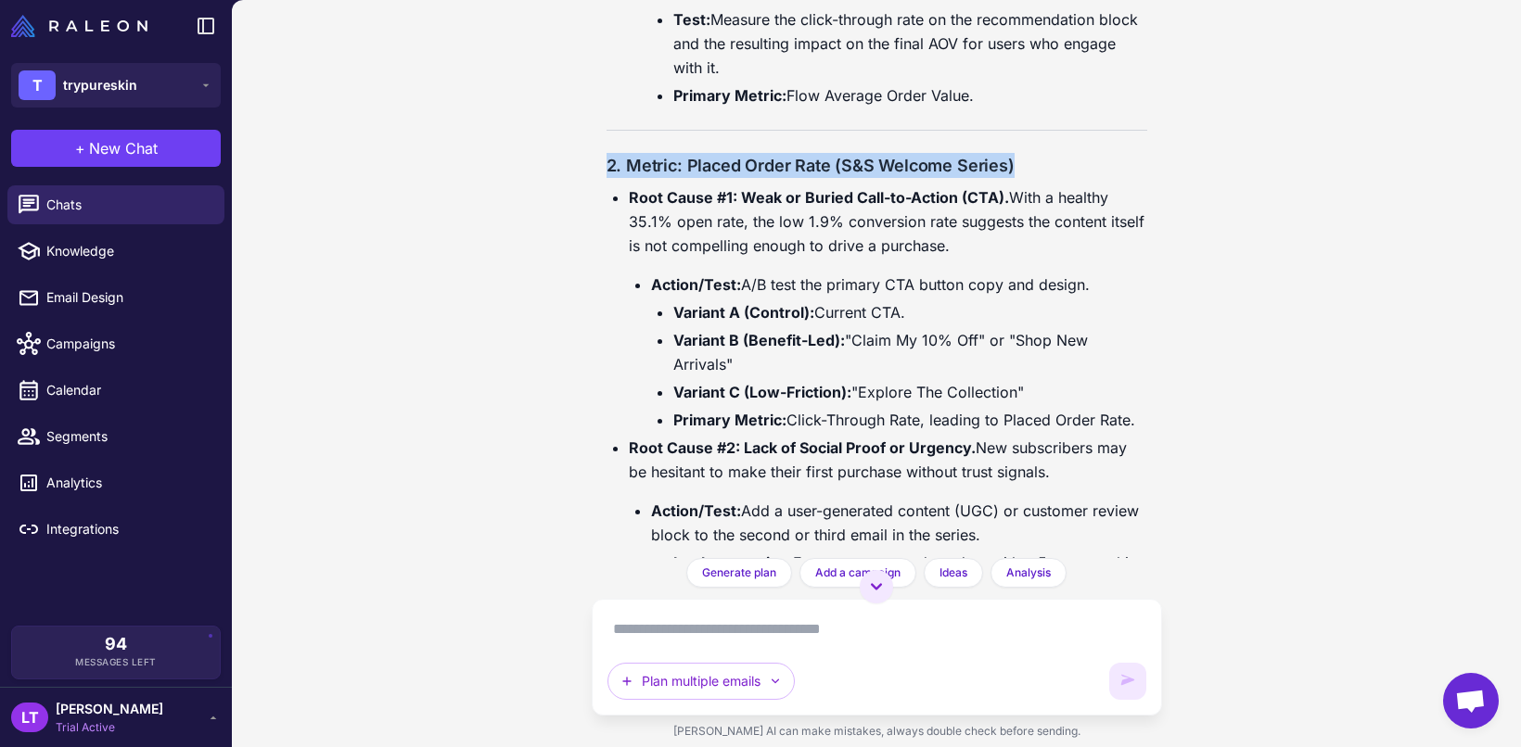
drag, startPoint x: 678, startPoint y: 340, endPoint x: 1025, endPoint y: 372, distance: 348.2
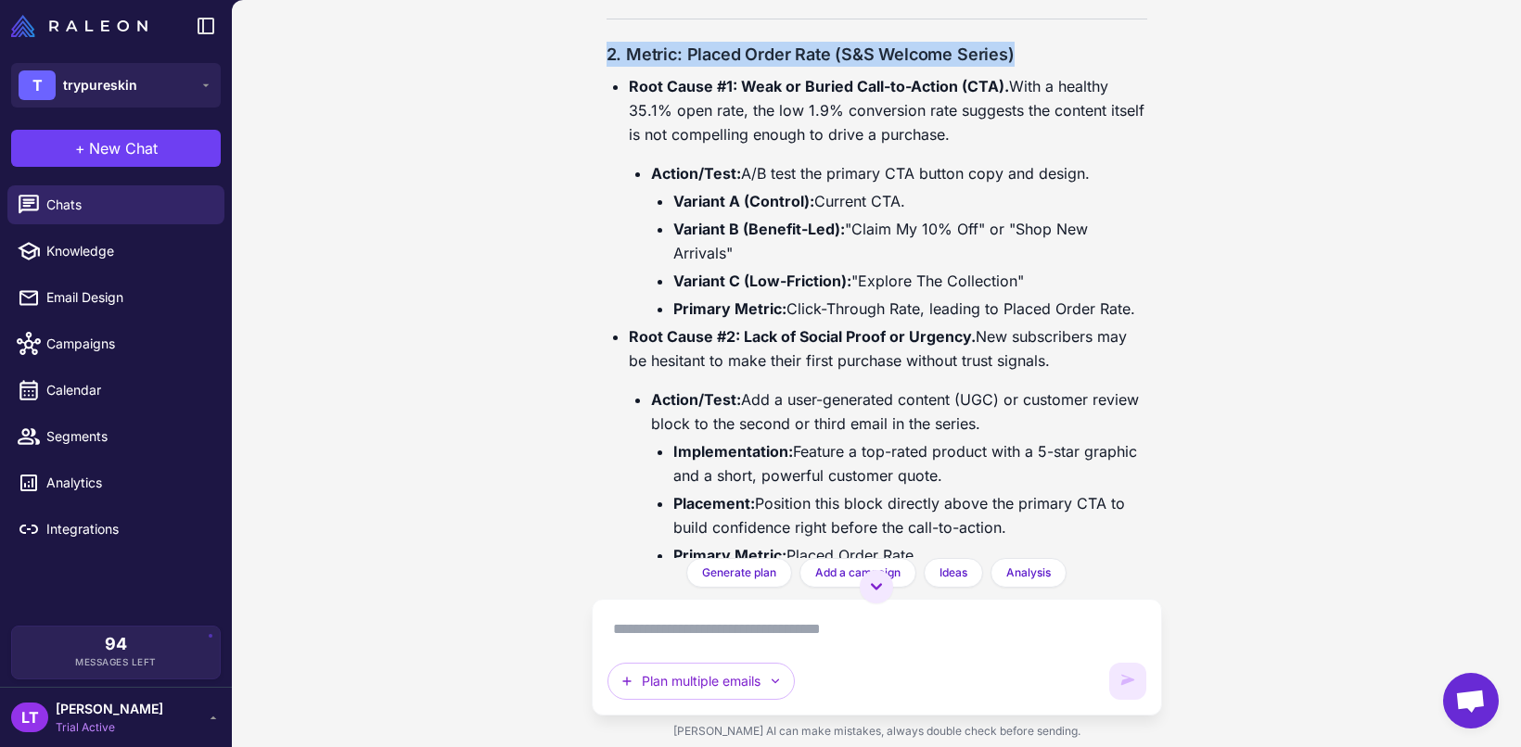
scroll to position [6351, 0]
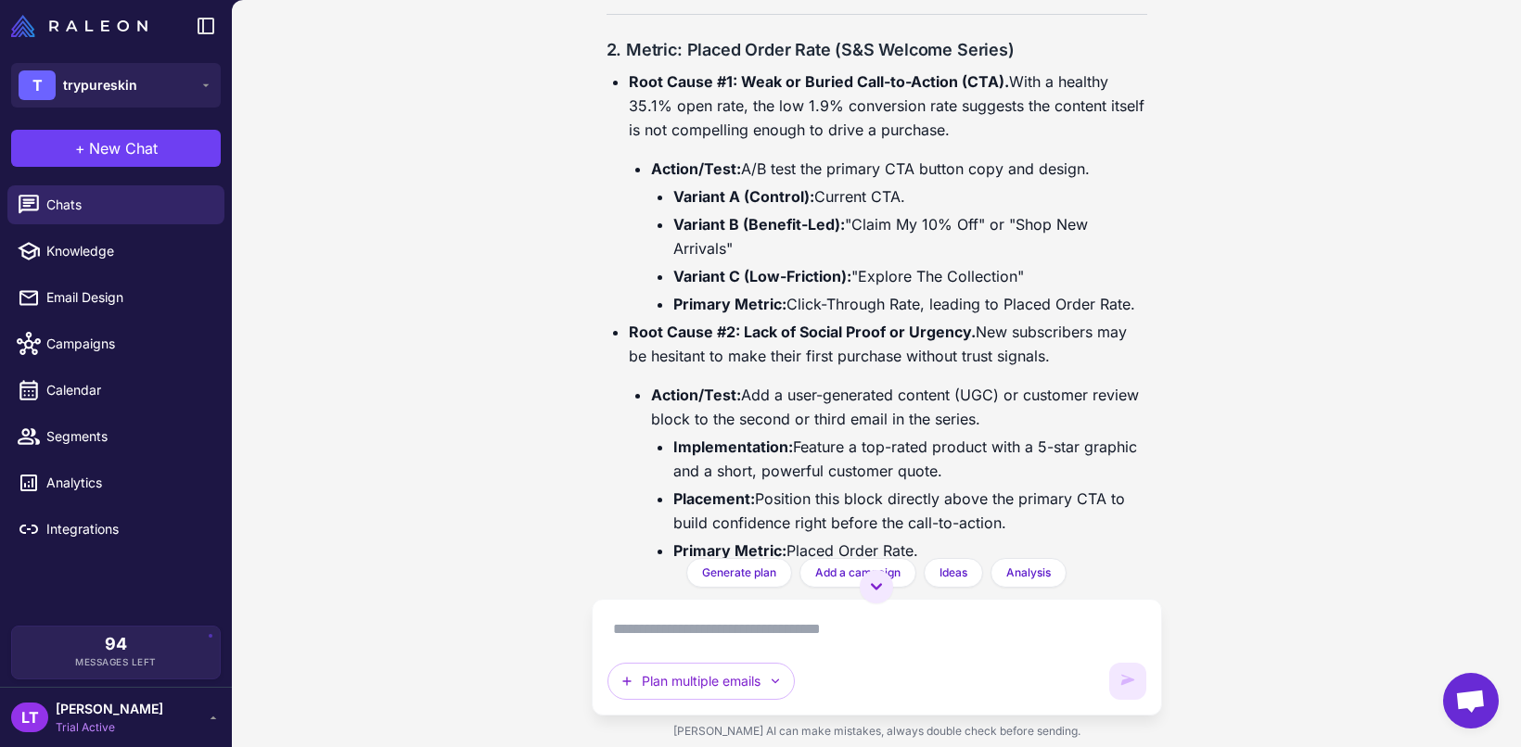
click at [688, 62] on h4 "2. Metric: Placed Order Rate (S&S Welcome Series)" at bounding box center [876, 49] width 541 height 25
click at [712, 261] on li "Variant B (Benefit-Led): "Claim My 10% Off" or "Shop New Arrivals"" at bounding box center [910, 236] width 474 height 48
drag, startPoint x: 998, startPoint y: 274, endPoint x: 1023, endPoint y: 328, distance: 59.3
click at [1023, 142] on p "Root Cause #1: Weak or Buried Call-to-Action (CTA). With a healthy 35.1% open r…" at bounding box center [888, 106] width 518 height 72
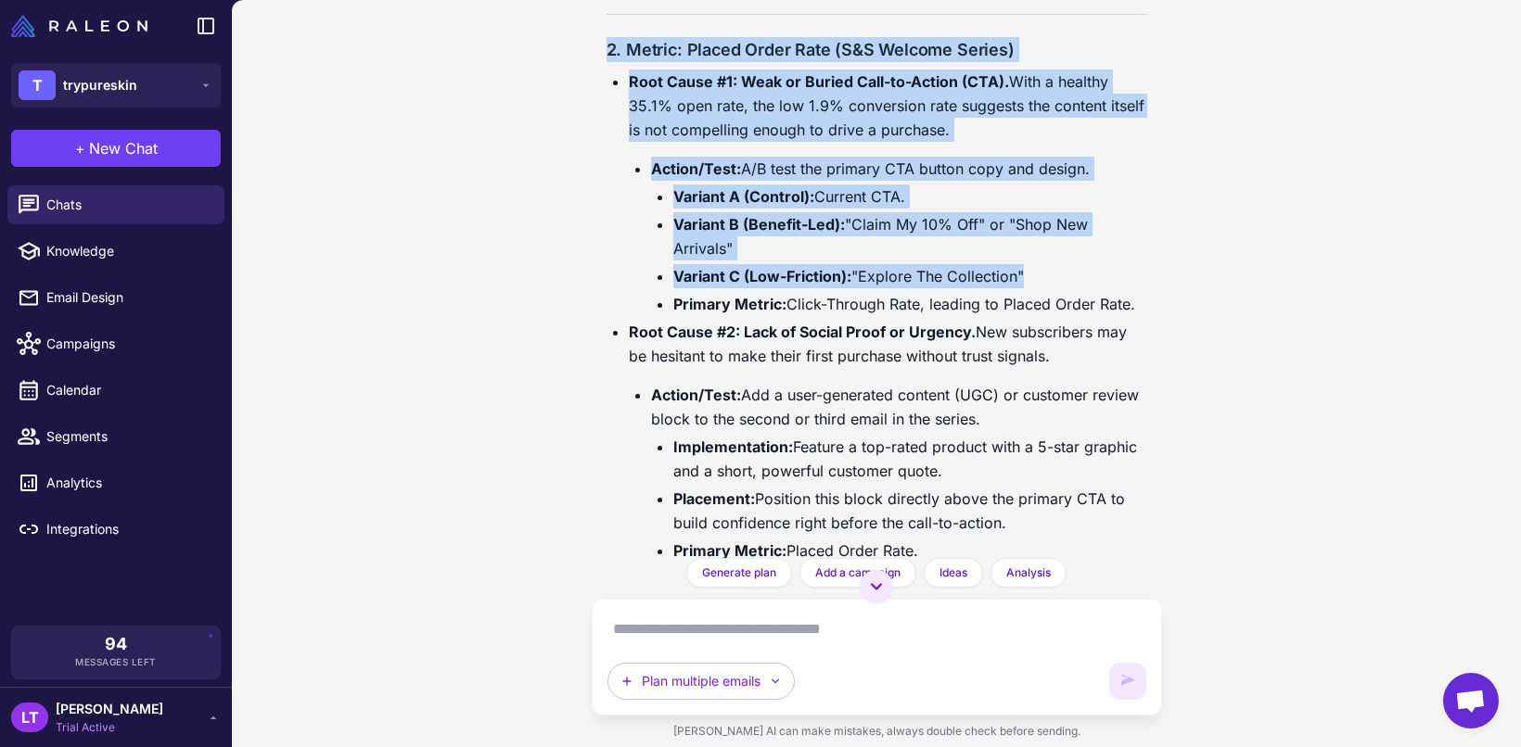
drag, startPoint x: 582, startPoint y: 200, endPoint x: 1127, endPoint y: 481, distance: 612.5
click at [1127, 481] on div "Customer Journey Optimization Today Analyze my customer journey and identify op…" at bounding box center [876, 373] width 1289 height 747
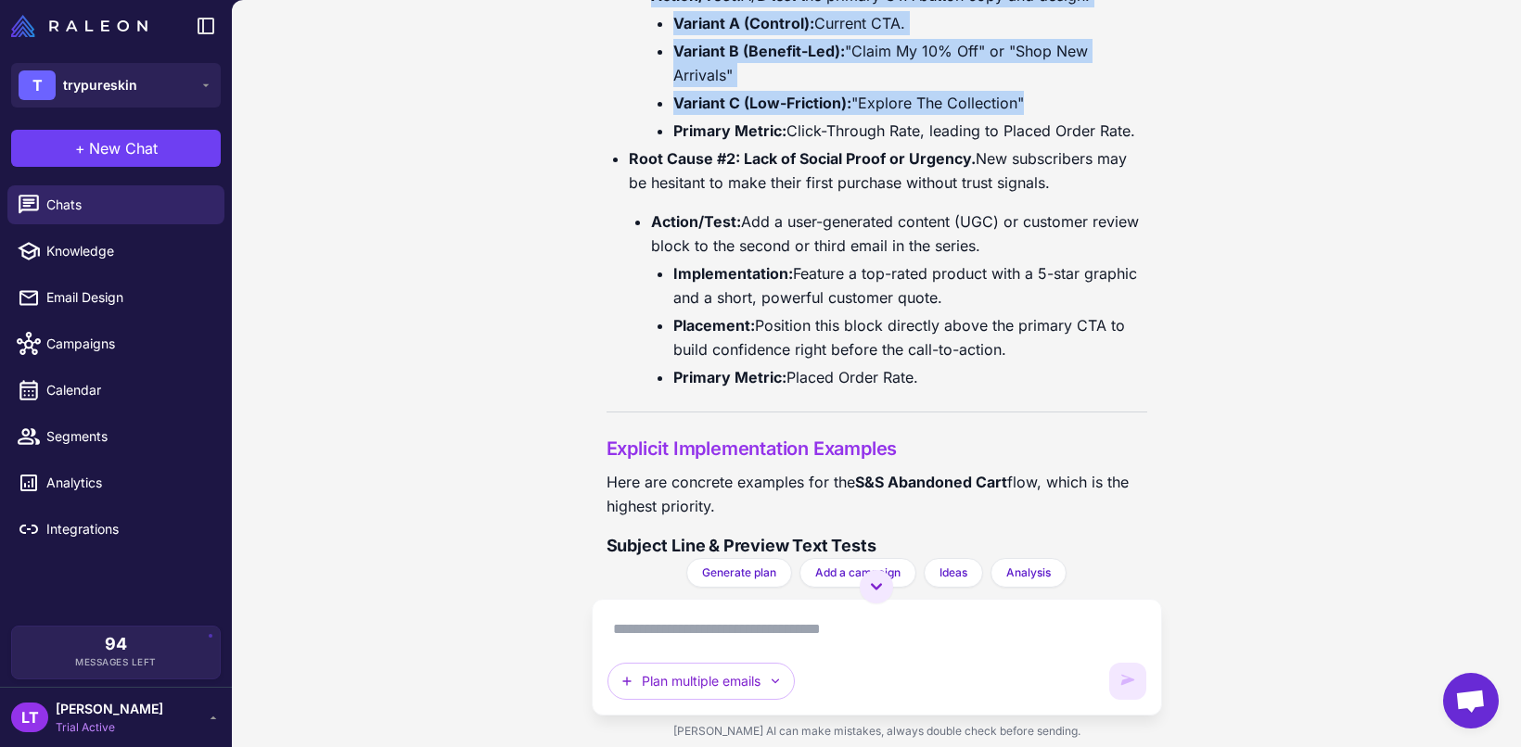
scroll to position [6566, 0]
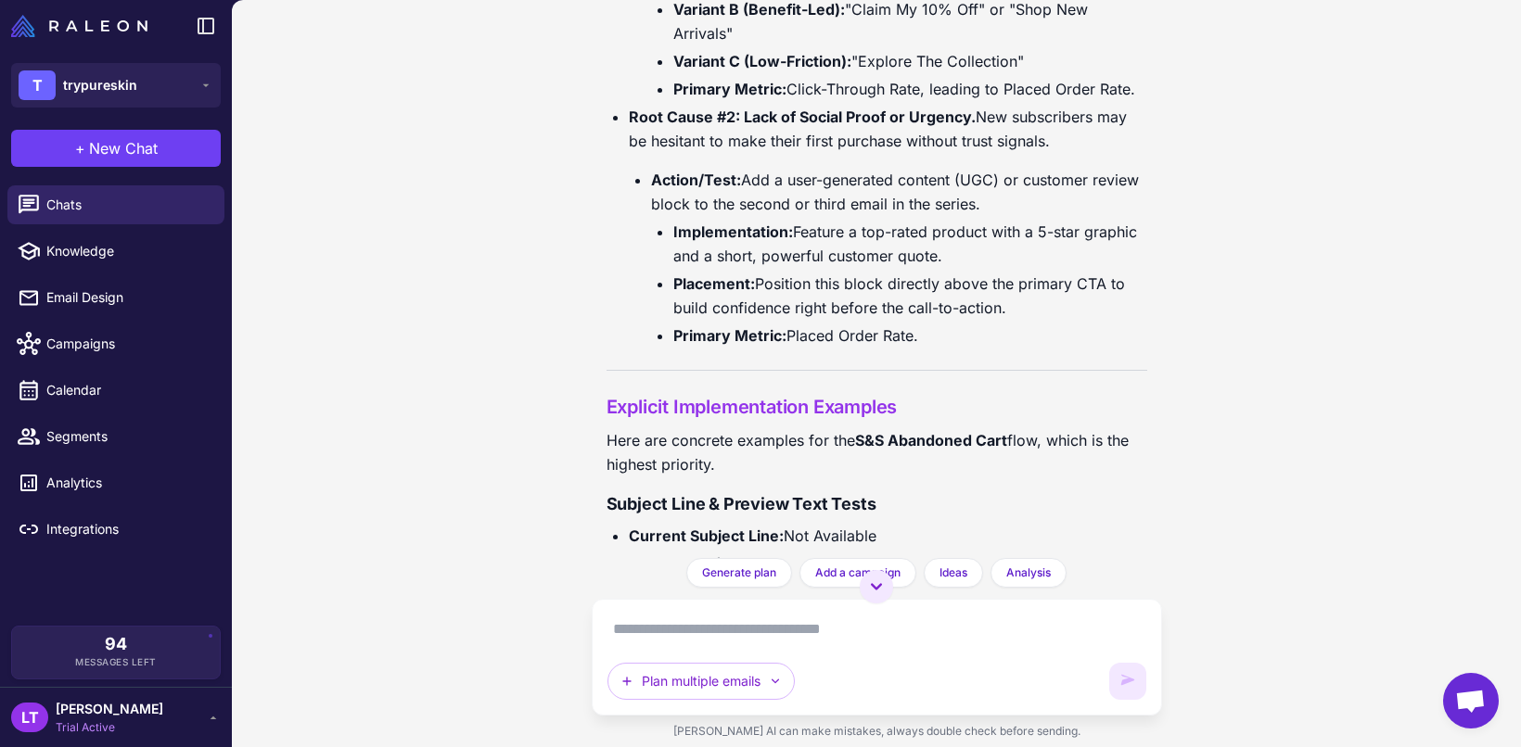
click at [1190, 274] on div "Customer Journey Optimization Today Analyze my customer journey and identify op…" at bounding box center [876, 373] width 1289 height 747
click at [1070, 153] on p "Root Cause #2: Lack of Social Proof or Urgency. New subscribers may be hesitant…" at bounding box center [888, 129] width 518 height 48
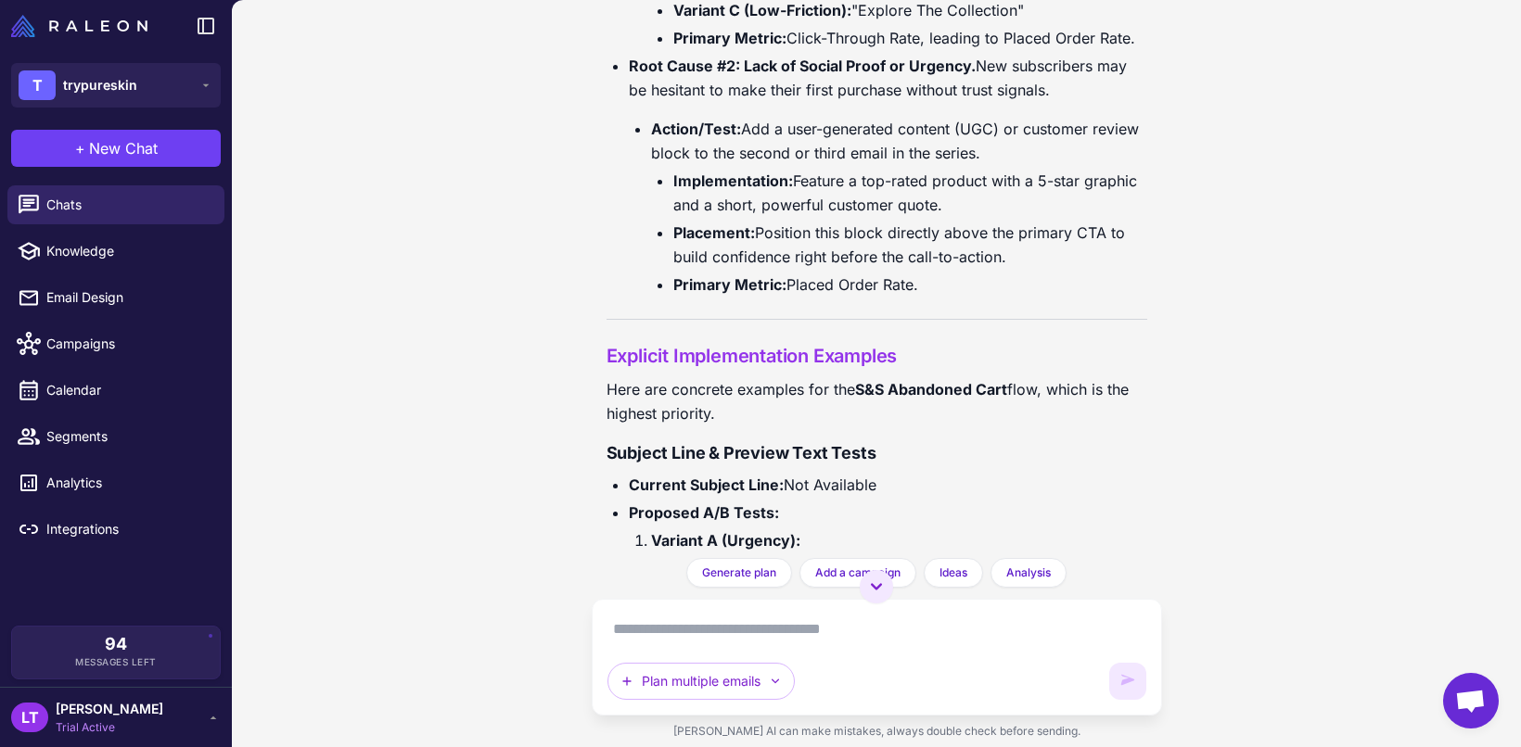
scroll to position [6669, 0]
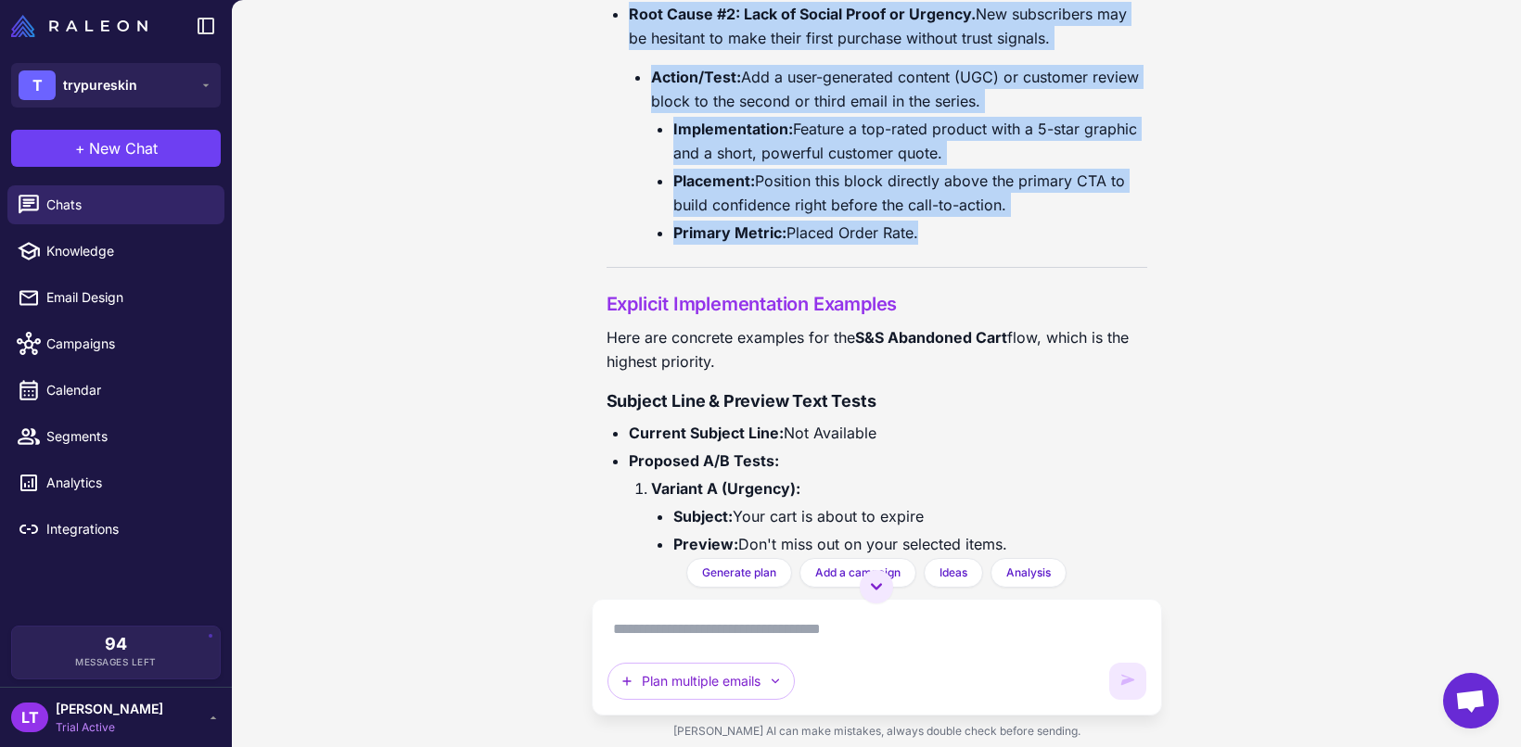
drag, startPoint x: 957, startPoint y: 463, endPoint x: 605, endPoint y: 219, distance: 428.5
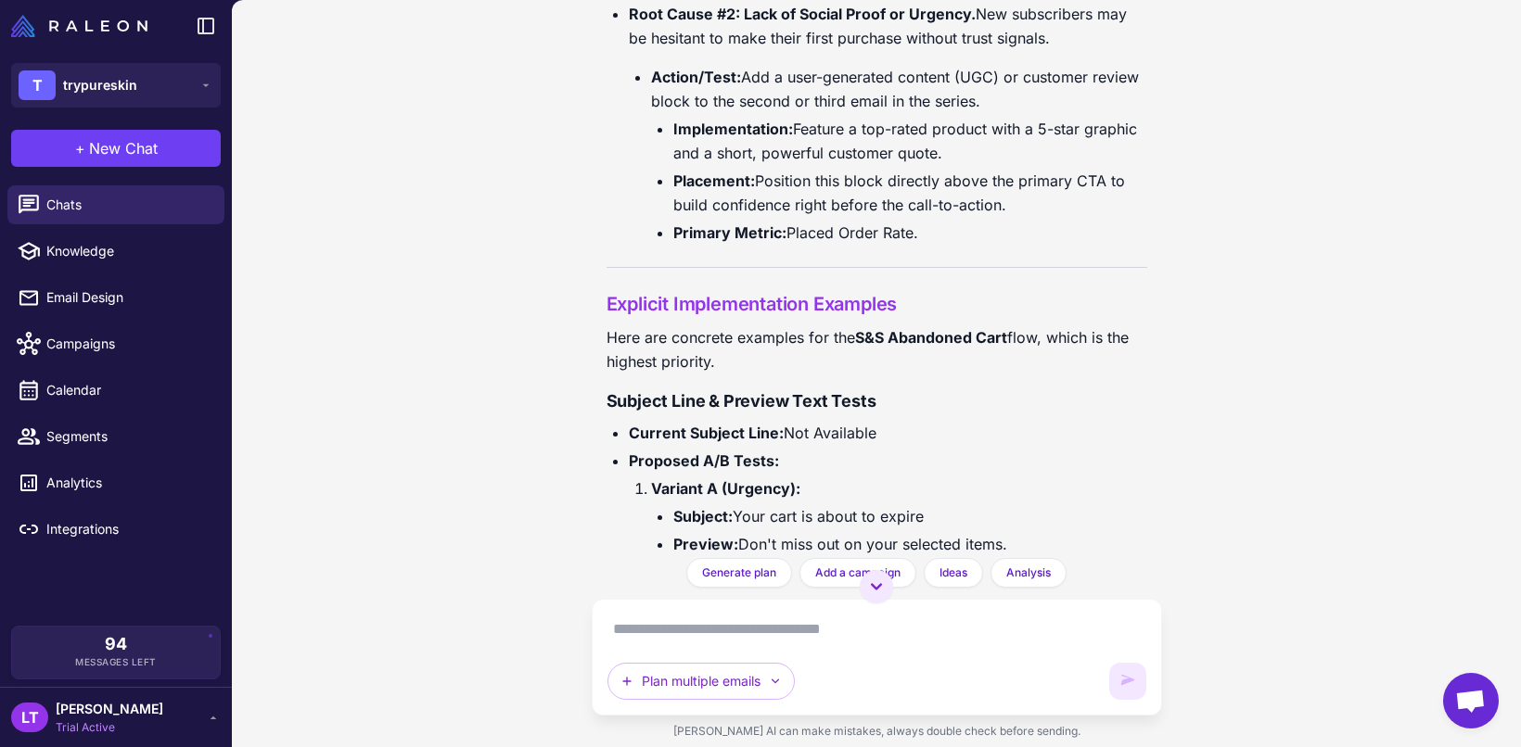
drag, startPoint x: 605, startPoint y: 219, endPoint x: 949, endPoint y: 458, distance: 419.0
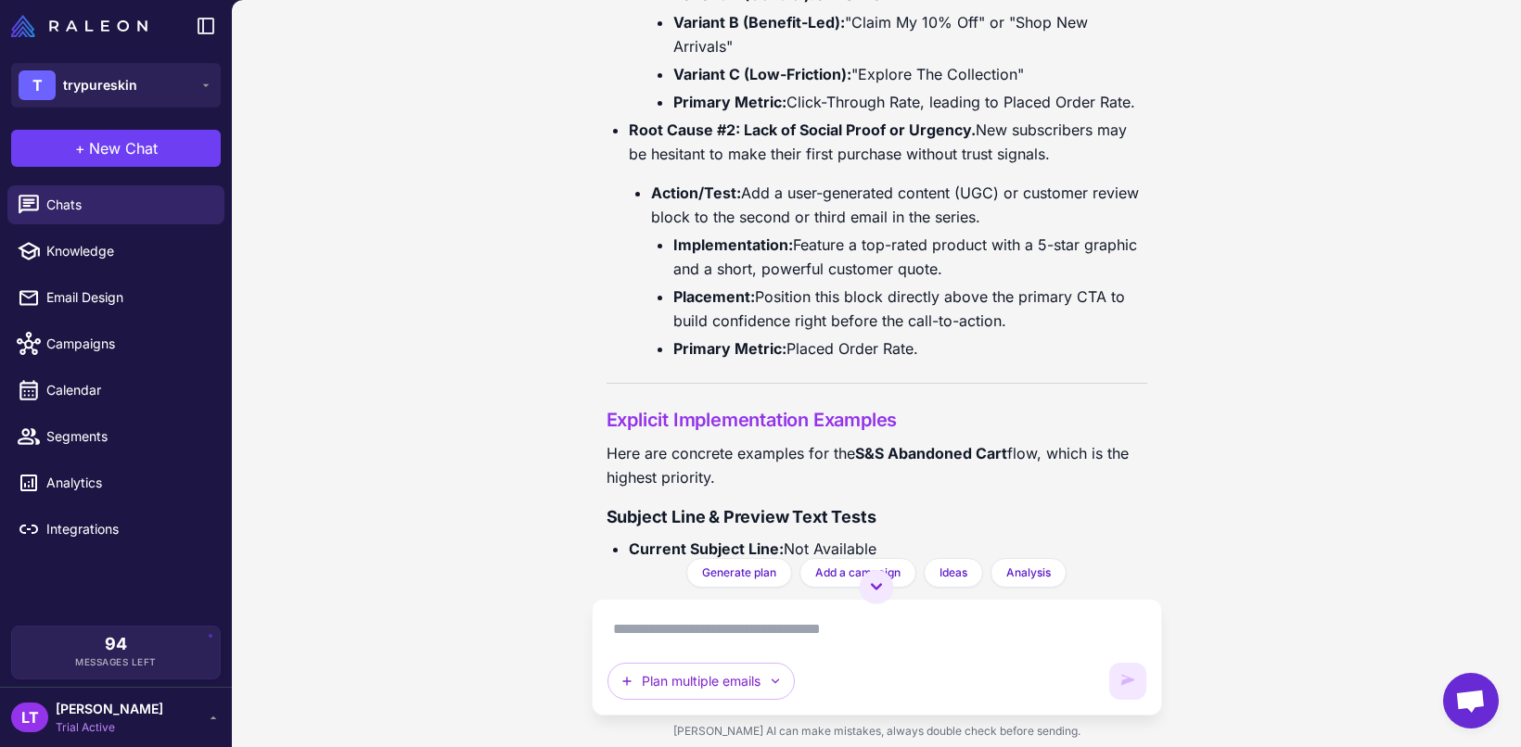
scroll to position [6520, 0]
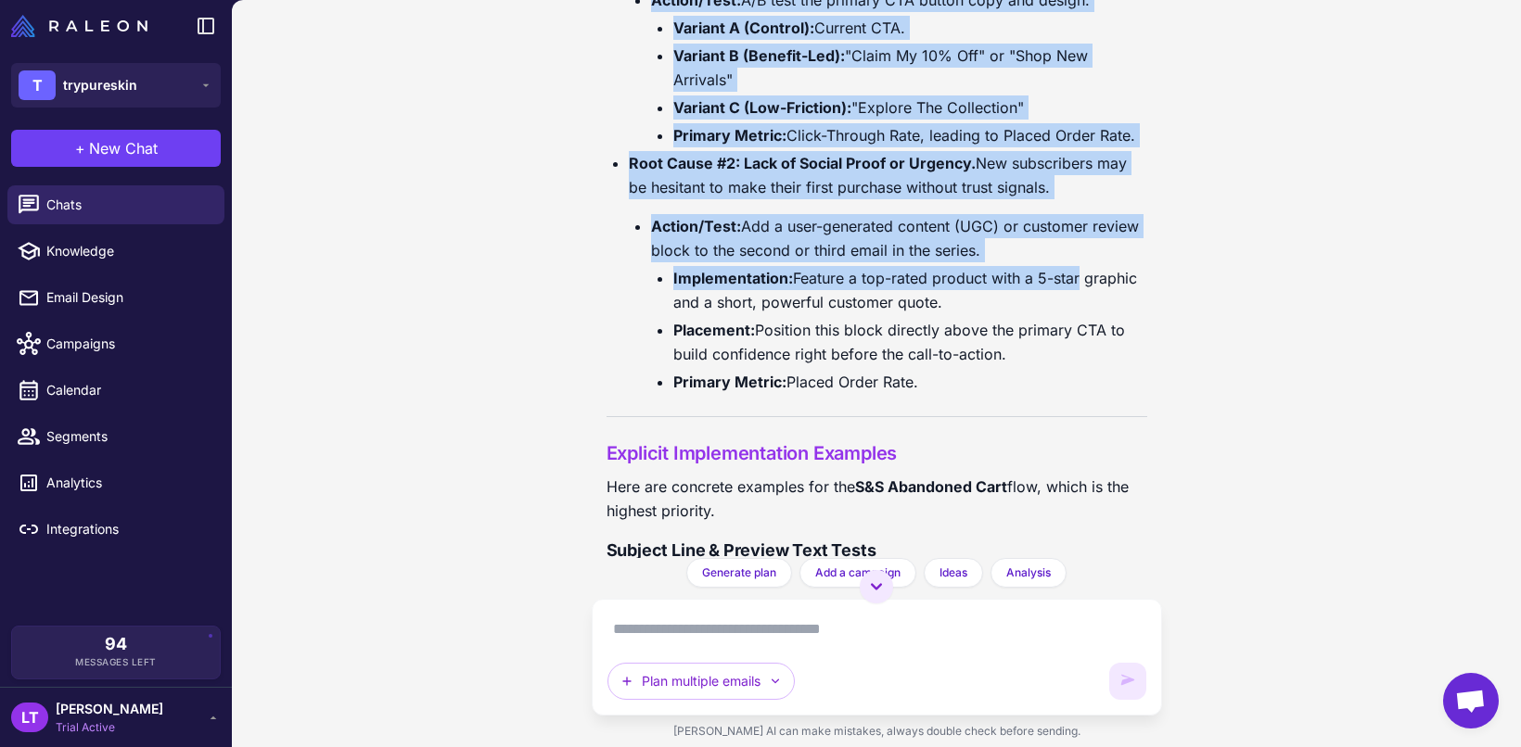
drag, startPoint x: 592, startPoint y: 46, endPoint x: 1078, endPoint y: 490, distance: 657.6
click at [1078, 490] on div "Customer Journey Optimization Today Analyze my customer journey and identify op…" at bounding box center [877, 279] width 570 height 558
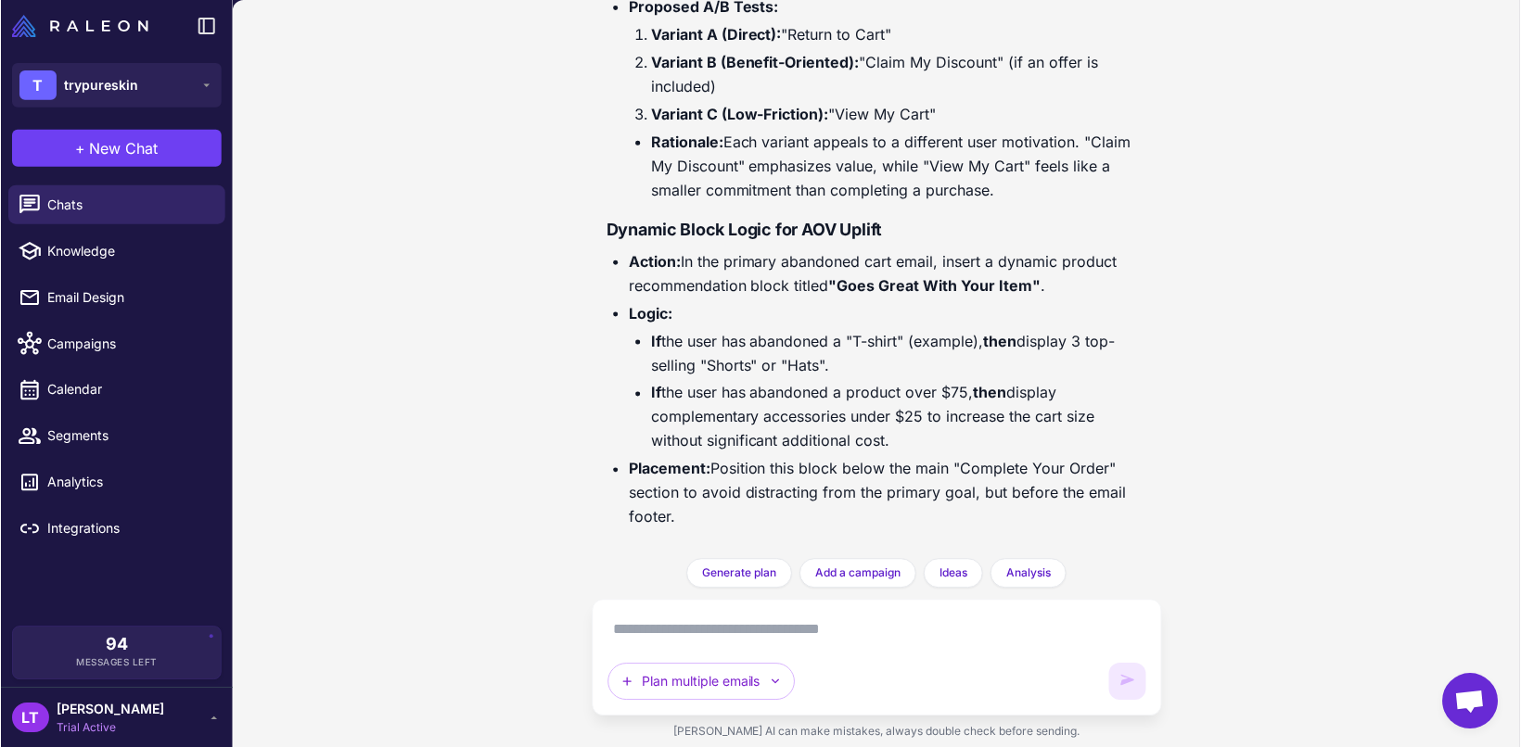
scroll to position [7817, 0]
click at [713, 609] on div "Plan multiple emails" at bounding box center [877, 657] width 570 height 117
click at [691, 633] on textarea at bounding box center [876, 630] width 539 height 30
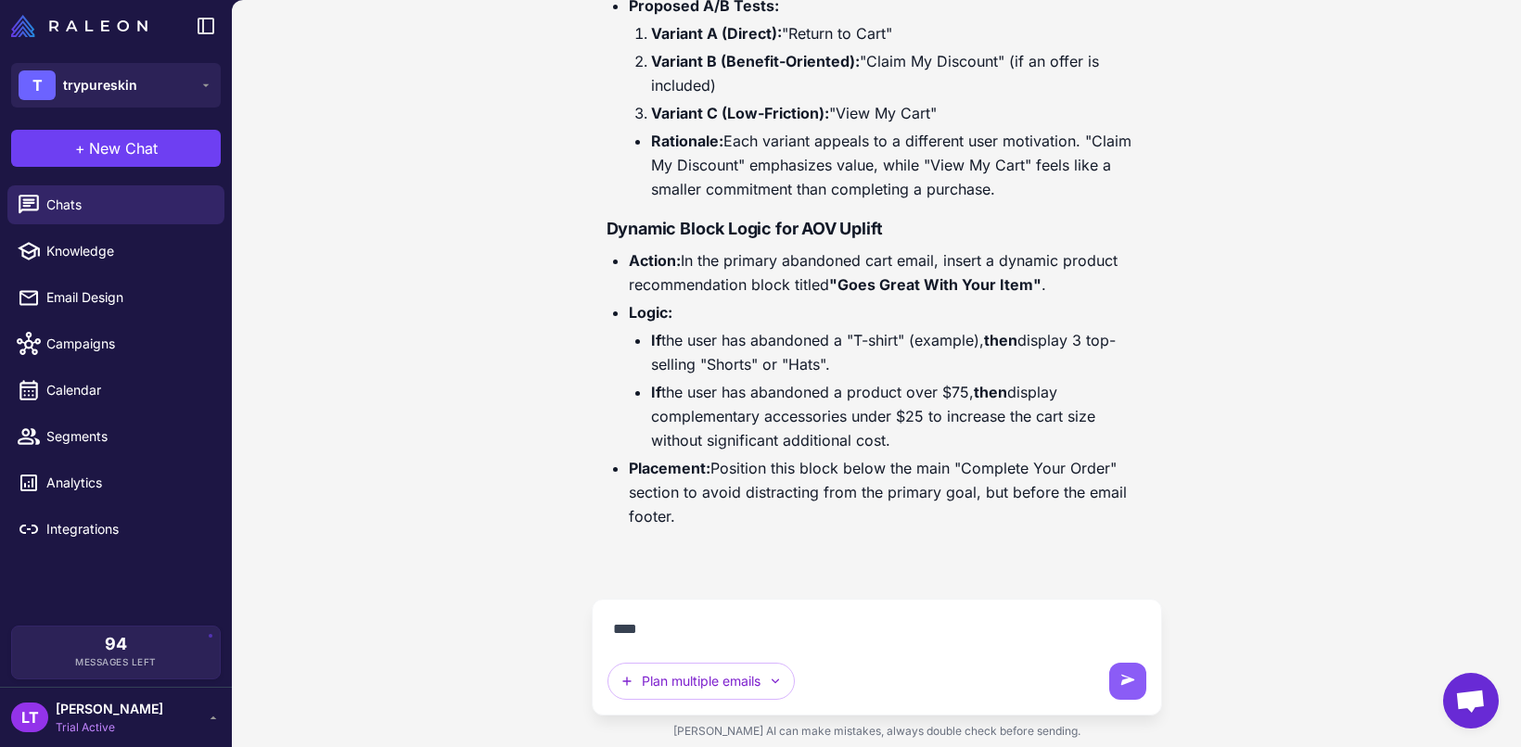
scroll to position [7777, 0]
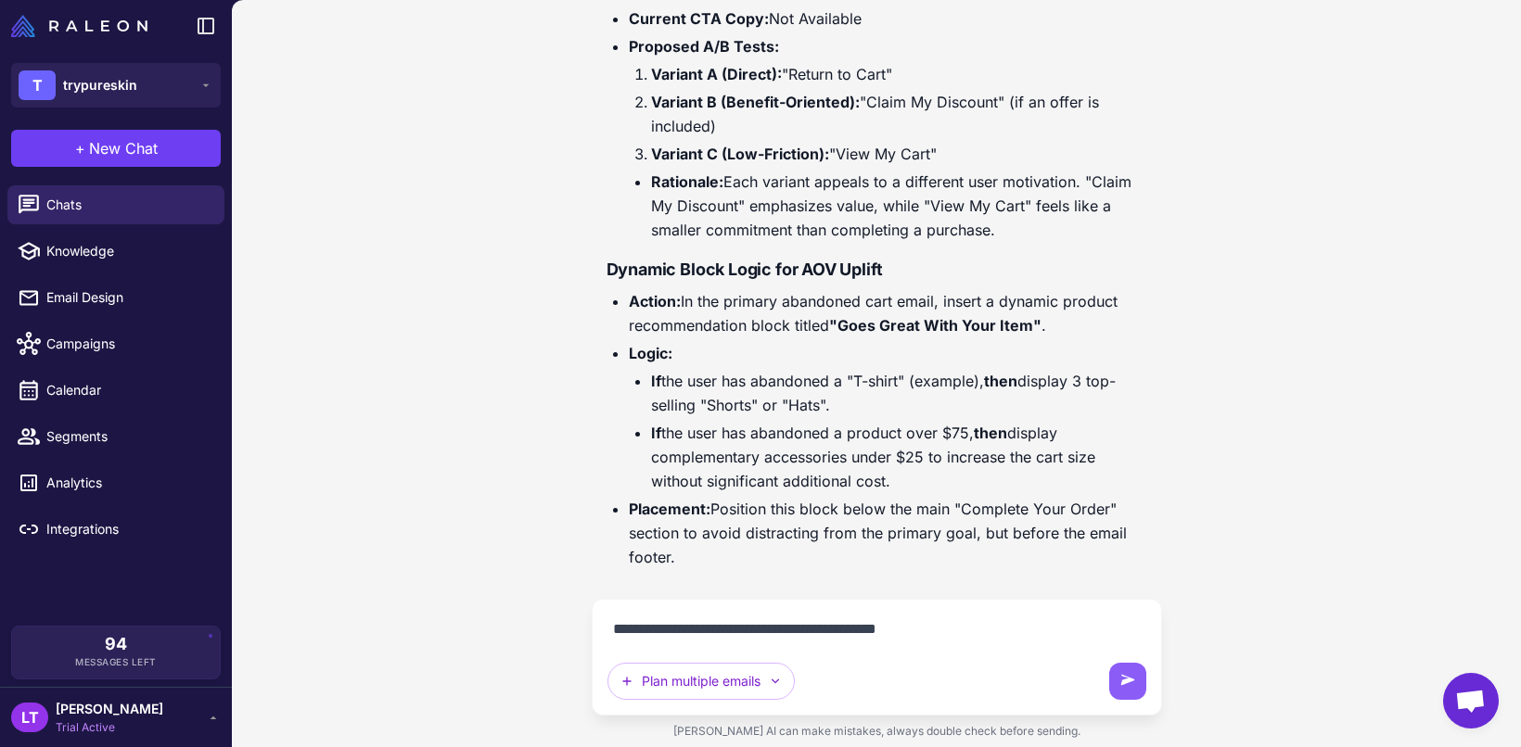
paste textarea "*******"
type textarea "**********"
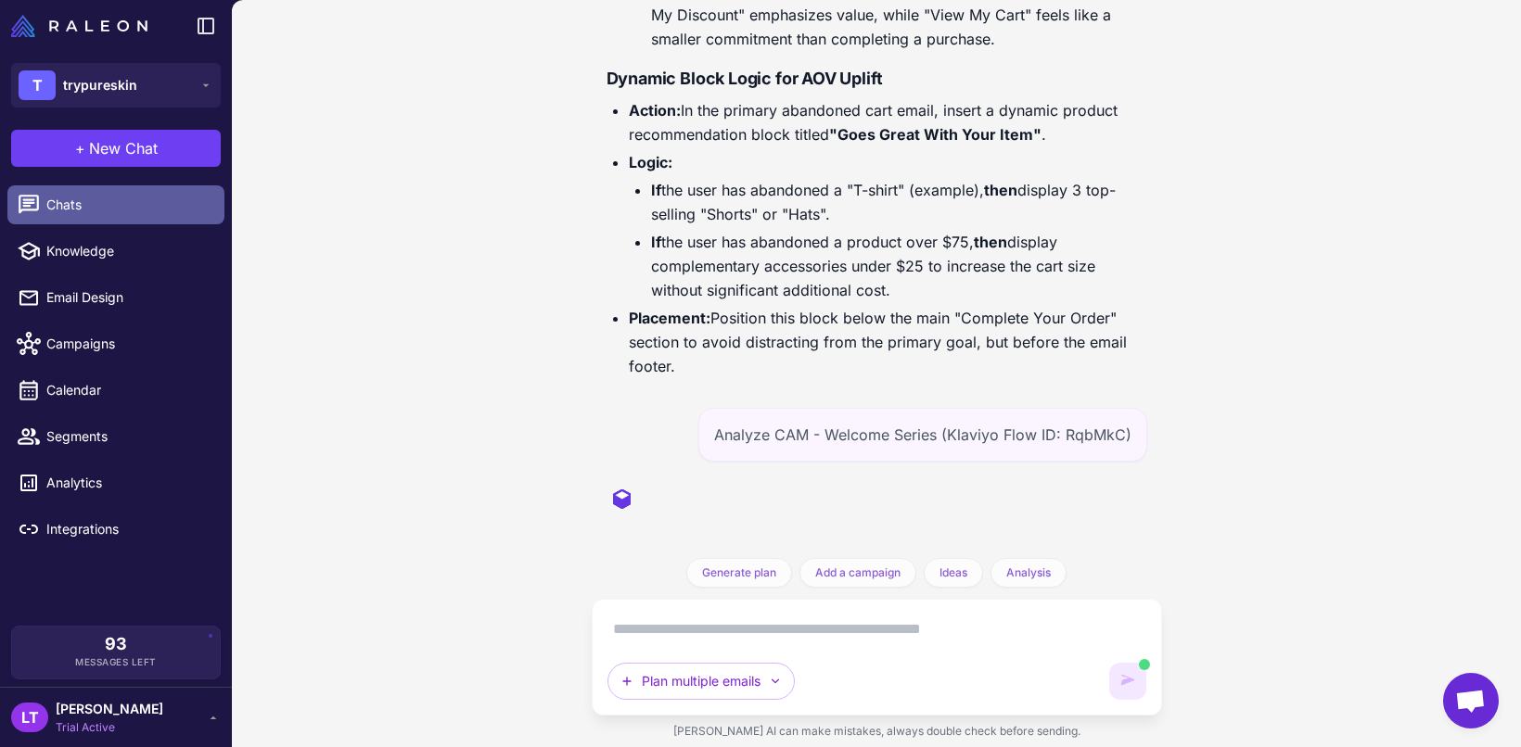
click at [148, 197] on span "Chats" at bounding box center [127, 205] width 163 height 20
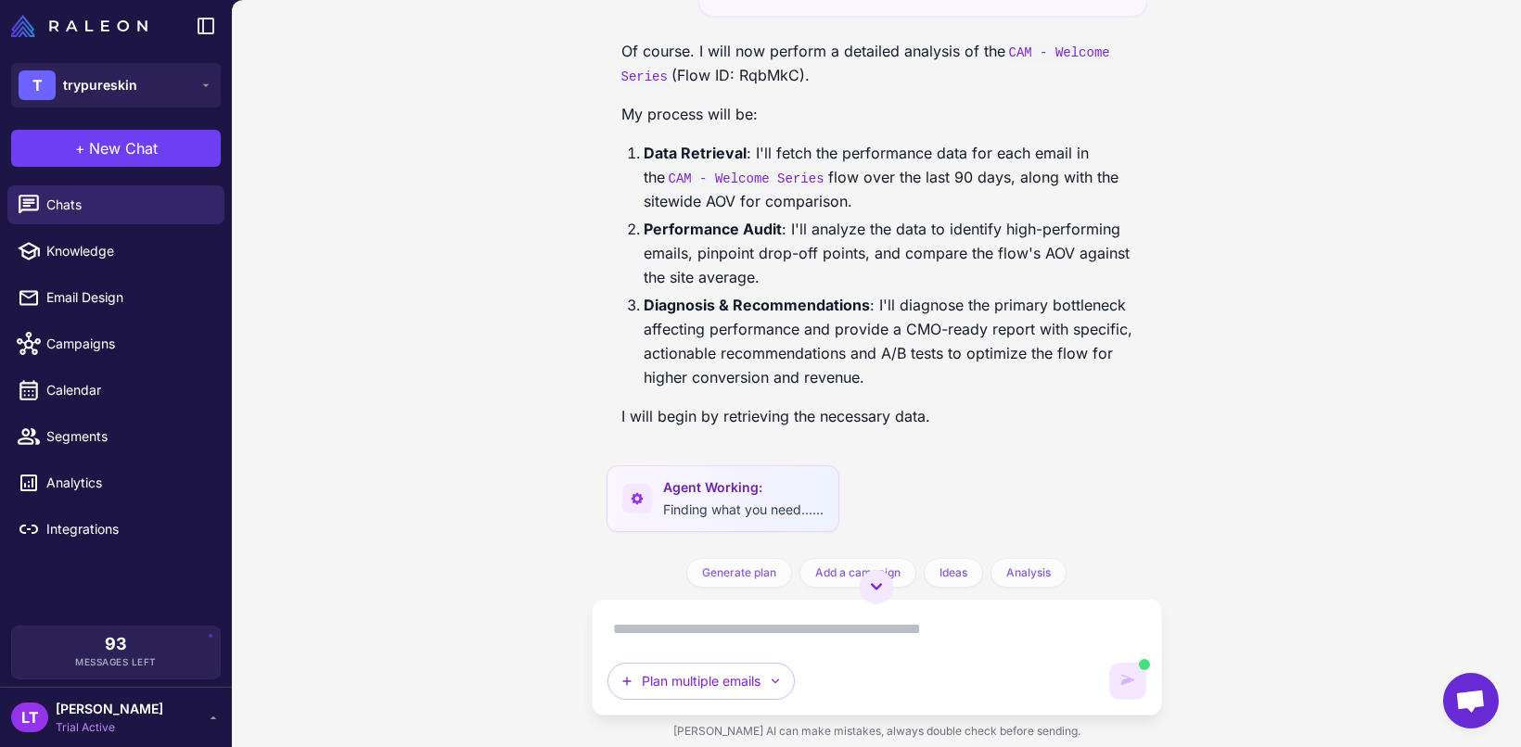
scroll to position [8271, 0]
drag, startPoint x: 708, startPoint y: 125, endPoint x: 1098, endPoint y: 152, distance: 390.3
drag, startPoint x: 1032, startPoint y: 336, endPoint x: 994, endPoint y: 359, distance: 44.5
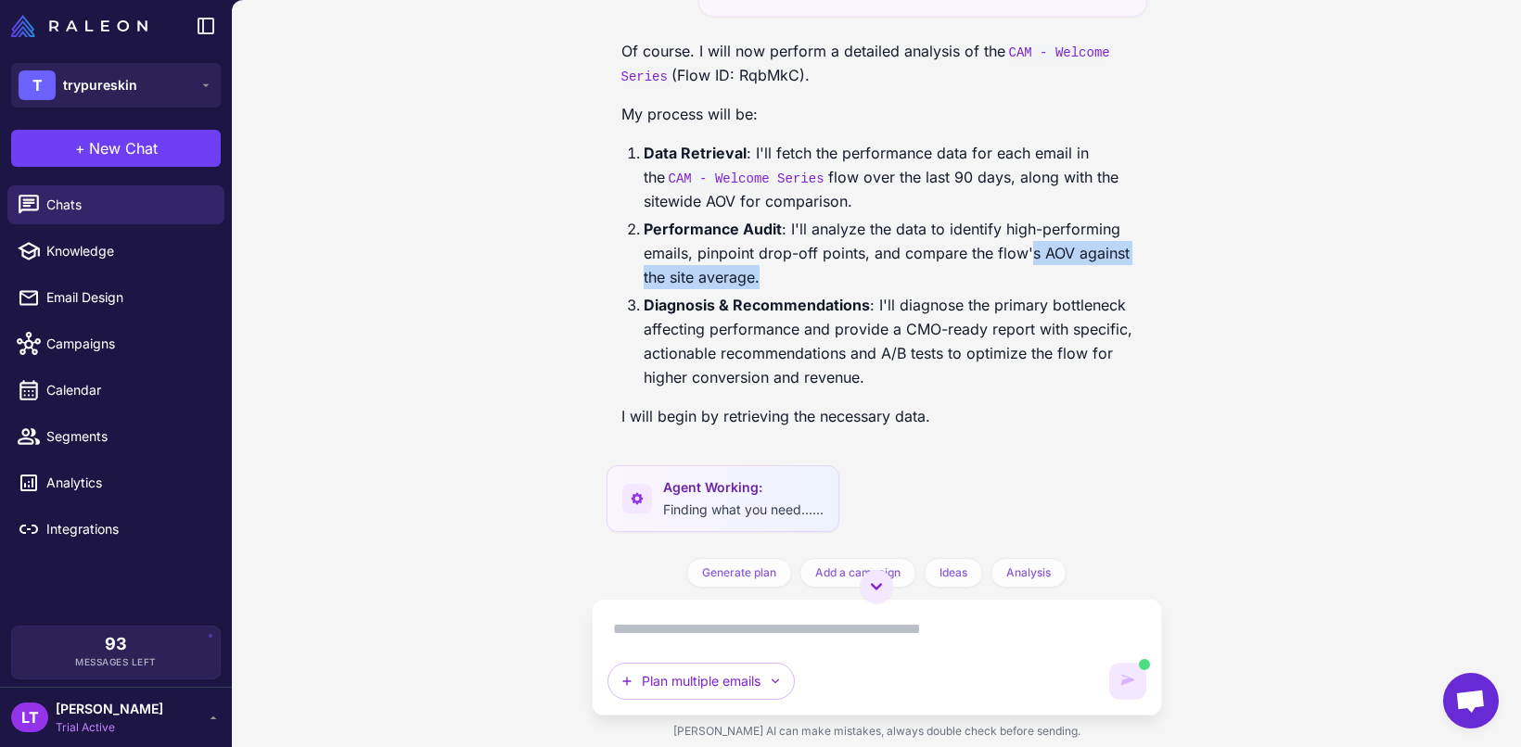
click at [994, 289] on li "Performance Audit : I'll analyze the data to identify high-performing emails, p…" at bounding box center [887, 253] width 489 height 72
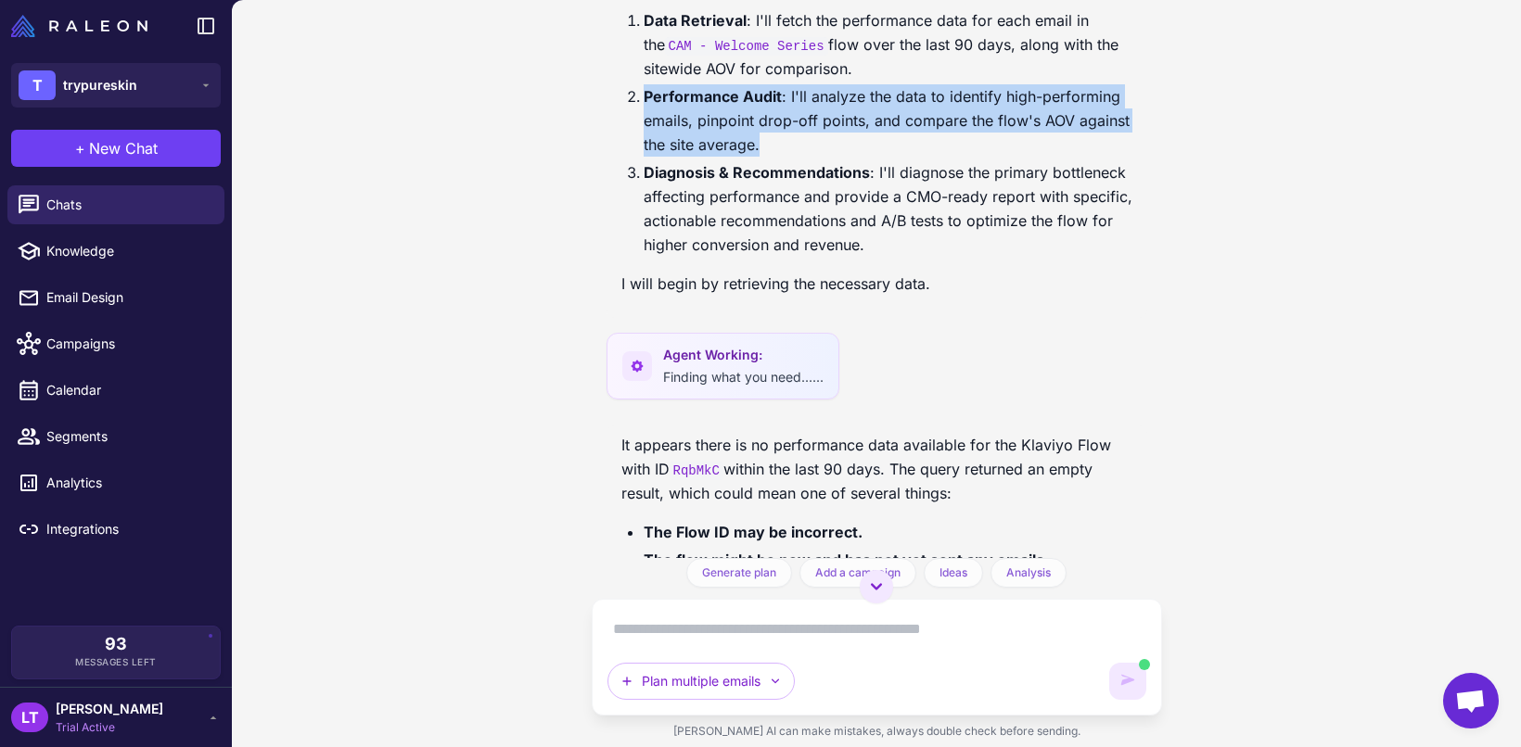
drag, startPoint x: 994, startPoint y: 359, endPoint x: 636, endPoint y: 293, distance: 363.9
click at [636, 257] on ol "Data Retrieval : I'll fetch the performance data for each email in the CAM - We…" at bounding box center [876, 132] width 511 height 248
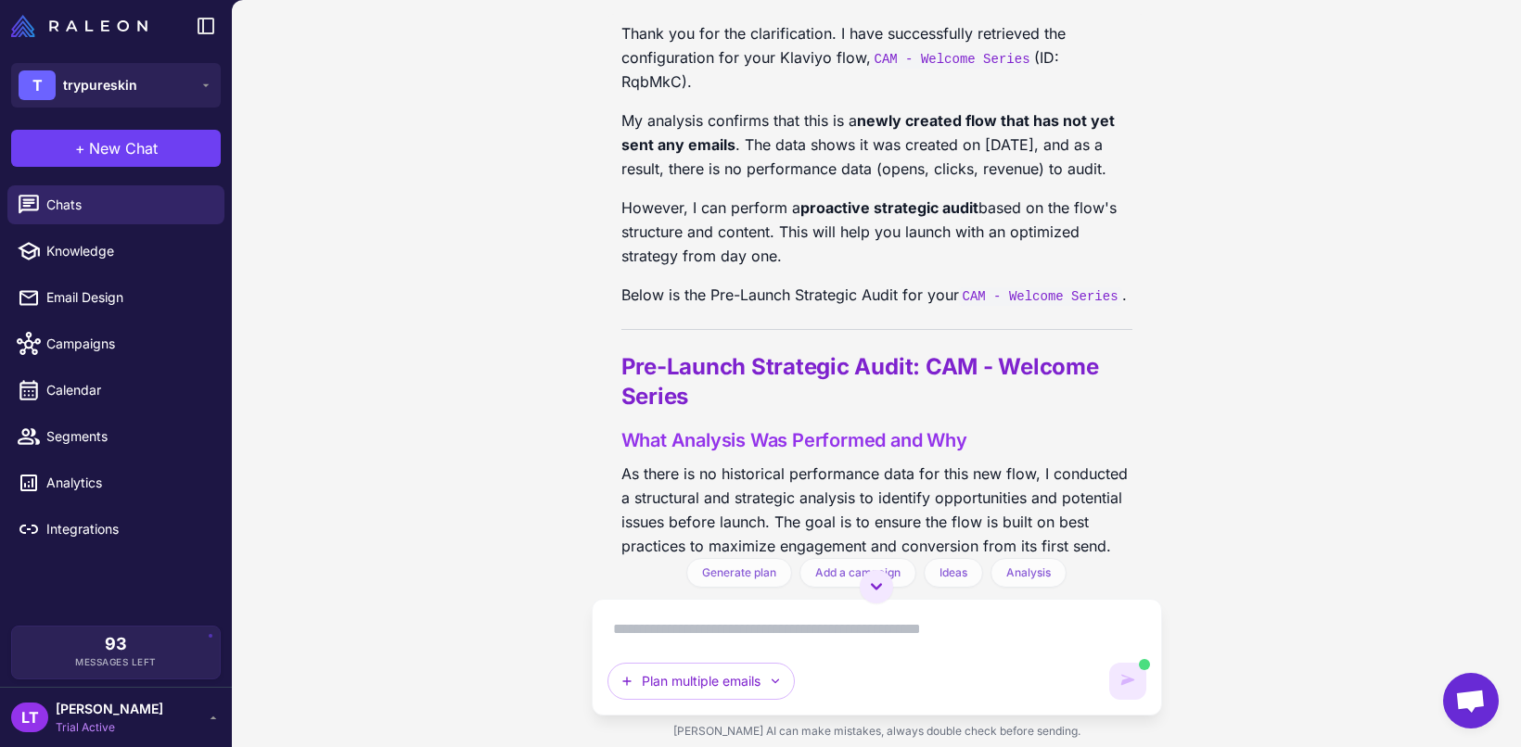
scroll to position [9151, 0]
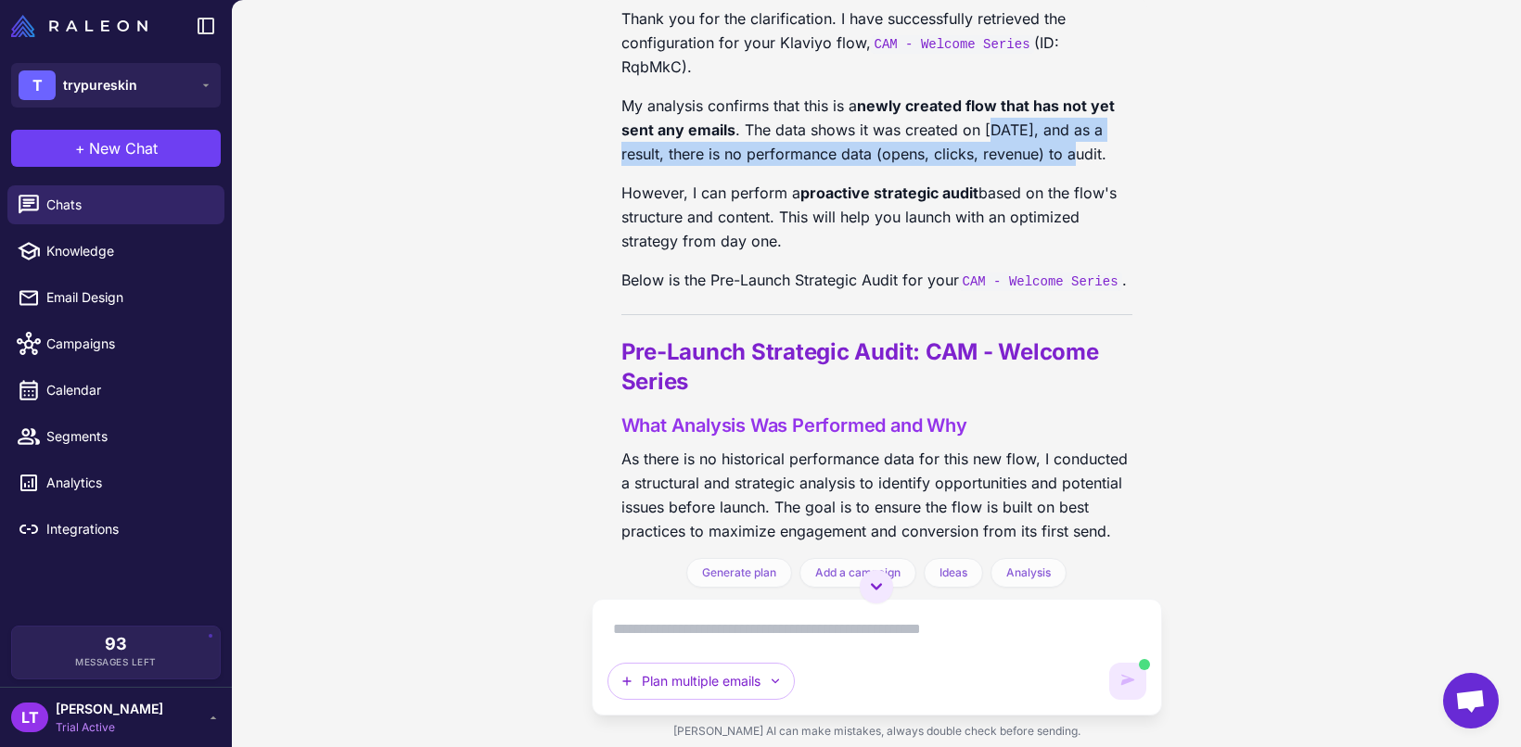
drag, startPoint x: 991, startPoint y: 340, endPoint x: 1060, endPoint y: 356, distance: 70.4
click at [1060, 166] on p "My analysis confirms that this is a newly created flow that has not yet sent an…" at bounding box center [876, 130] width 511 height 72
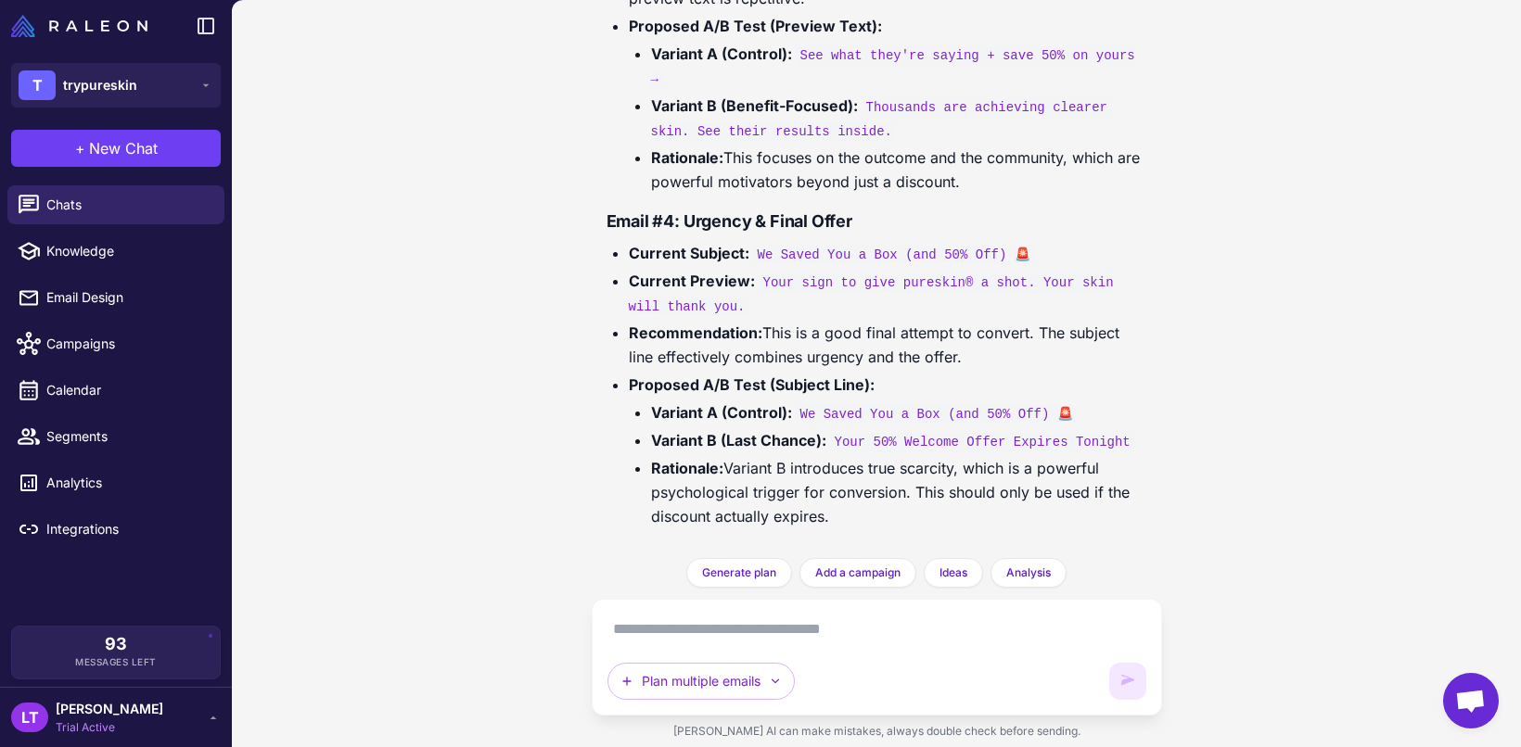
click at [1030, 405] on code "We Saved You a Box (and 50% Off) 🚨" at bounding box center [936, 414] width 280 height 19
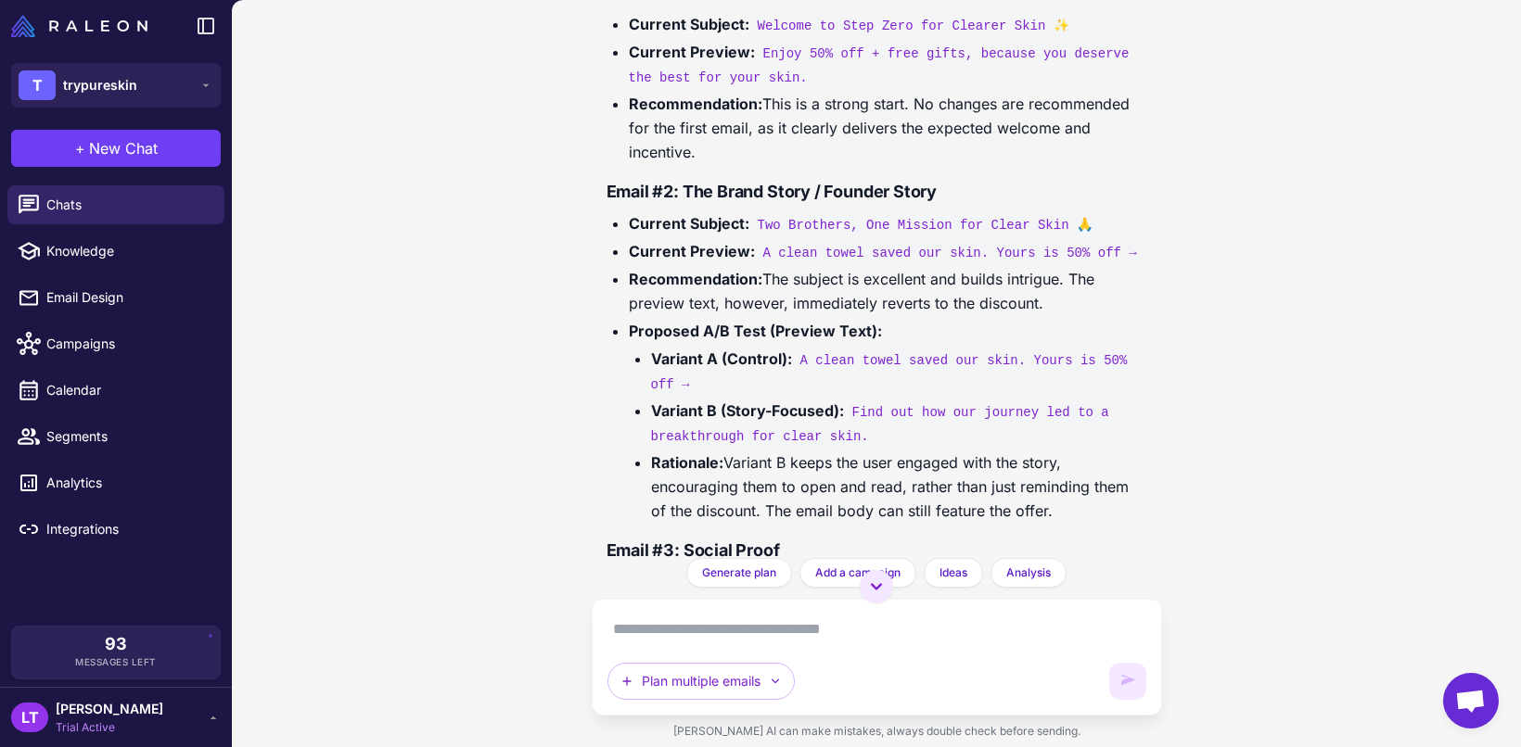
scroll to position [11766, 0]
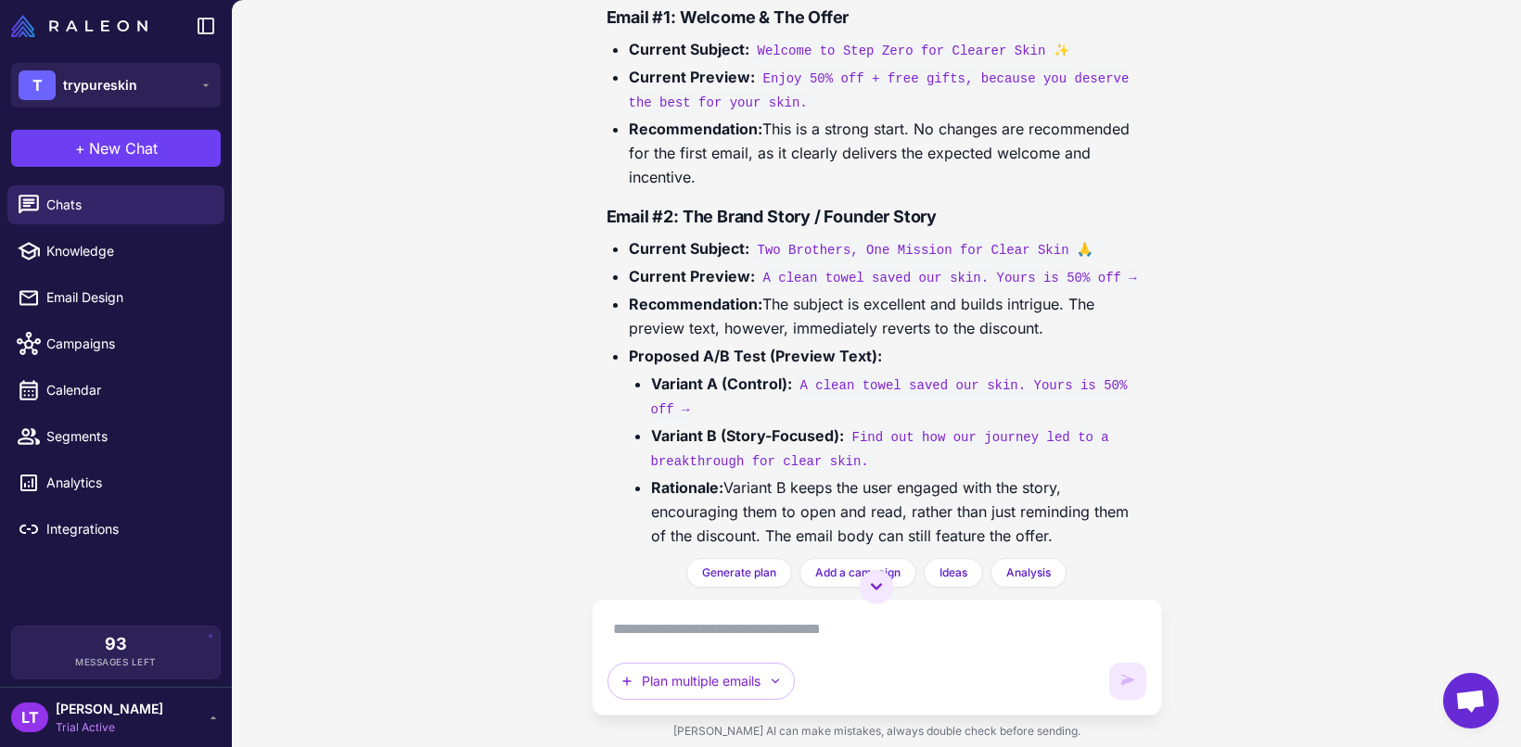
click at [949, 30] on h4 "Email #1: Welcome & The Offer" at bounding box center [876, 17] width 541 height 25
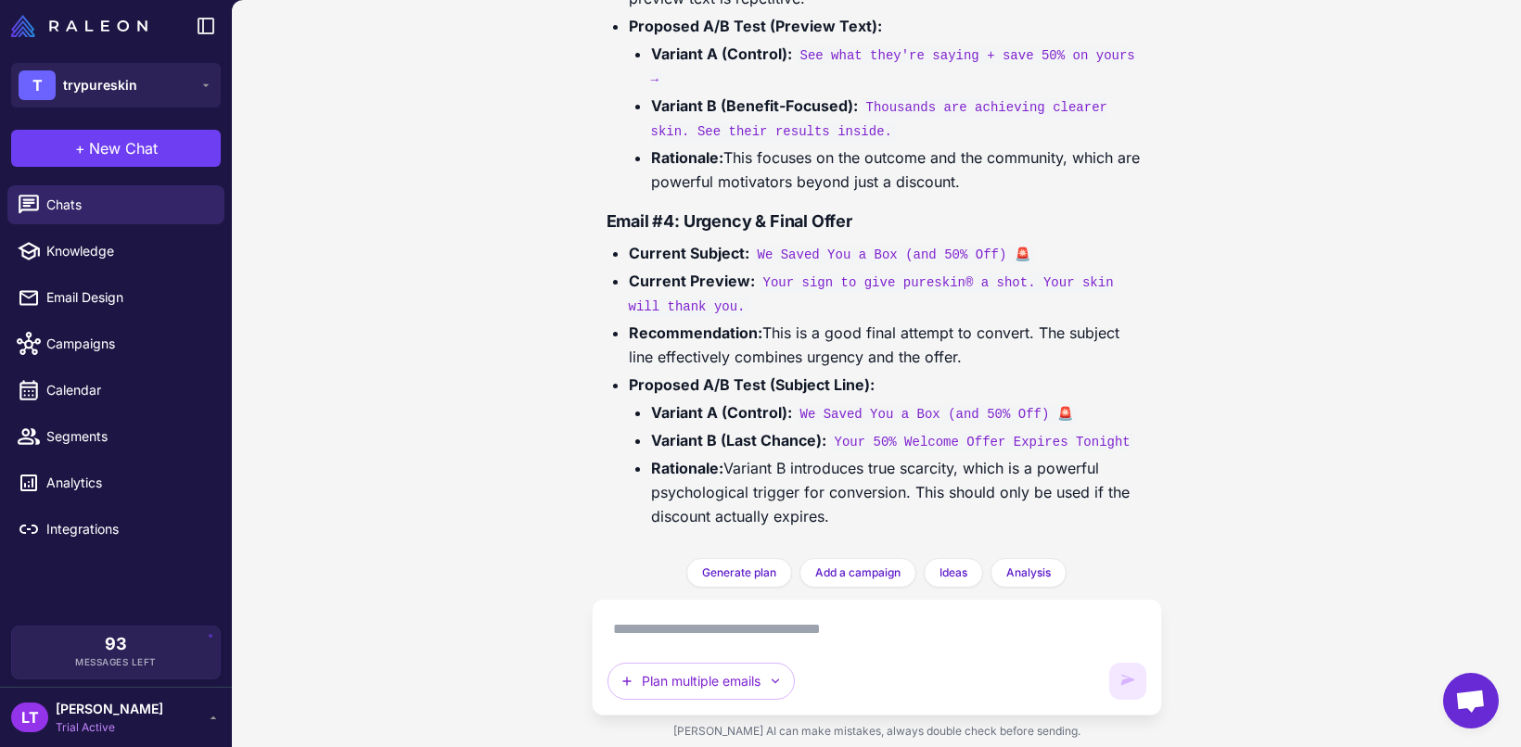
click at [767, 637] on textarea at bounding box center [876, 630] width 539 height 30
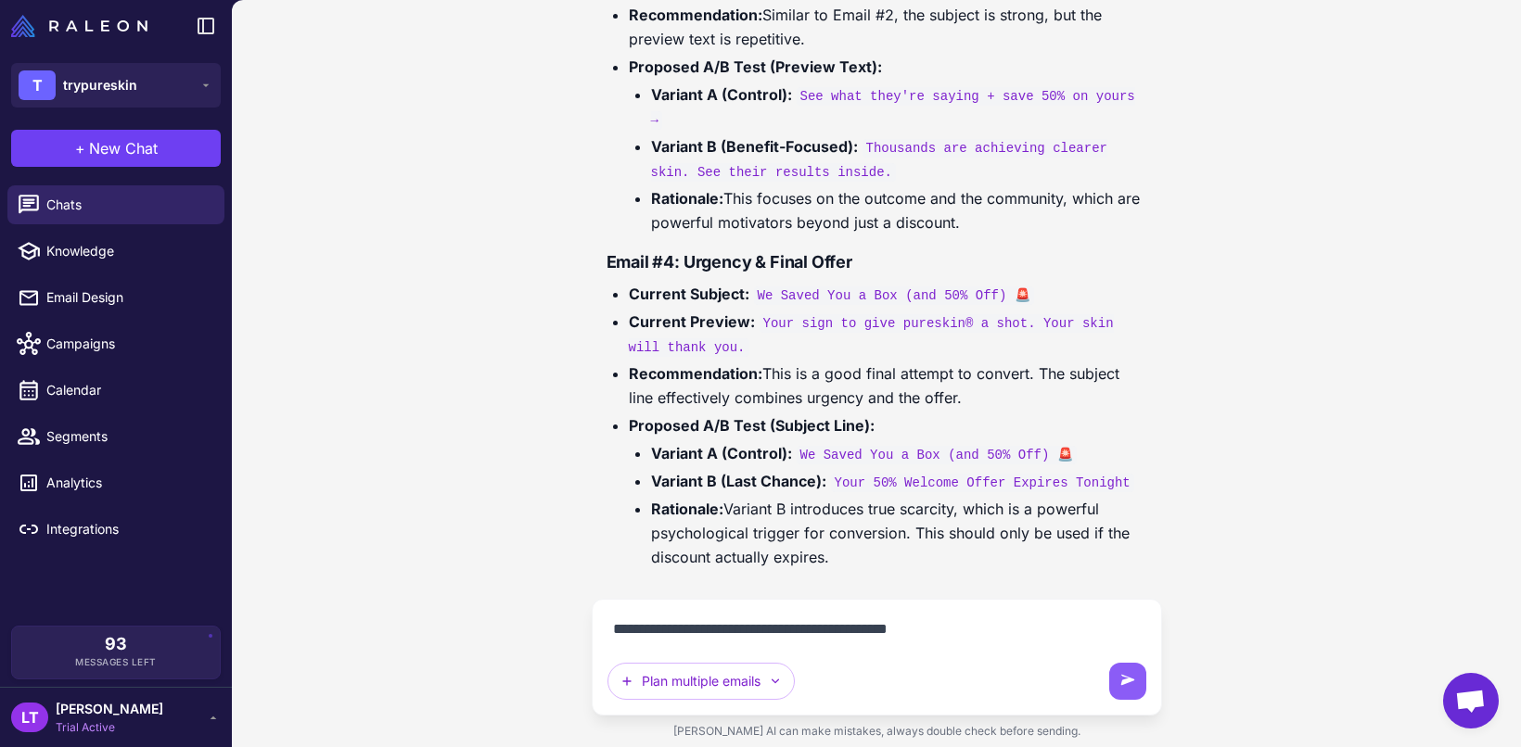
type textarea "**********"
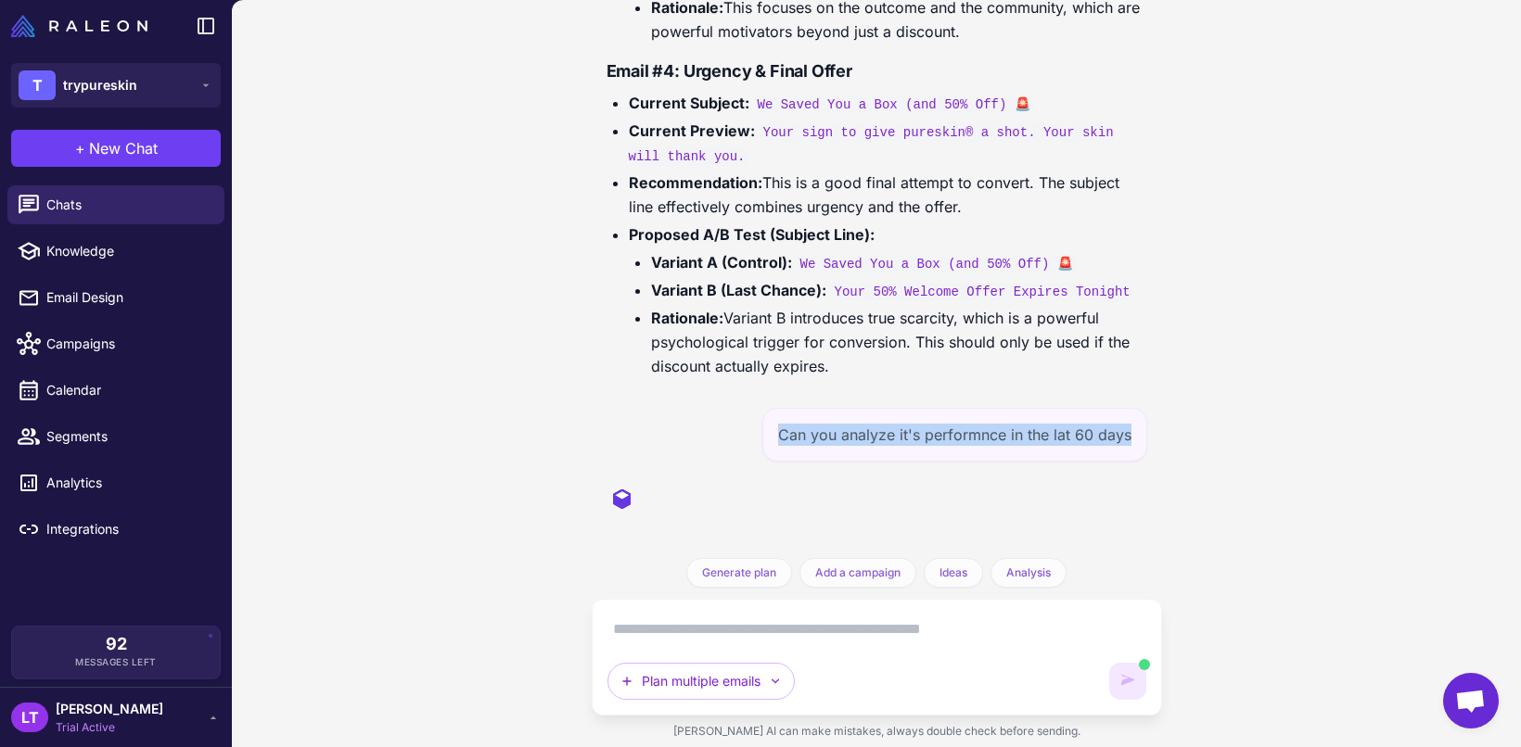
drag, startPoint x: 1121, startPoint y: 438, endPoint x: 767, endPoint y: 435, distance: 354.2
click at [767, 435] on div "Can you analyze it's performnce in the lat 60 days" at bounding box center [954, 435] width 385 height 54
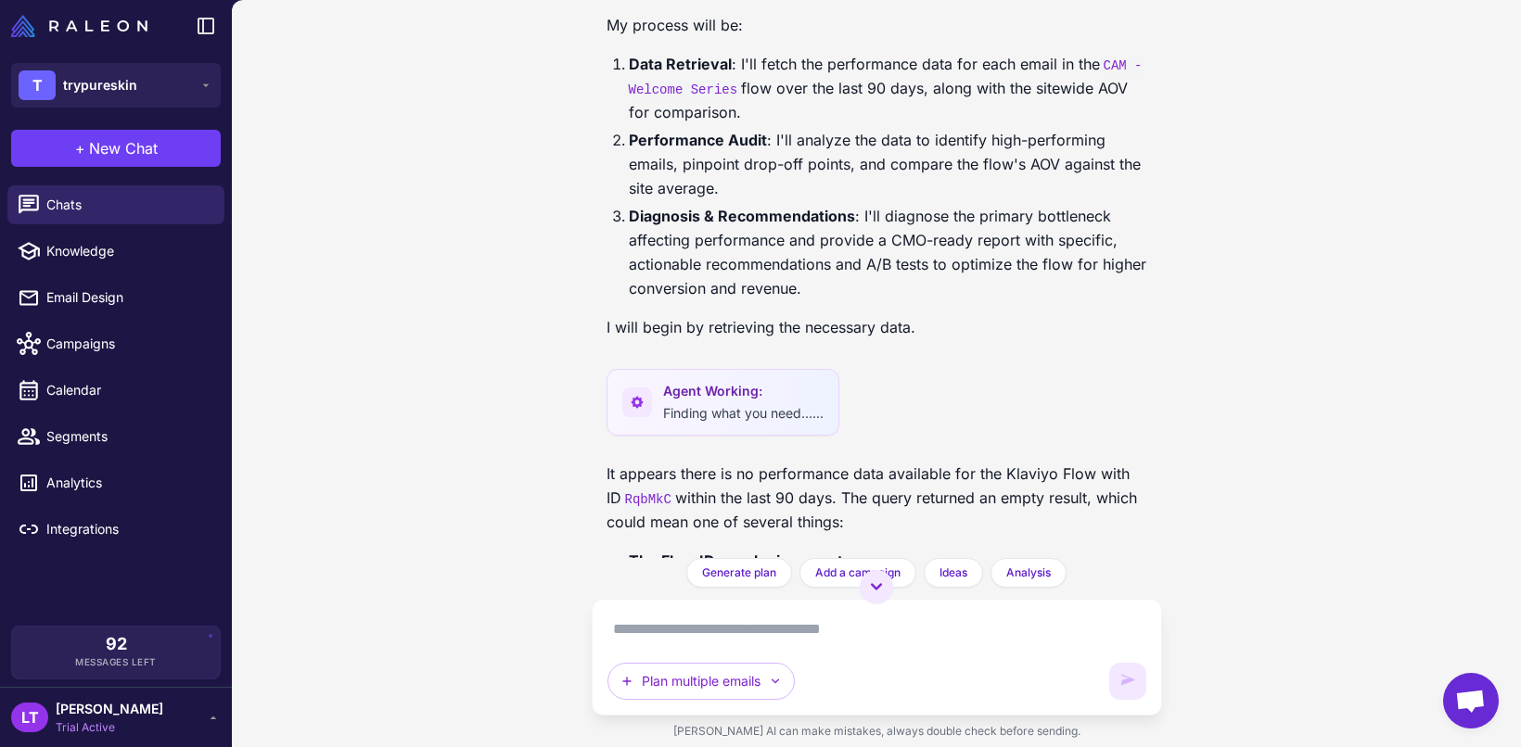
scroll to position [8294, 0]
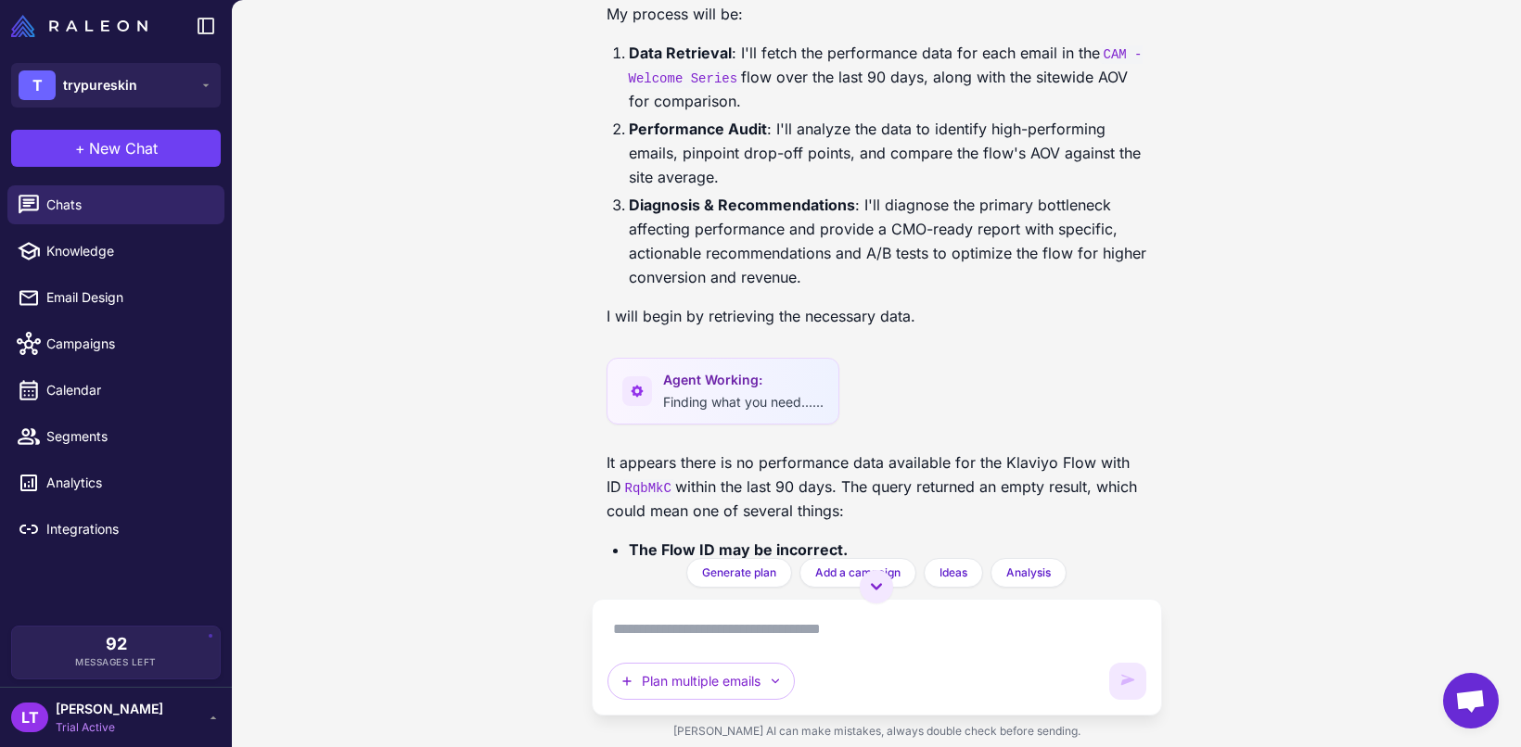
drag, startPoint x: 705, startPoint y: 117, endPoint x: 1114, endPoint y: 119, distance: 409.8
drag, startPoint x: 710, startPoint y: 109, endPoint x: 1128, endPoint y: 121, distance: 418.3
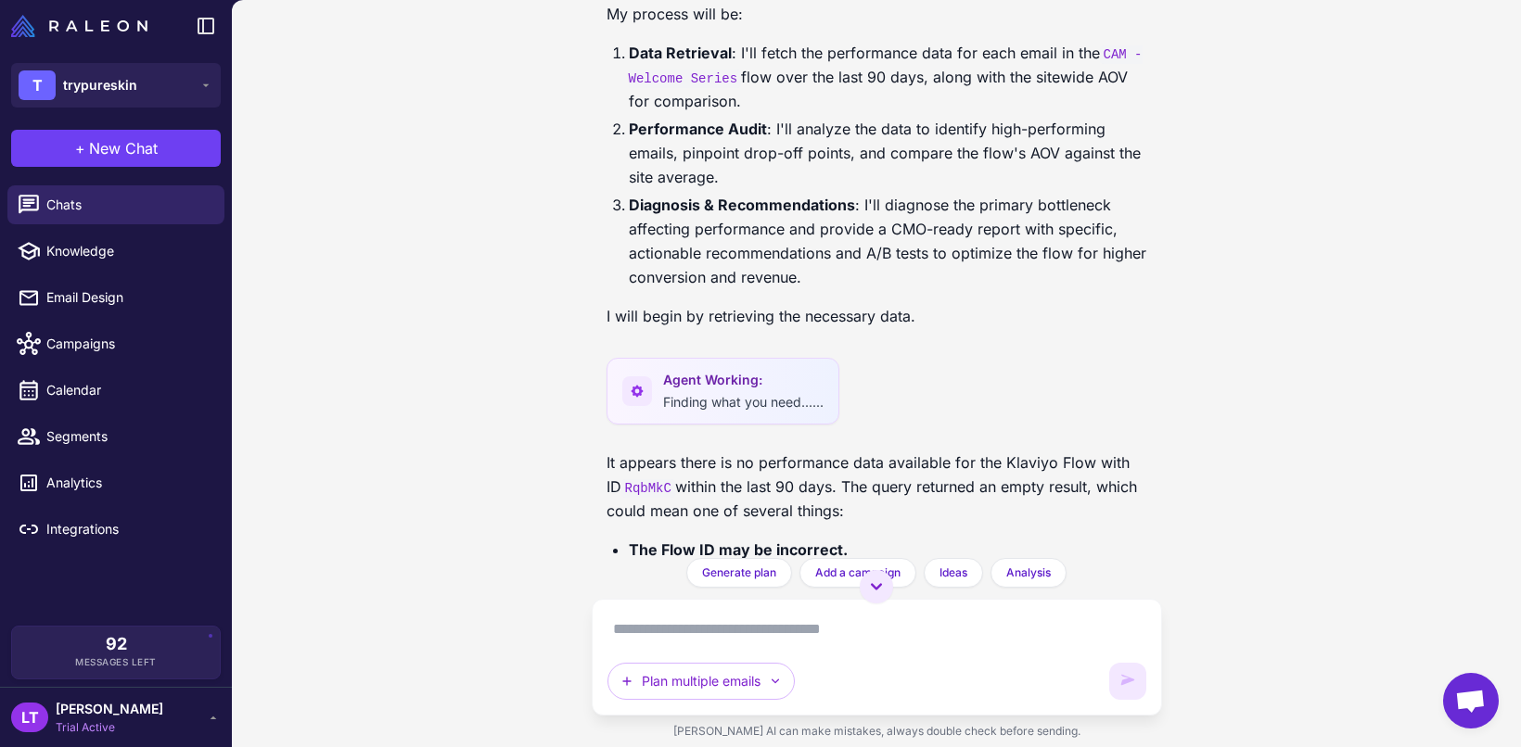
copy div "Analyze CAM - Welcome Series (Klaviyo Flow ID: RqbMkC)"
click at [778, 626] on textarea at bounding box center [876, 630] width 539 height 30
paste textarea "**********"
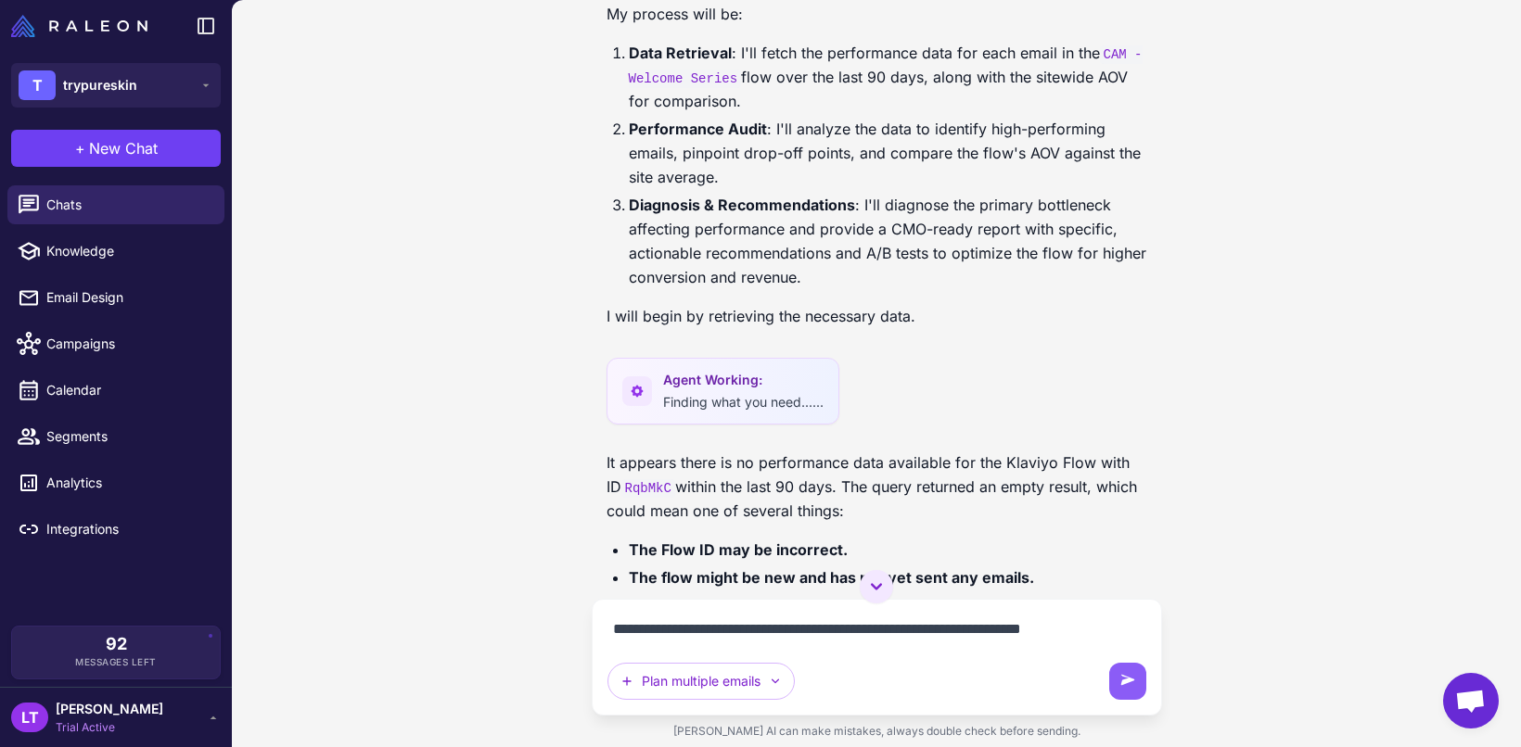
type textarea "**********"
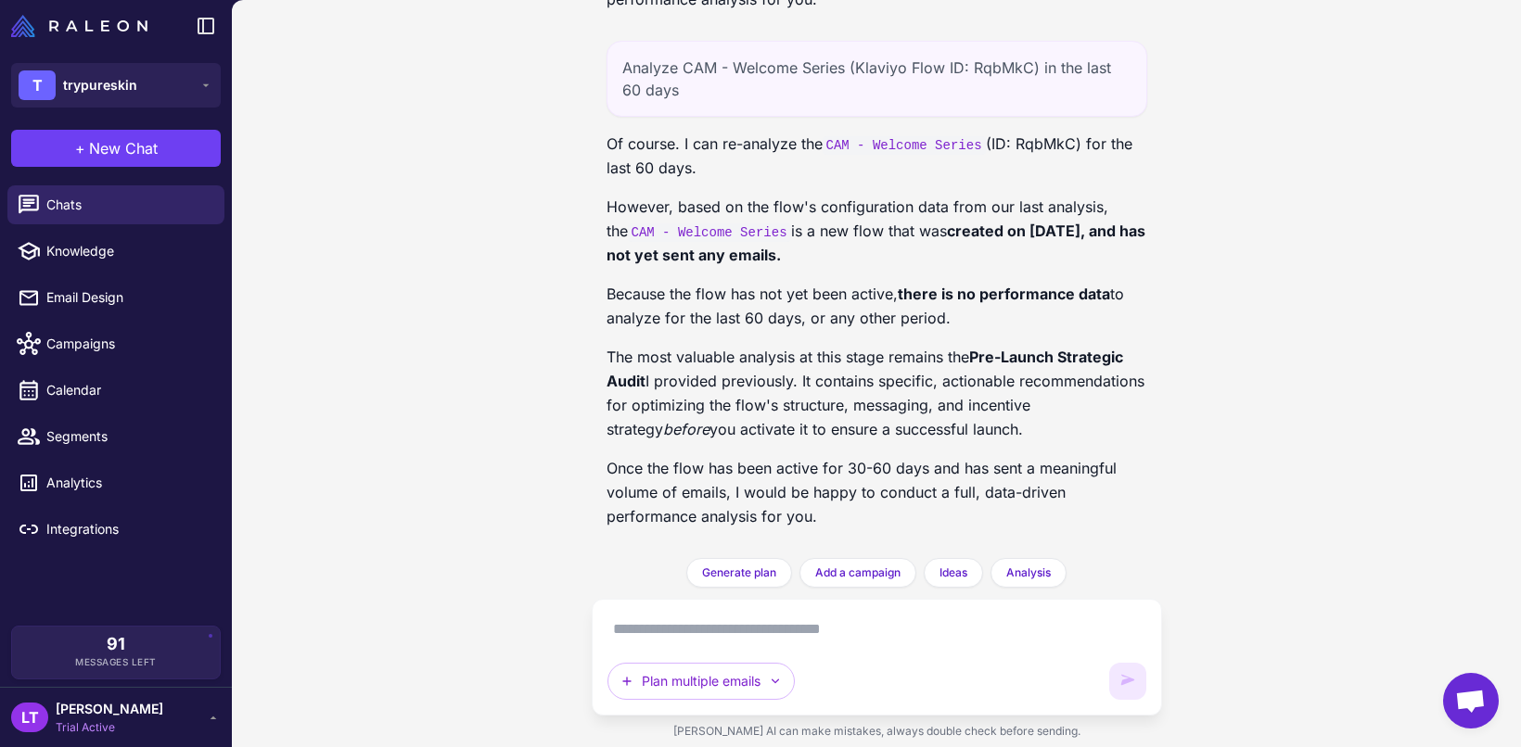
scroll to position [13768, 0]
click at [52, 221] on link "Chats" at bounding box center [115, 204] width 217 height 39
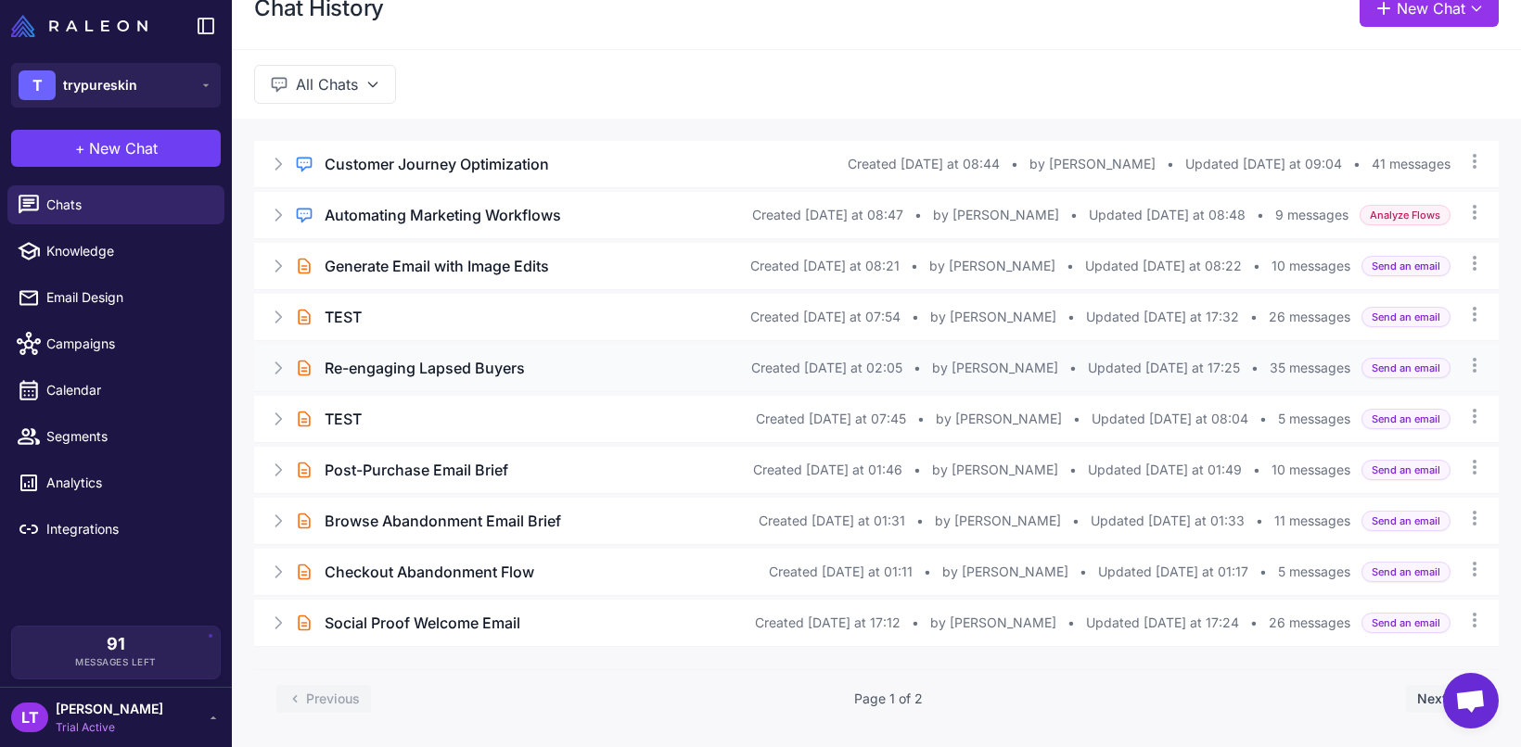
scroll to position [33, 0]
click at [275, 528] on icon at bounding box center [278, 520] width 19 height 19
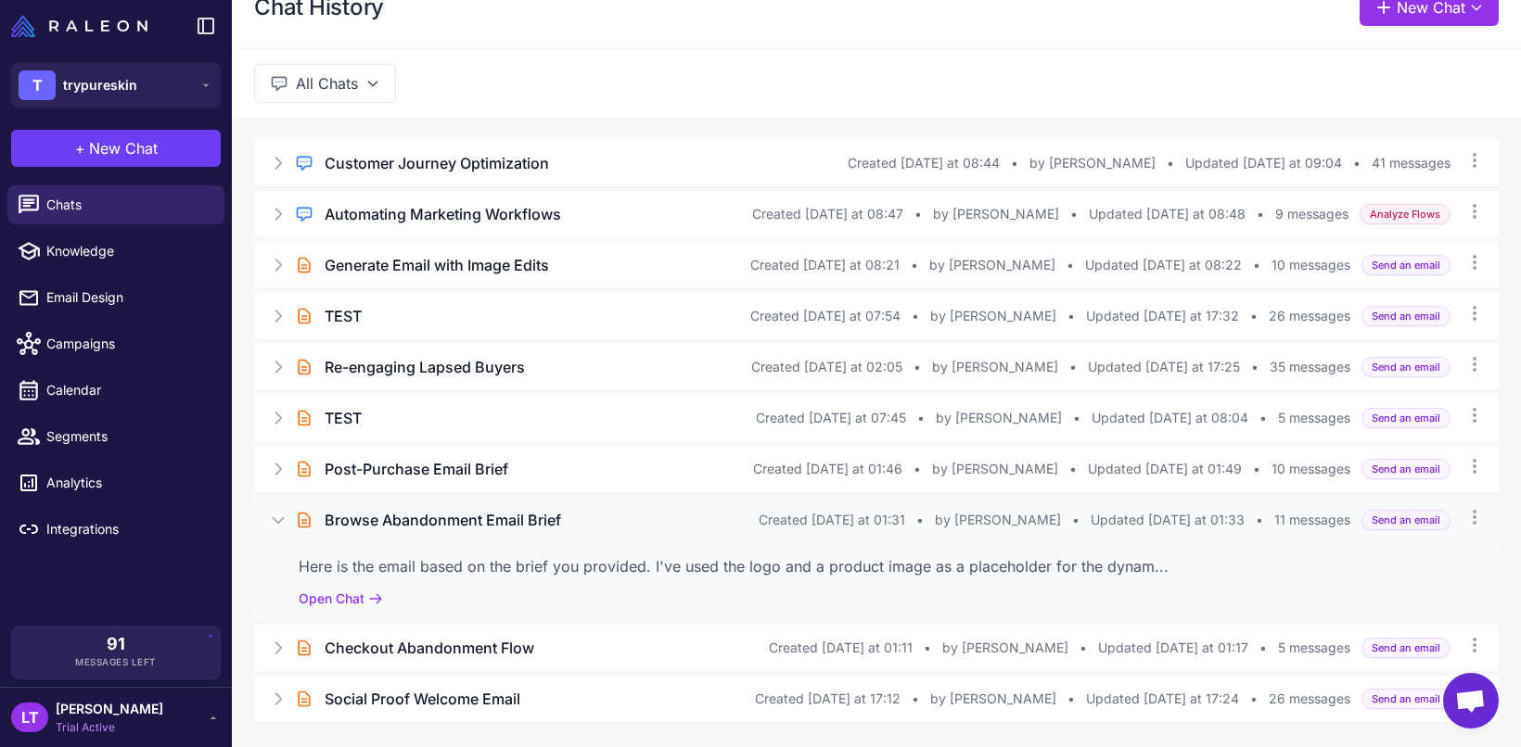
click at [275, 528] on icon at bounding box center [278, 520] width 19 height 19
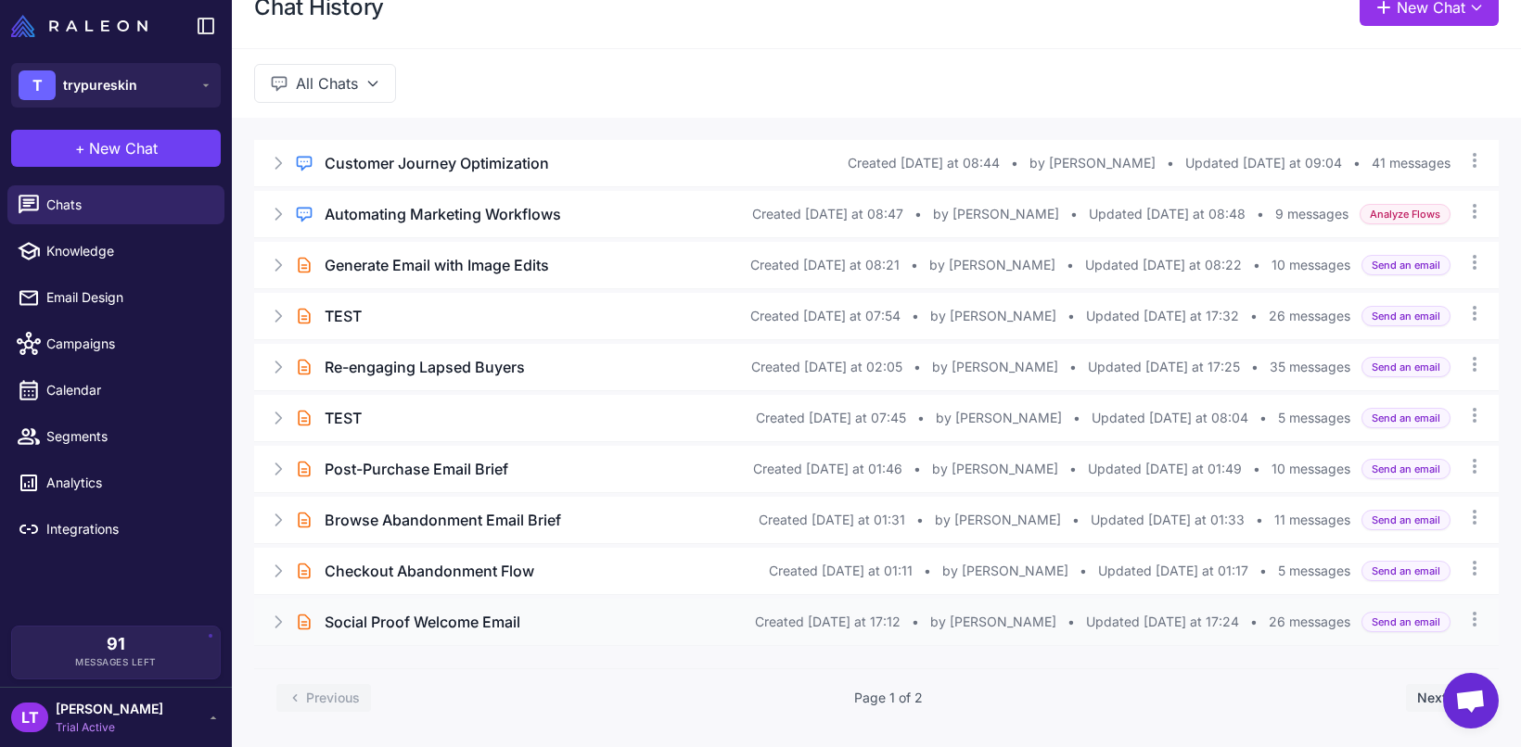
click at [276, 617] on icon at bounding box center [279, 622] width 6 height 11
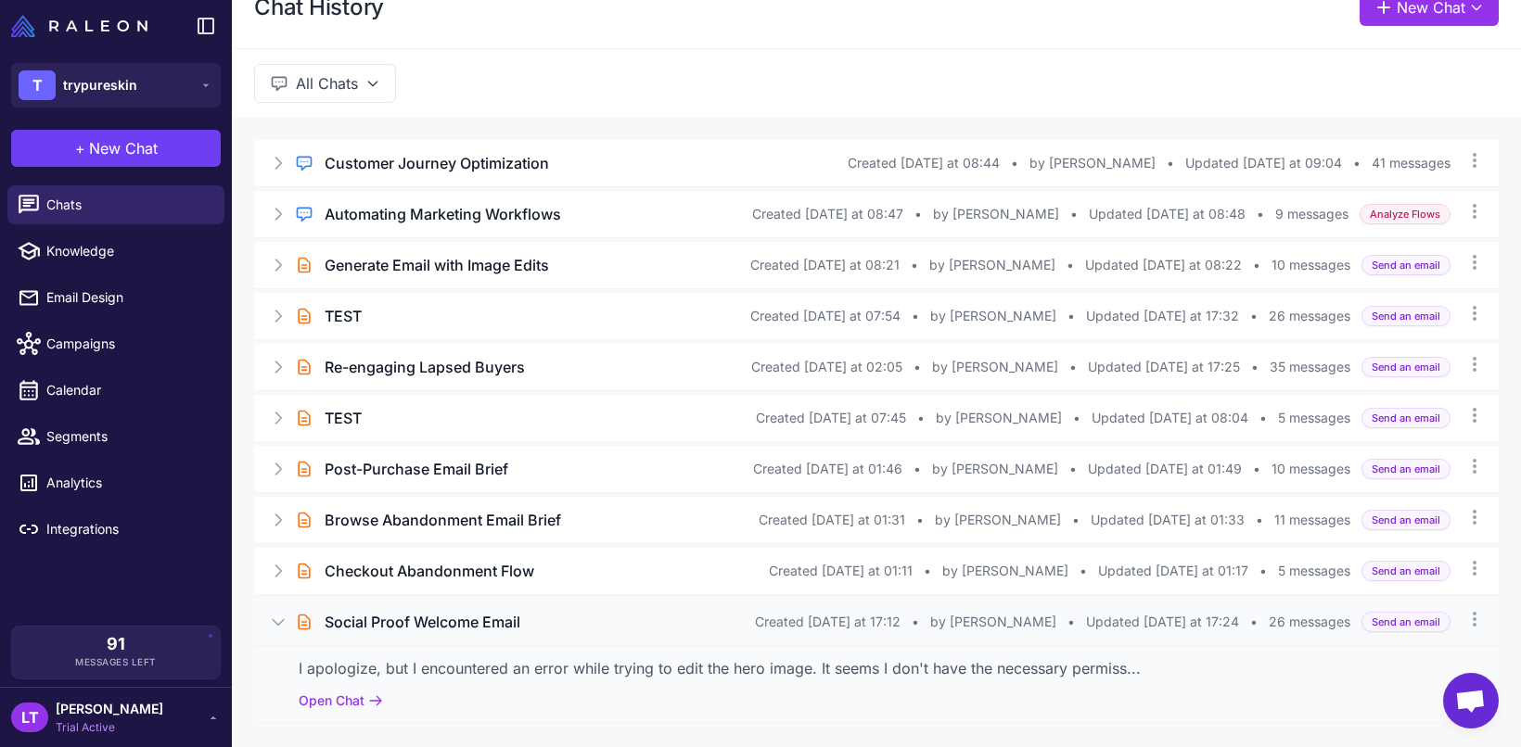
click at [275, 630] on div "Brief Chat Social Proof Welcome Email Created Tuesday at 17:12 • by Jara Bueno …" at bounding box center [876, 622] width 1244 height 46
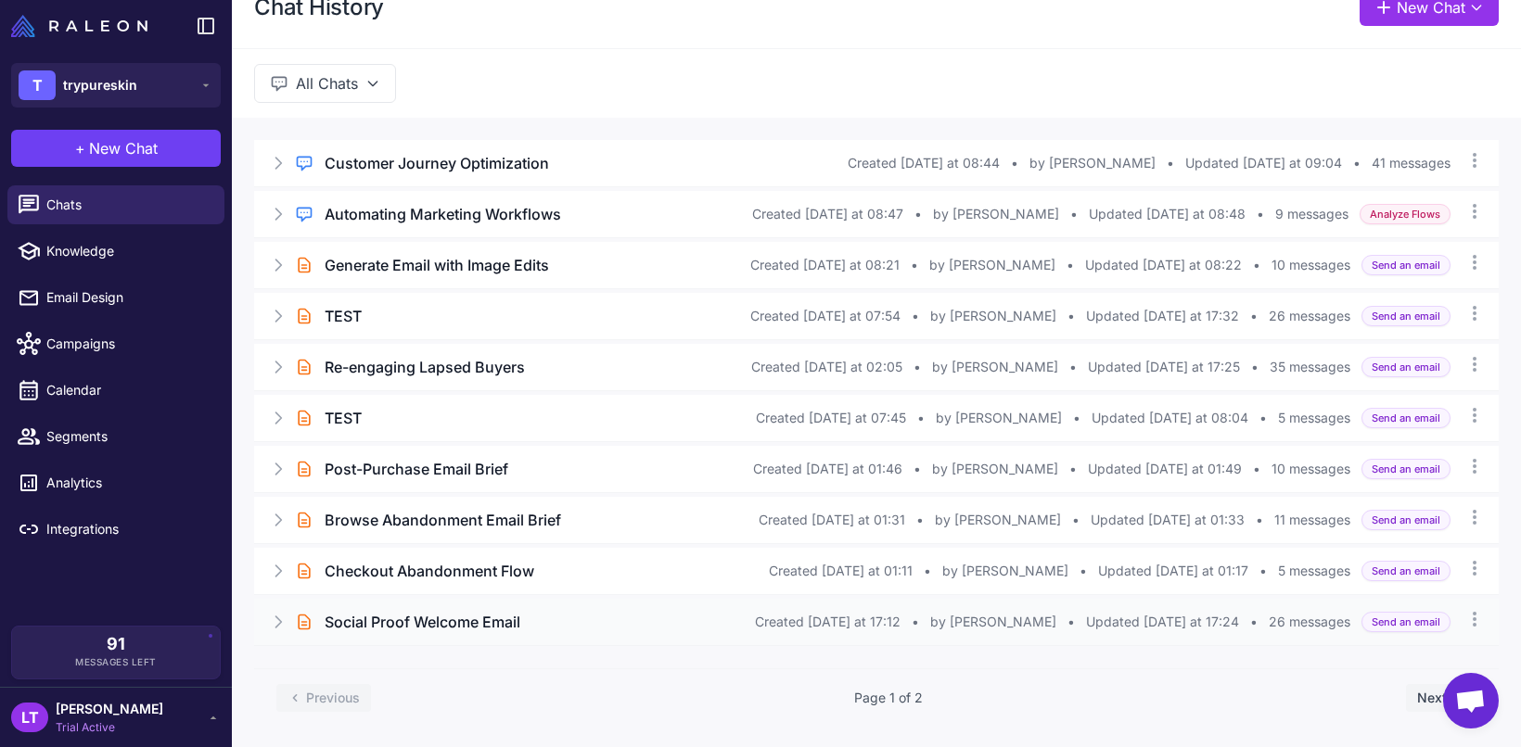
click at [276, 615] on icon at bounding box center [278, 622] width 19 height 19
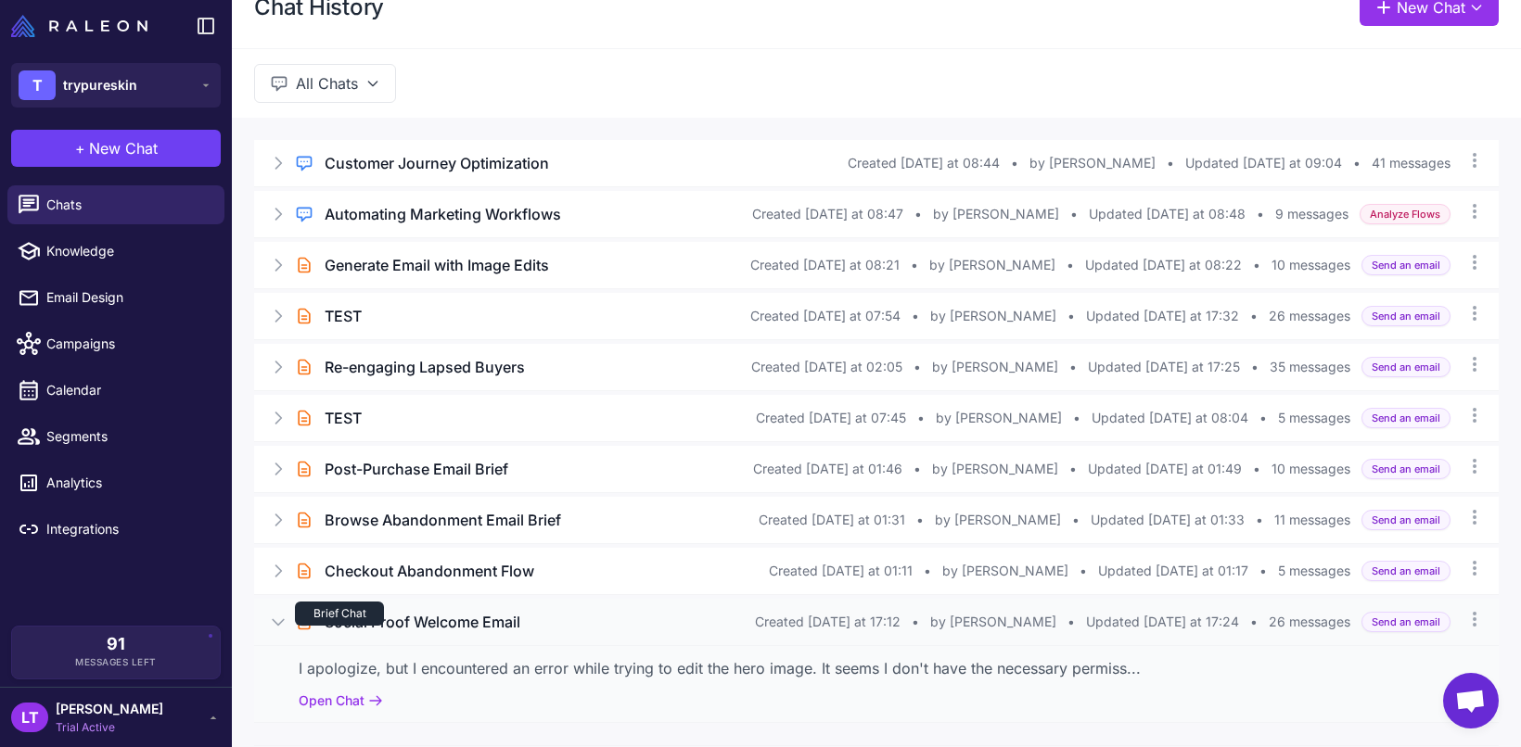
scroll to position [111, 0]
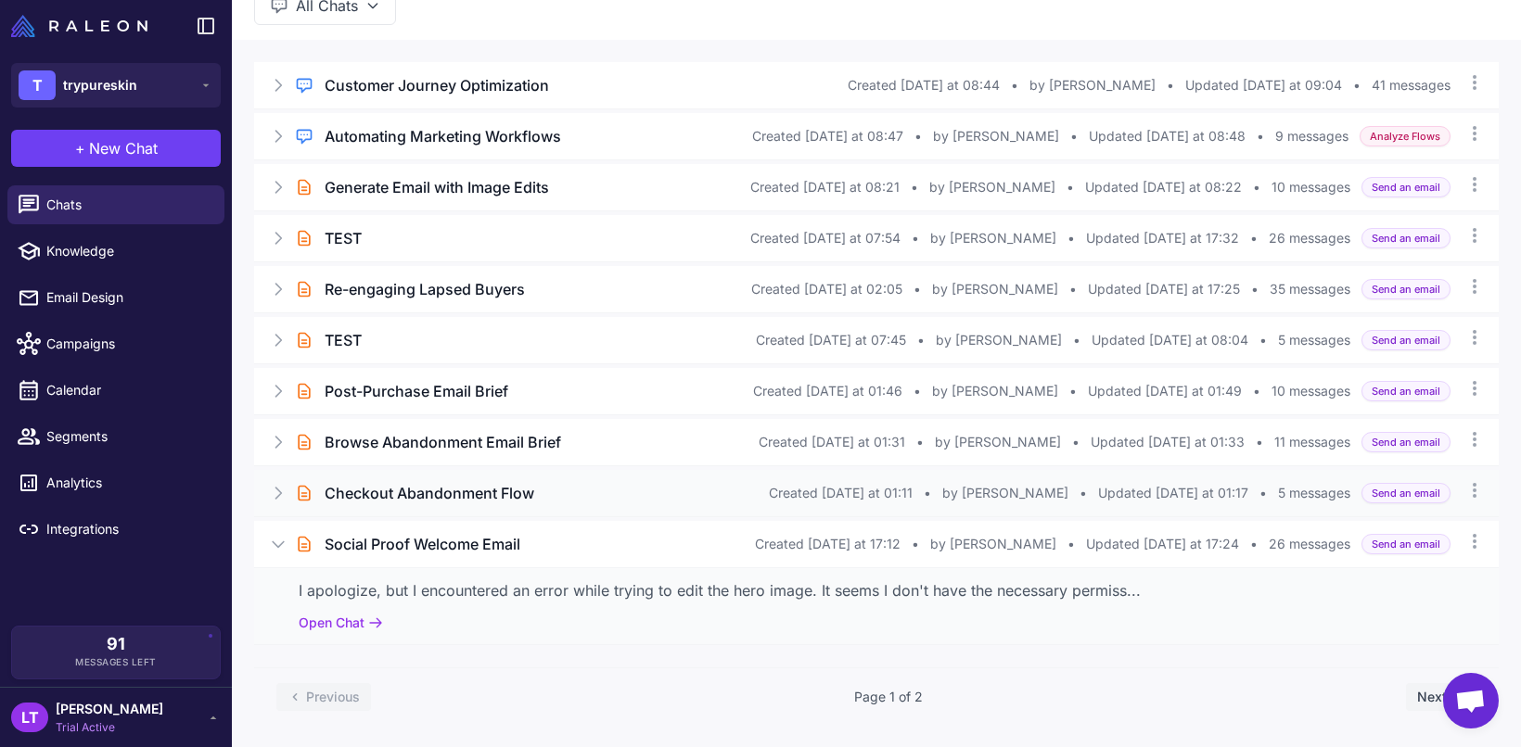
click at [289, 495] on div "Brief Chat Checkout Abandonment Flow Created Wednesday at 01:11 • by Jara Bueno…" at bounding box center [876, 493] width 1244 height 46
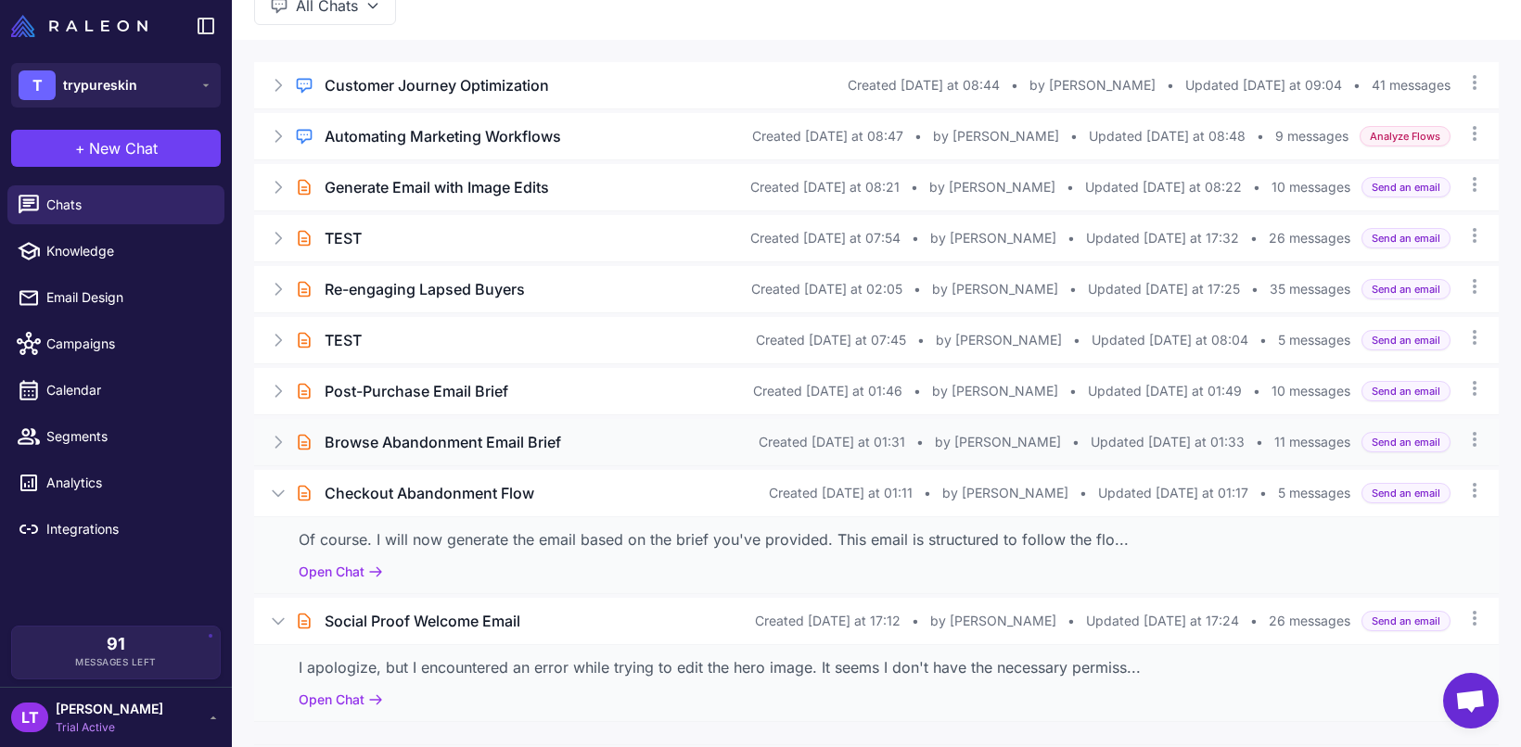
click at [286, 421] on div "Brief Chat Browse Abandonment Email Brief Created Wednesday at 01:31 • by Jara …" at bounding box center [876, 442] width 1244 height 46
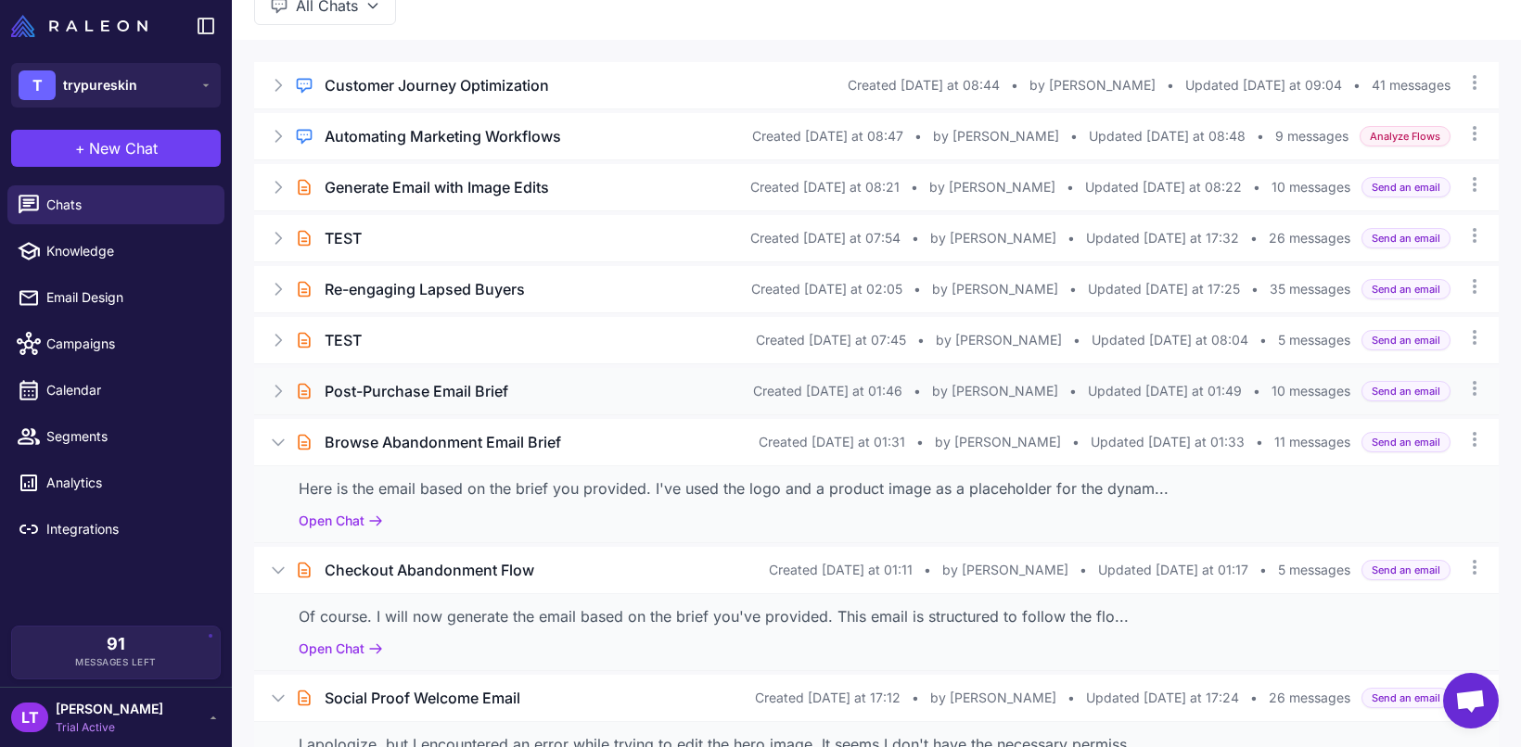
click at [292, 392] on div "Brief Chat Post-Purchase Email Brief Created Wednesday at 01:46 • by Jara Bueno…" at bounding box center [876, 391] width 1244 height 46
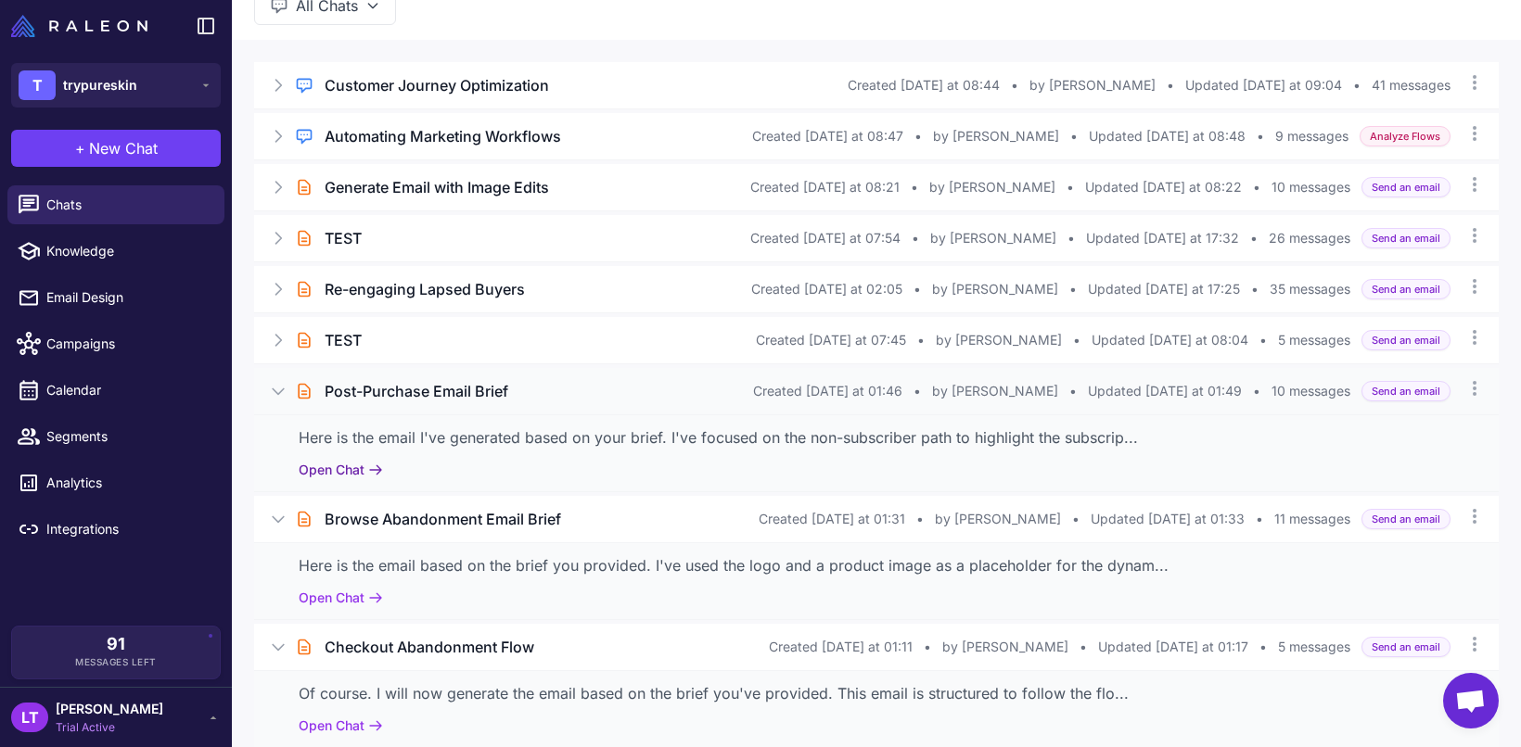
click at [355, 473] on button "Open Chat" at bounding box center [341, 470] width 84 height 20
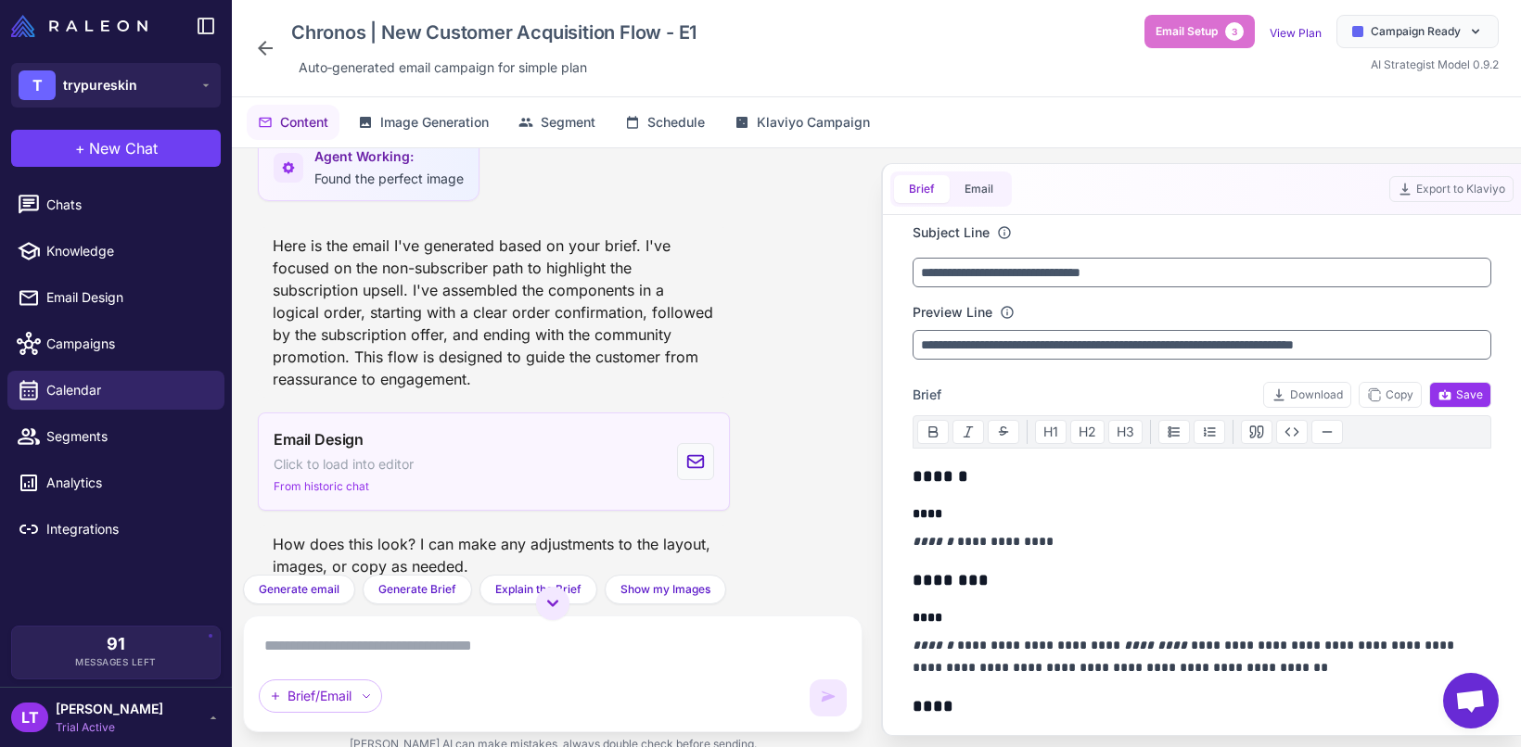
scroll to position [1928, 0]
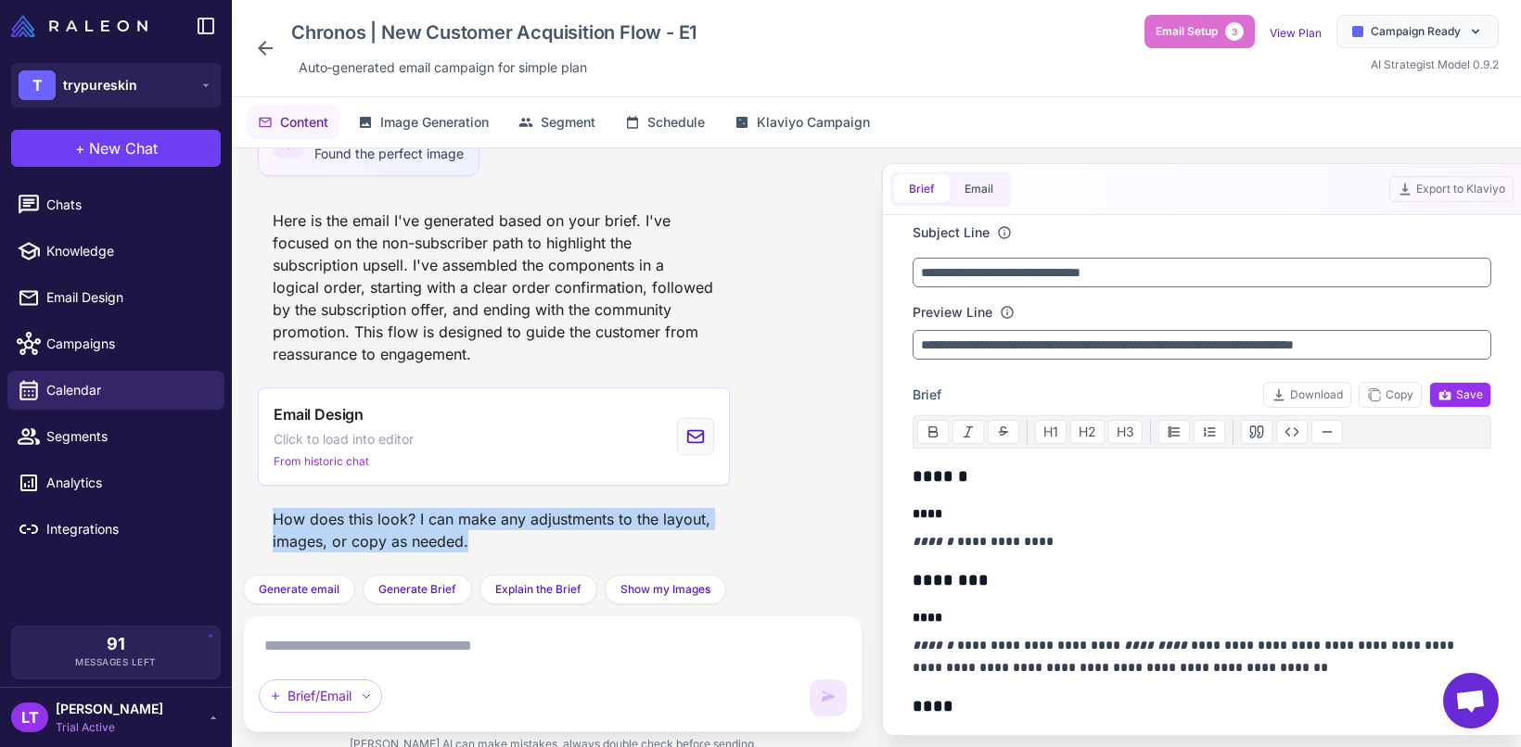
drag, startPoint x: 544, startPoint y: 550, endPoint x: 273, endPoint y: 526, distance: 272.7
click at [273, 526] on div "How does this look? I can make any adjustments to the layout, images, or copy a…" at bounding box center [494, 530] width 472 height 59
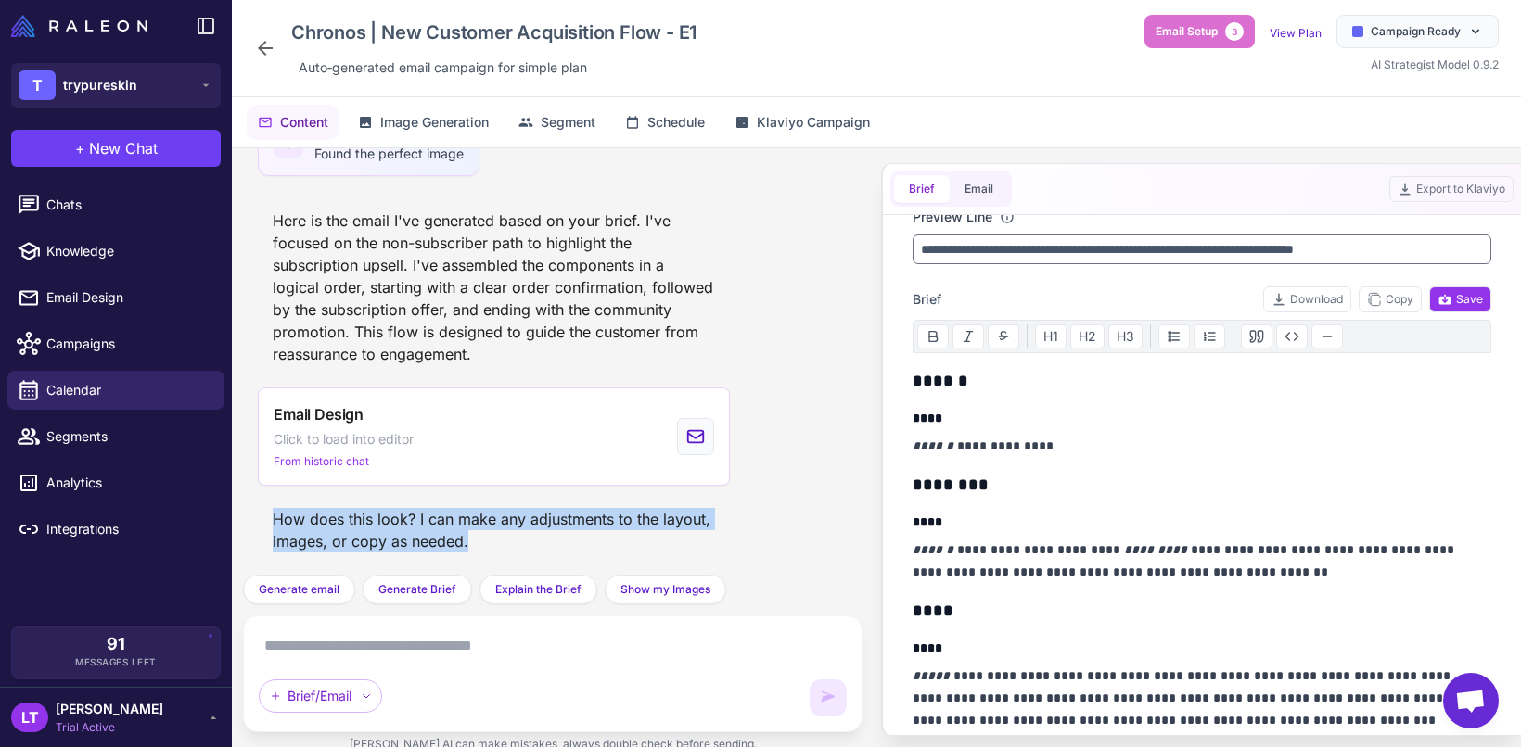
scroll to position [0, 0]
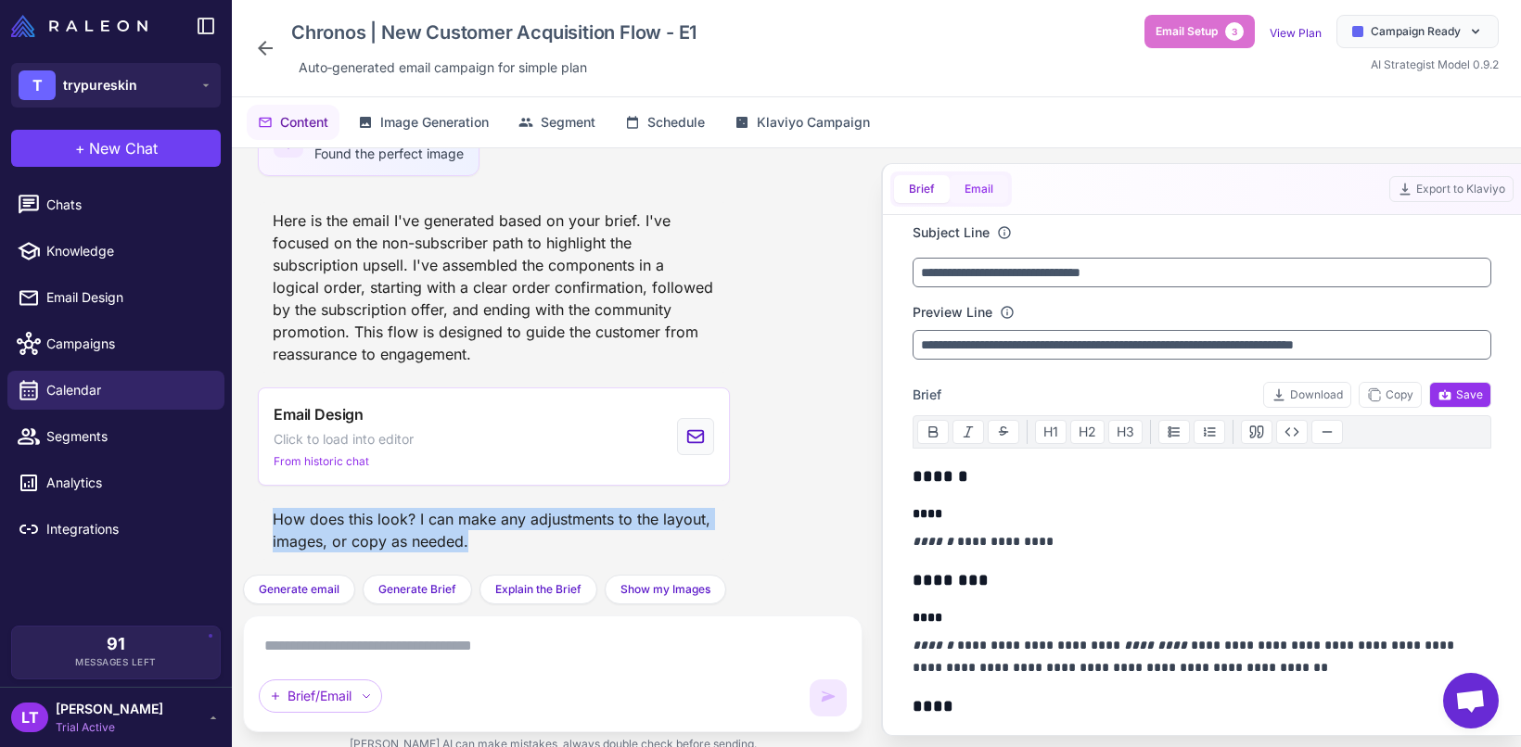
click at [973, 192] on button "Email" at bounding box center [978, 189] width 58 height 28
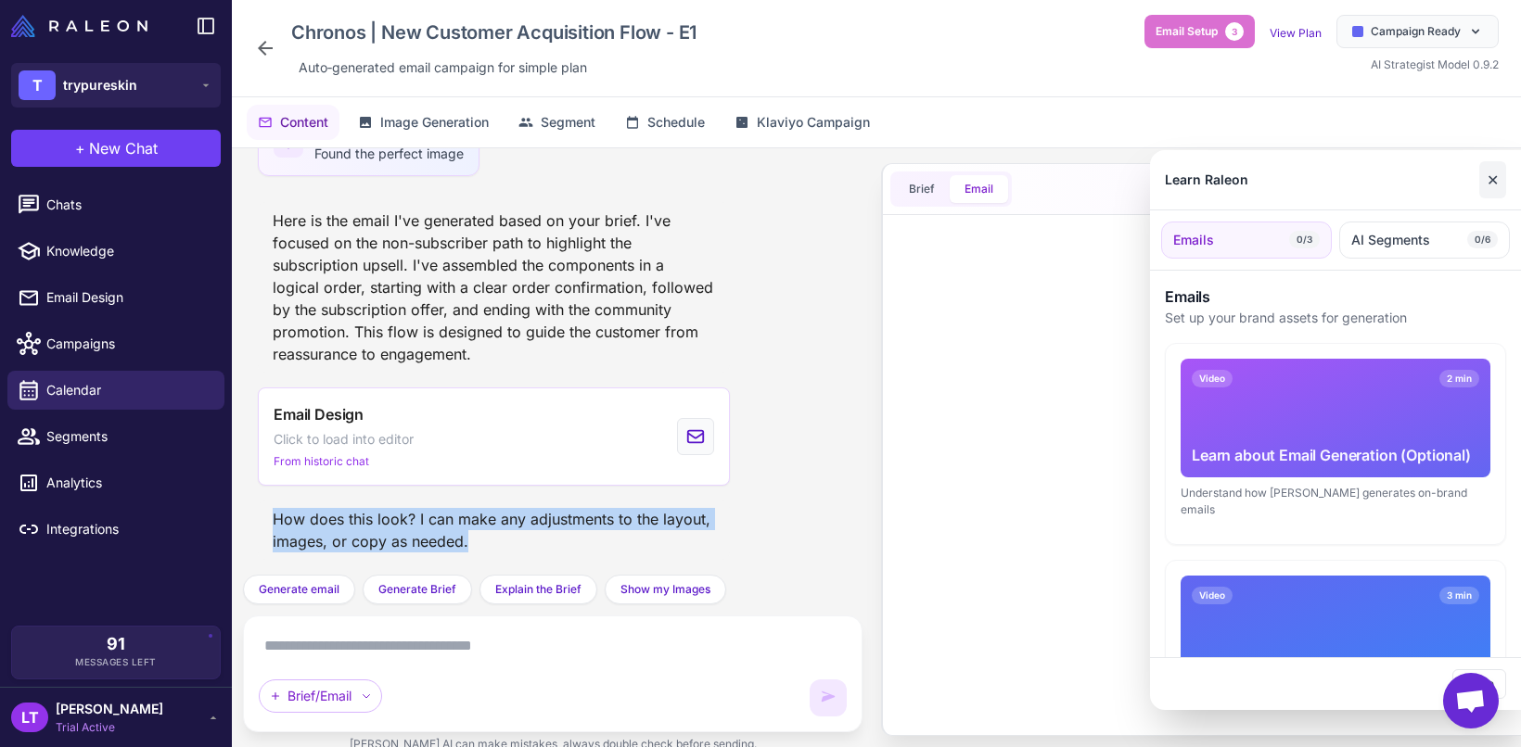
click at [1496, 172] on button "✕" at bounding box center [1492, 179] width 27 height 37
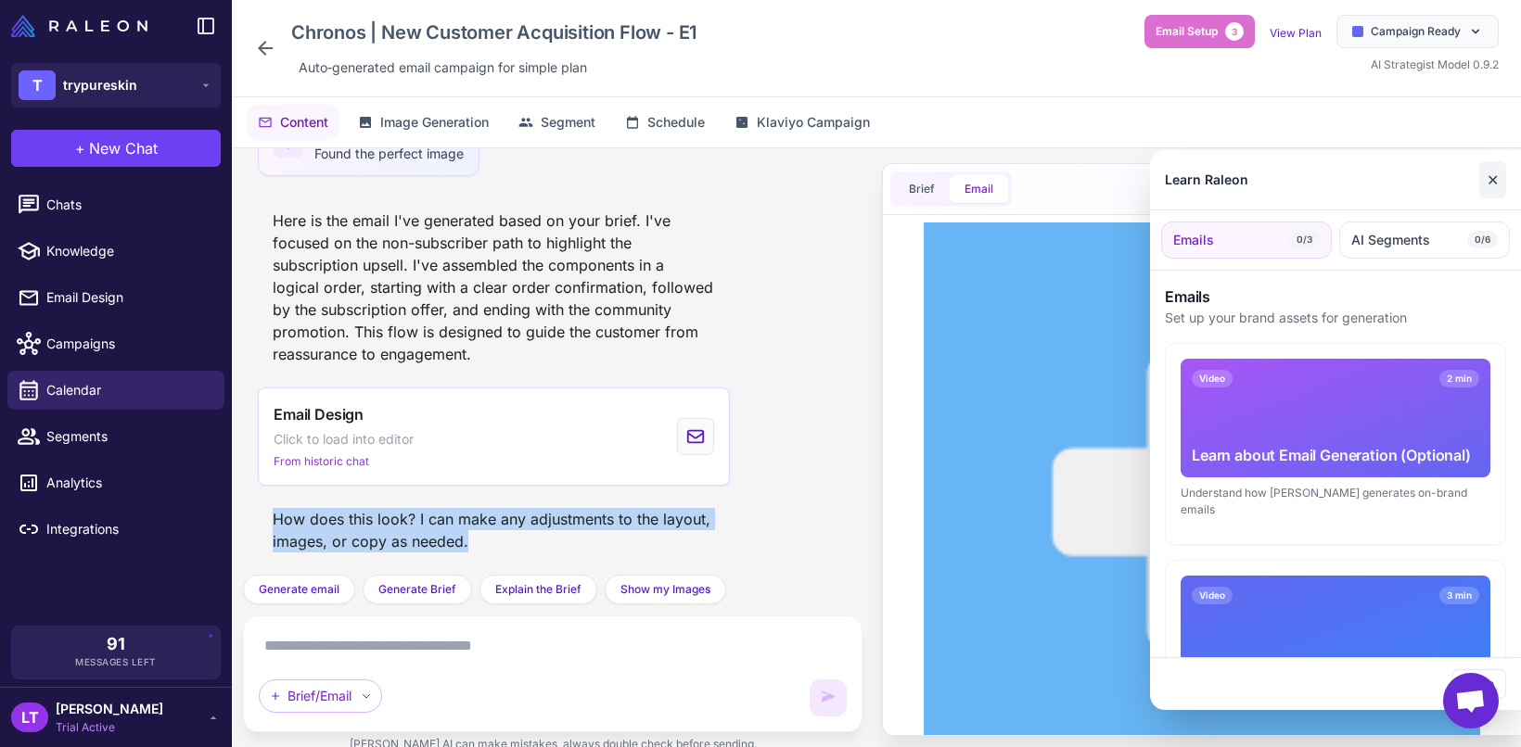
click at [1496, 170] on button "✕" at bounding box center [1492, 179] width 27 height 37
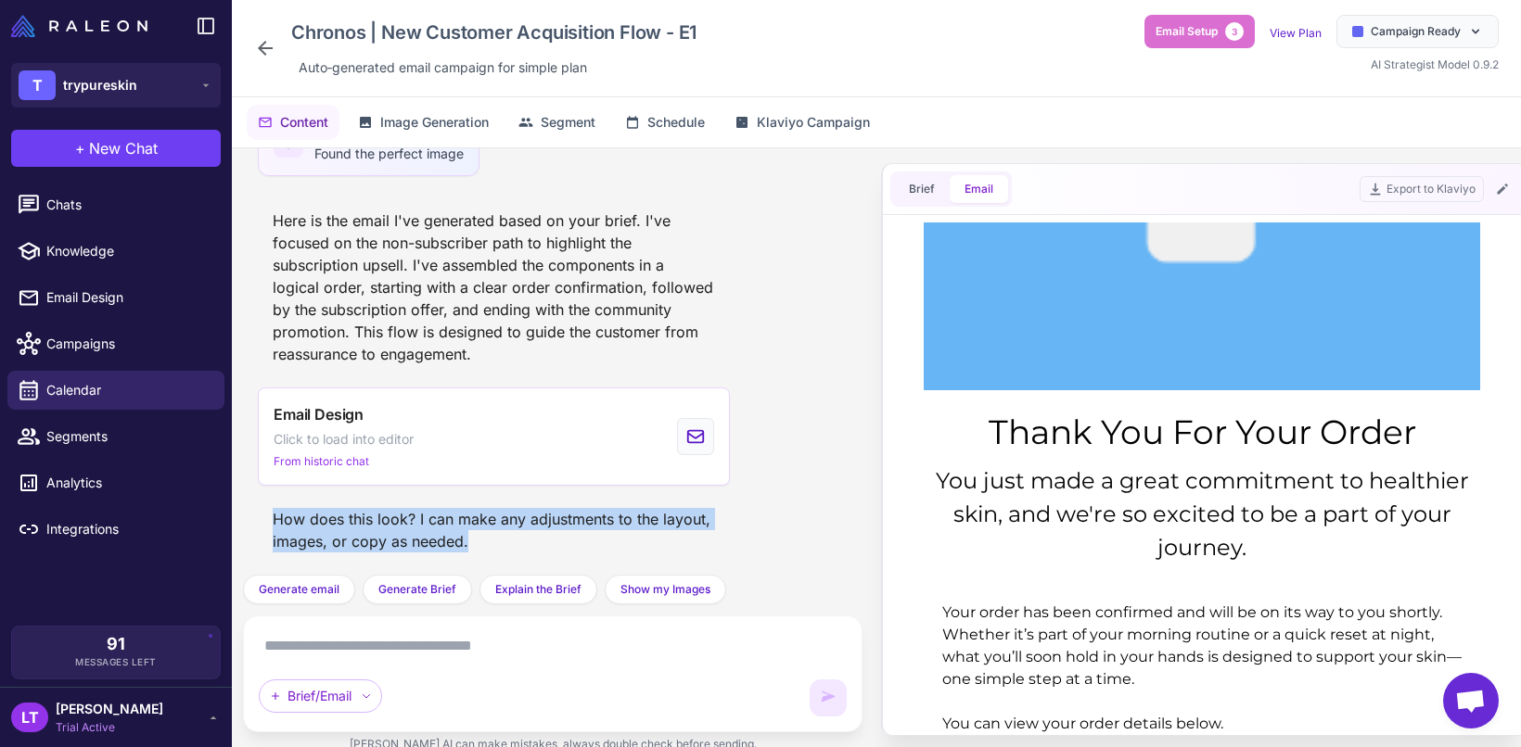
scroll to position [393, 0]
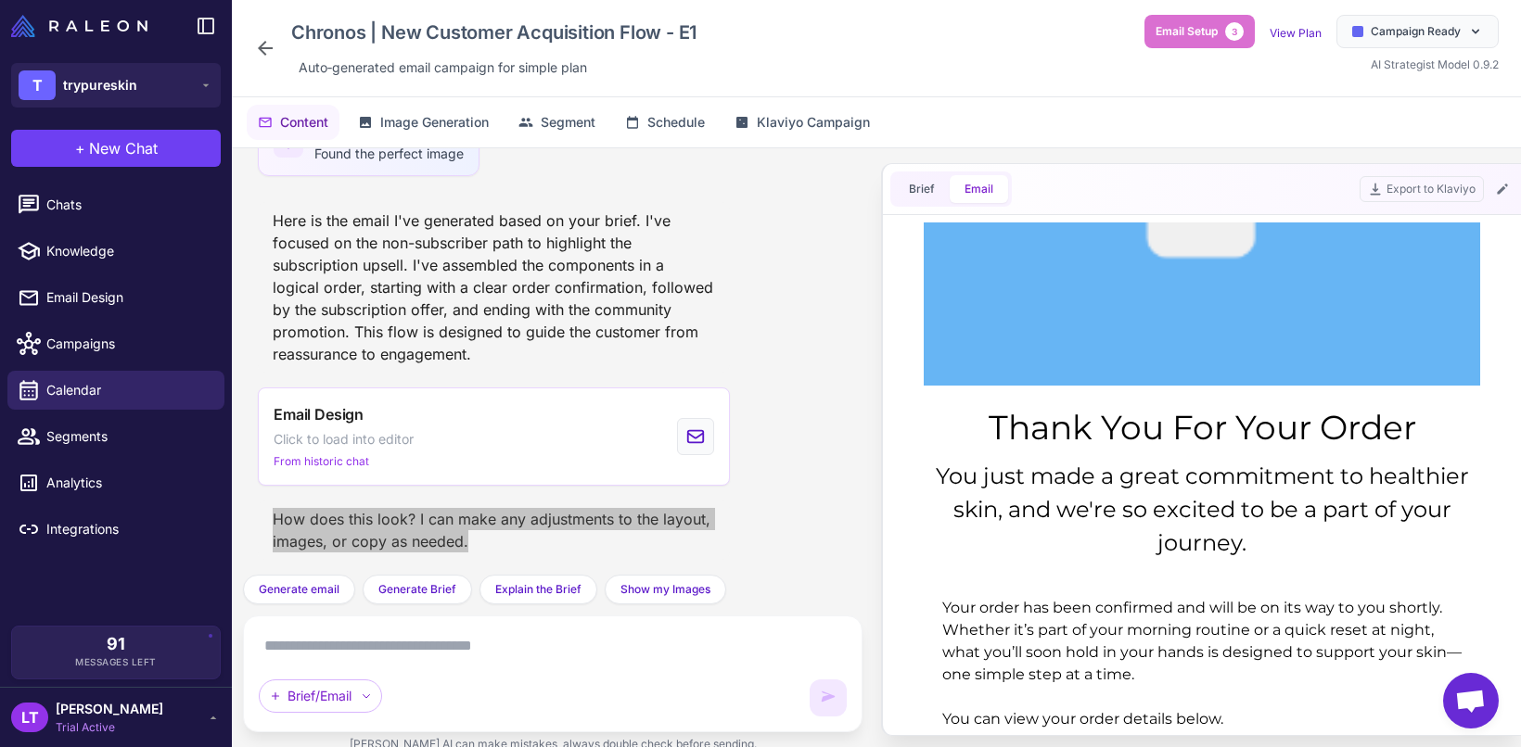
click at [1163, 613] on div "Your order has been confirmed and will be on its way to you shortly. Whether it…" at bounding box center [1201, 664] width 519 height 134
click at [1171, 613] on div "Your order has been confirmed and will be on its way to you shortly. Whether it…" at bounding box center [1201, 664] width 519 height 134
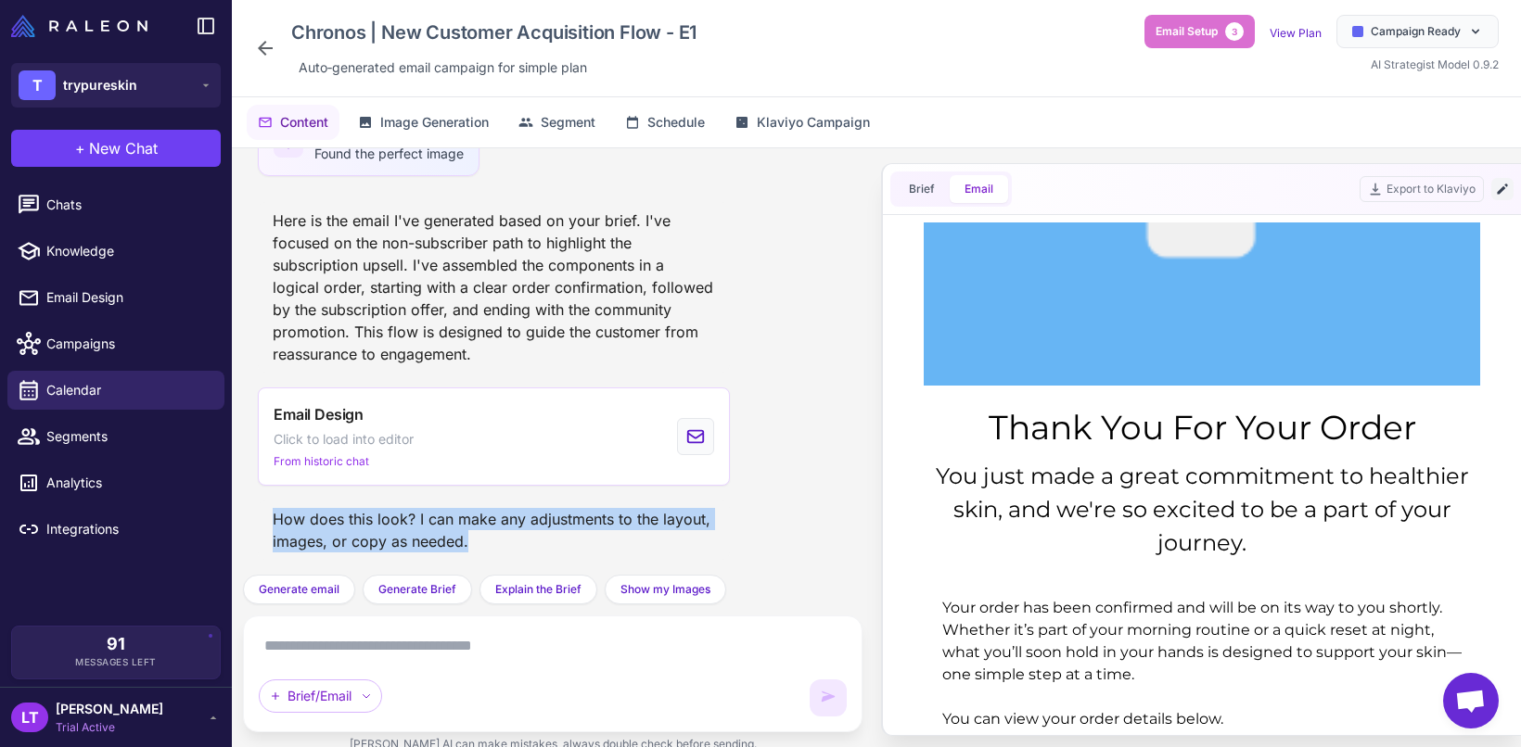
click at [1498, 192] on icon at bounding box center [1501, 189] width 10 height 10
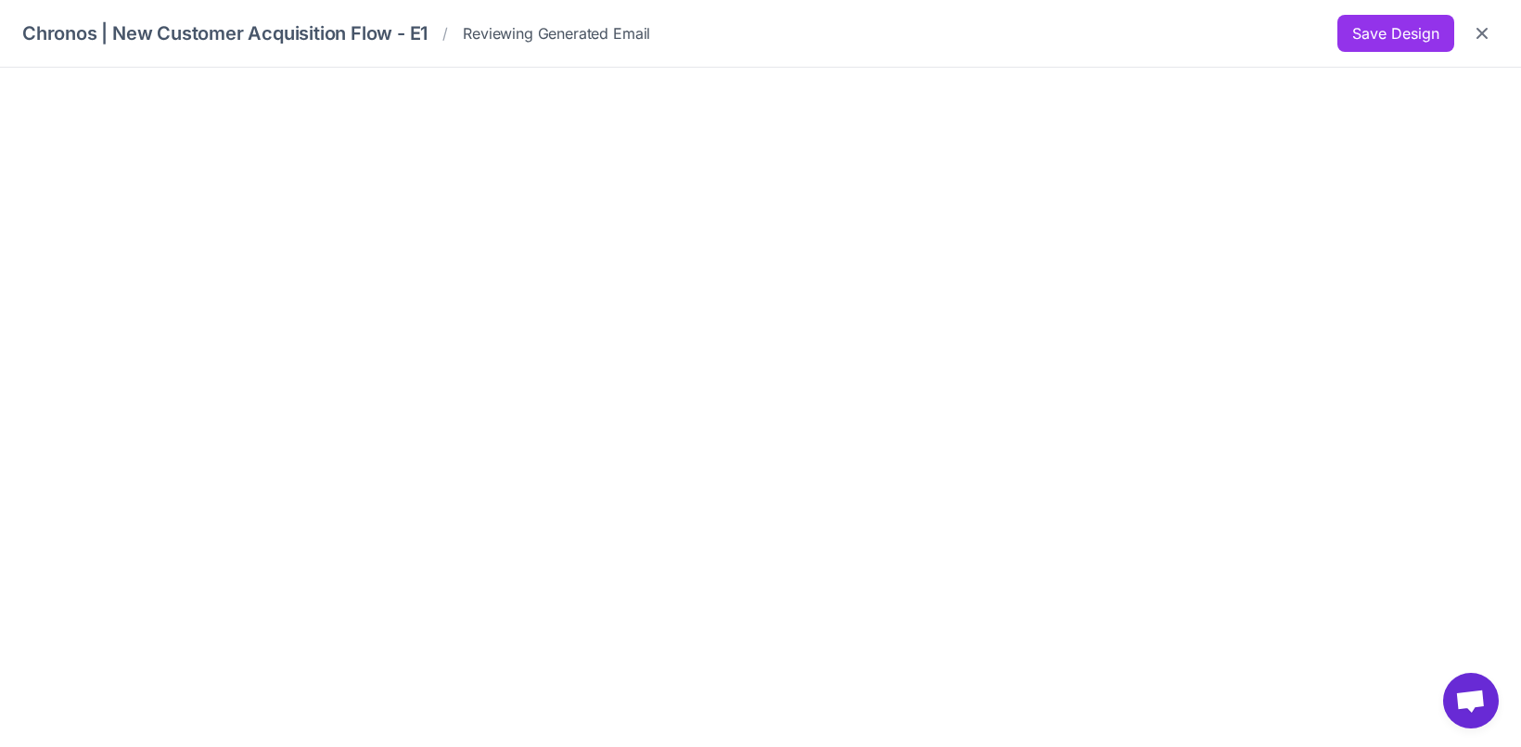
click at [1001, 26] on div "Chronos | New Customer Acquisition Flow - E1 / Reviewing Generated Email Save D…" at bounding box center [760, 33] width 1476 height 37
click at [1490, 33] on icon "Close" at bounding box center [1481, 33] width 19 height 19
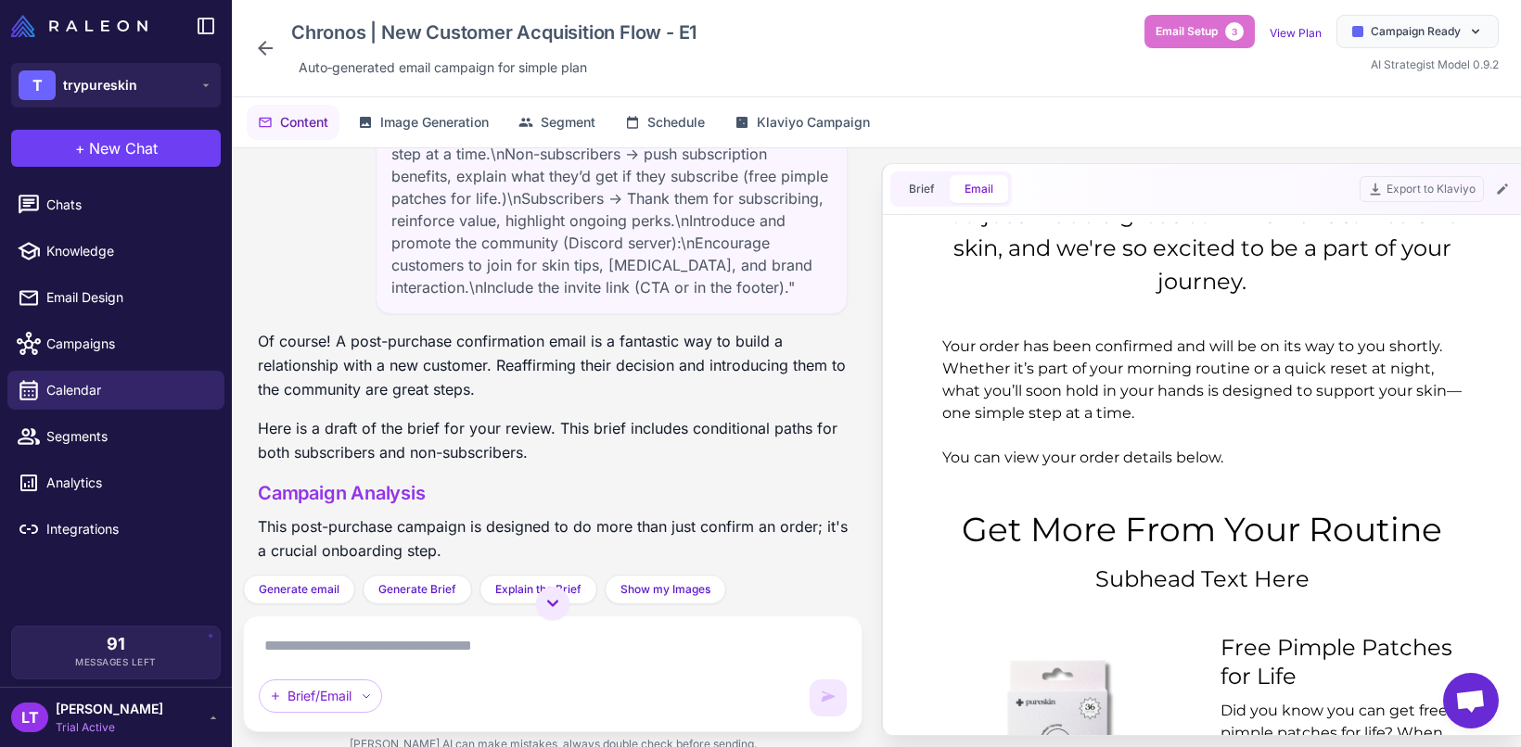
scroll to position [0, 0]
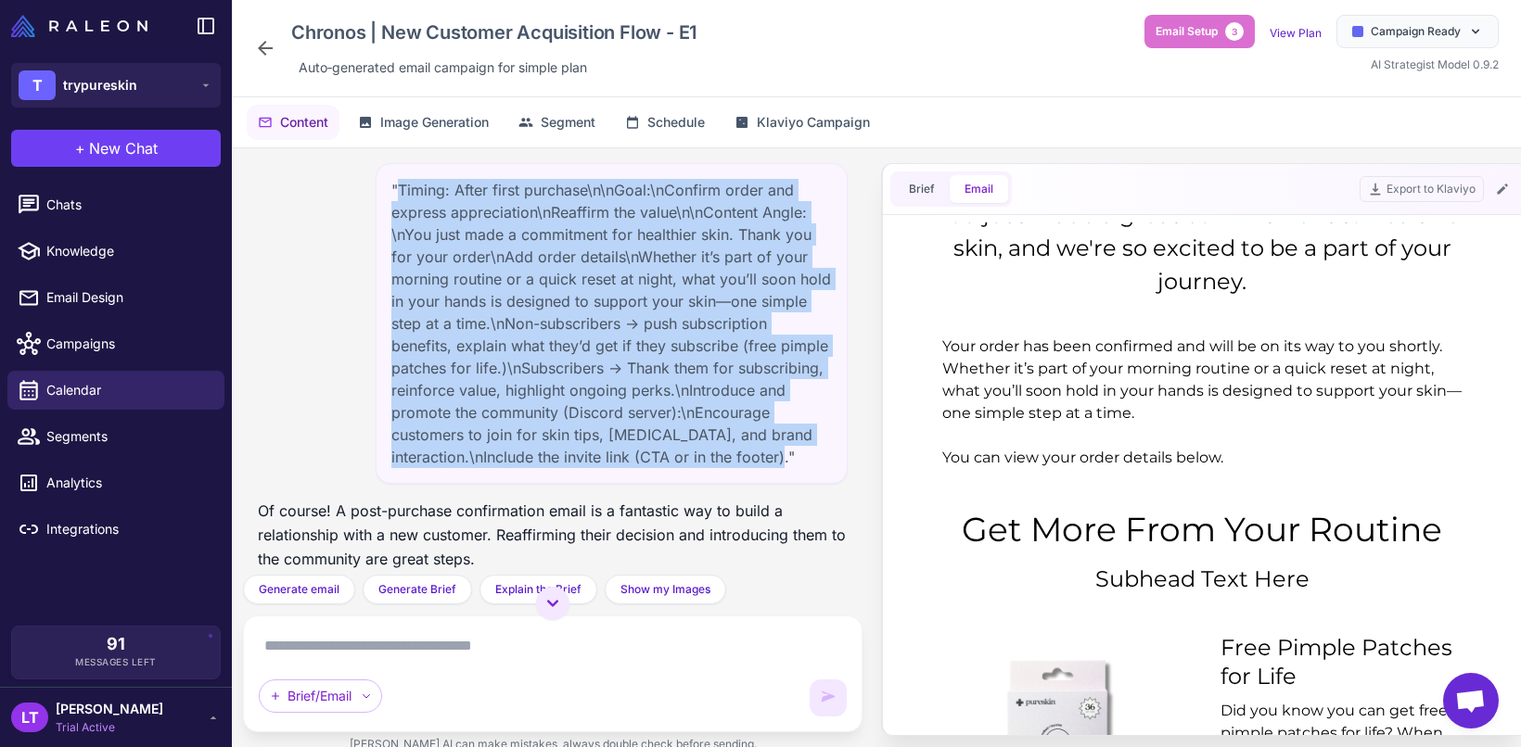
drag, startPoint x: 394, startPoint y: 180, endPoint x: 579, endPoint y: 489, distance: 360.2
click at [579, 484] on div ""Timing: After first purchase\n\nGoal:\nConfirm order and express appreciation\…" at bounding box center [612, 323] width 472 height 321
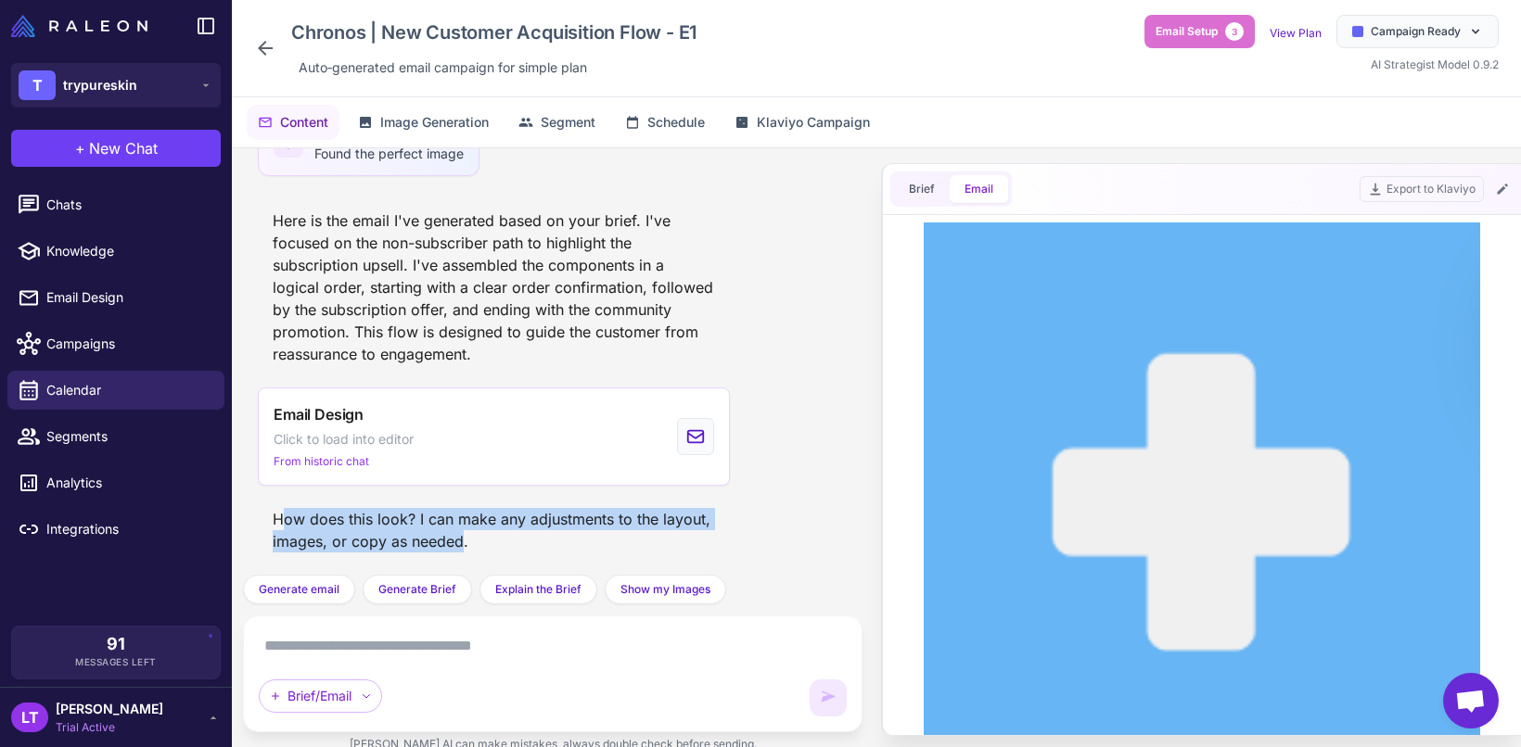
drag, startPoint x: 514, startPoint y: 536, endPoint x: 282, endPoint y: 516, distance: 232.7
click at [282, 516] on div "How does this look? I can make any adjustments to the layout, images, or copy a…" at bounding box center [494, 530] width 472 height 59
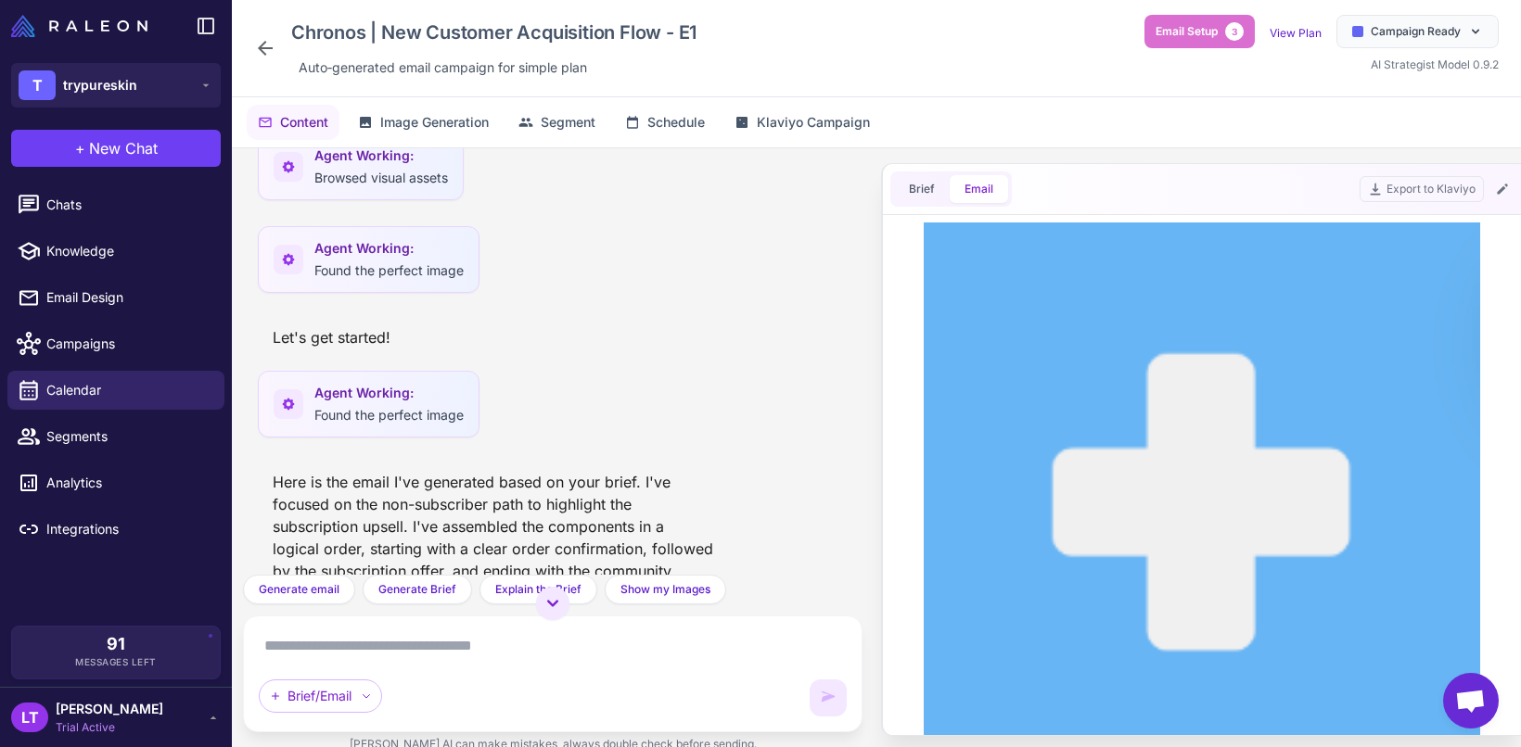
scroll to position [1928, 0]
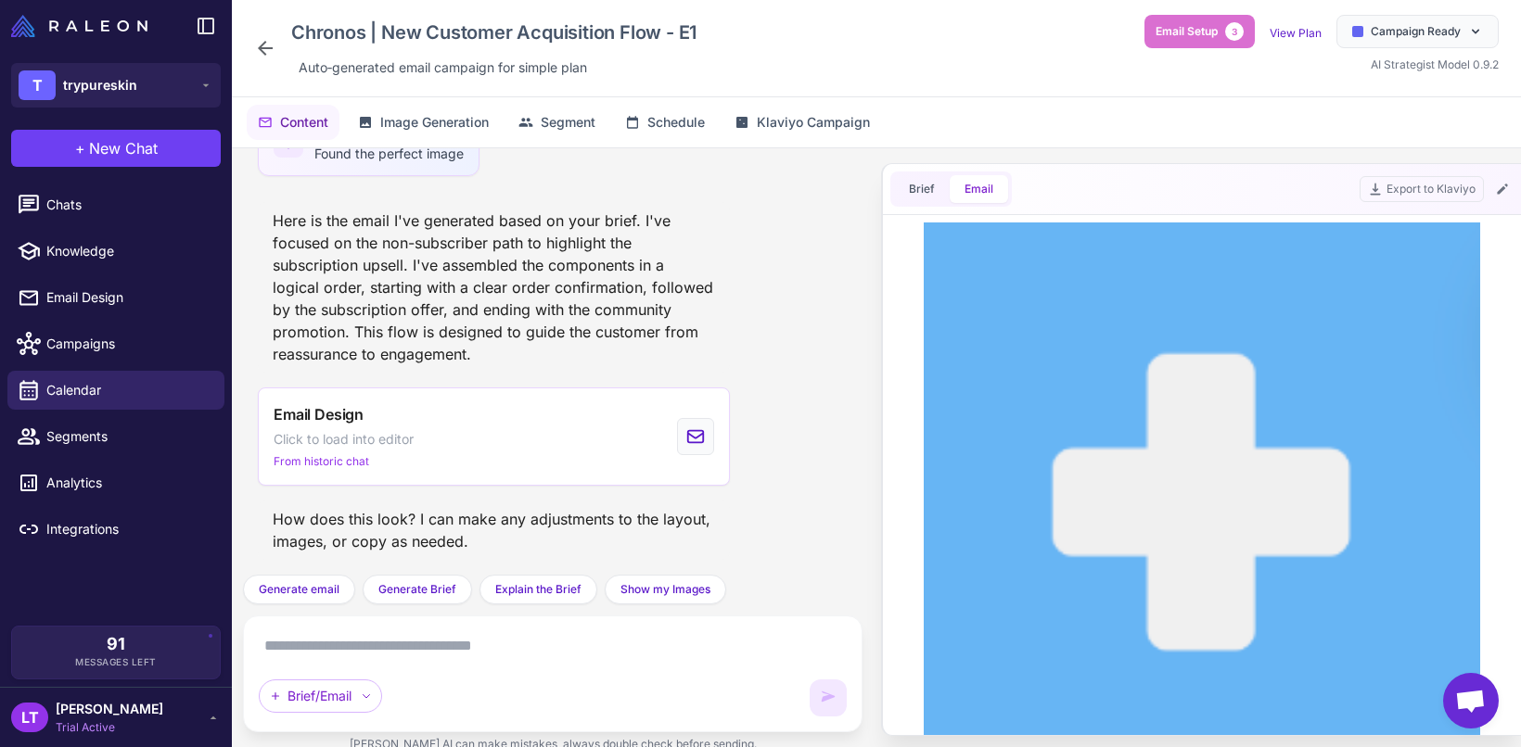
click at [262, 47] on icon at bounding box center [265, 48] width 15 height 15
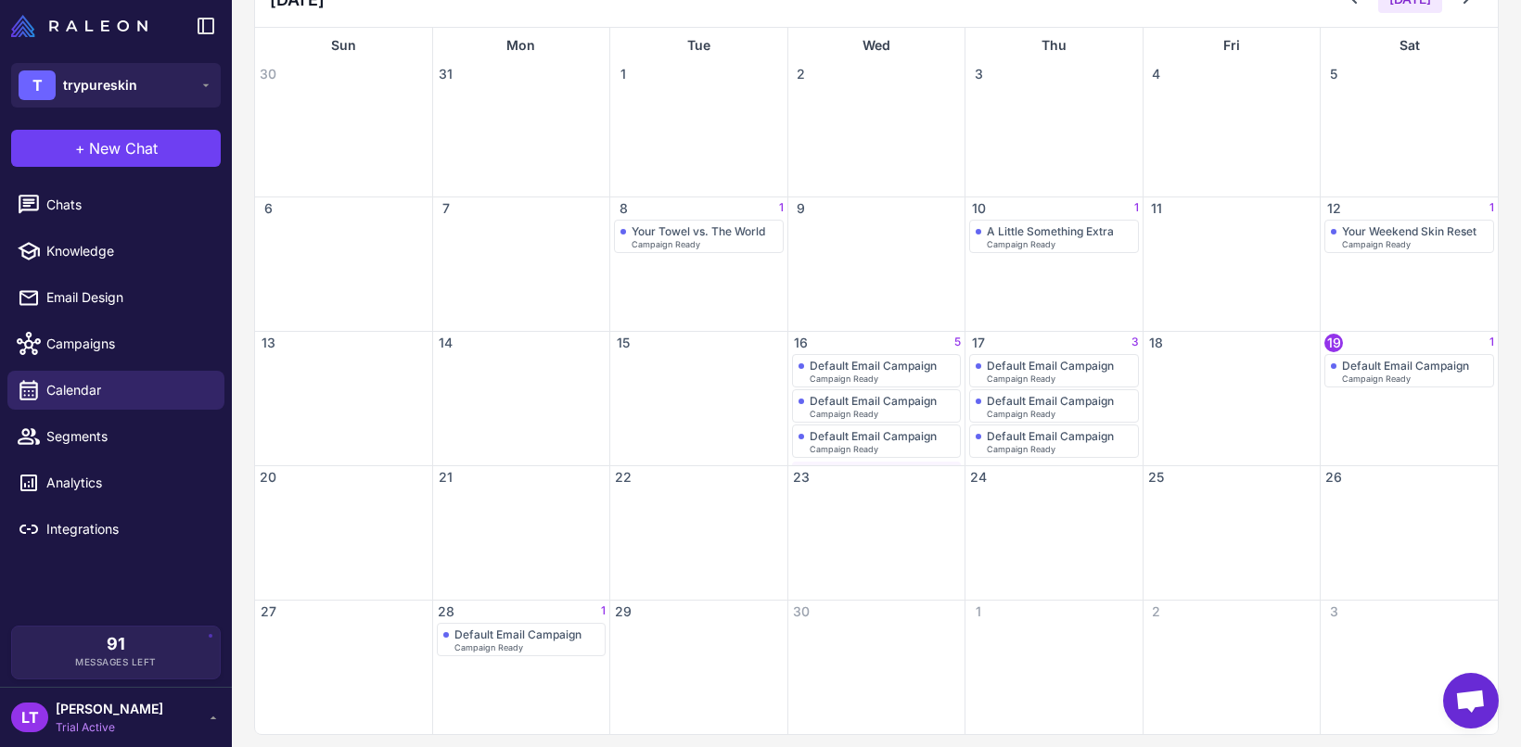
scroll to position [242, 0]
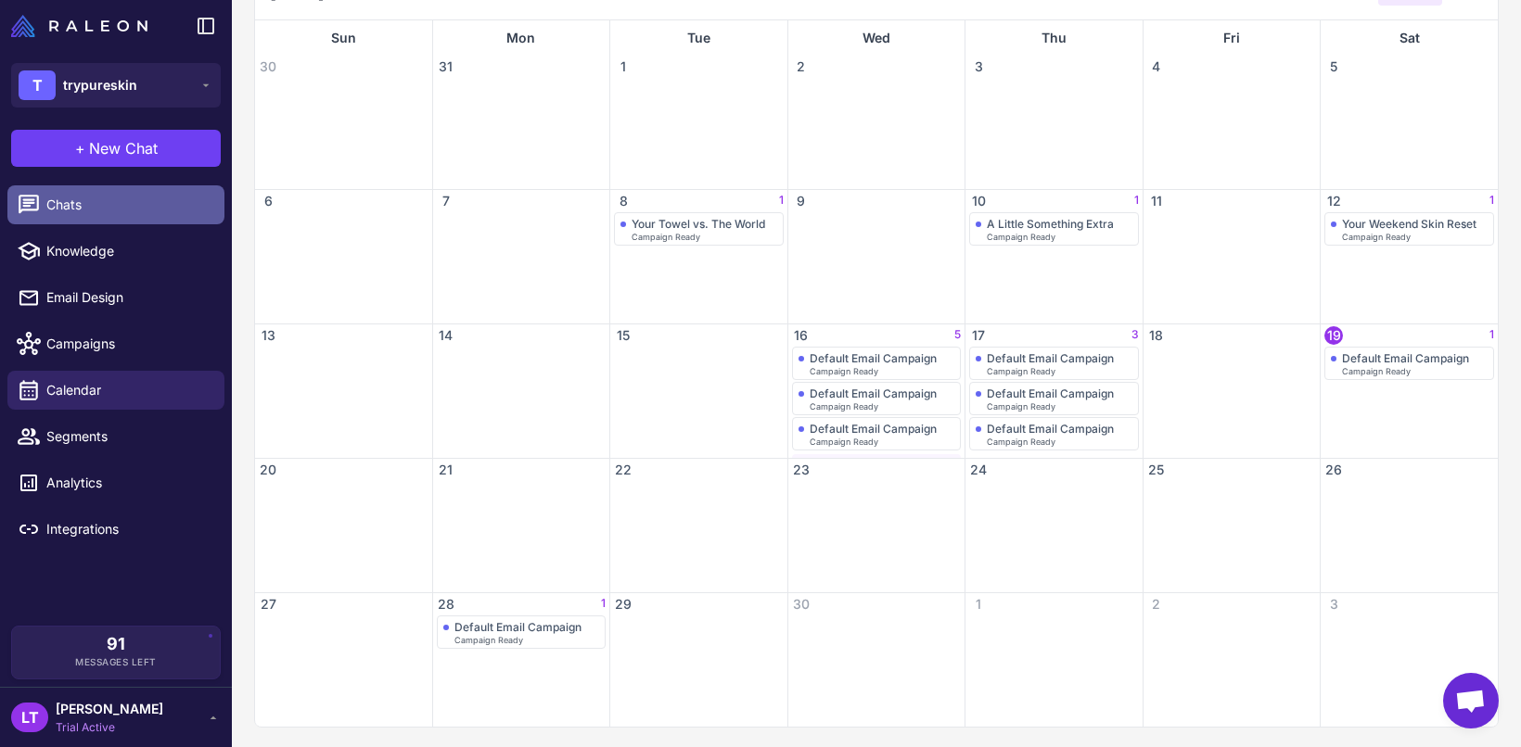
click at [144, 211] on span "Chats" at bounding box center [127, 205] width 163 height 20
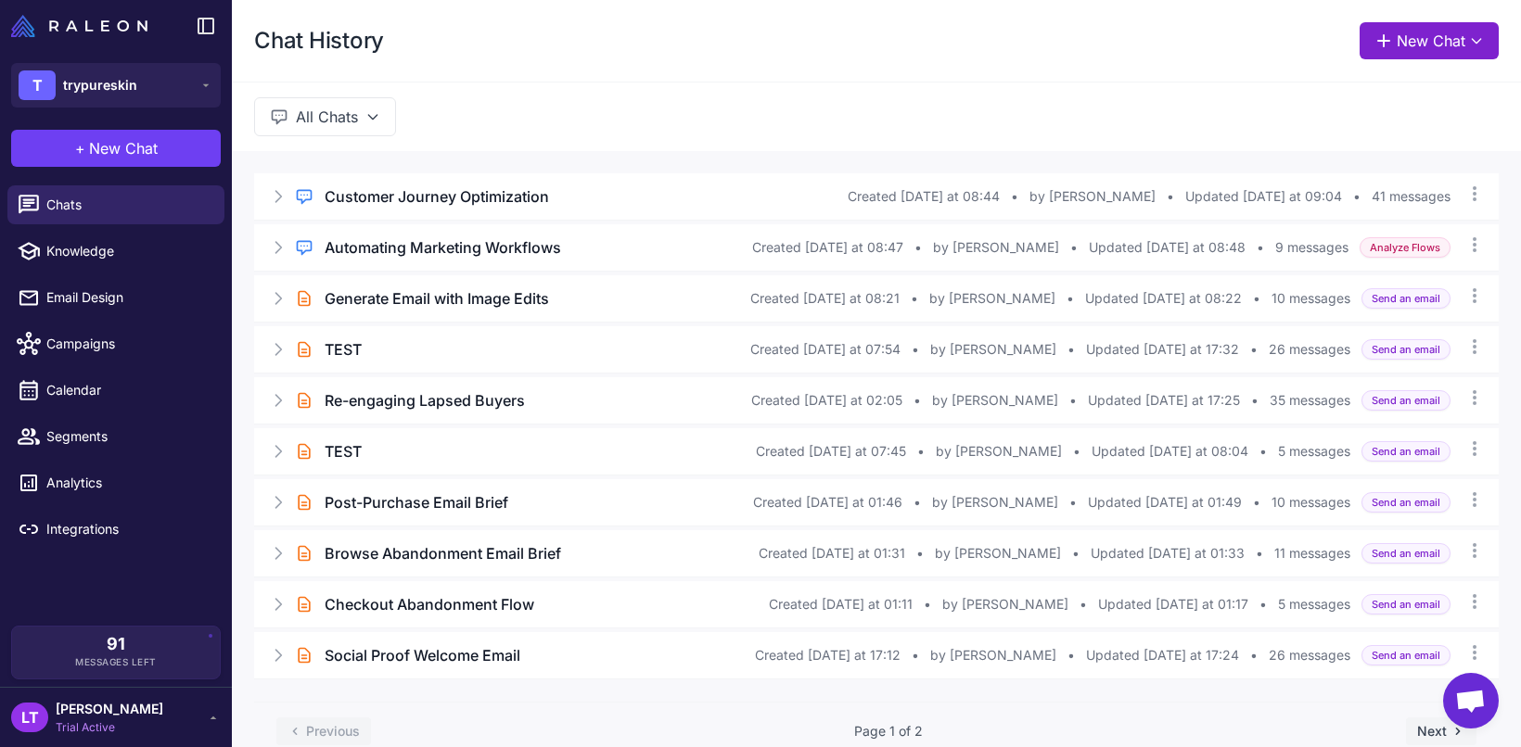
click at [1391, 39] on button "New Chat" at bounding box center [1428, 40] width 139 height 37
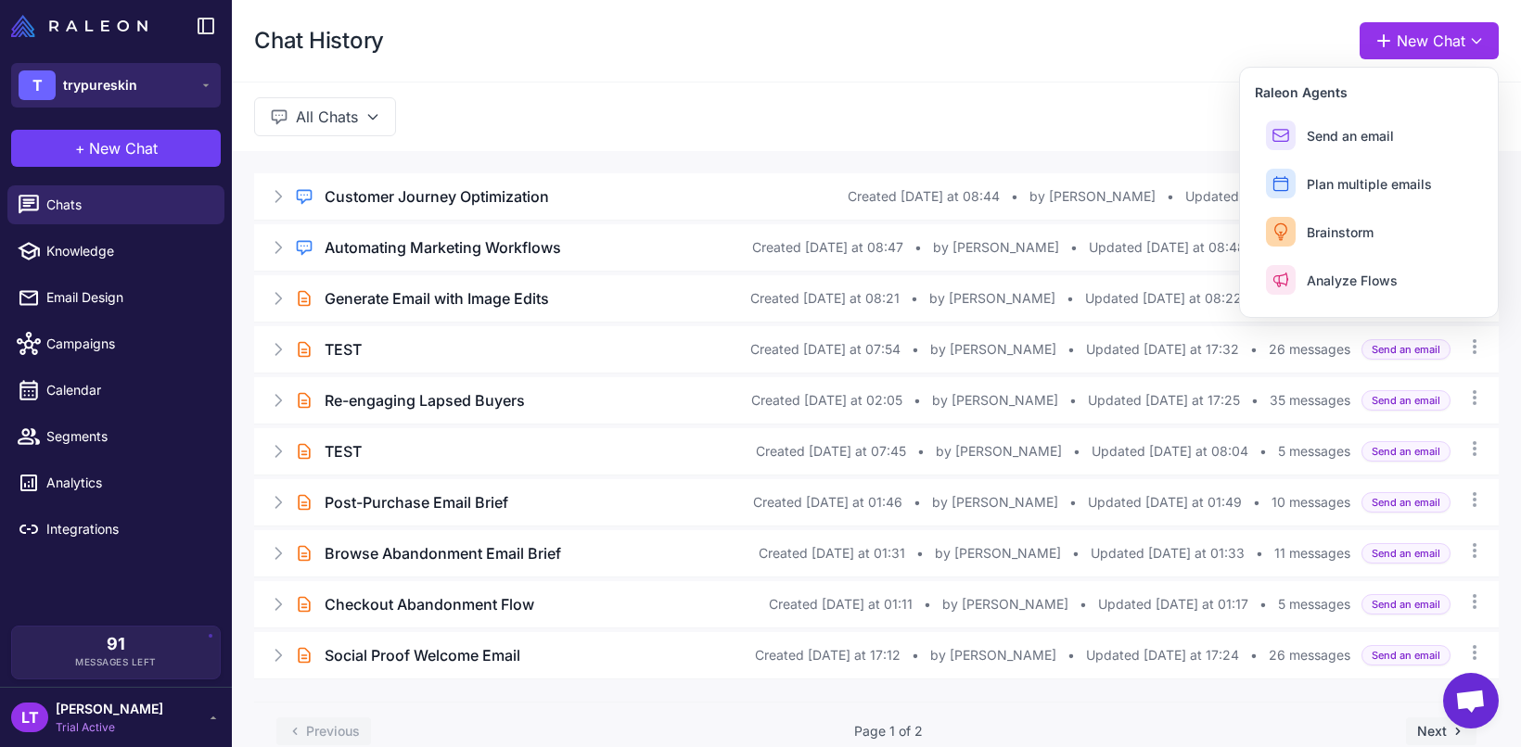
click at [182, 80] on button "T trypureskin" at bounding box center [116, 85] width 210 height 45
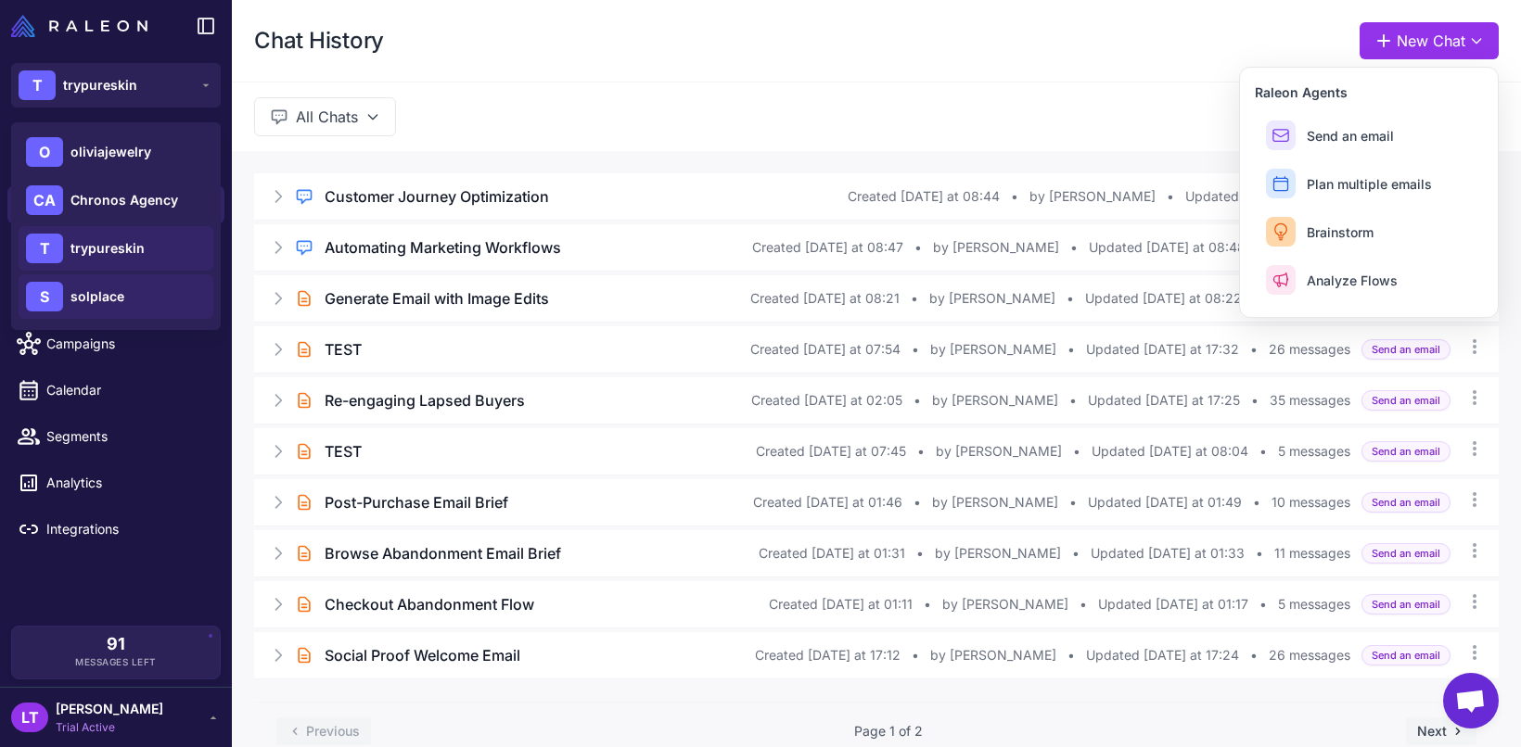
click at [141, 294] on div "S solplace" at bounding box center [116, 296] width 195 height 45
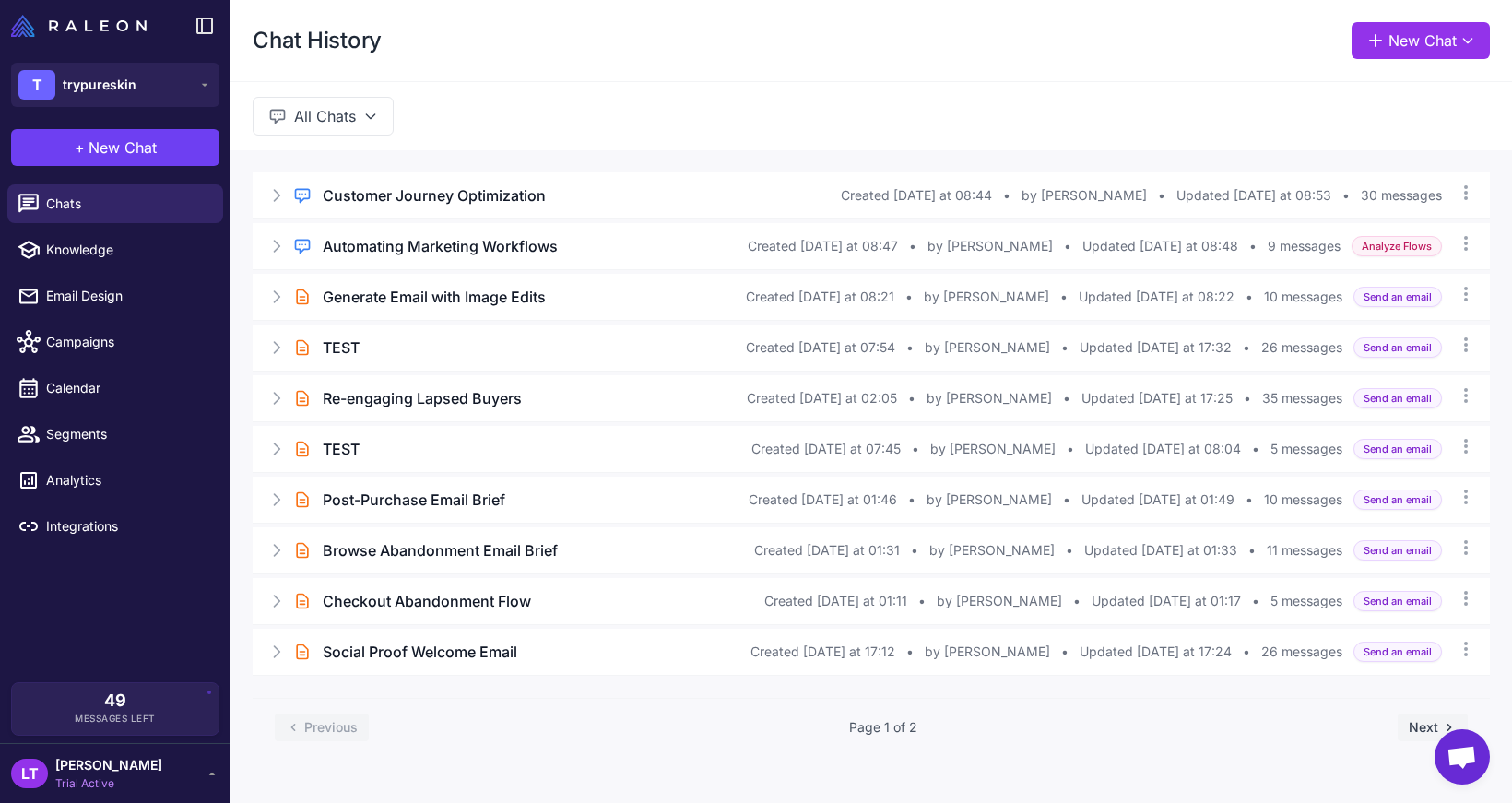
click at [464, 120] on div "All Chats" at bounding box center [871, 116] width 1281 height 70
click at [174, 70] on button "T trypureskin" at bounding box center [115, 84] width 209 height 45
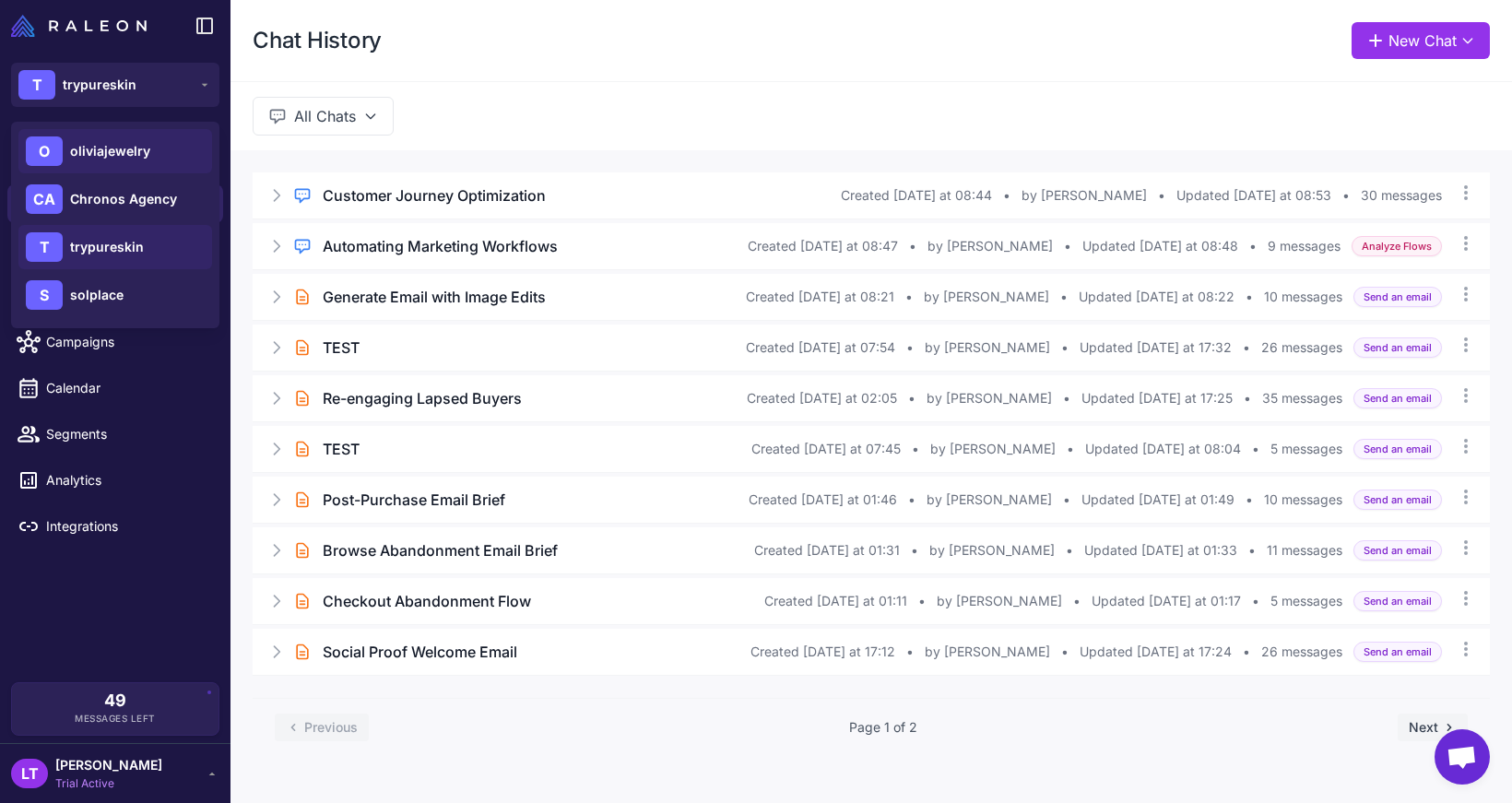
click at [162, 165] on div "O oliviajewelry" at bounding box center [115, 151] width 194 height 45
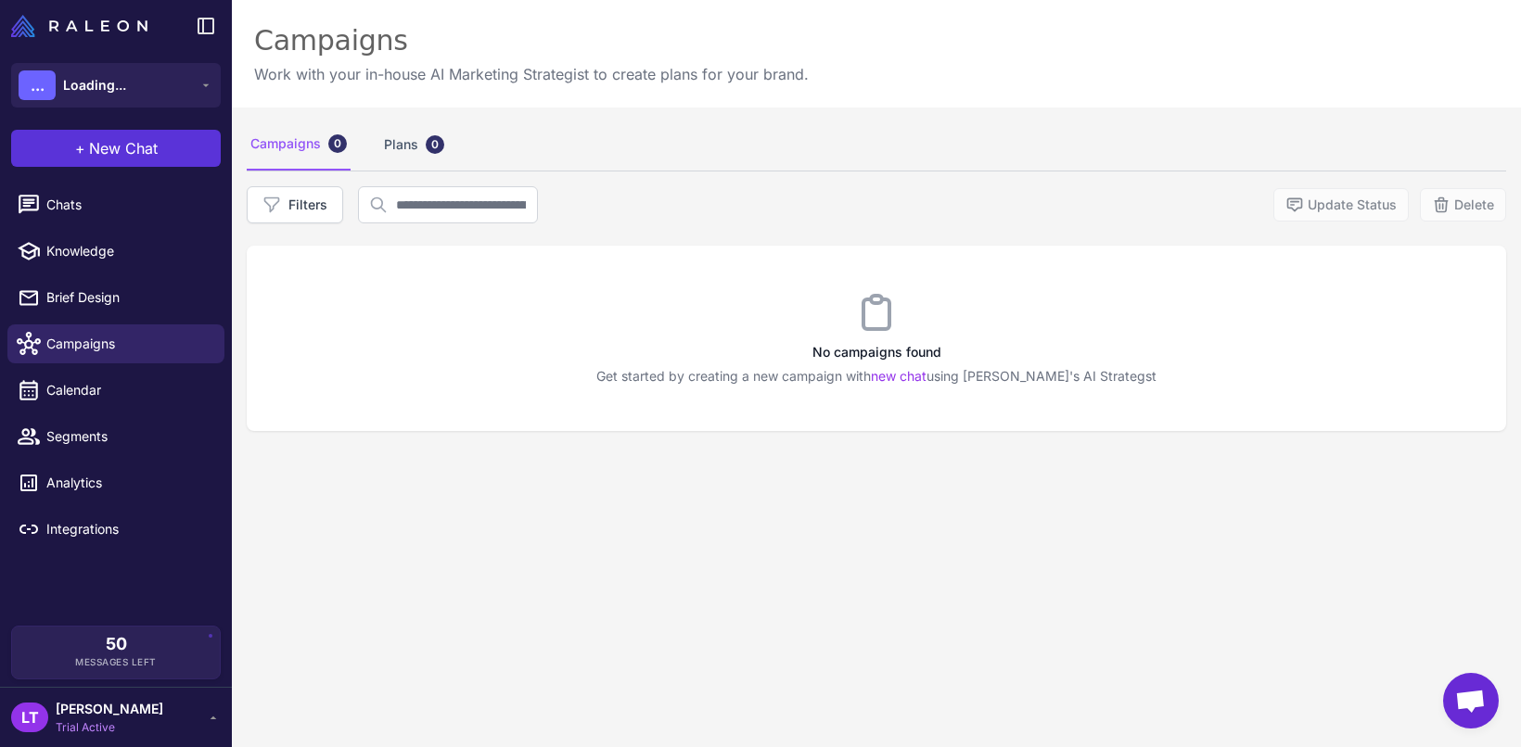
click at [194, 159] on button "+ New Chat" at bounding box center [116, 148] width 210 height 37
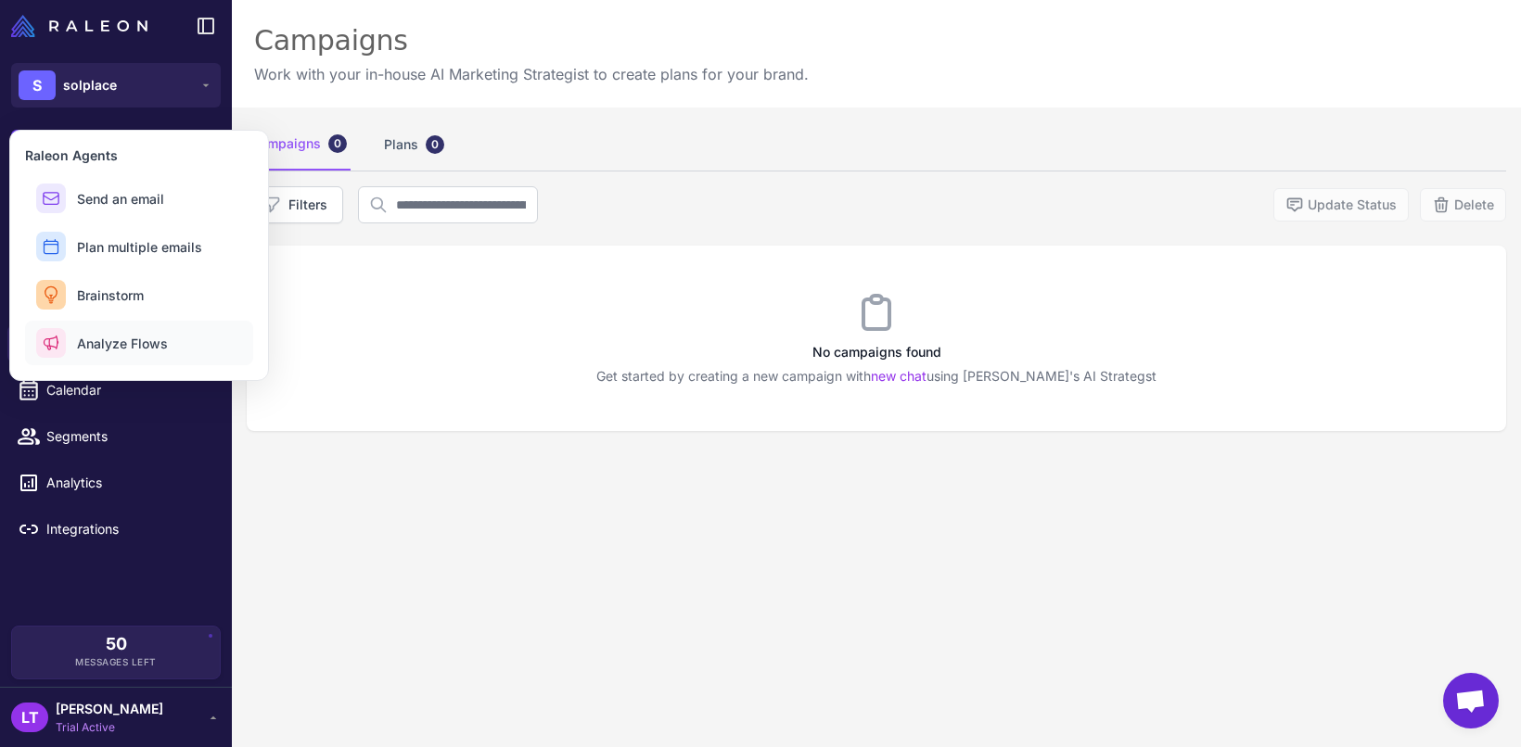
click at [167, 350] on button "Analyze Flows" at bounding box center [139, 343] width 228 height 45
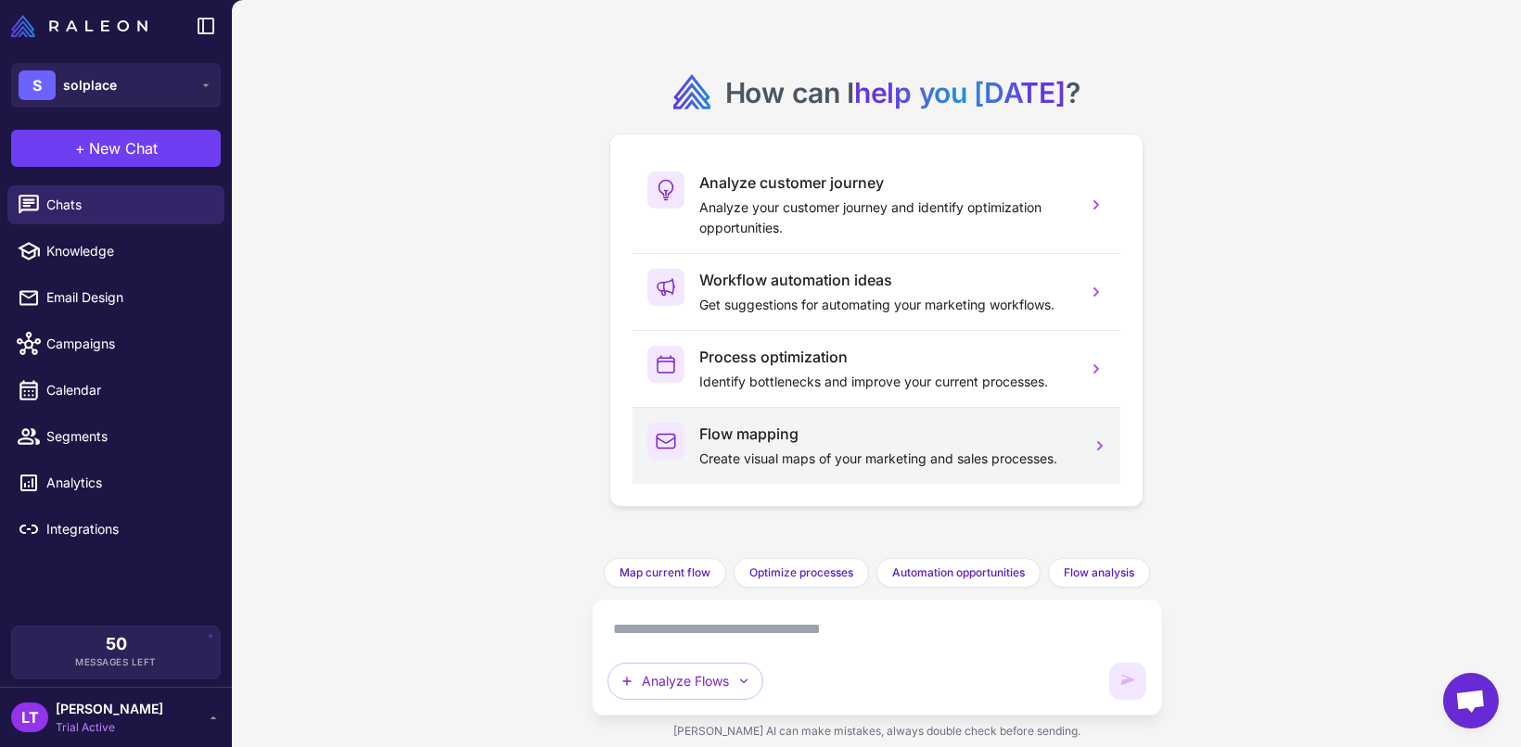
click at [836, 427] on h3 "Flow mapping" at bounding box center [885, 434] width 373 height 22
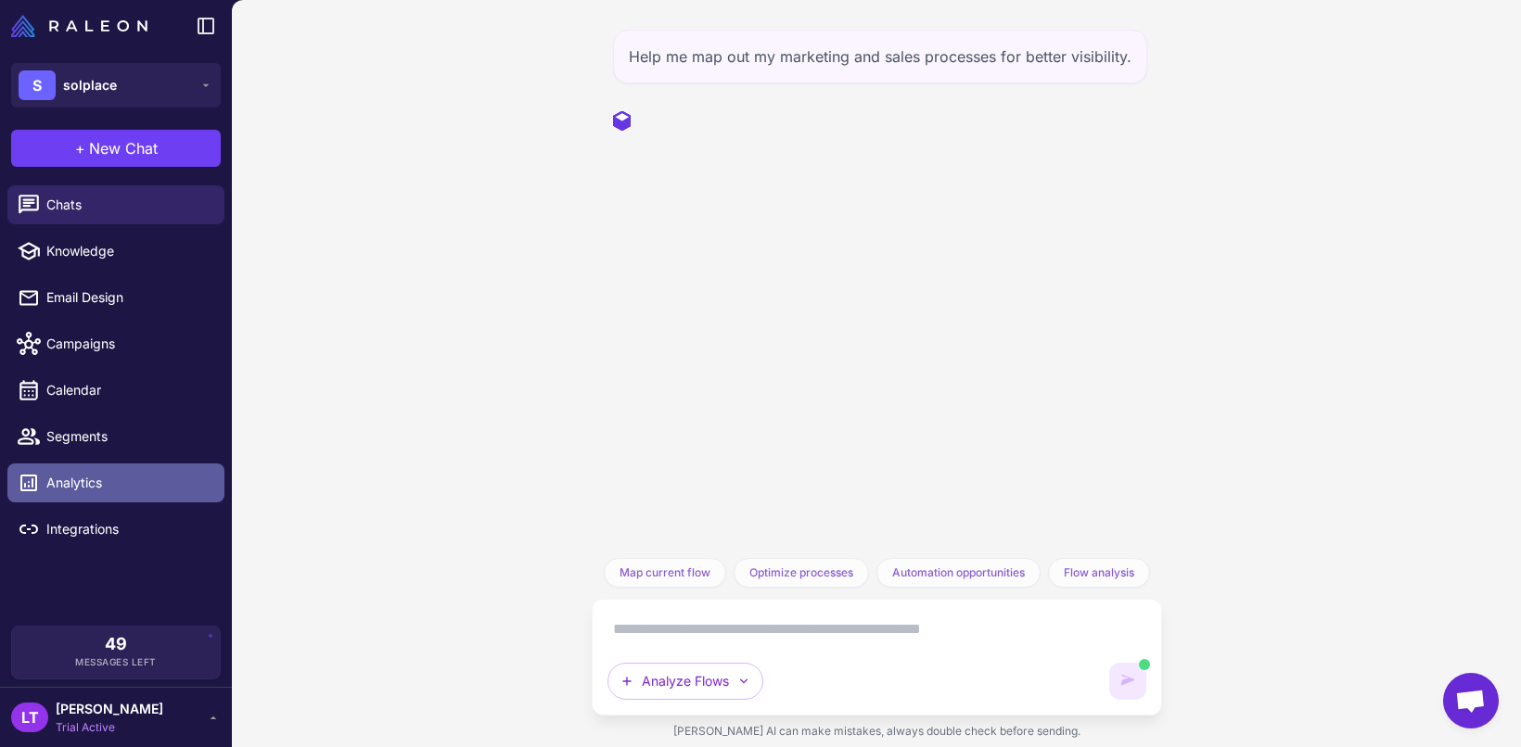
click at [139, 473] on span "Analytics" at bounding box center [127, 483] width 163 height 20
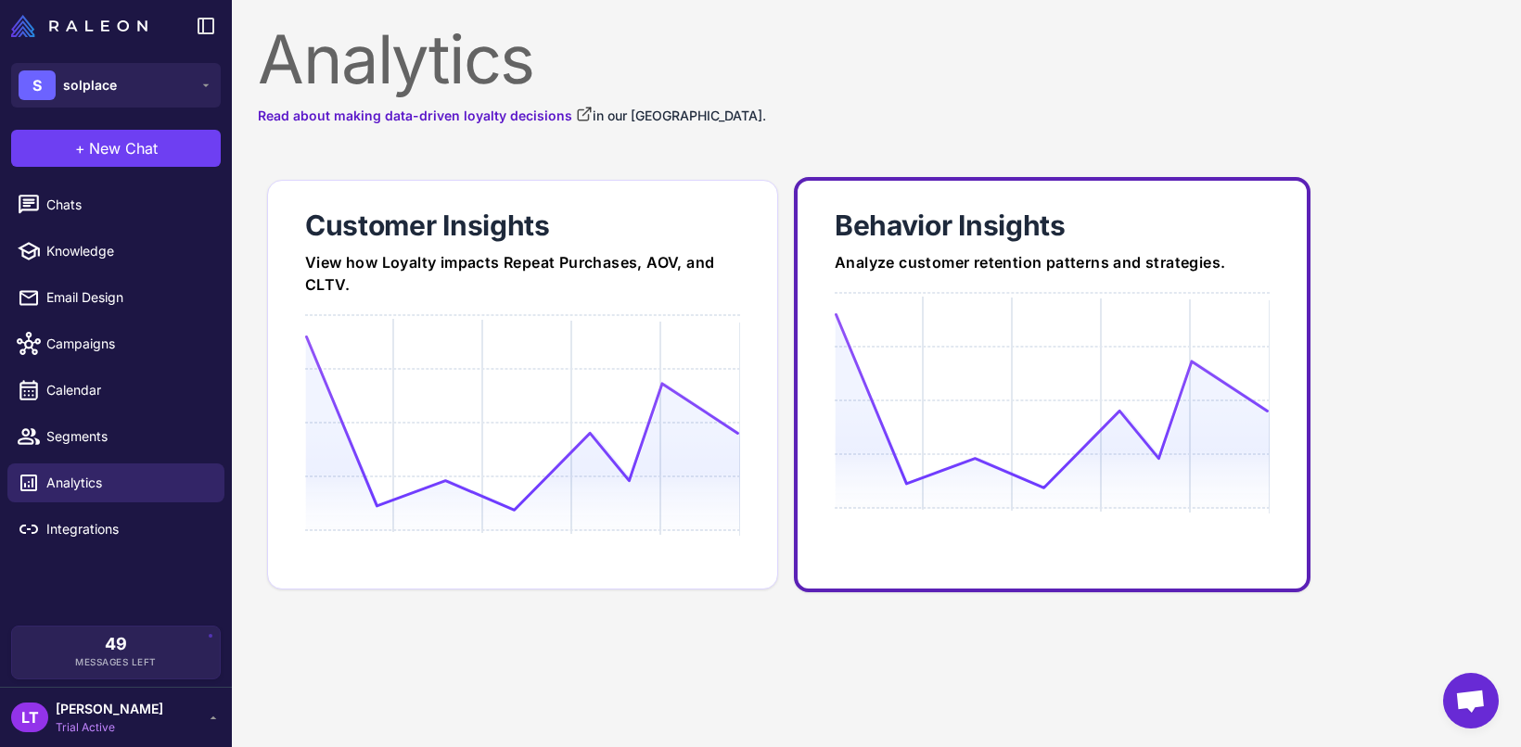
click at [1157, 409] on icon at bounding box center [1051, 400] width 434 height 177
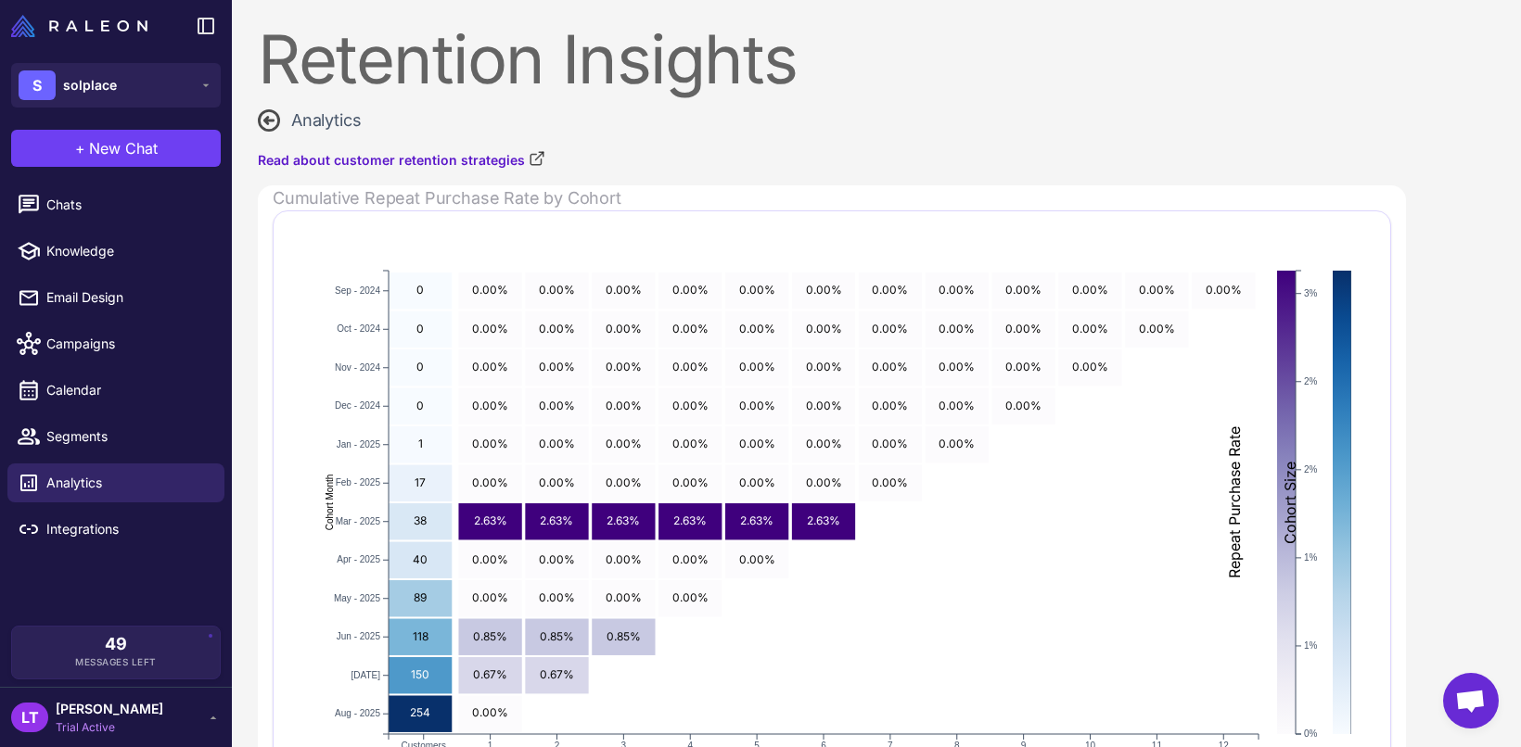
click at [469, 200] on div "Cumulative Repeat Purchase Rate by Cohort" at bounding box center [839, 197] width 1133 height 25
click at [158, 200] on span "Chats" at bounding box center [127, 205] width 163 height 20
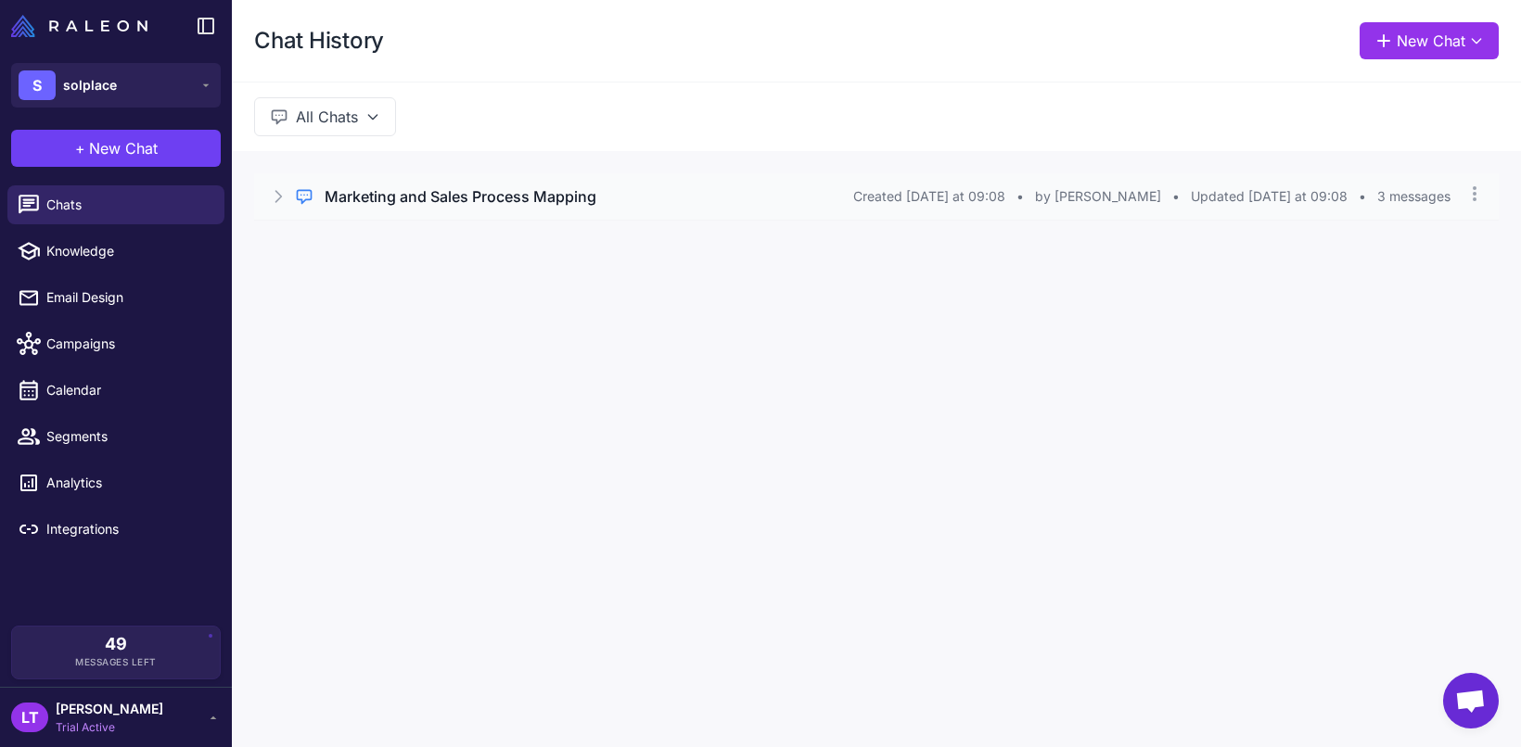
click at [500, 215] on div "Regular Chat Marketing and Sales Process Mapping Created Today at 09:08 • by Lo…" at bounding box center [876, 196] width 1244 height 46
click at [345, 288] on div "Of course. To give you the best visibility, I'll start by conducting a comprehe…" at bounding box center [876, 258] width 1244 height 77
click at [350, 282] on button "Open Chat" at bounding box center [341, 275] width 84 height 20
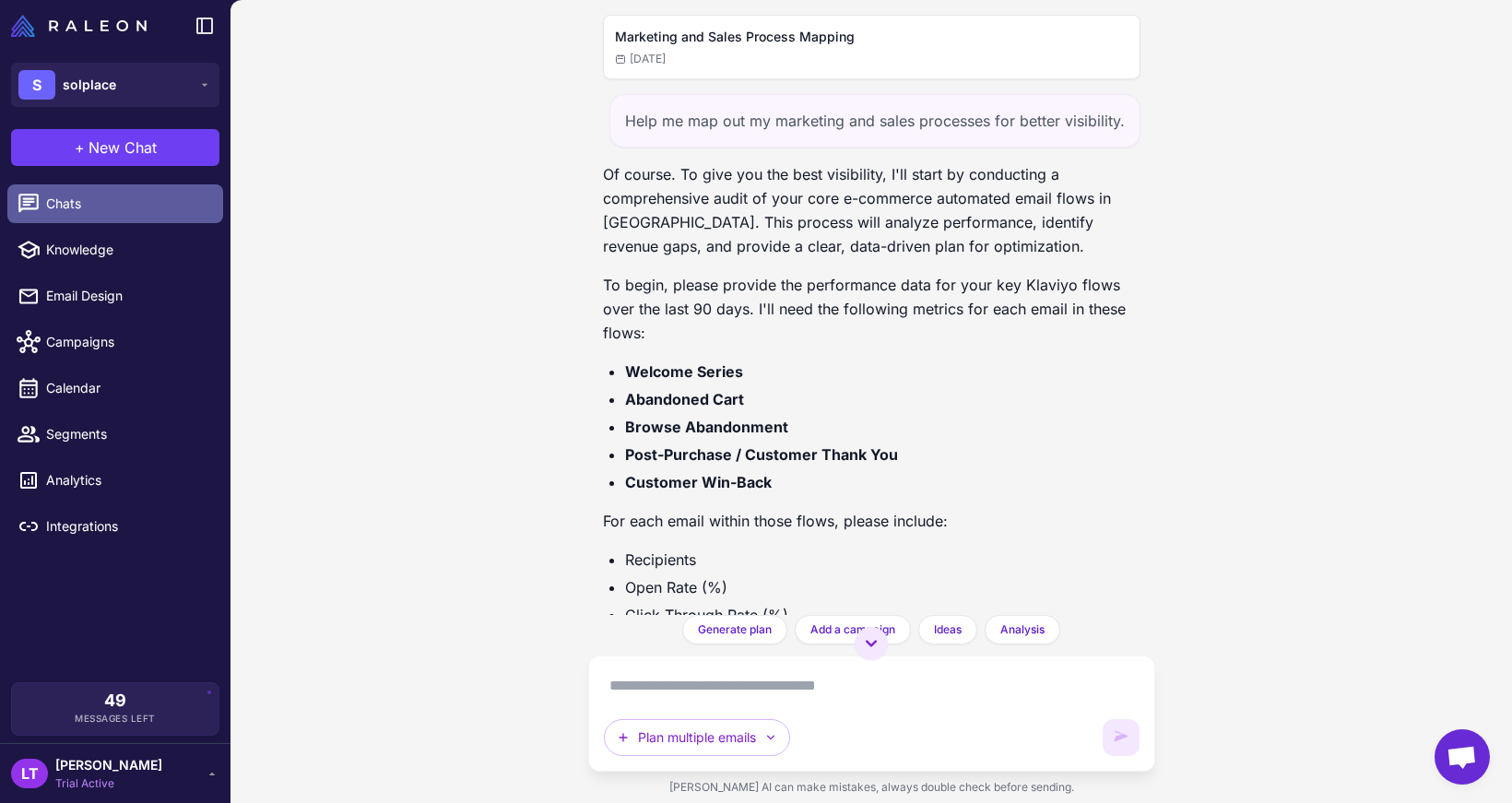
click at [74, 205] on span "Chats" at bounding box center [126, 204] width 162 height 20
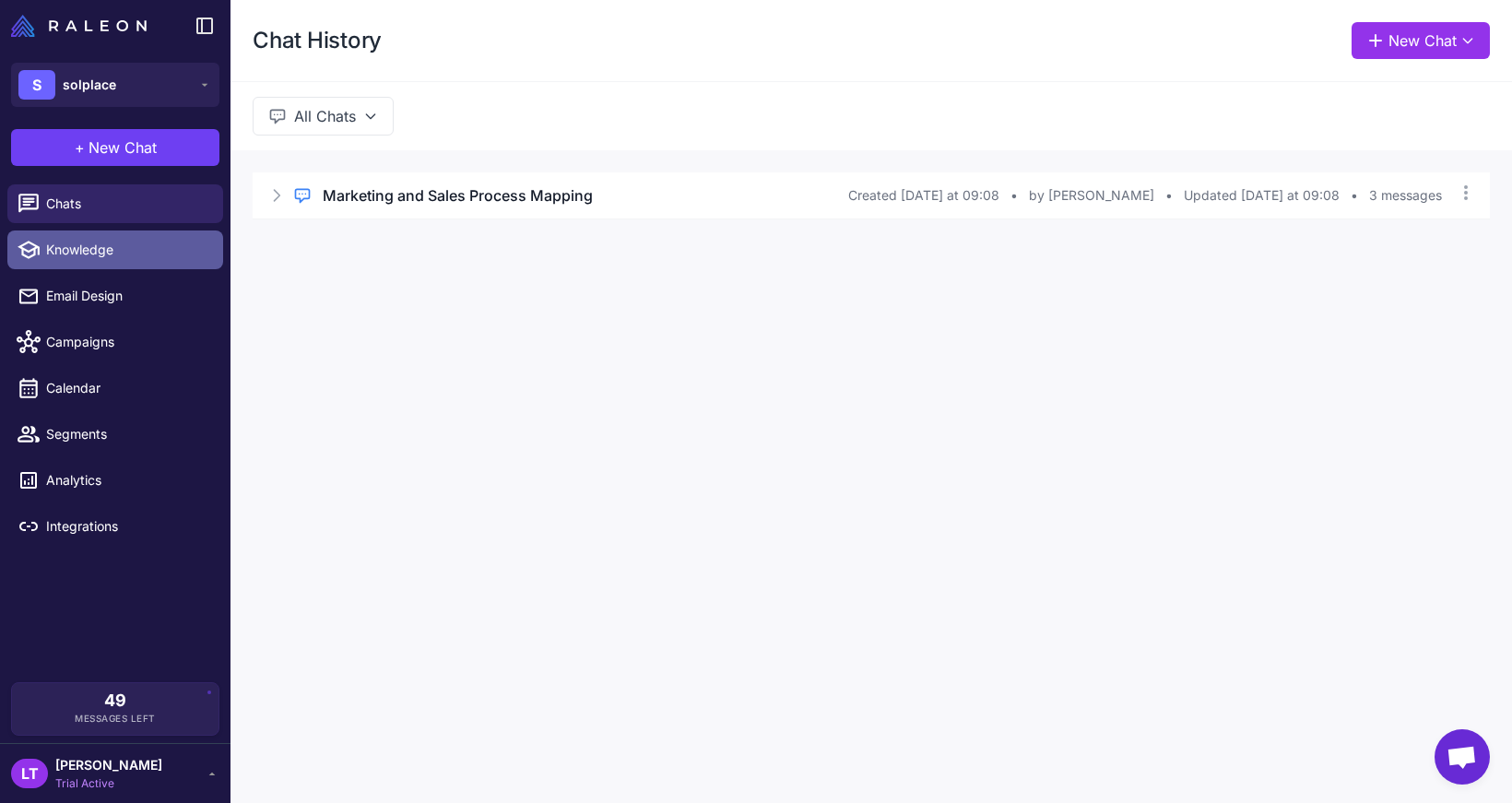
click at [88, 266] on link "Knowledge" at bounding box center [114, 249] width 216 height 39
select select
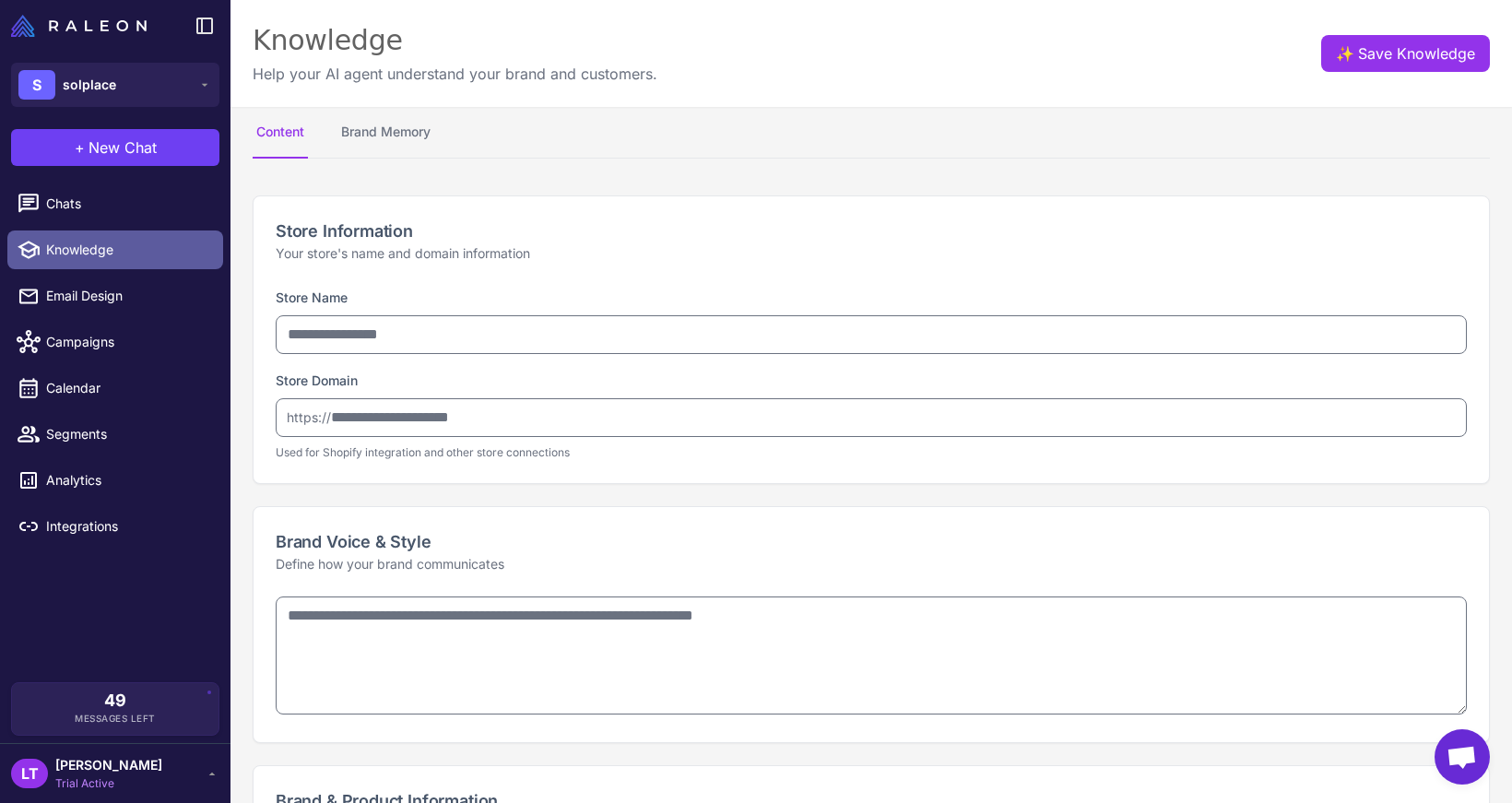
type input "********"
type input "**********"
type textarea "**********"
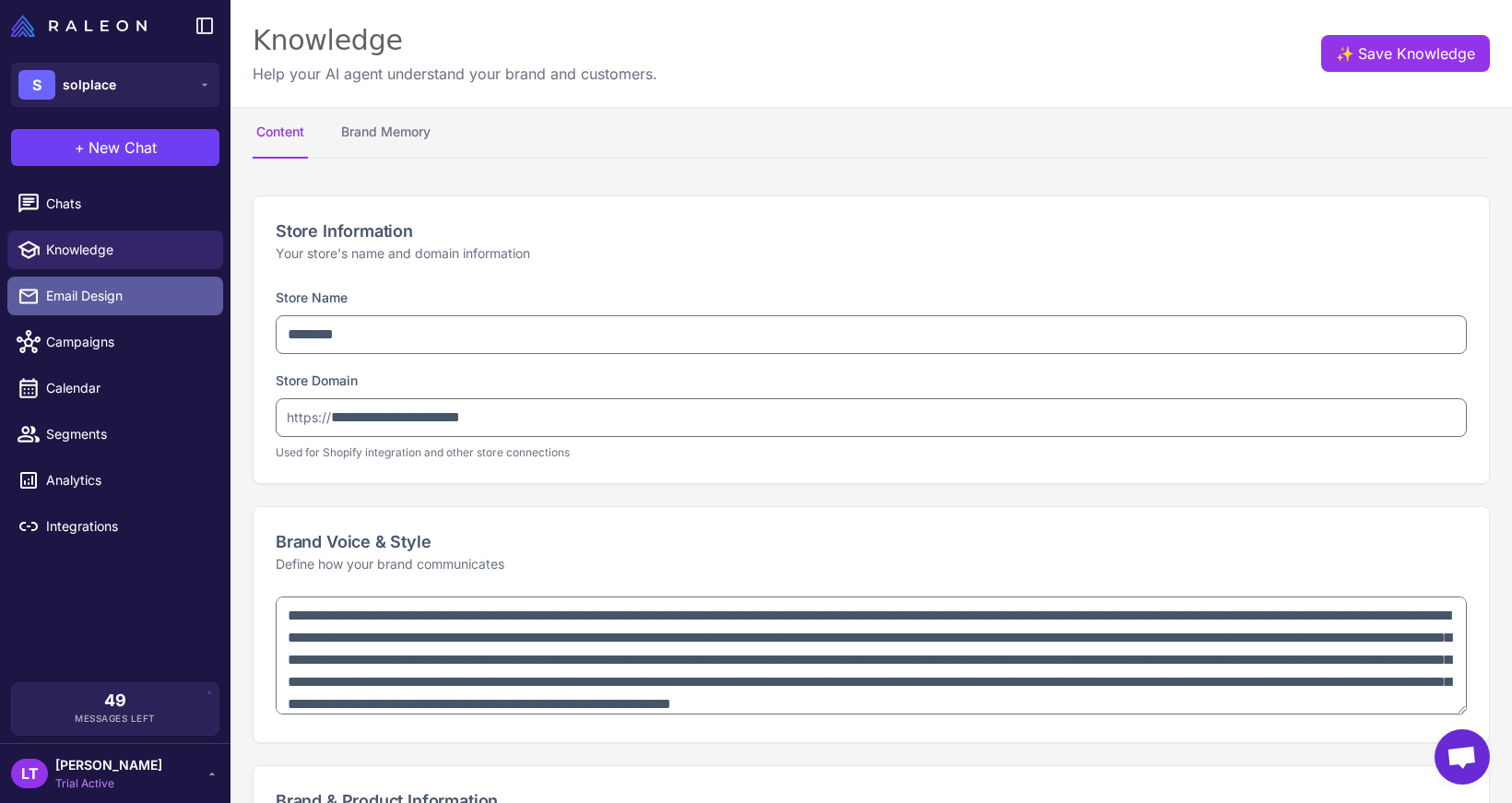
type textarea "**********"
click at [89, 296] on span "Email Design" at bounding box center [126, 295] width 162 height 20
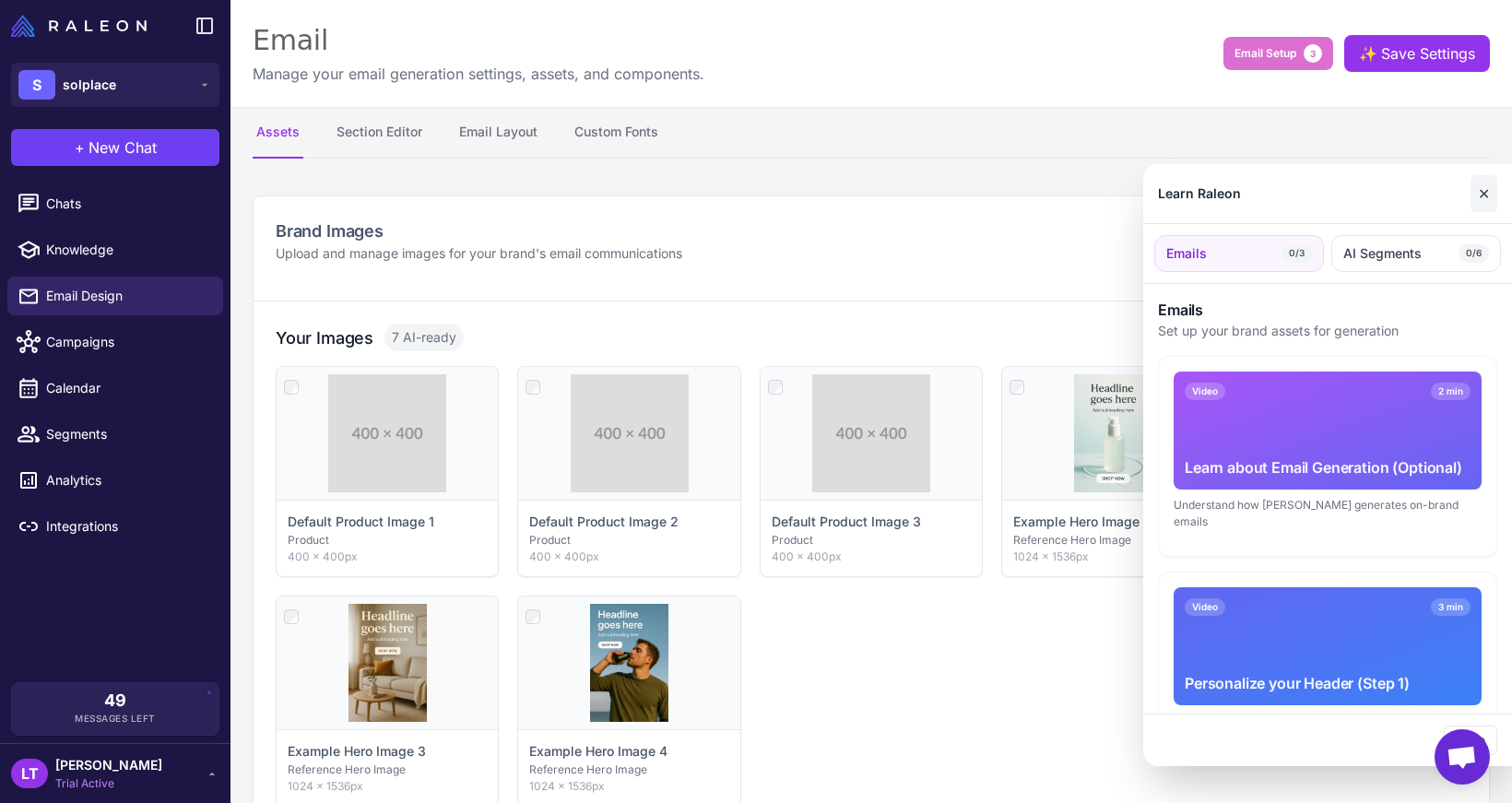
click at [1493, 196] on button "✕" at bounding box center [1483, 193] width 27 height 37
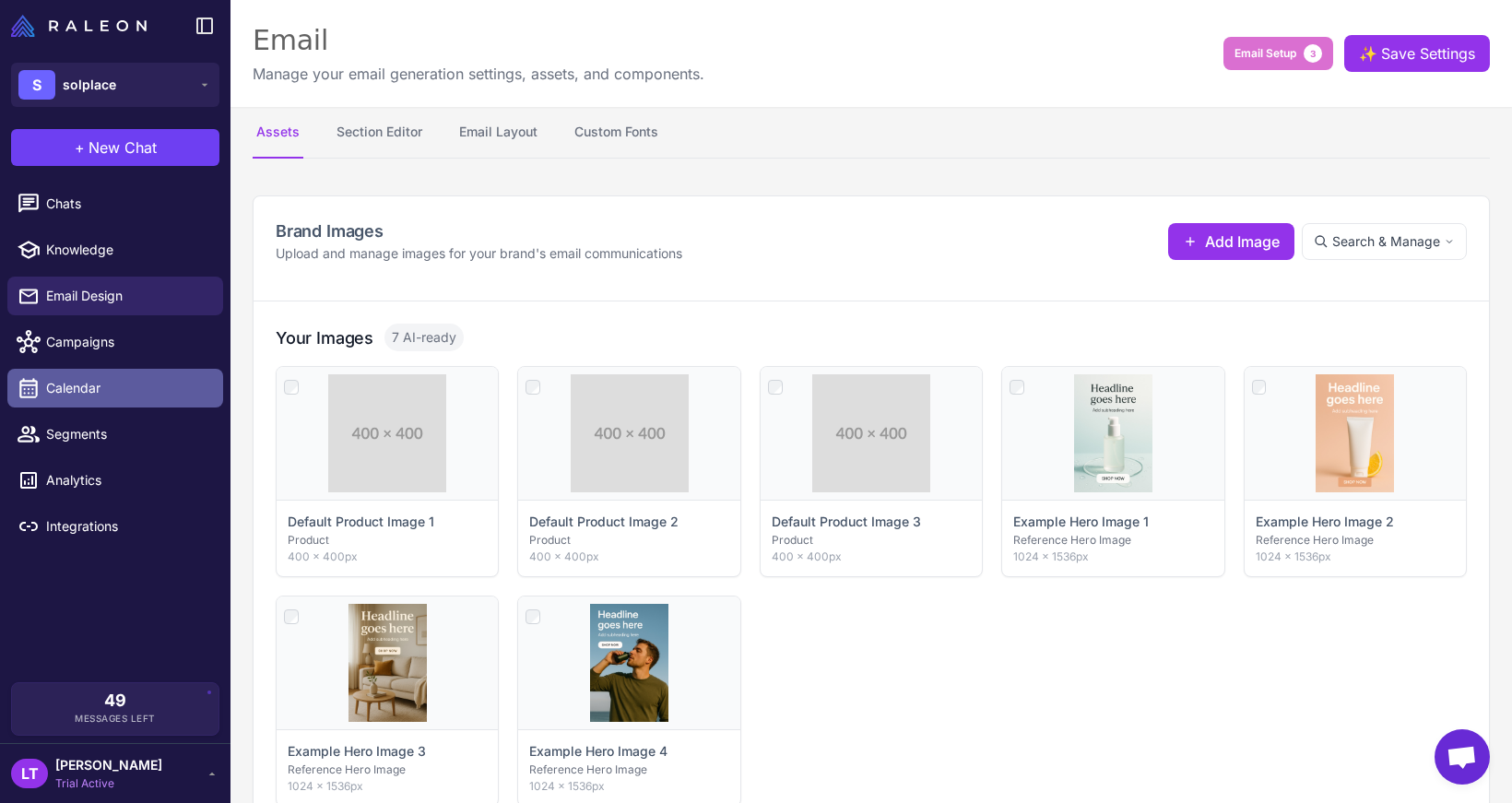
click at [101, 369] on link "Calendar" at bounding box center [114, 388] width 216 height 39
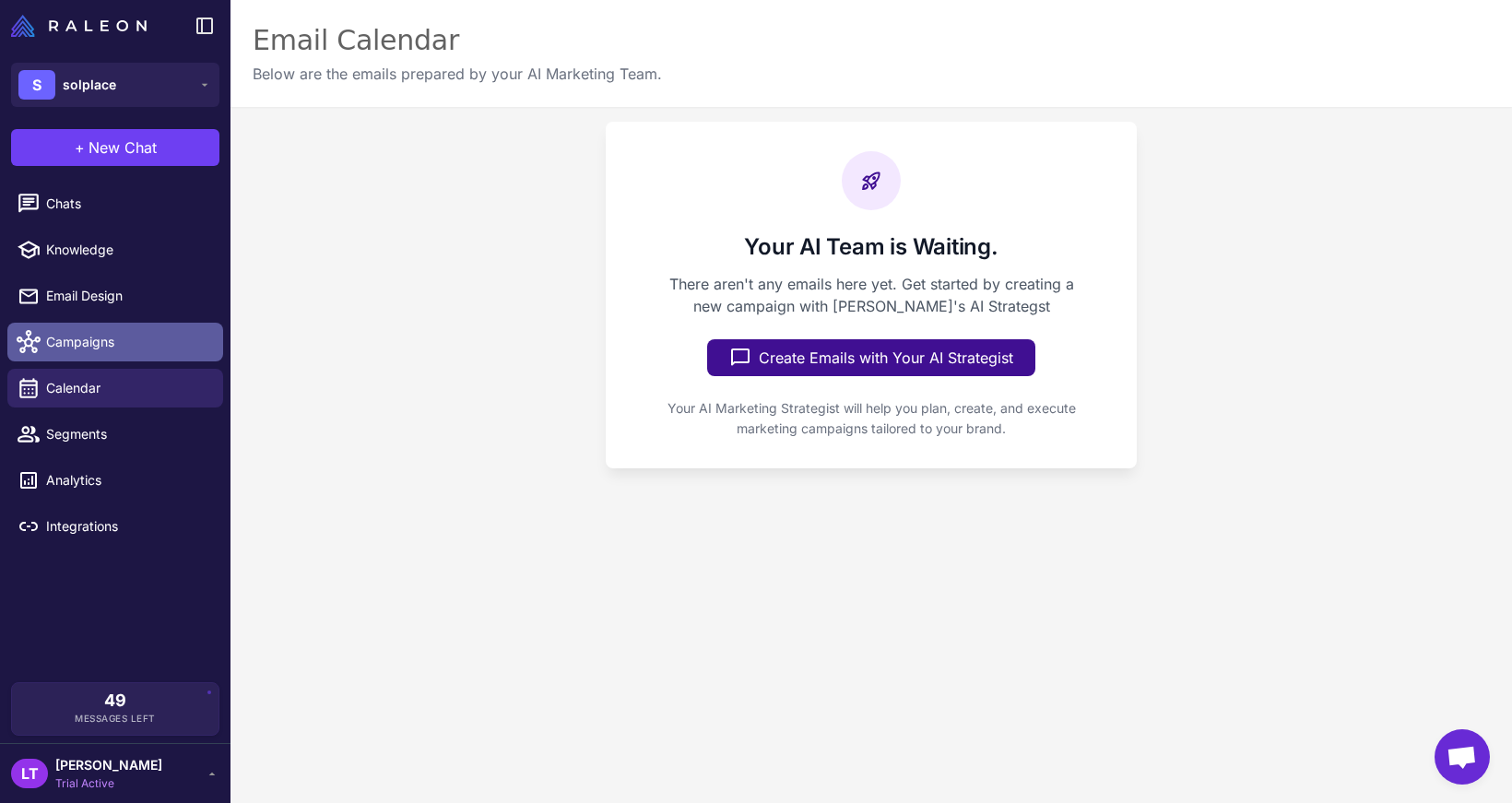
click at [128, 337] on span "Campaigns" at bounding box center [126, 342] width 162 height 20
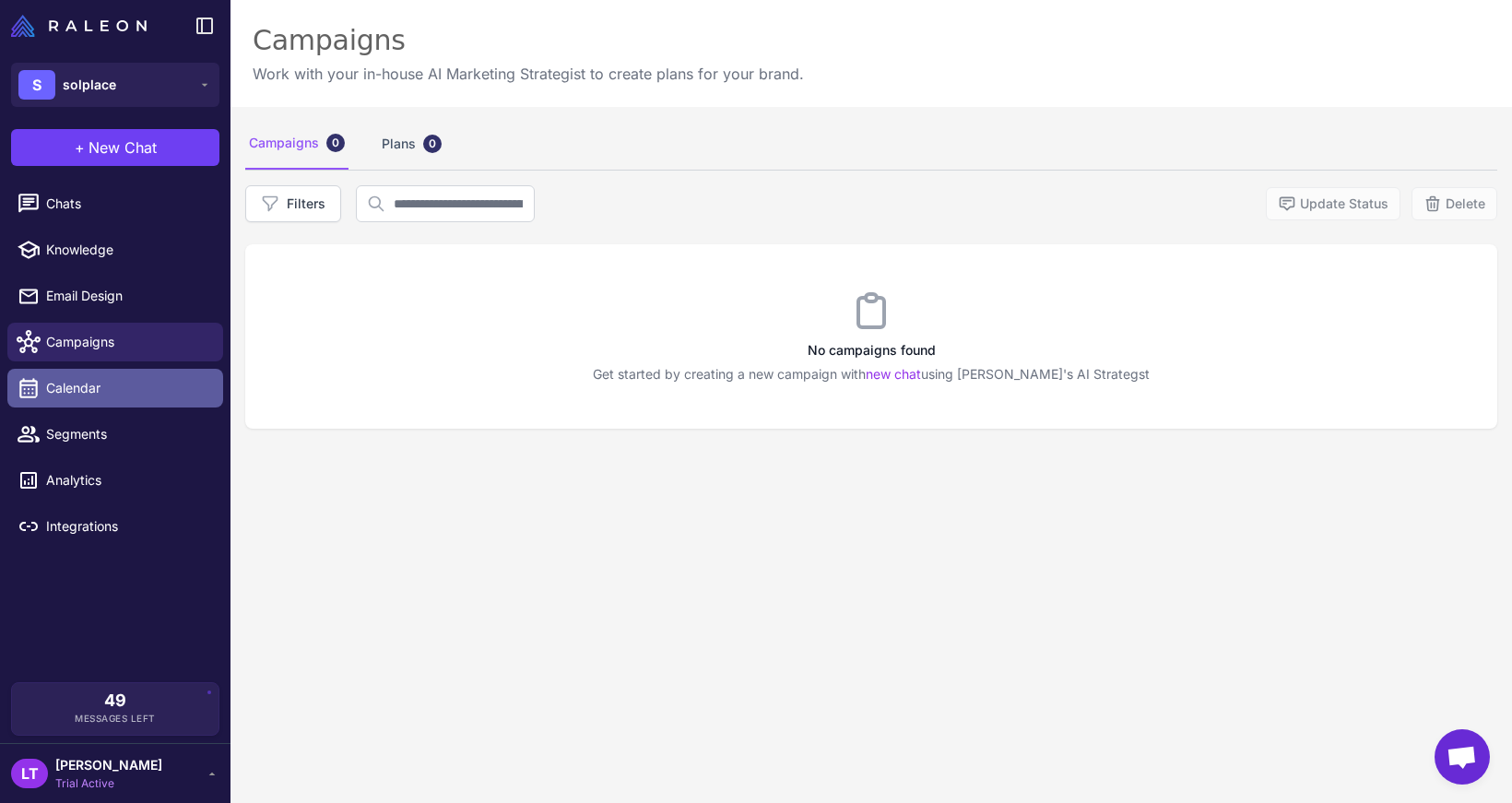
click at [107, 396] on span "Calendar" at bounding box center [126, 388] width 162 height 20
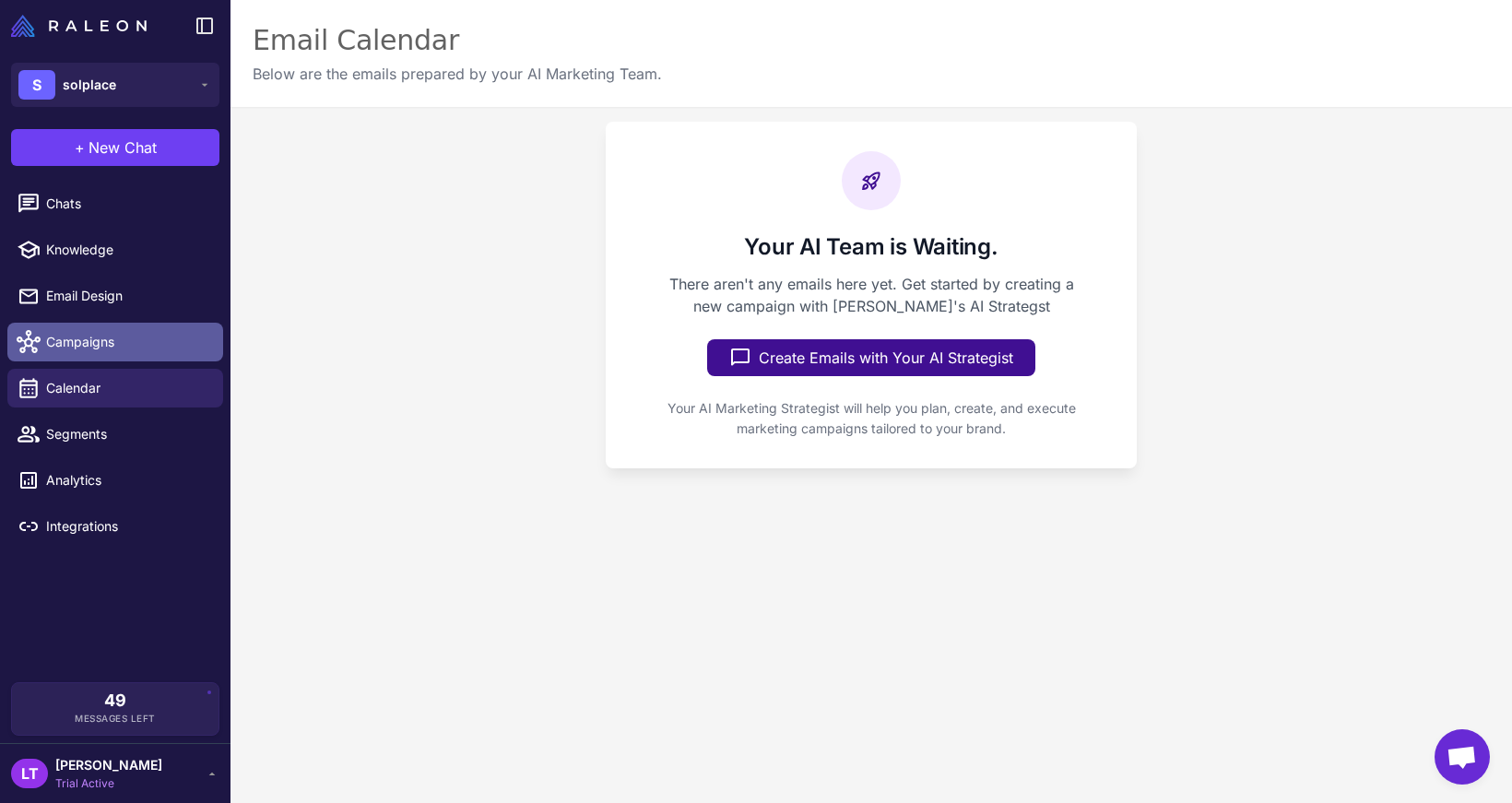
click at [132, 361] on link "Campaigns" at bounding box center [114, 342] width 216 height 39
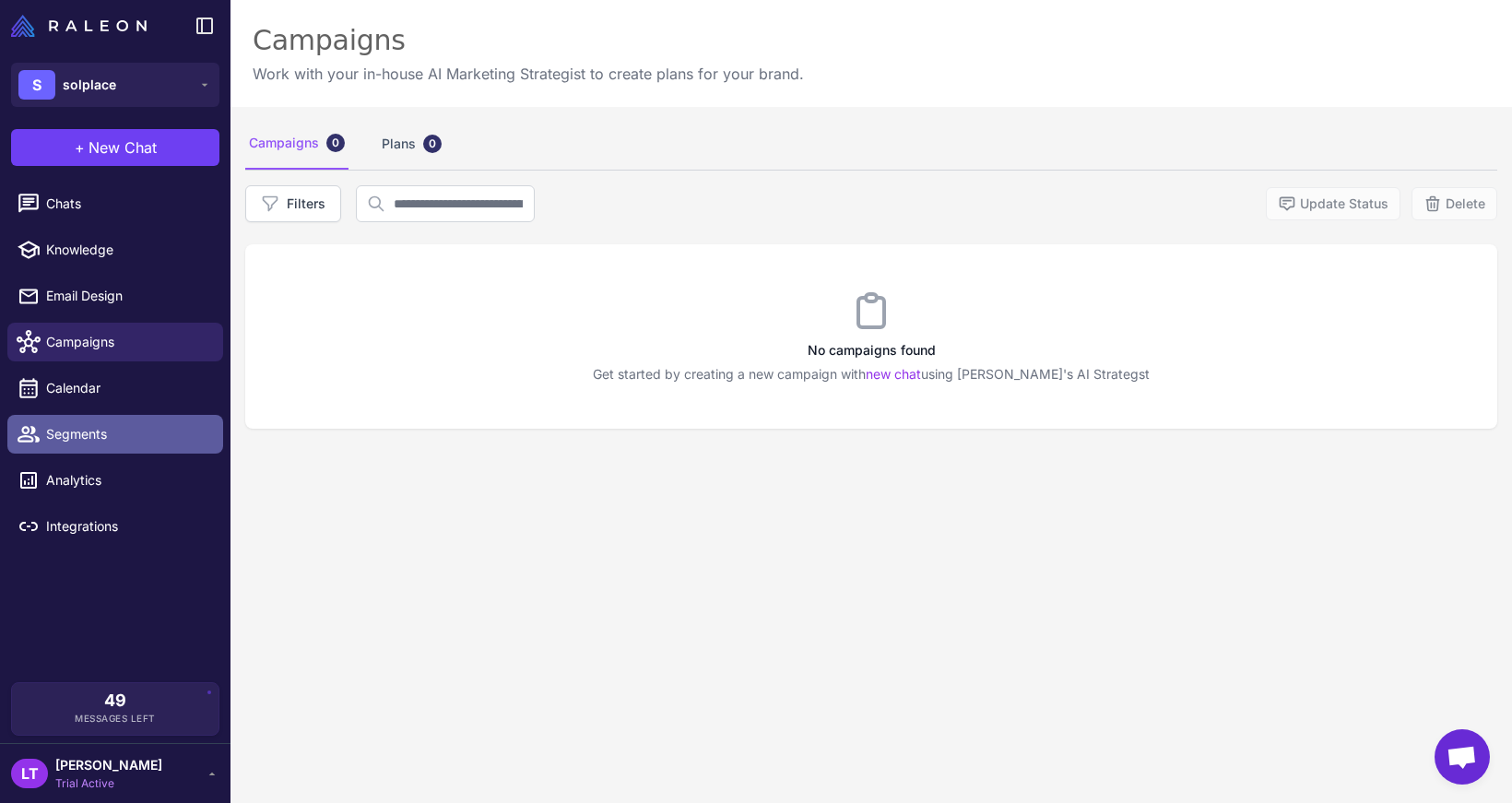
click at [102, 414] on link "Segments" at bounding box center [114, 433] width 216 height 39
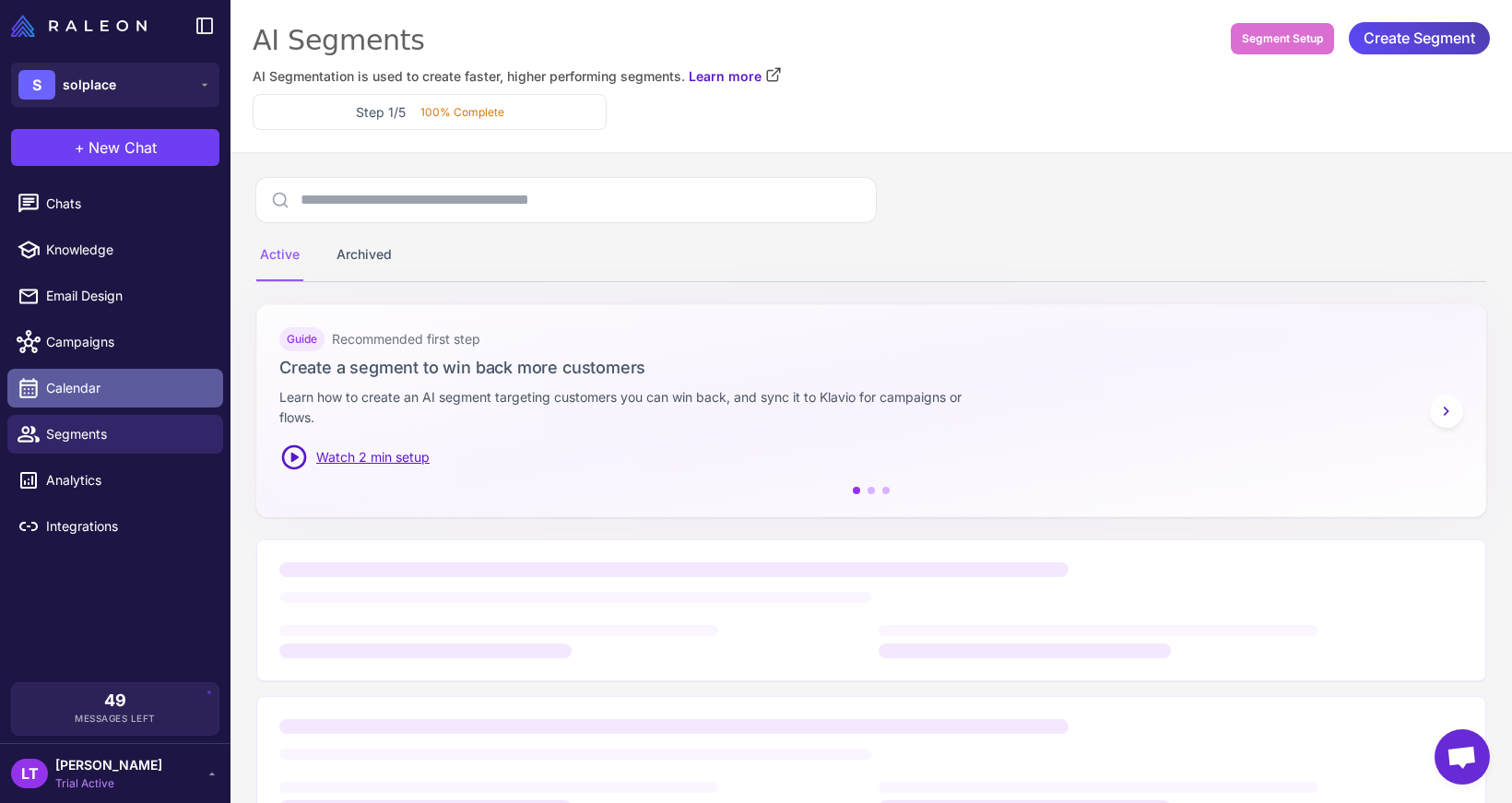
click at [121, 397] on span "Calendar" at bounding box center [126, 388] width 162 height 20
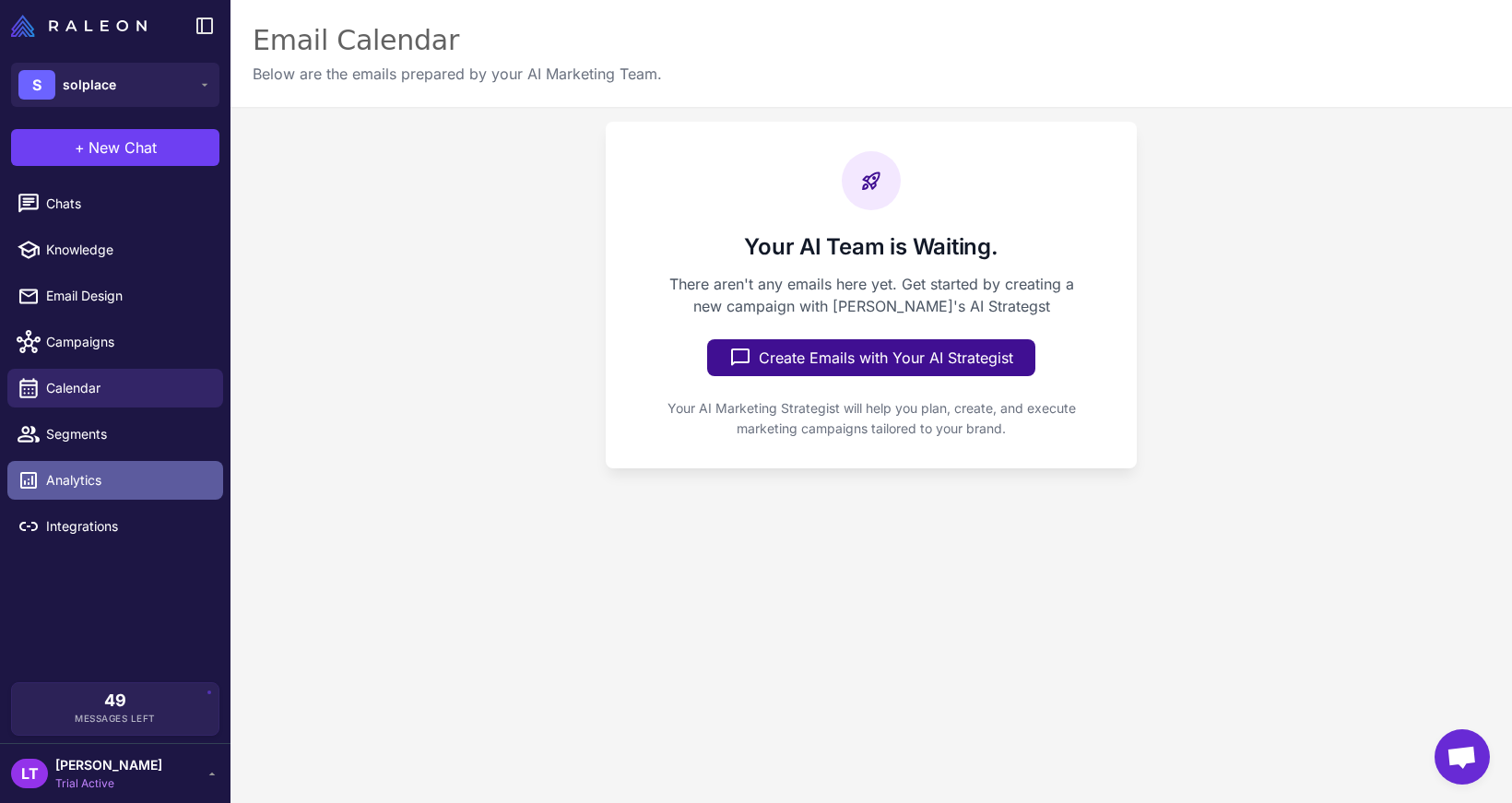
click at [114, 464] on link "Analytics" at bounding box center [114, 480] width 216 height 39
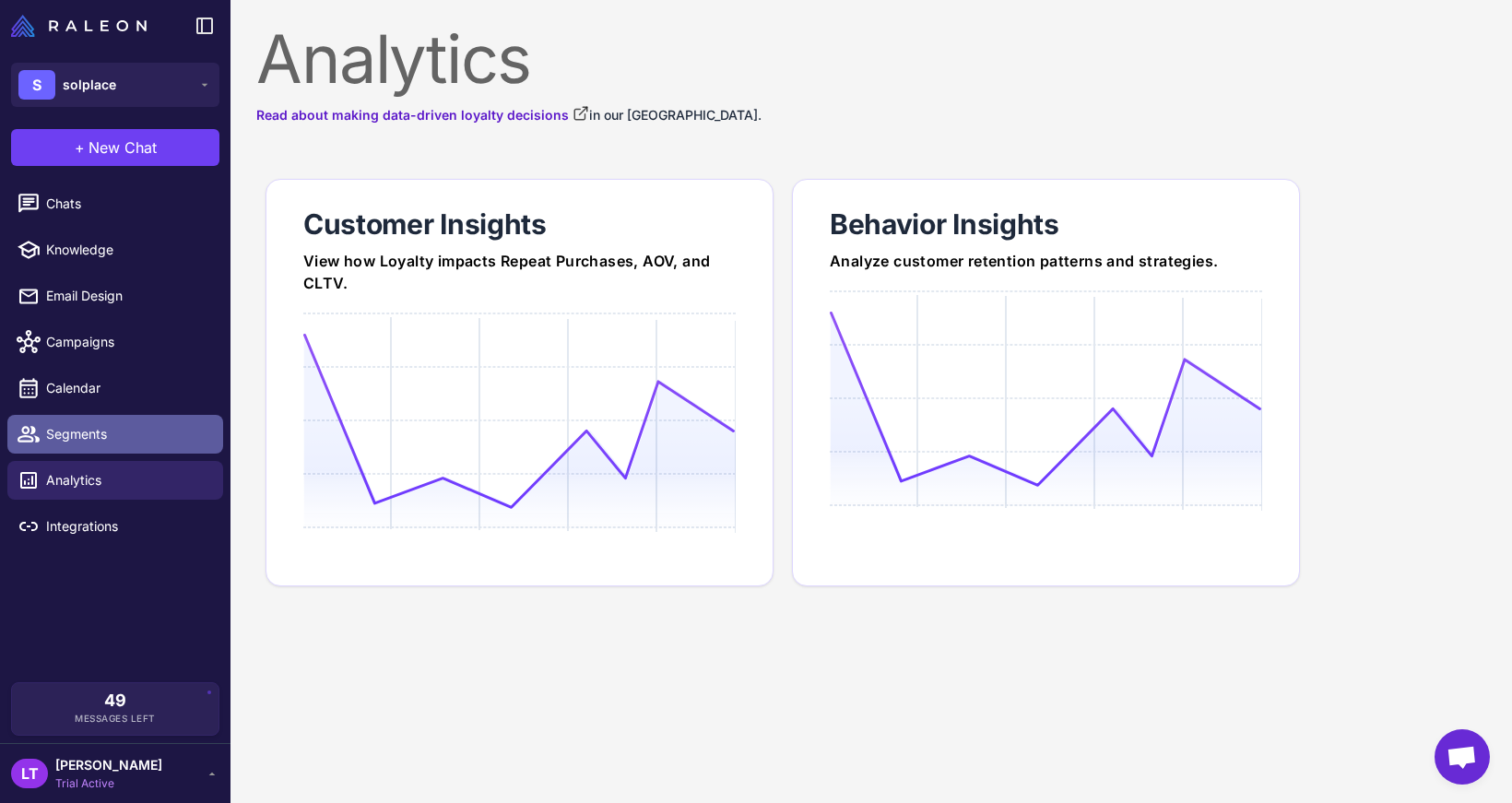
click at [121, 439] on span "Segments" at bounding box center [126, 434] width 162 height 20
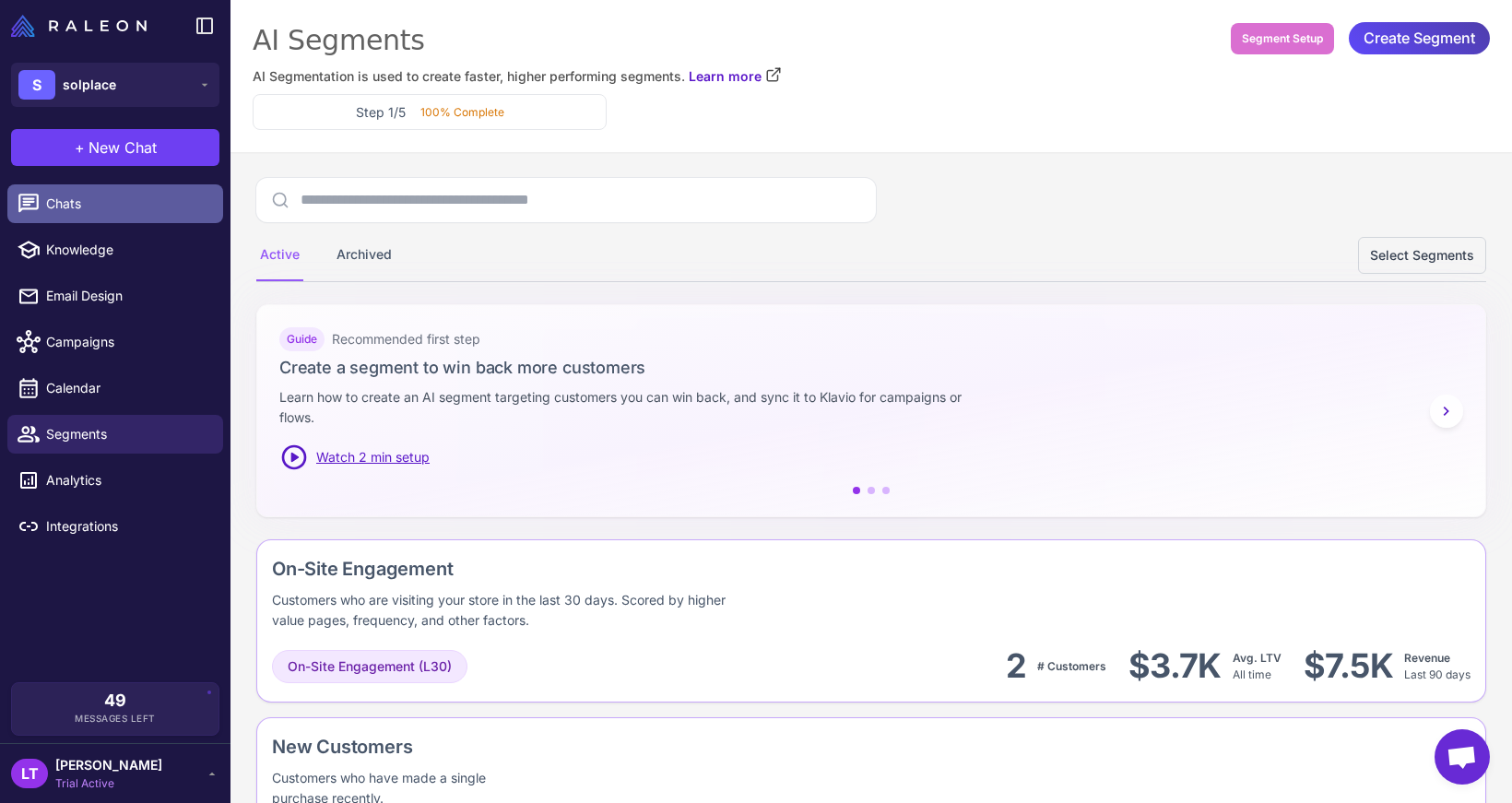
click at [120, 207] on span "Chats" at bounding box center [126, 204] width 162 height 20
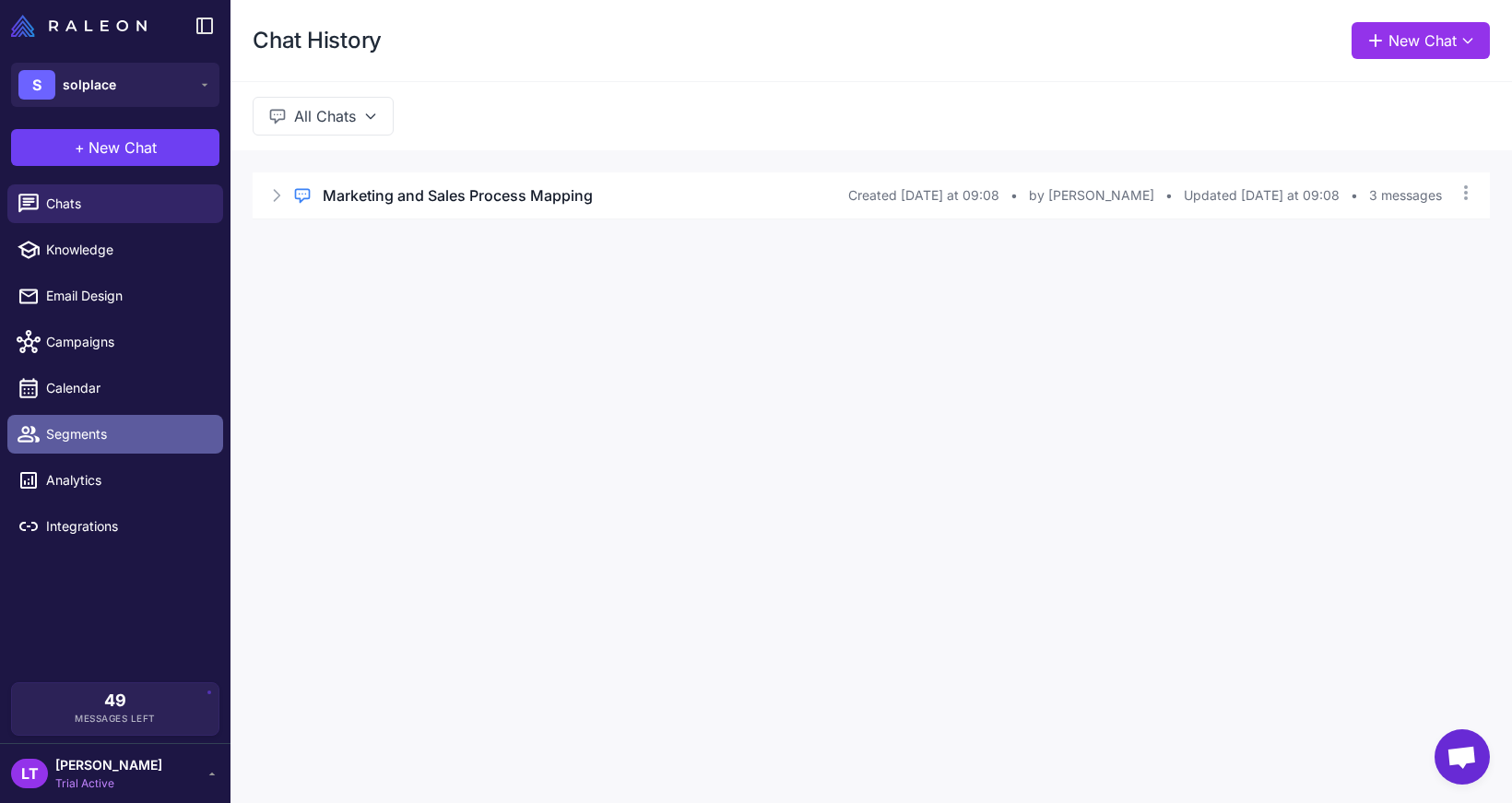
click at [124, 438] on span "Segments" at bounding box center [126, 434] width 162 height 20
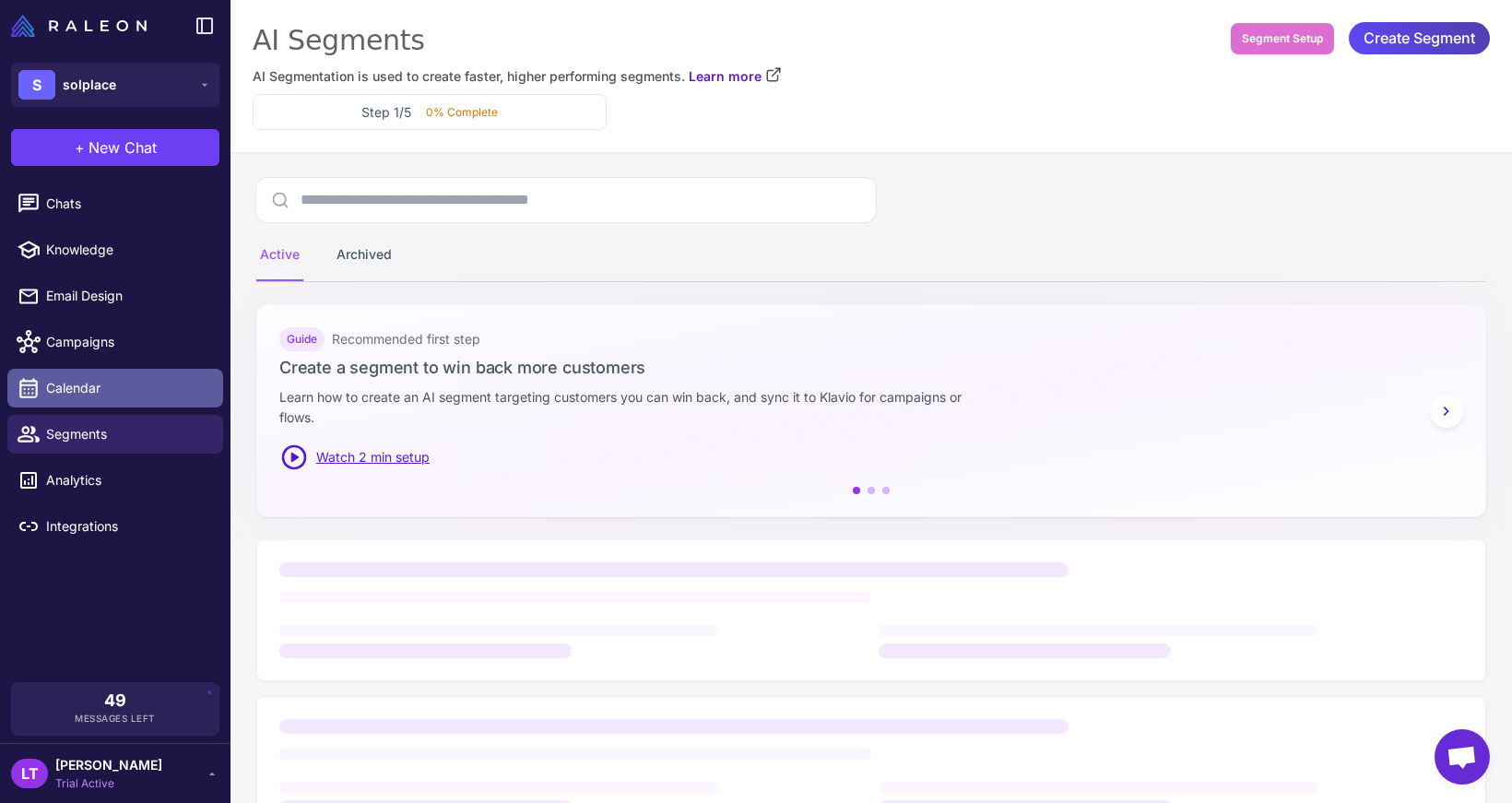
click at [133, 393] on span "Calendar" at bounding box center [126, 388] width 162 height 20
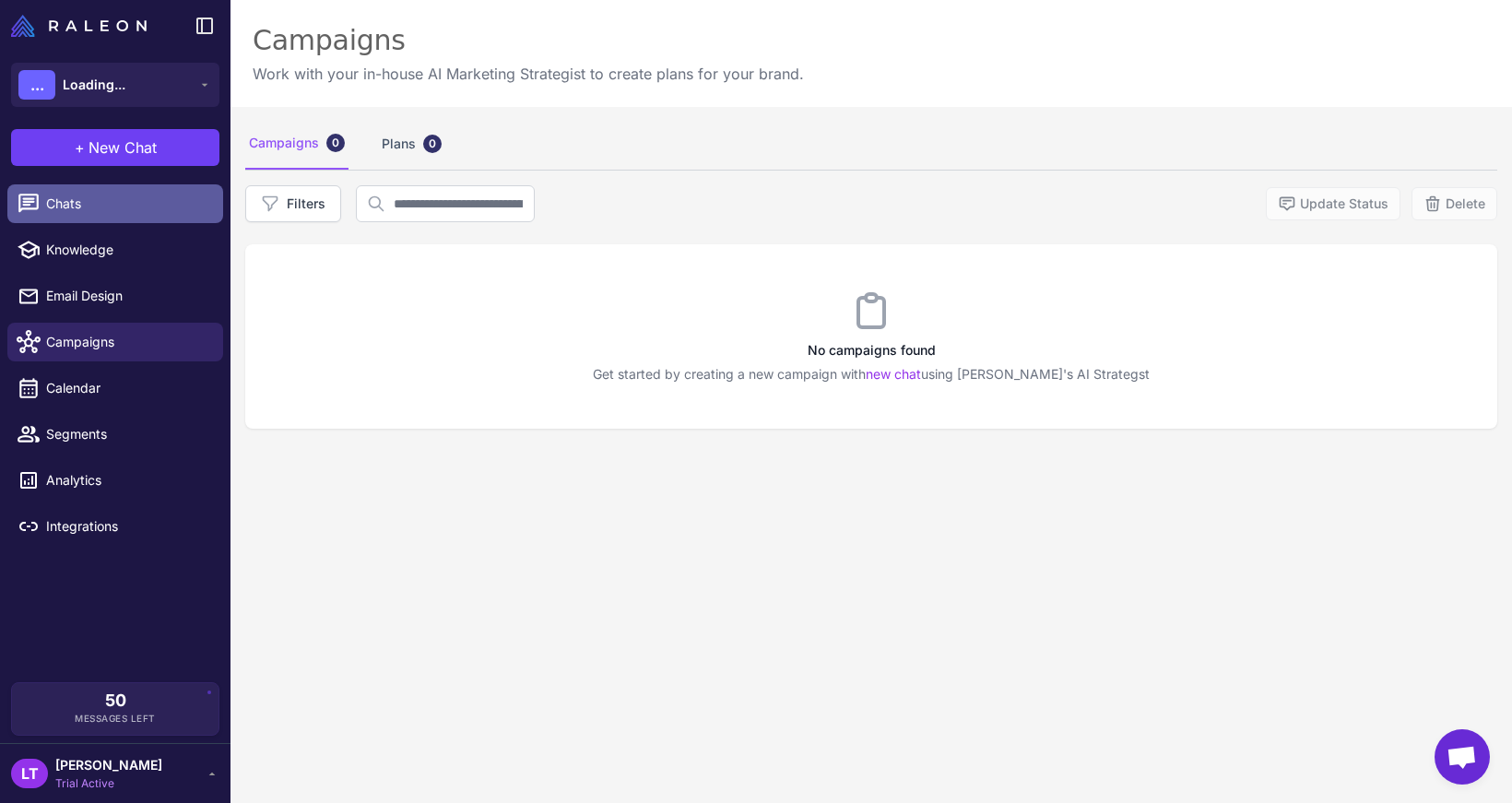
click at [120, 211] on span "Chats" at bounding box center [126, 204] width 162 height 20
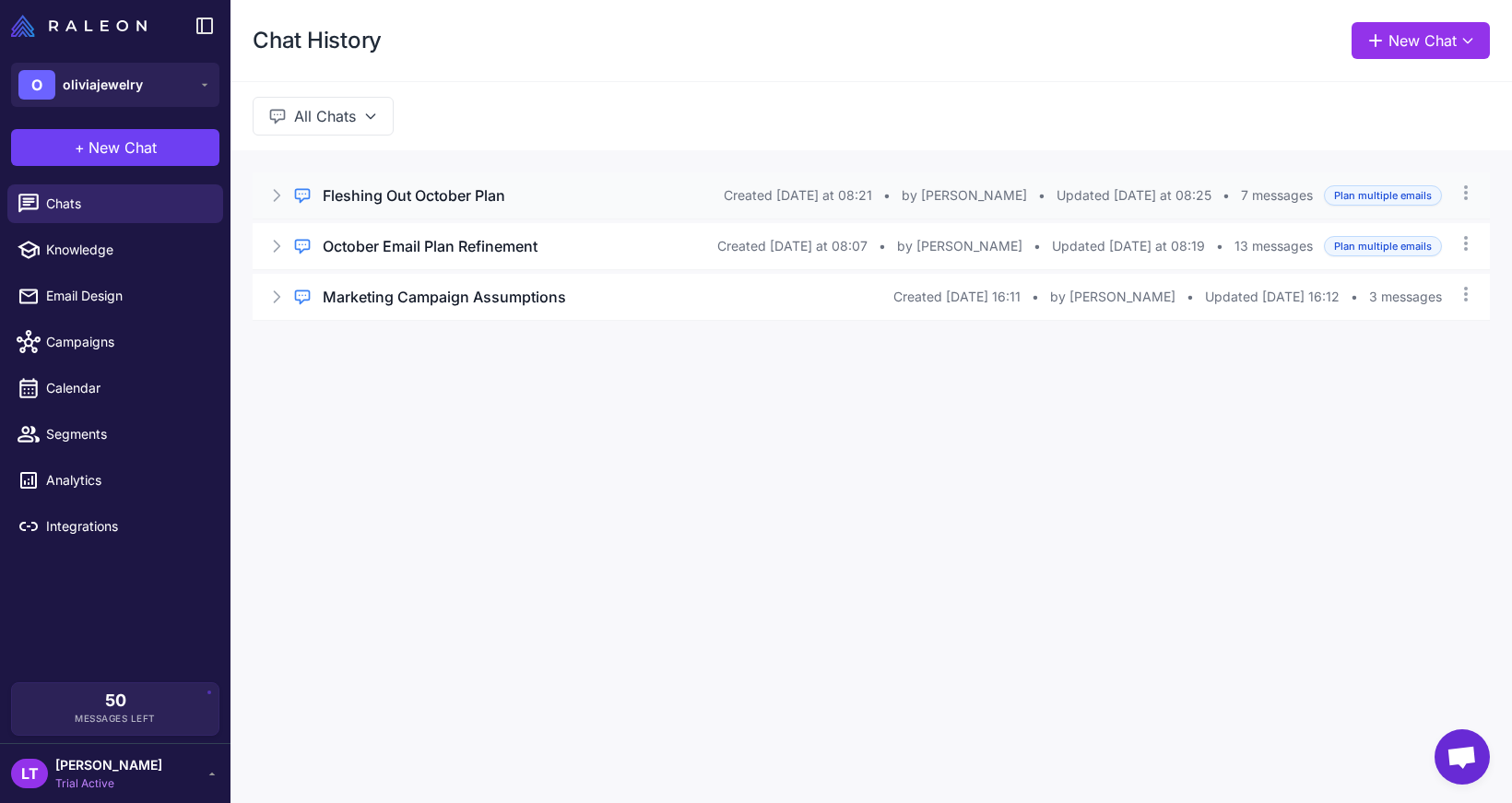
click at [272, 203] on icon at bounding box center [276, 195] width 19 height 19
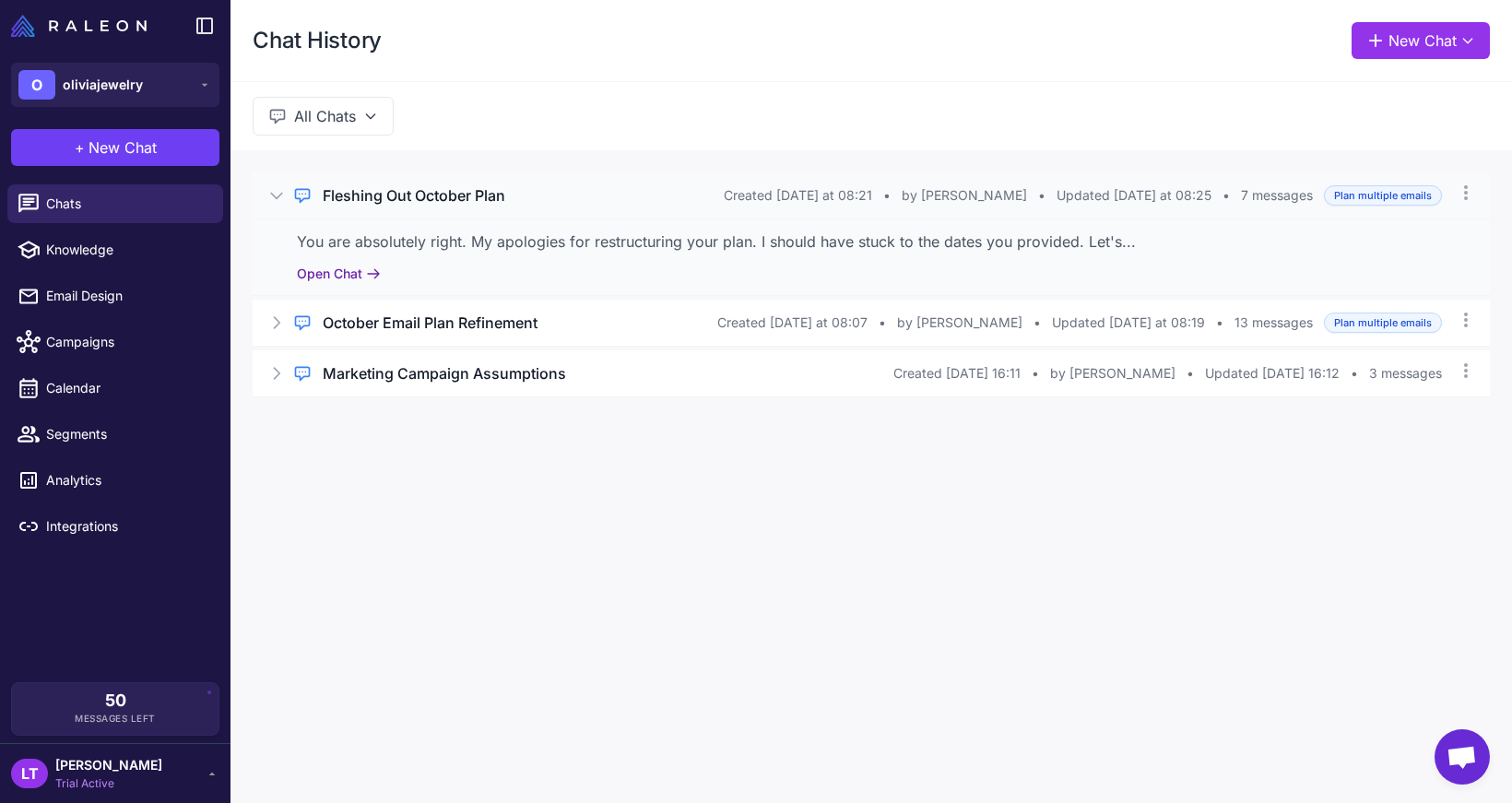
click at [362, 275] on button "Open Chat" at bounding box center [339, 273] width 84 height 20
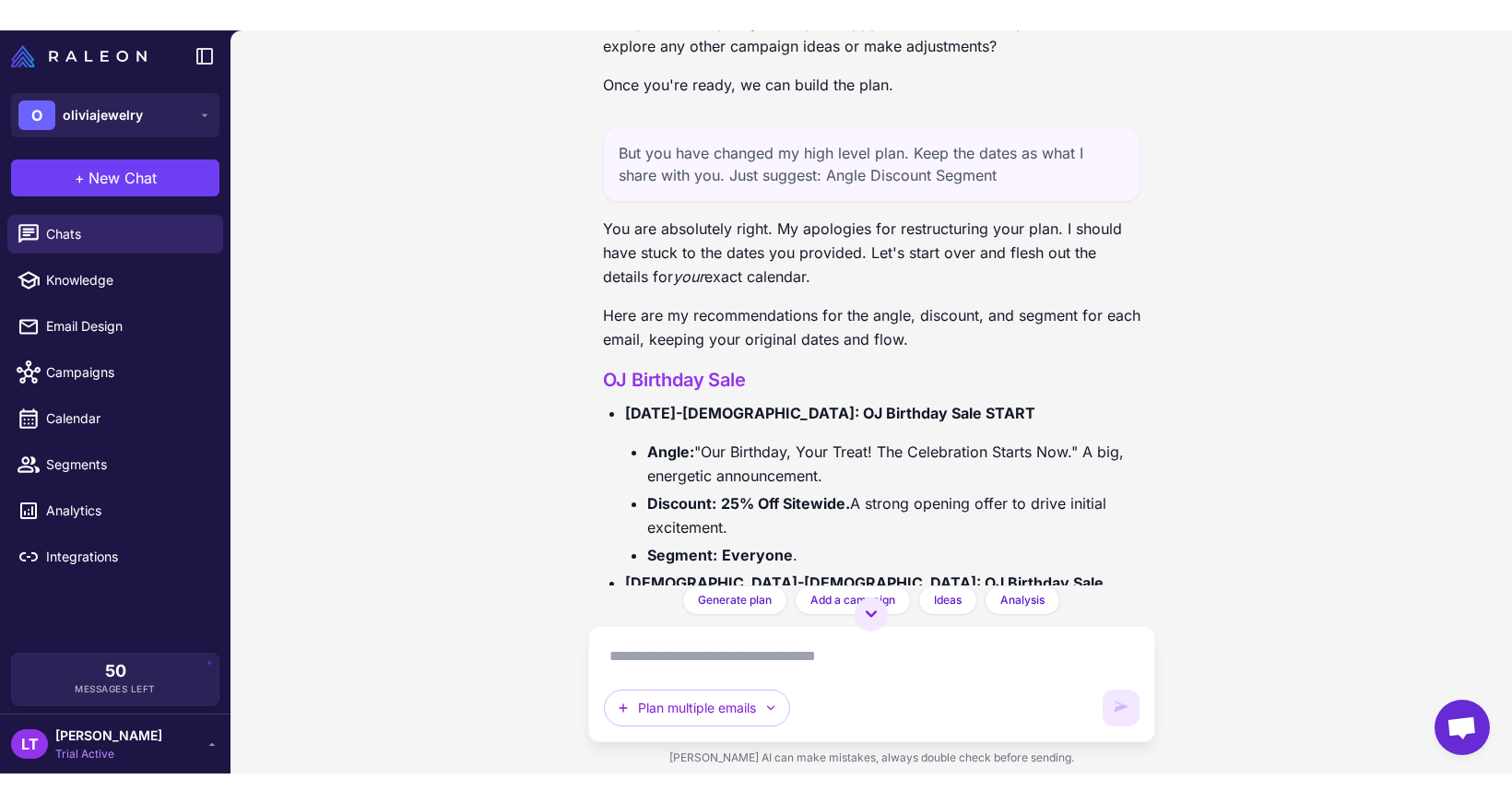
scroll to position [4469, 0]
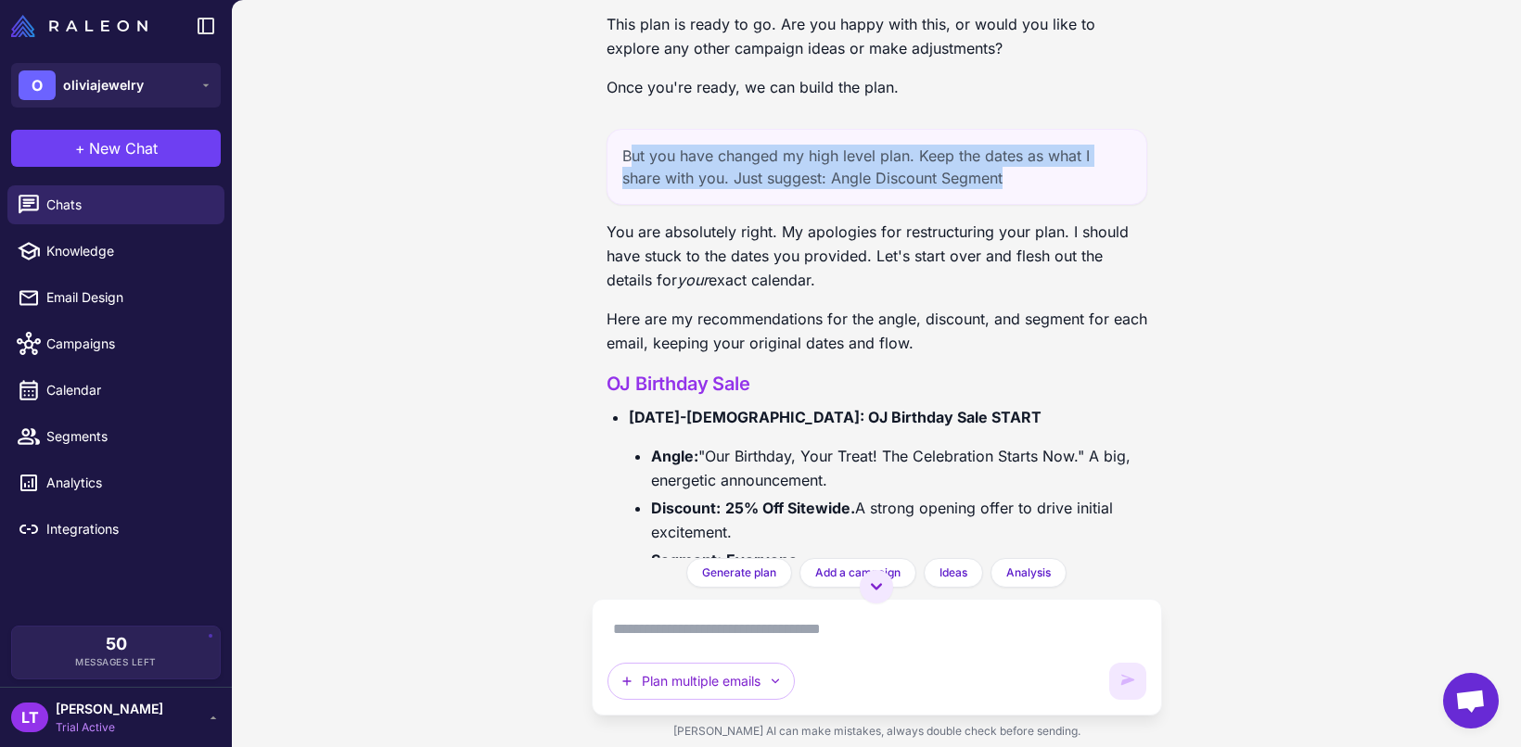
drag, startPoint x: 626, startPoint y: 219, endPoint x: 1014, endPoint y: 241, distance: 389.1
click at [1014, 205] on div "But you have changed my high level plan. Keep the dates as what I share with yo…" at bounding box center [876, 167] width 541 height 76
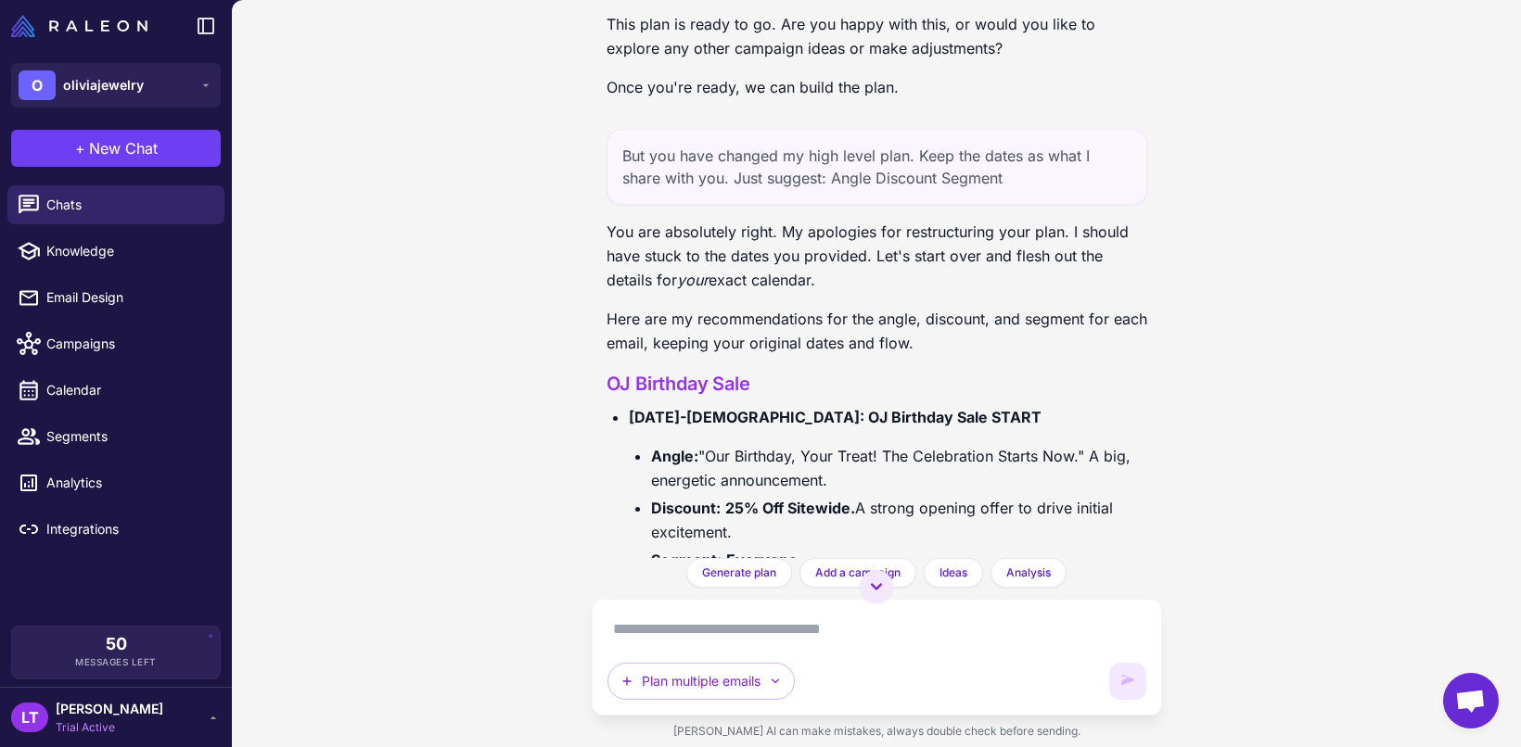
click at [433, 196] on div "Fleshing Out October Plan [DATE] Of course! I can definitely help you flesh out…" at bounding box center [876, 373] width 1289 height 747
click at [630, 205] on div "But you have changed my high level plan. Keep the dates as what I share with yo…" at bounding box center [876, 167] width 541 height 76
click at [104, 390] on span "Calendar" at bounding box center [127, 390] width 163 height 20
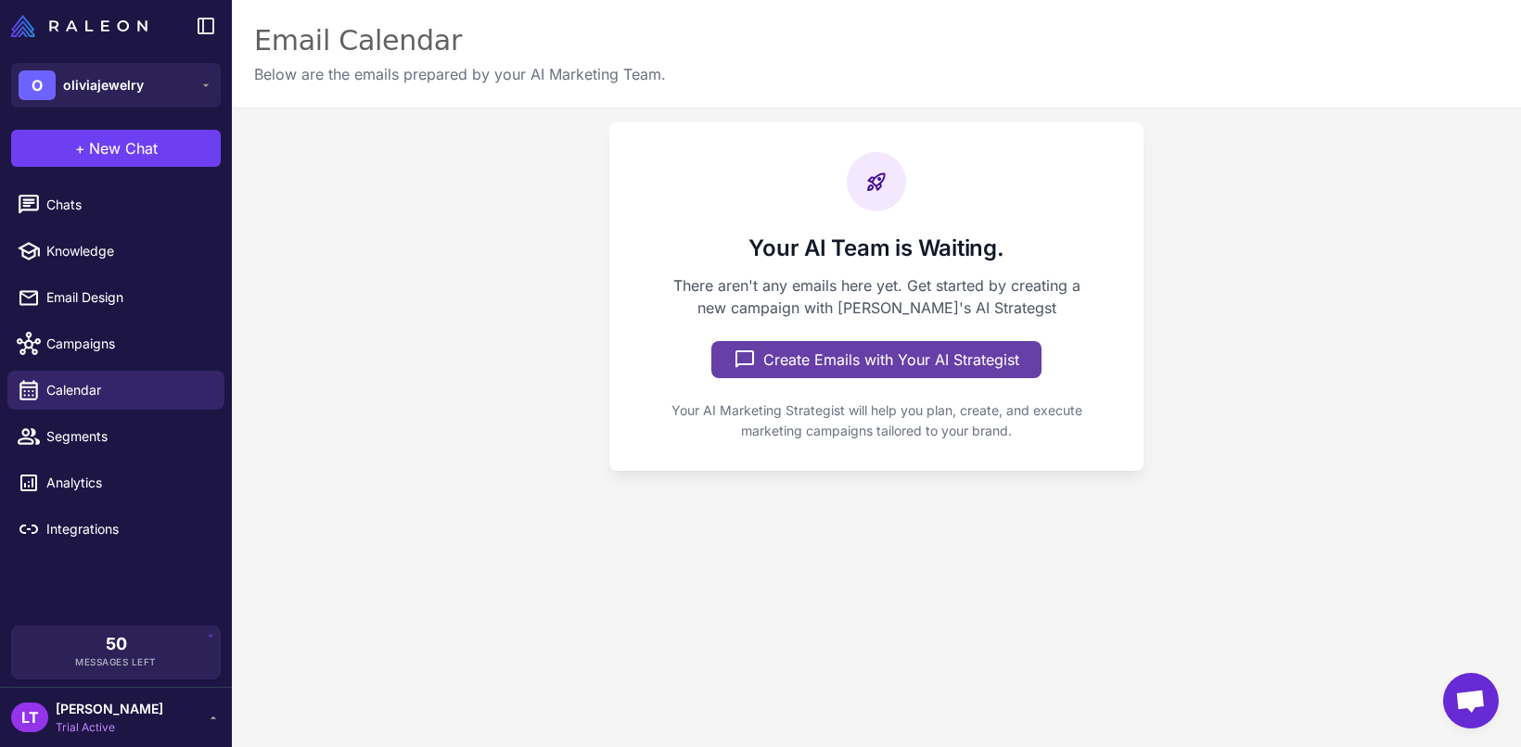
click at [901, 376] on button "Create Emails with Your AI Strategist" at bounding box center [876, 359] width 330 height 37
